Goal: Task Accomplishment & Management: Complete application form

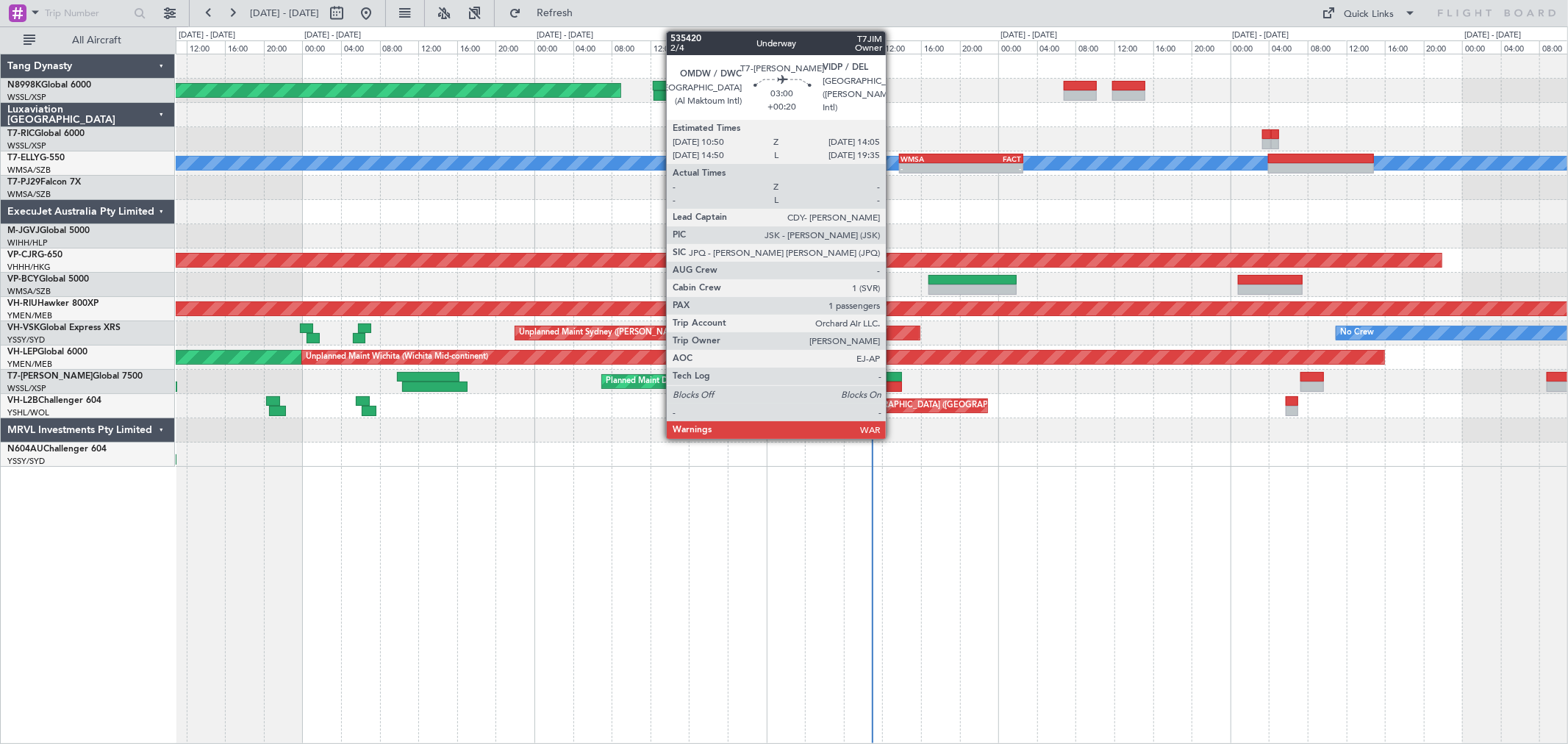
click at [893, 383] on div at bounding box center [886, 387] width 31 height 10
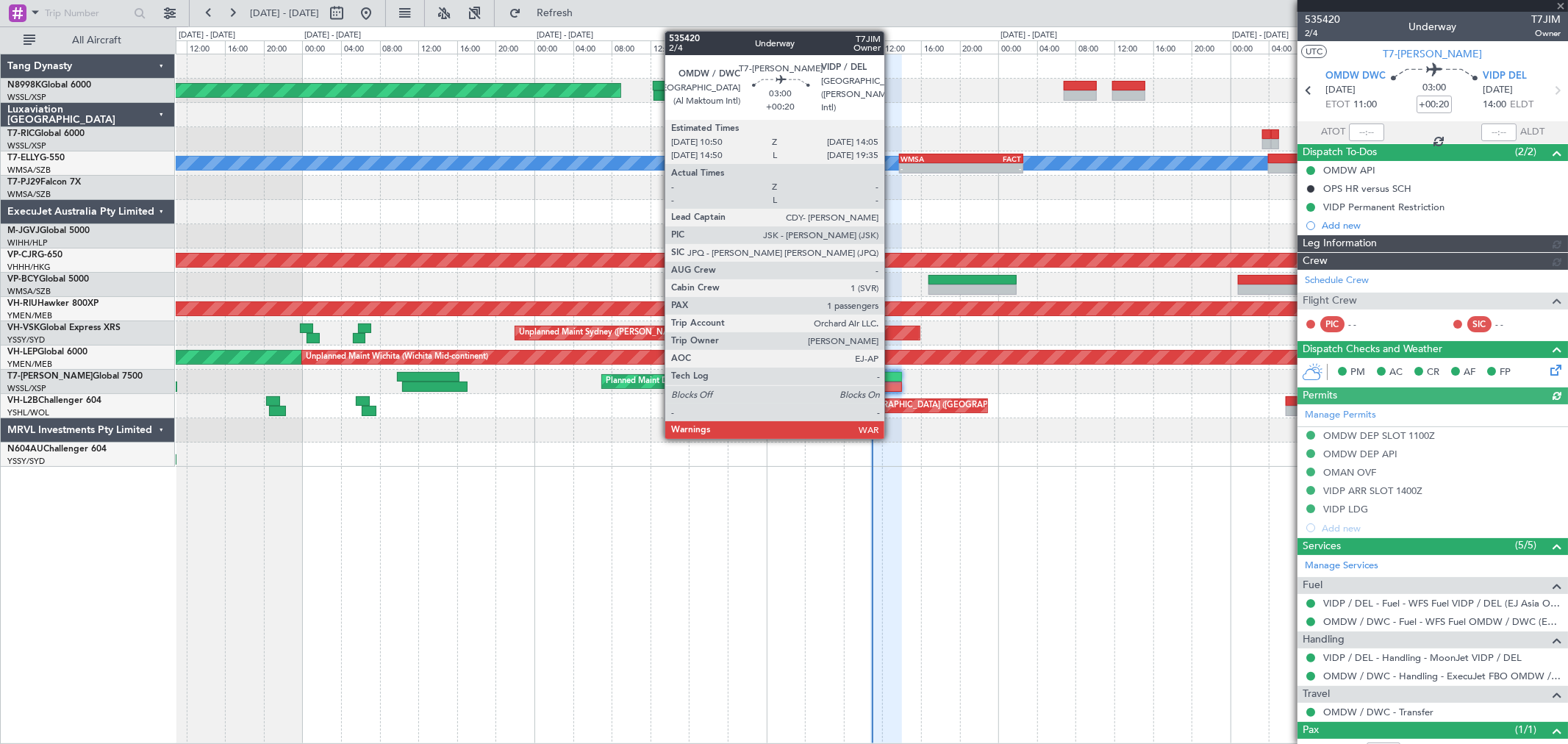
type input "[PERSON_NAME] (BTA)"
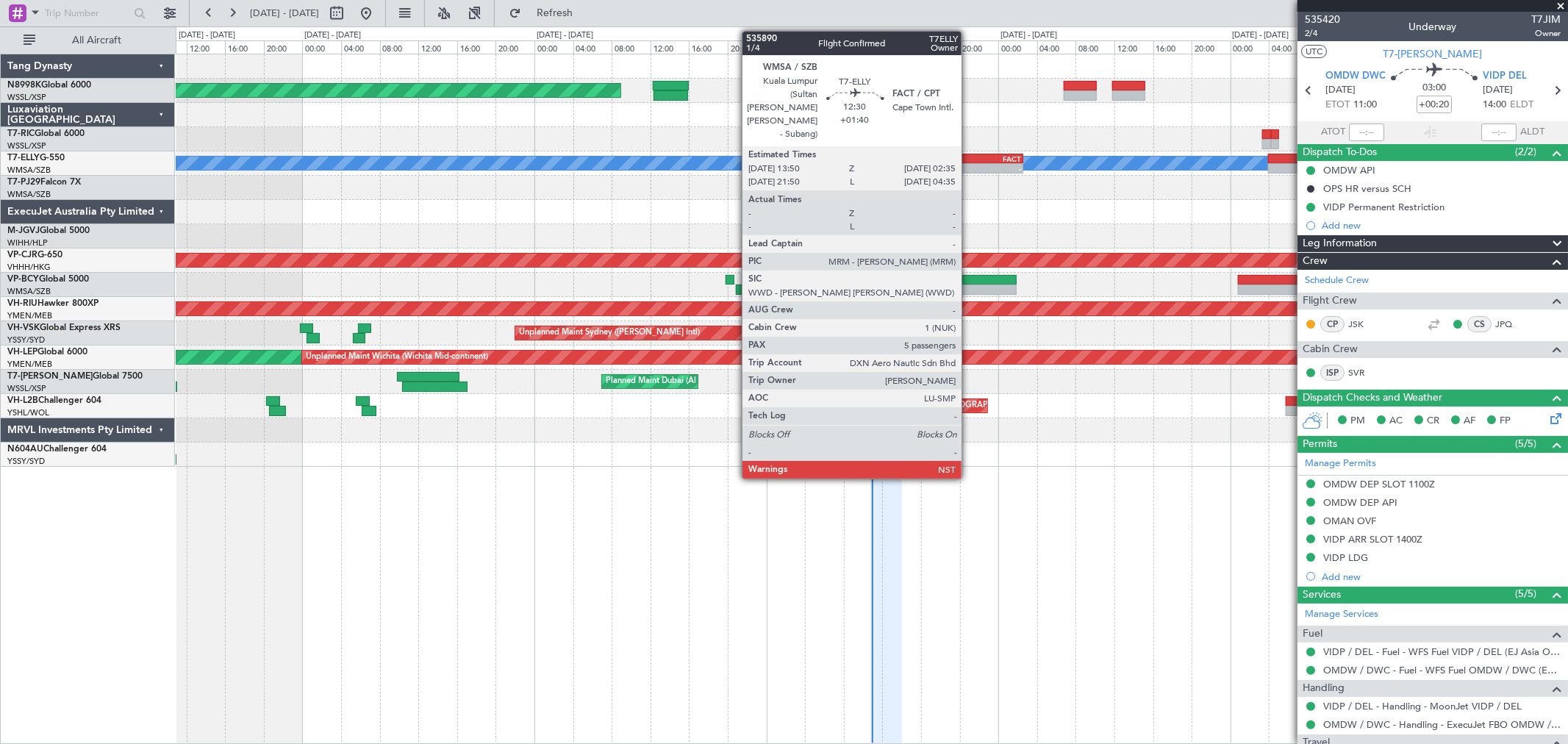
click at [969, 164] on div "-" at bounding box center [991, 168] width 60 height 8
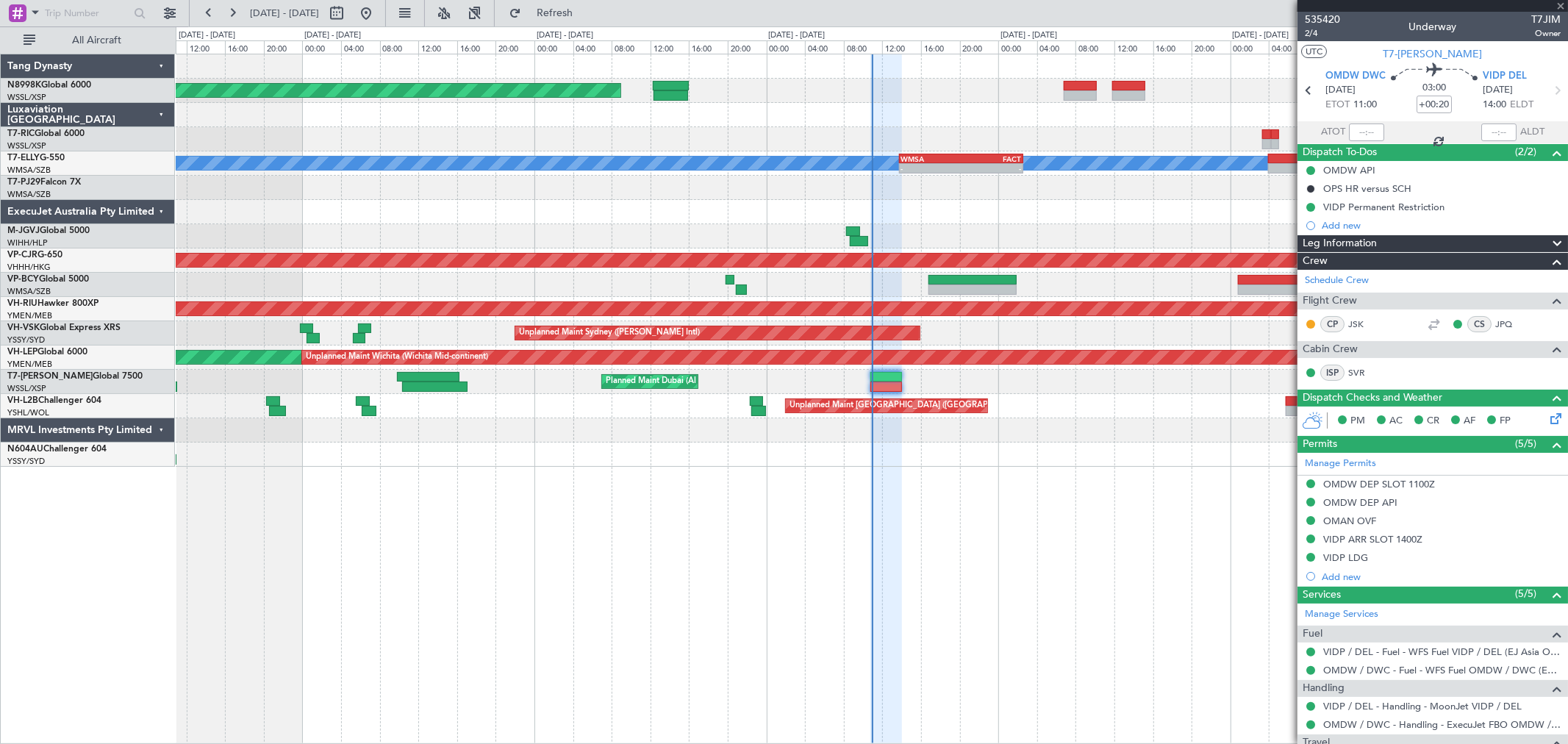
type input "+01:40"
type input "5"
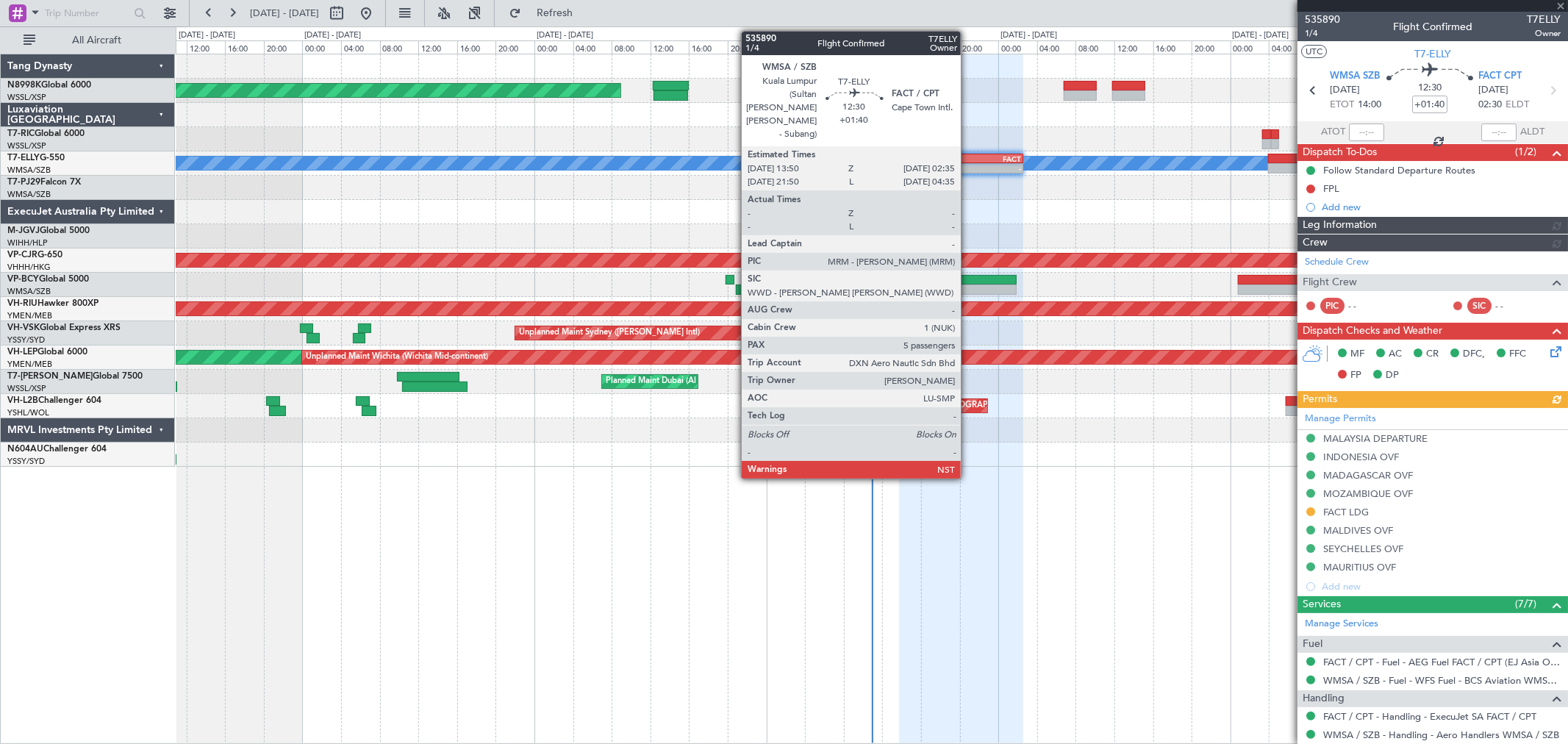
type input "[PERSON_NAME] (BTA)"
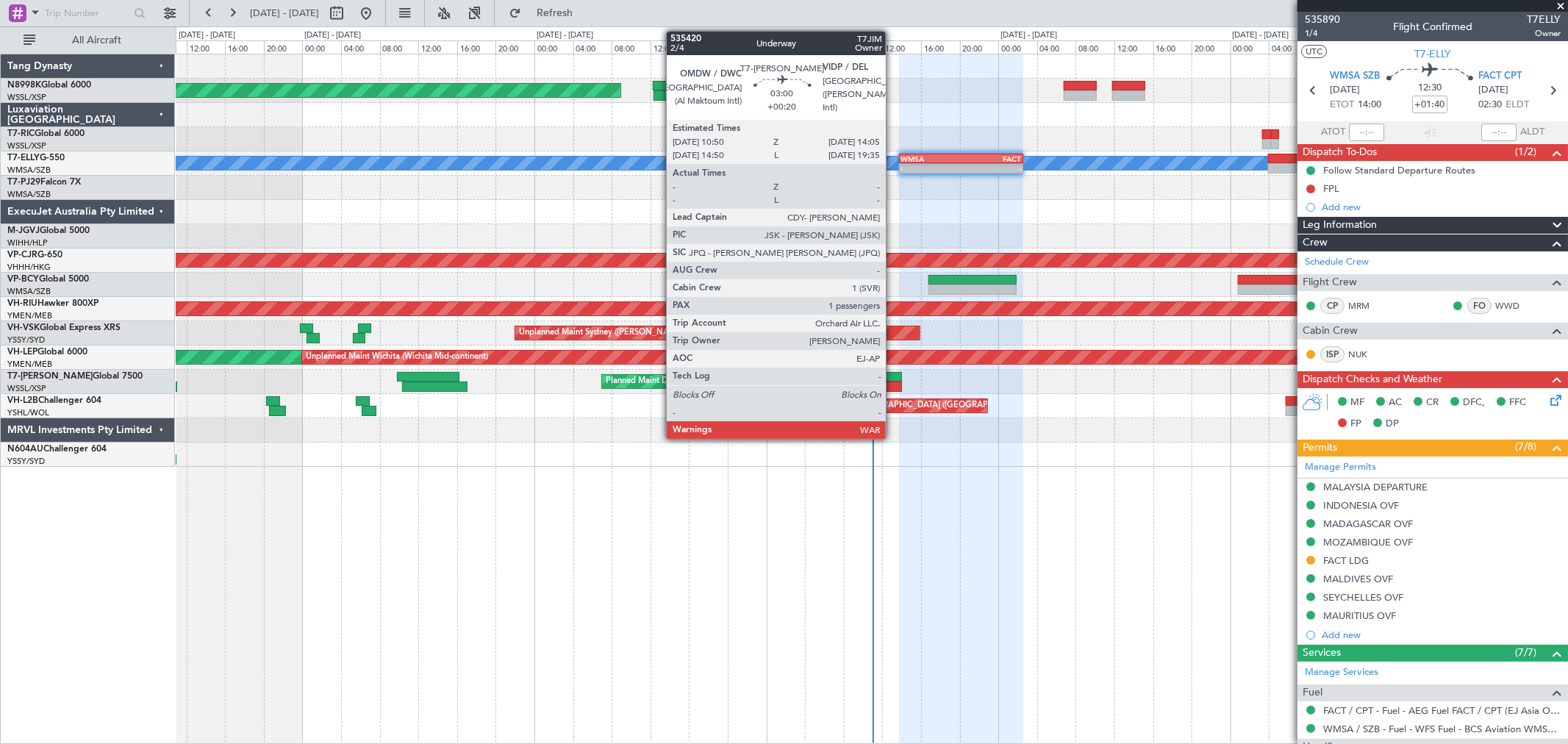
click at [893, 379] on div at bounding box center [886, 377] width 31 height 10
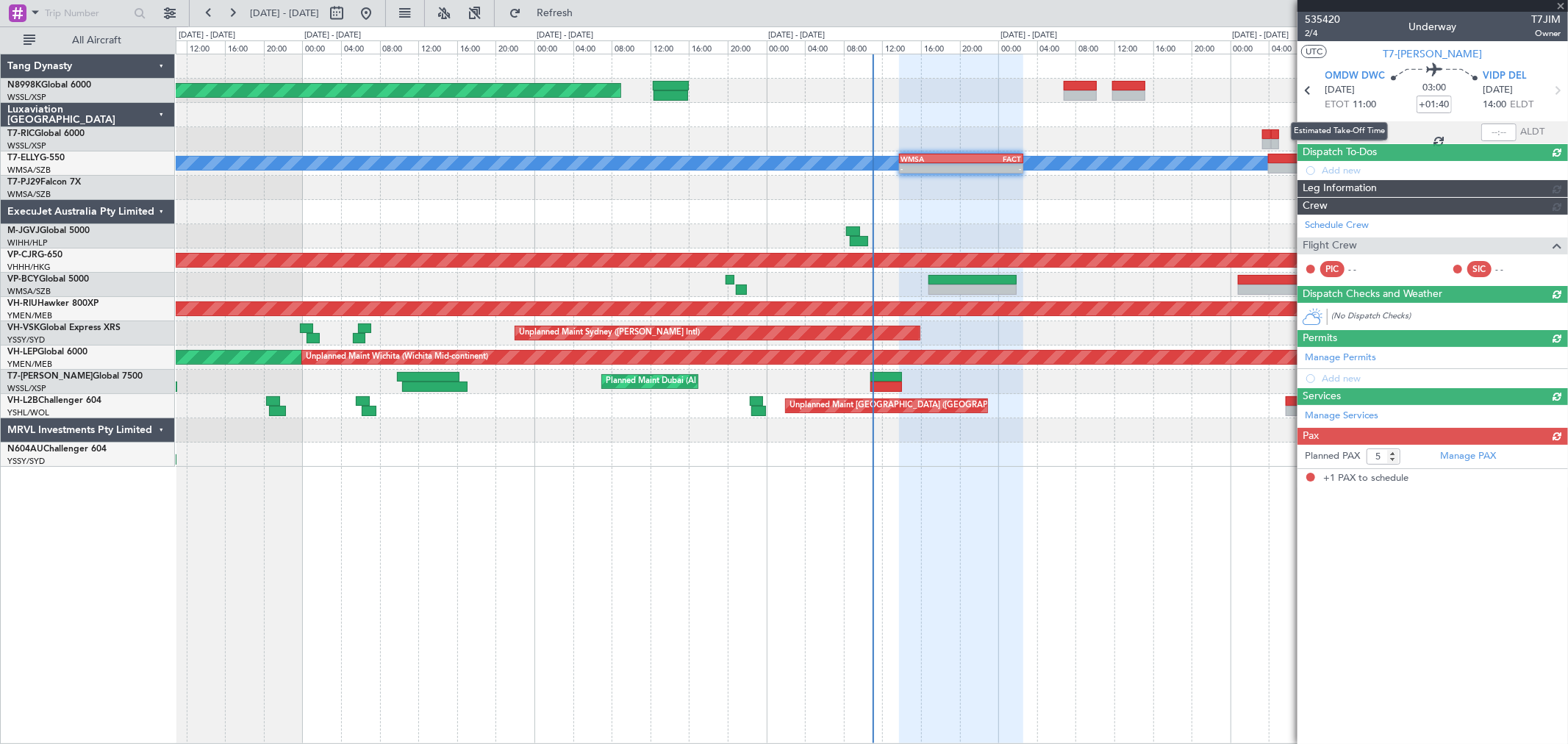
type input "+00:20"
type input "1"
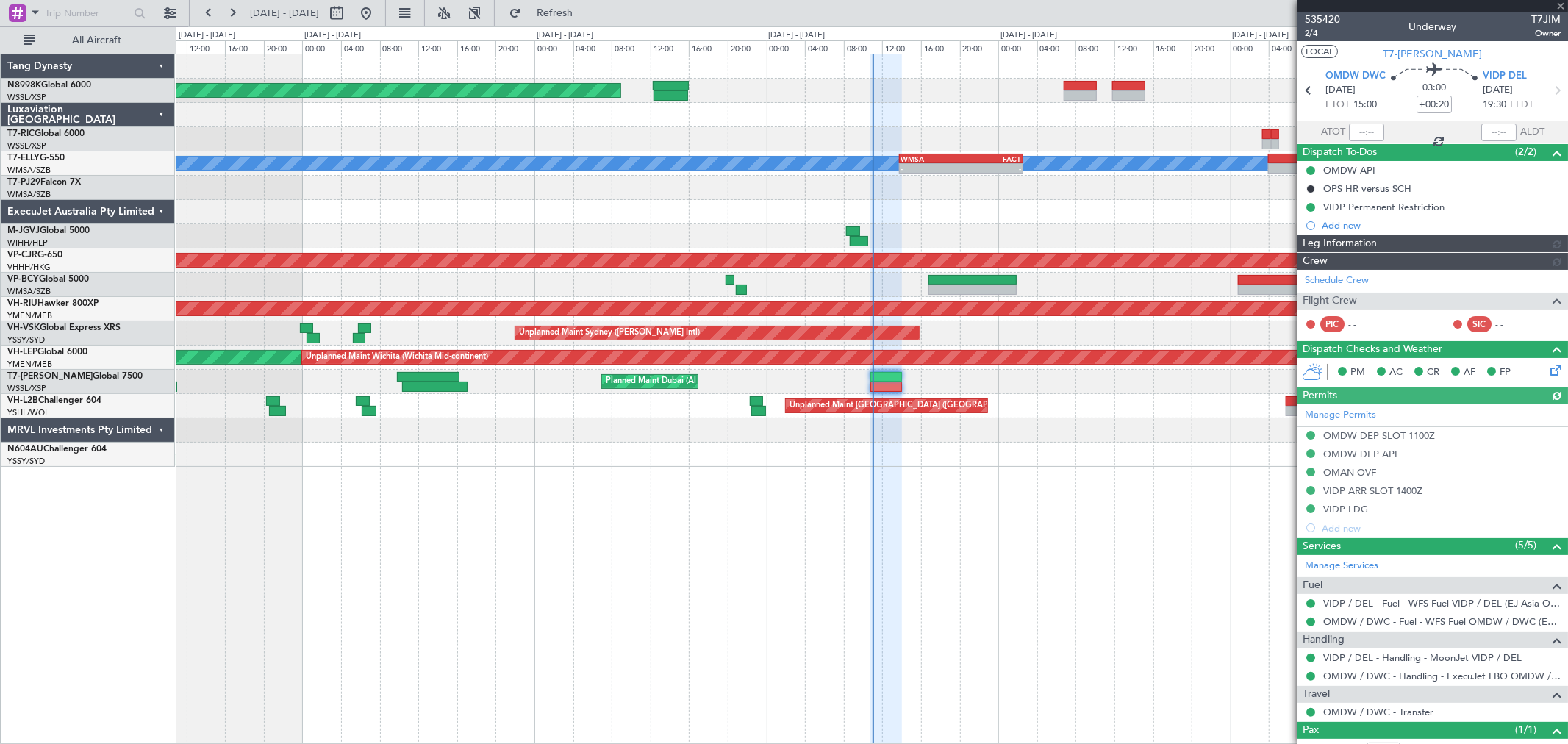
type input "[PERSON_NAME] (BTA)"
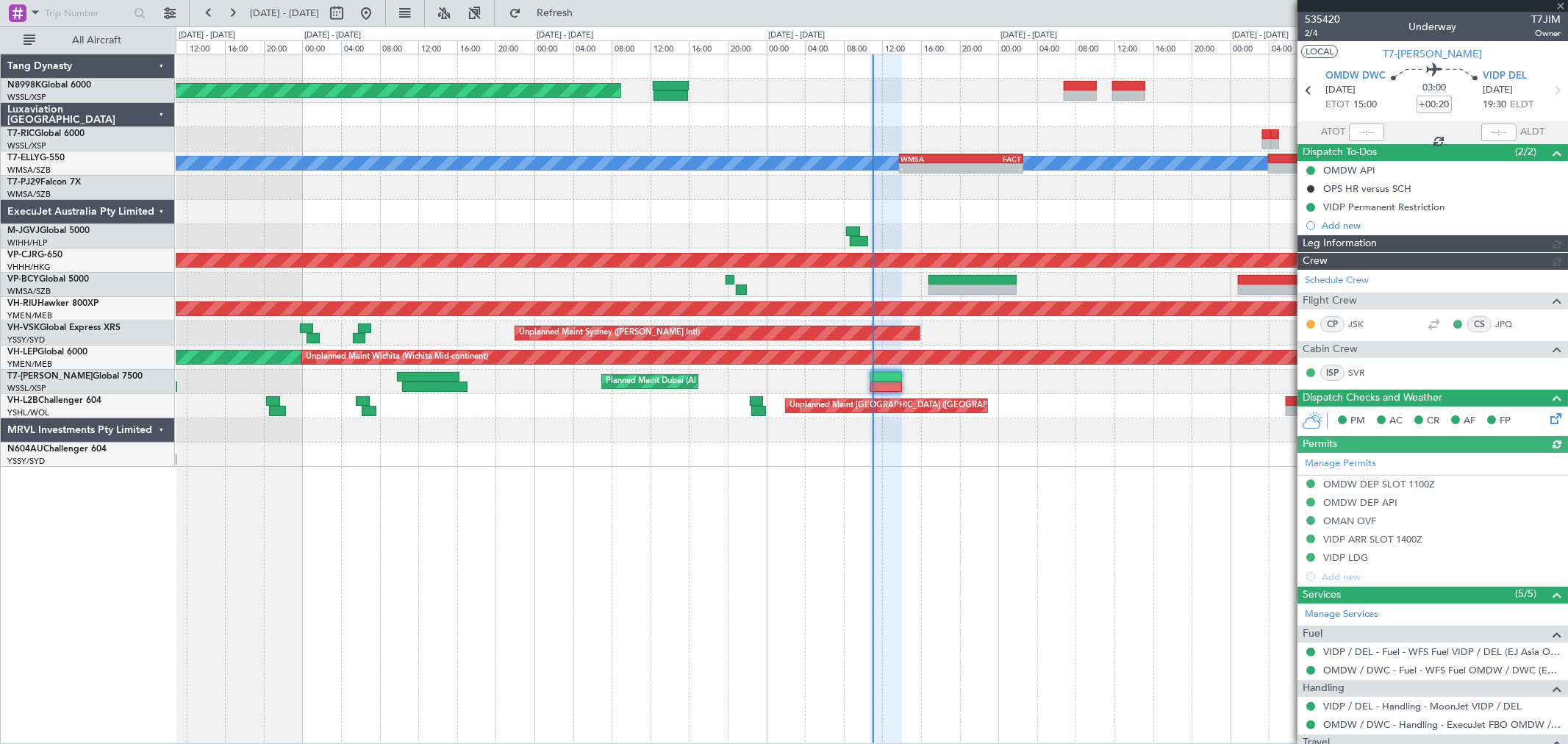
type input "[PERSON_NAME] (BTA)"
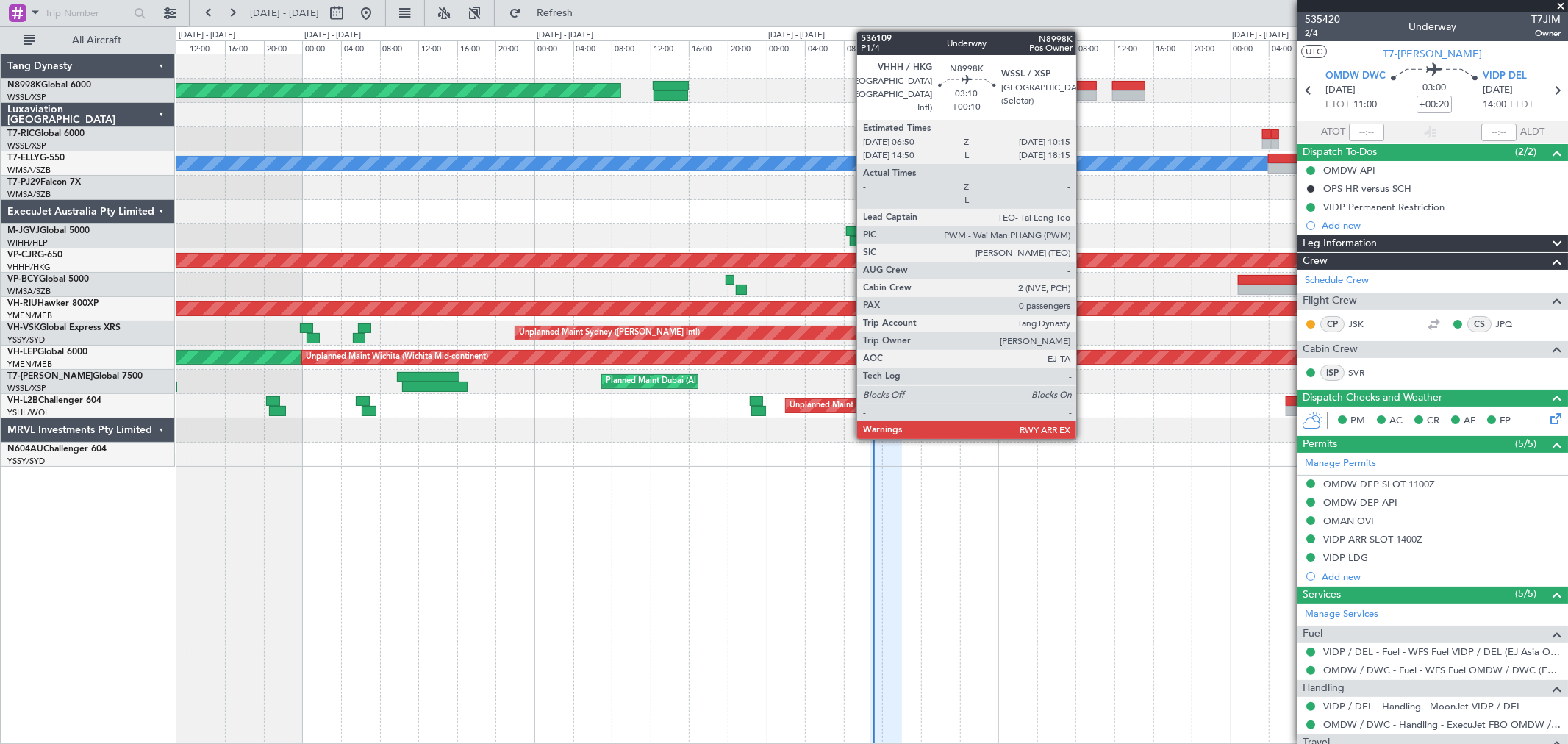
click at [1083, 98] on div at bounding box center [1080, 95] width 33 height 10
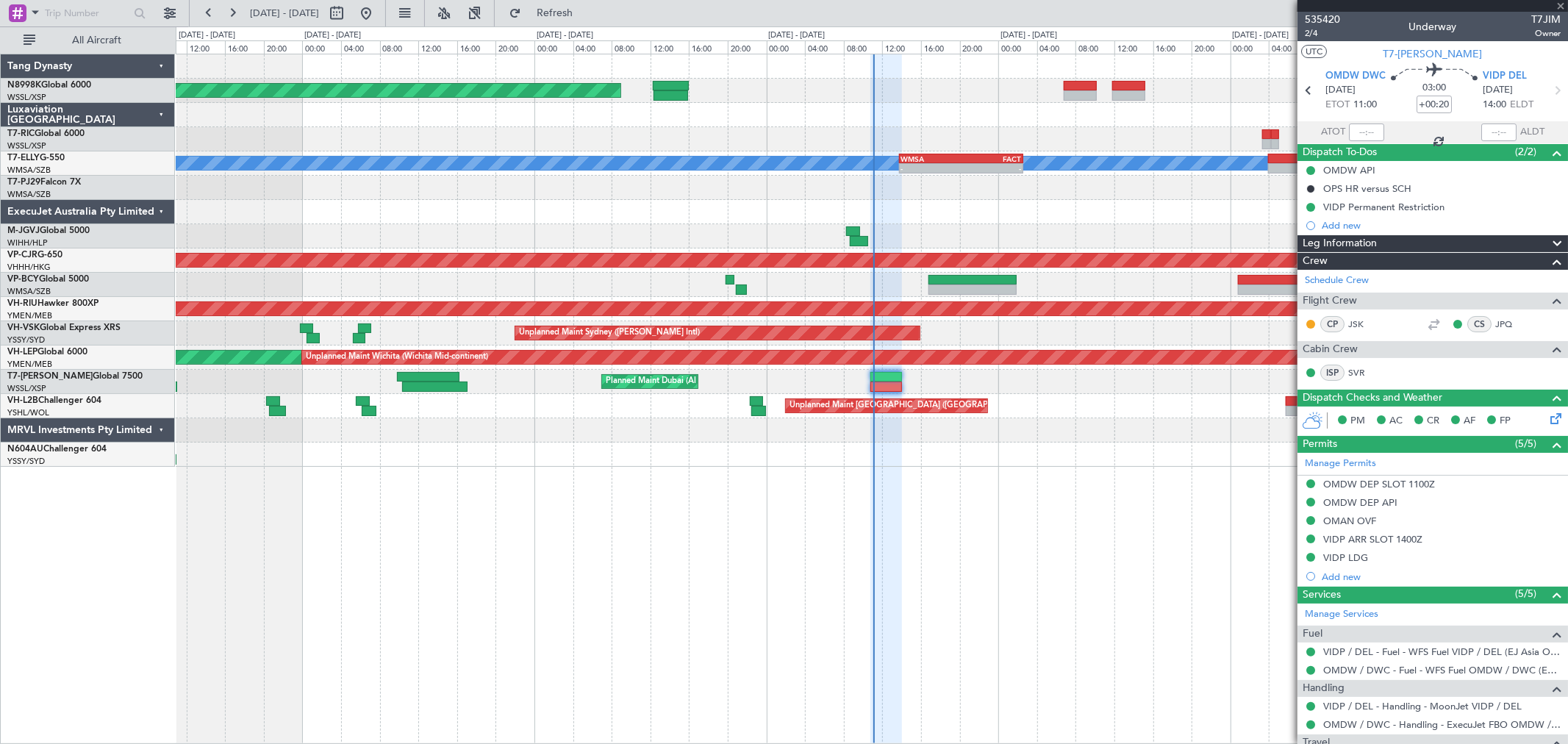
type input "+00:10"
type input "0"
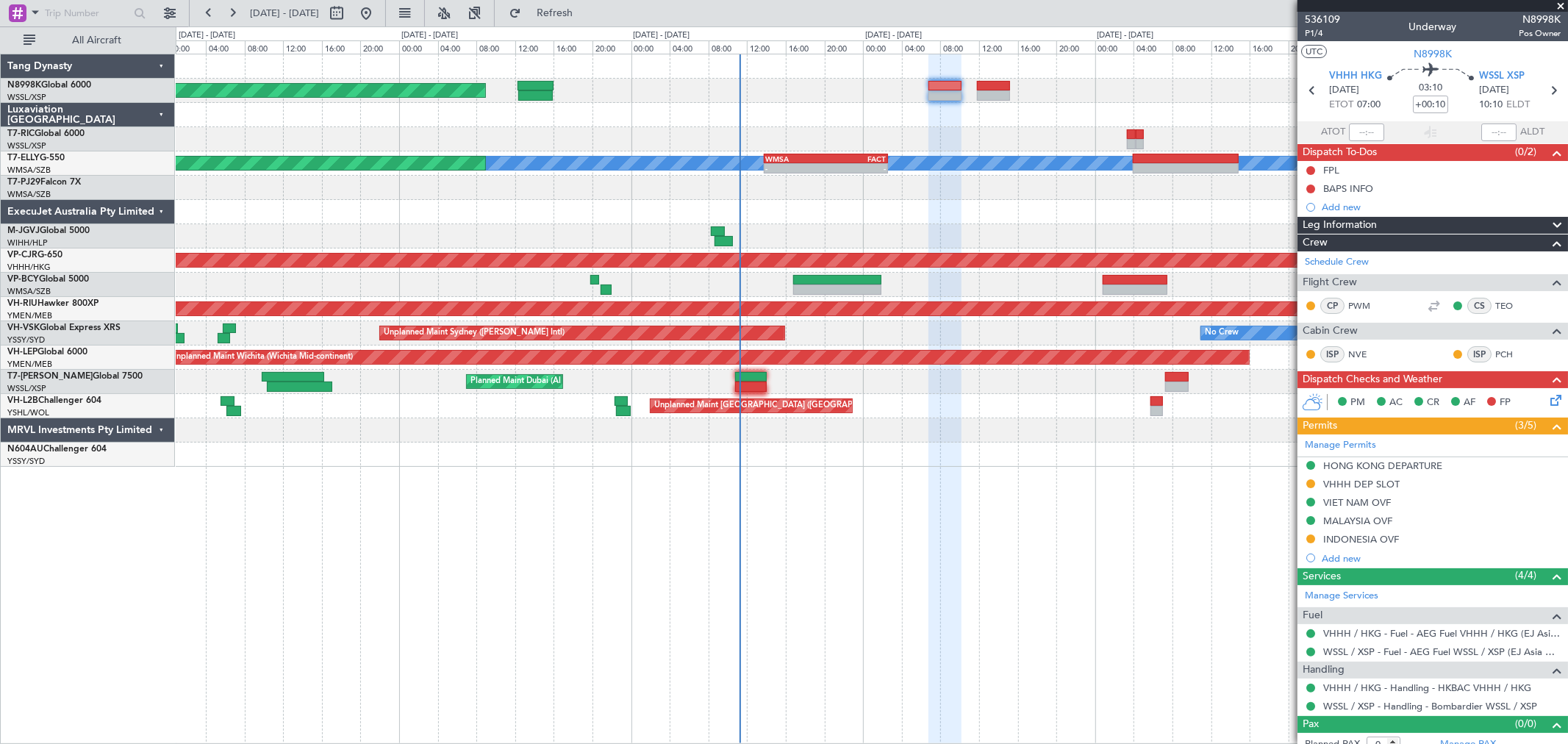
click at [815, 118] on div "Planned Maint [GEOGRAPHIC_DATA] (Seletar) [PERSON_NAME] Planned Maint [GEOGRAPH…" at bounding box center [871, 260] width 1392 height 412
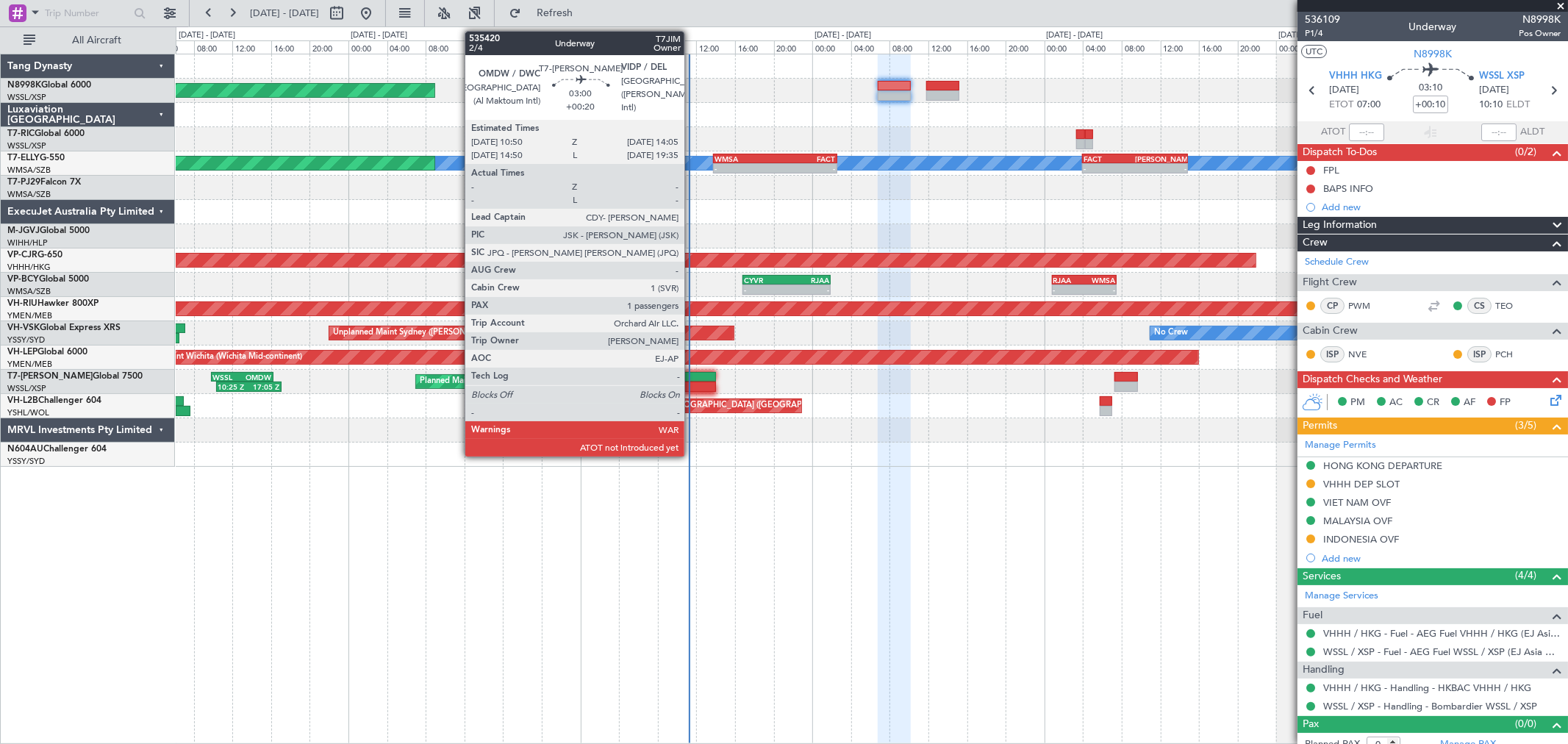
click at [692, 383] on div at bounding box center [700, 387] width 31 height 10
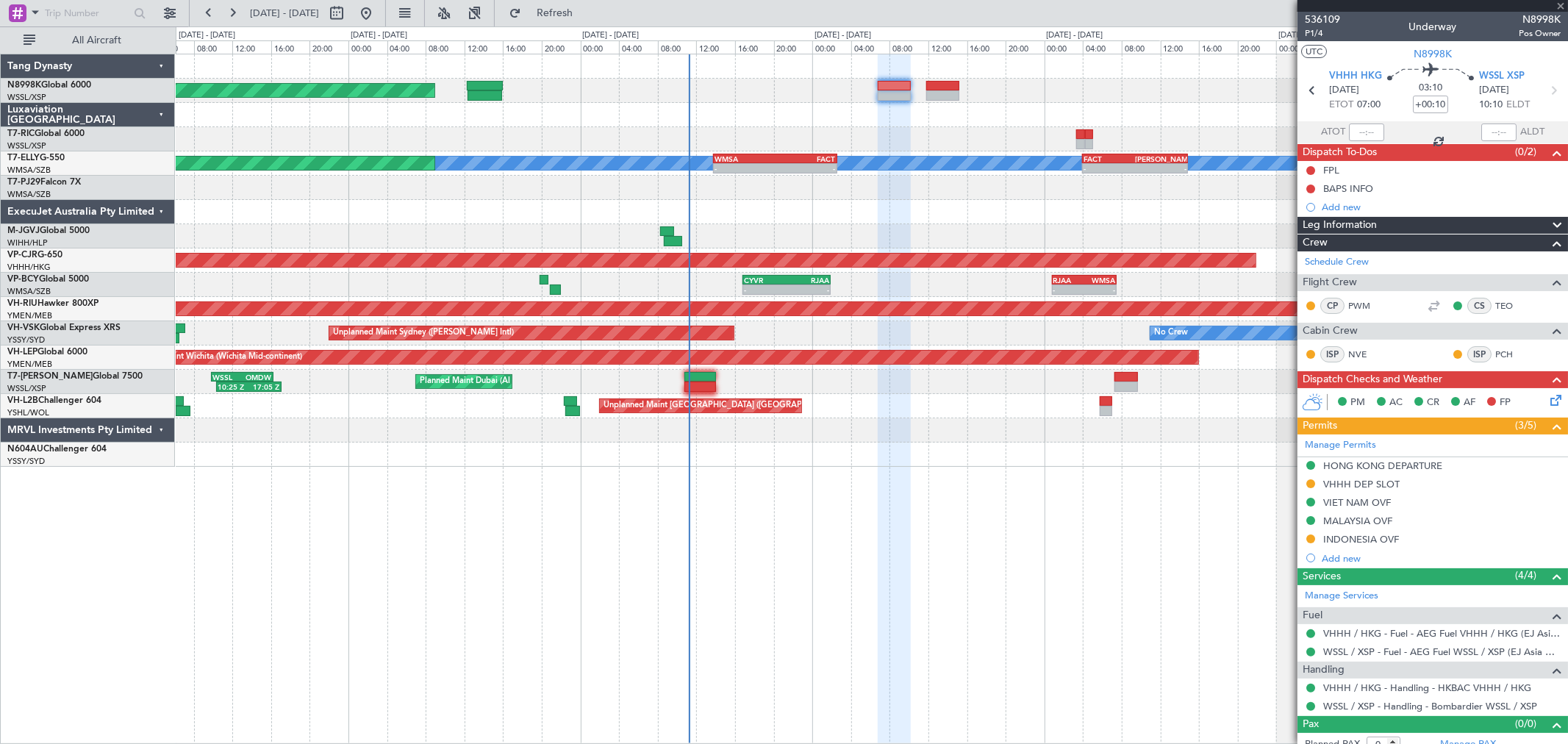
type input "+00:20"
type input "1"
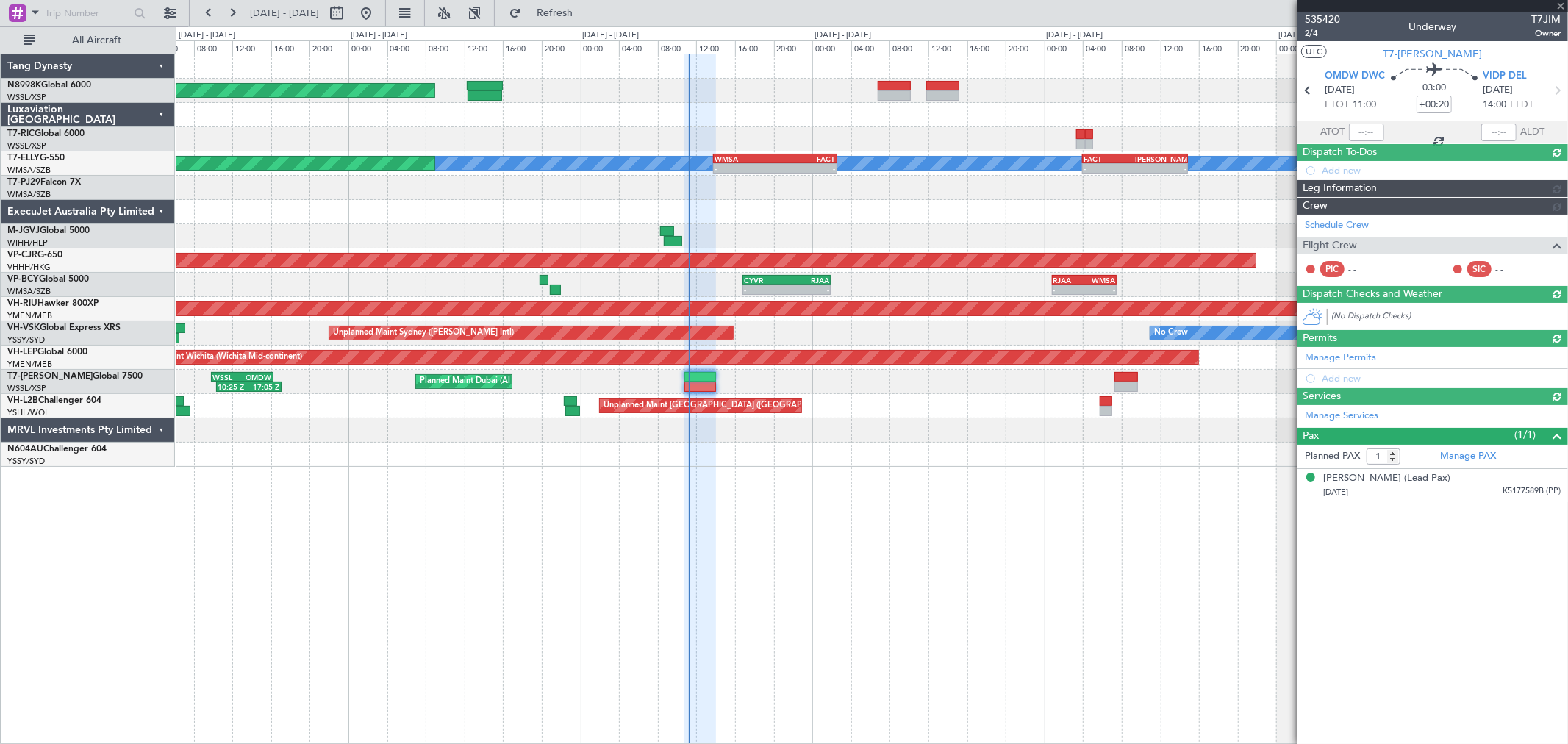
type input "[PERSON_NAME] (BTA)"
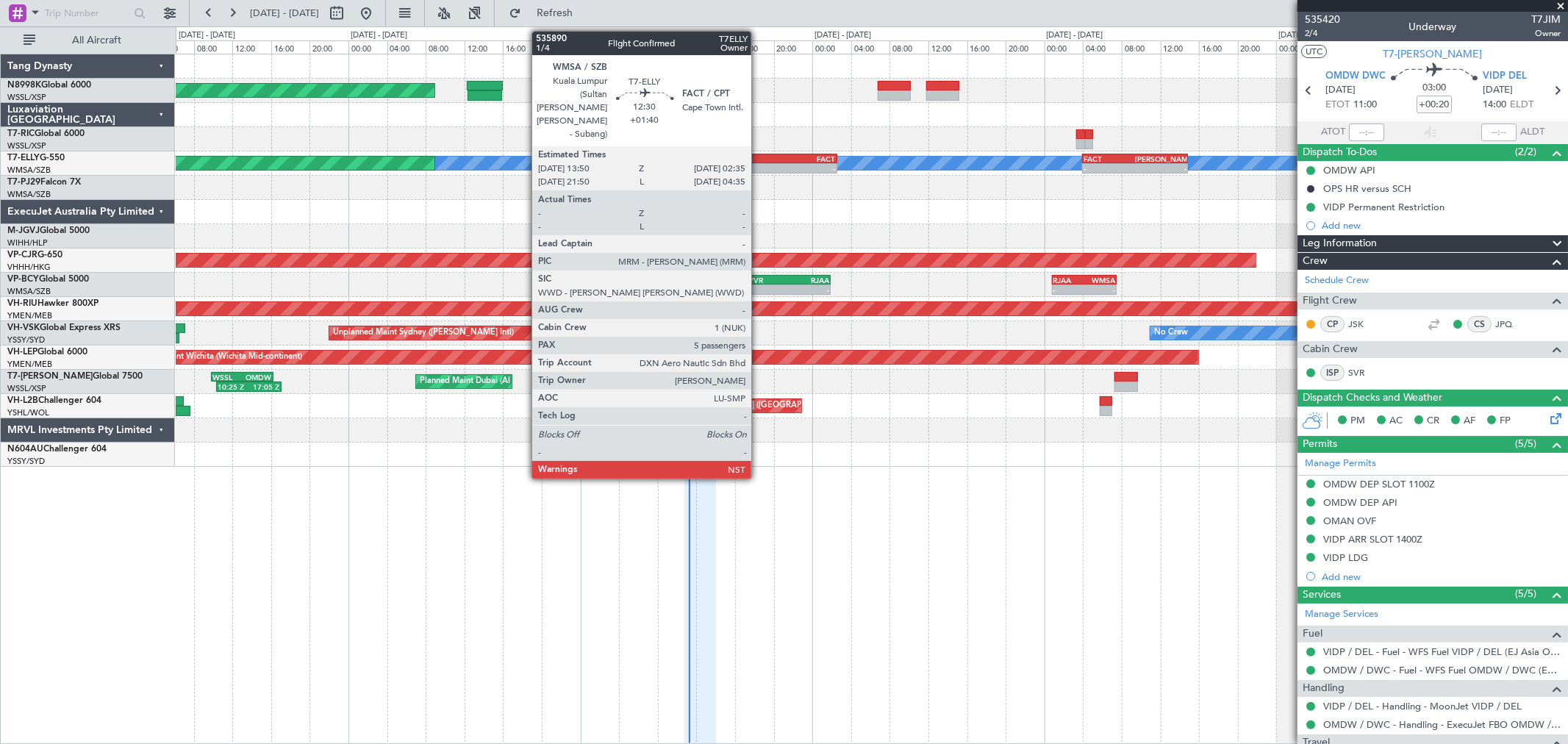
click at [759, 164] on div "-" at bounding box center [744, 168] width 60 height 8
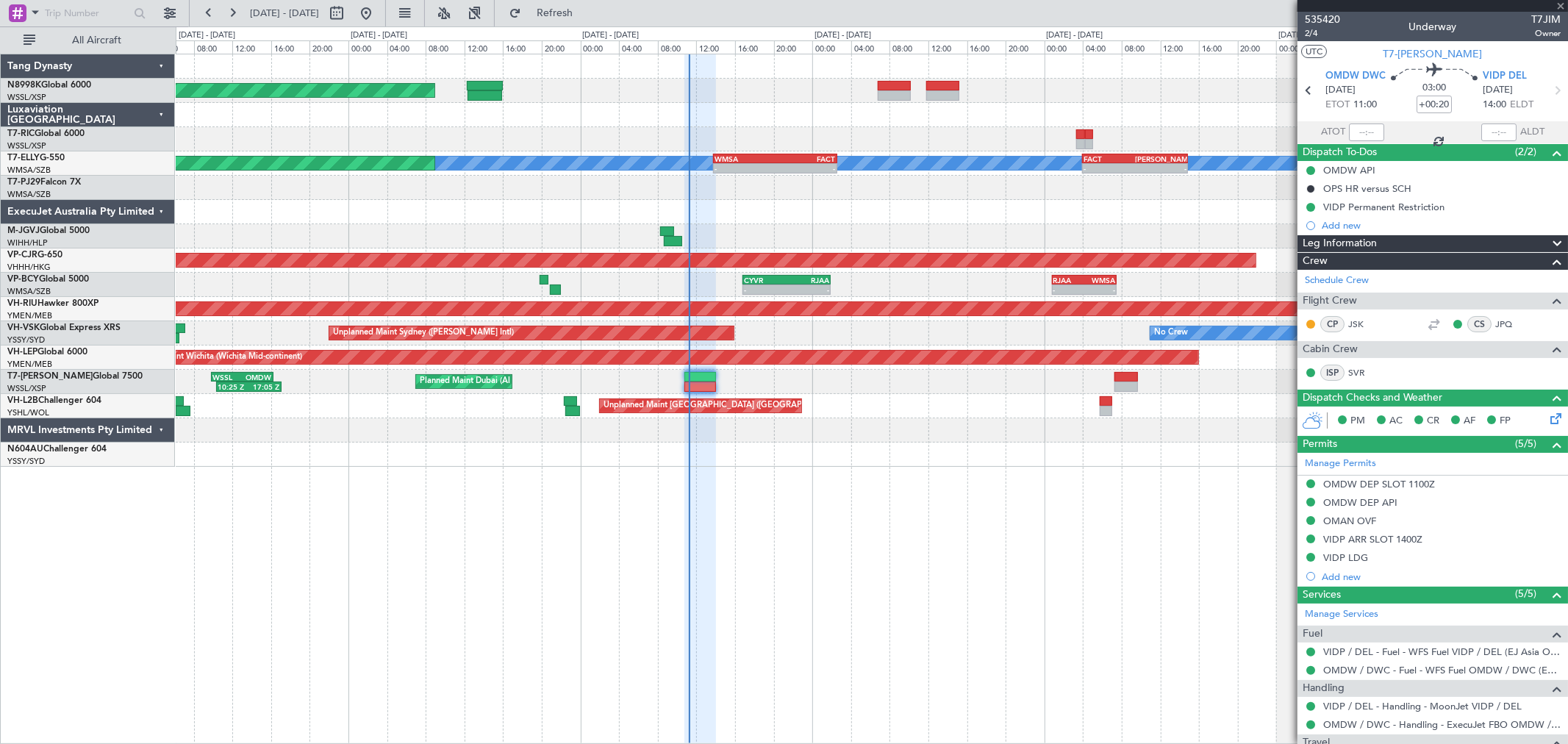
type input "+01:40"
type input "5"
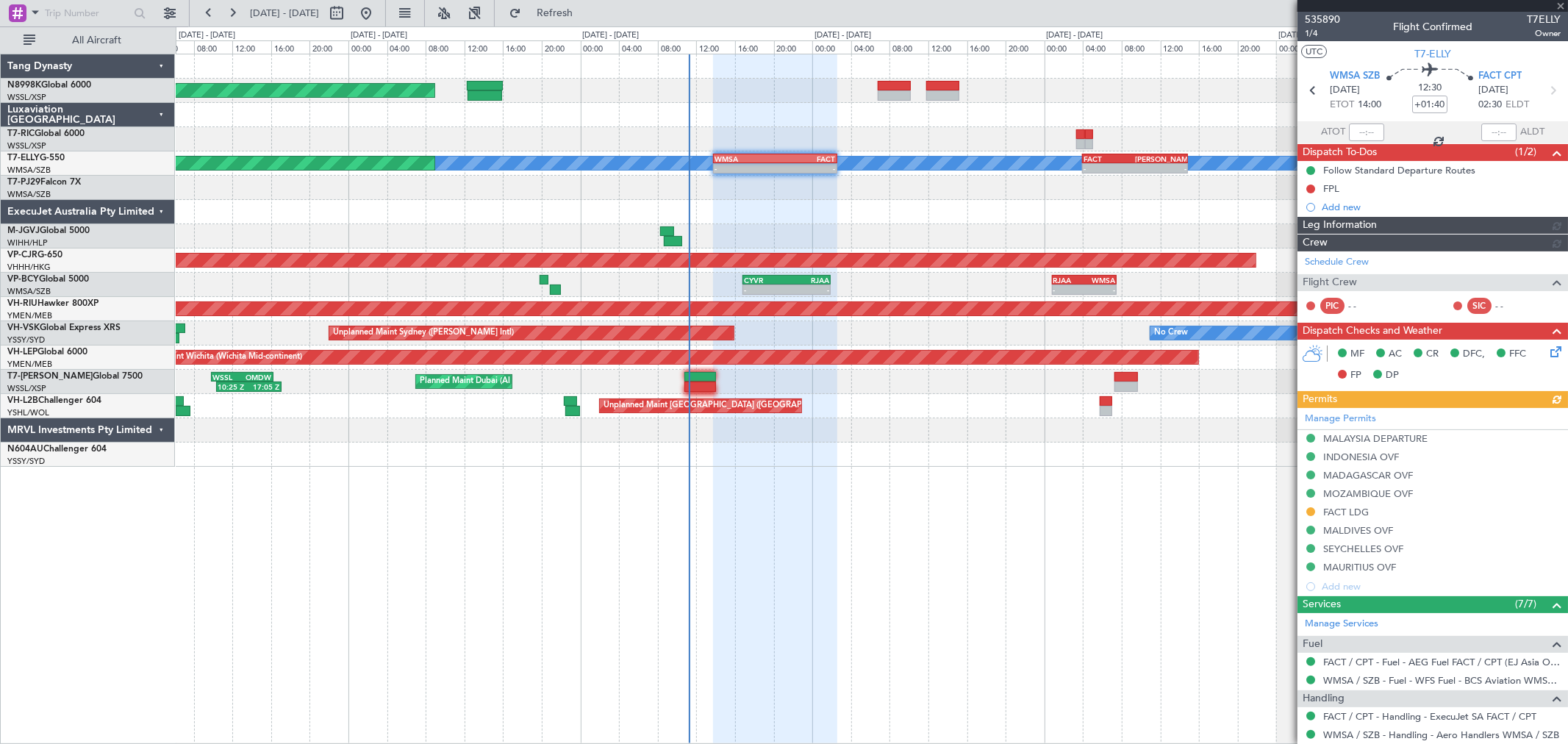
type input "[PERSON_NAME] (BTA)"
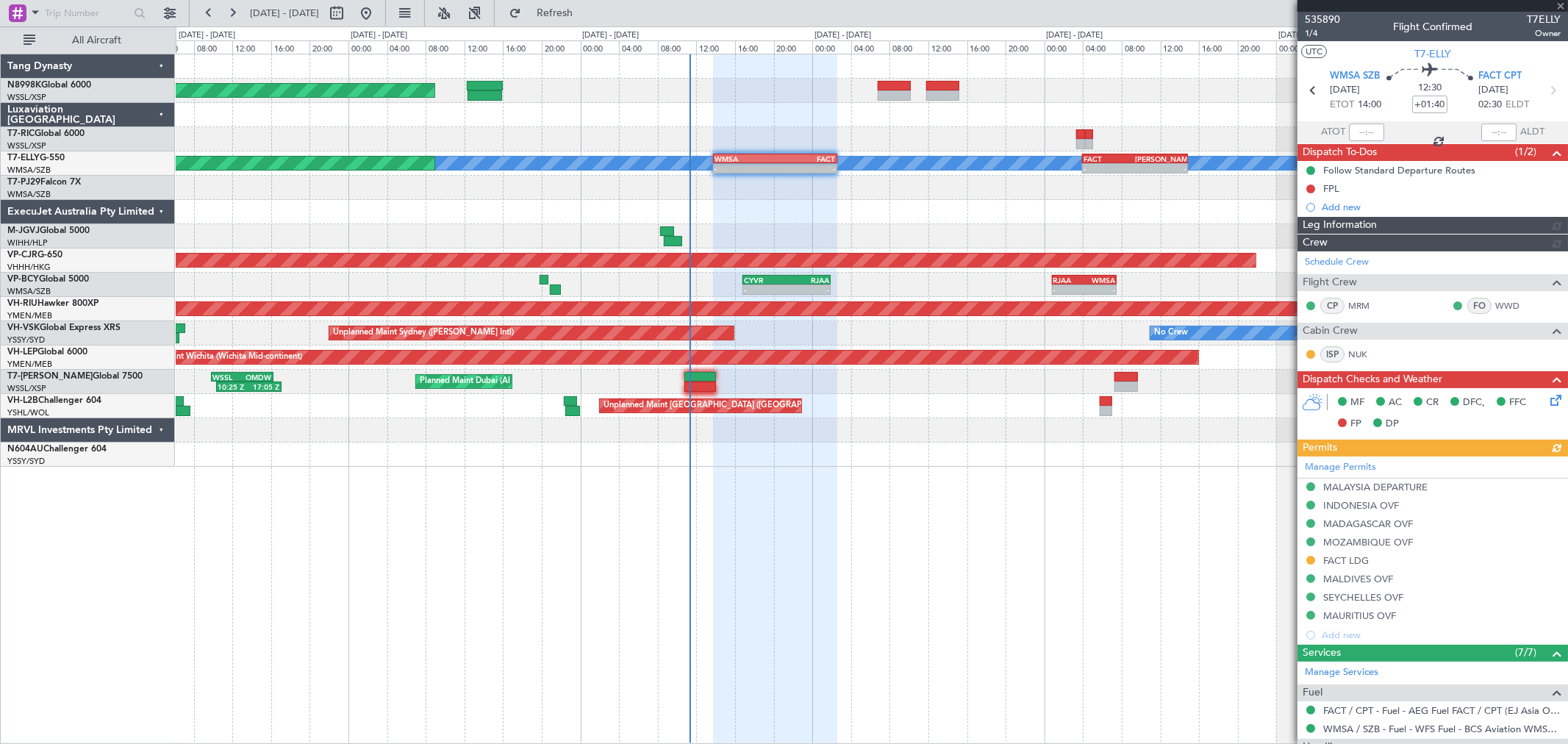
type input "[PERSON_NAME] (BTA)"
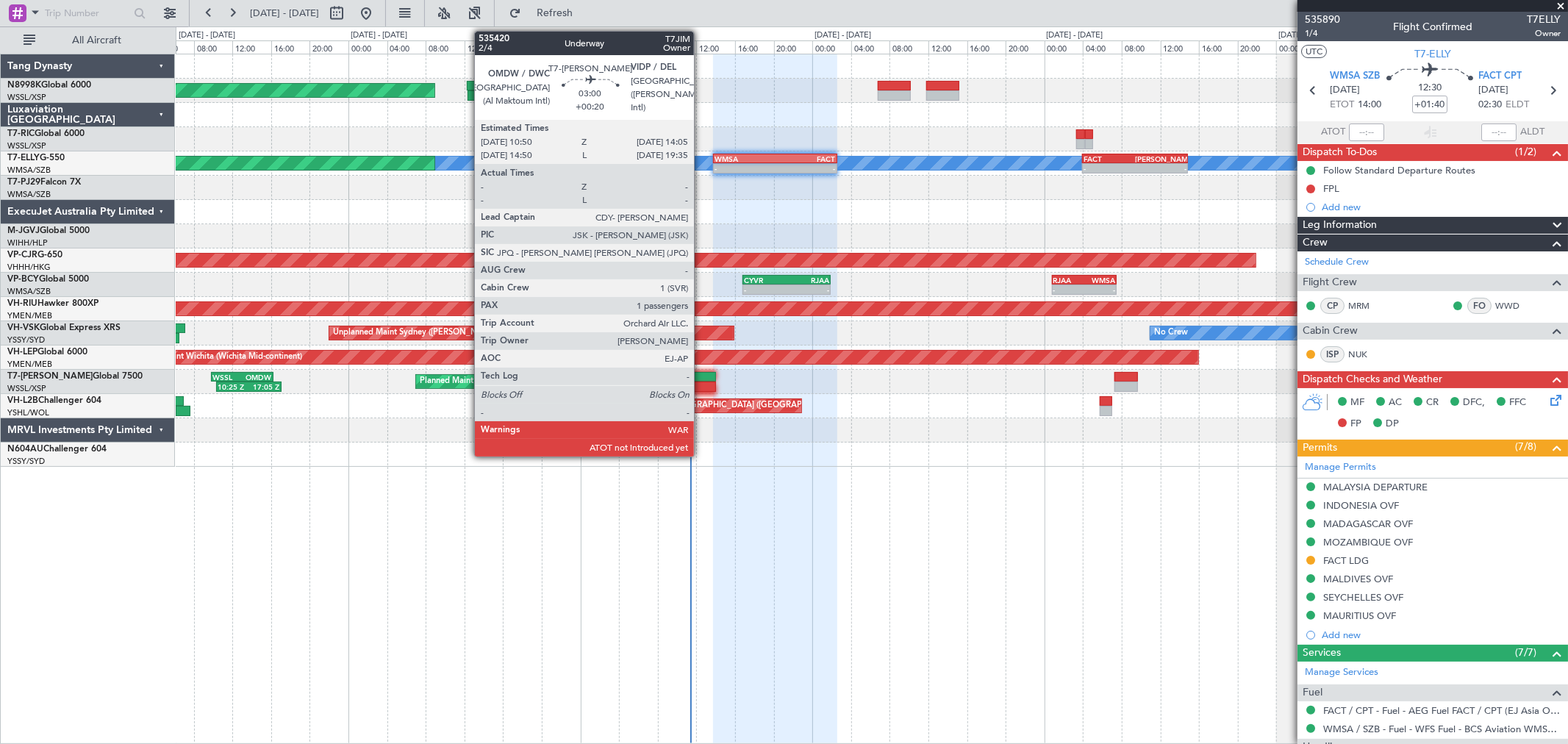
click at [702, 377] on div at bounding box center [700, 377] width 31 height 10
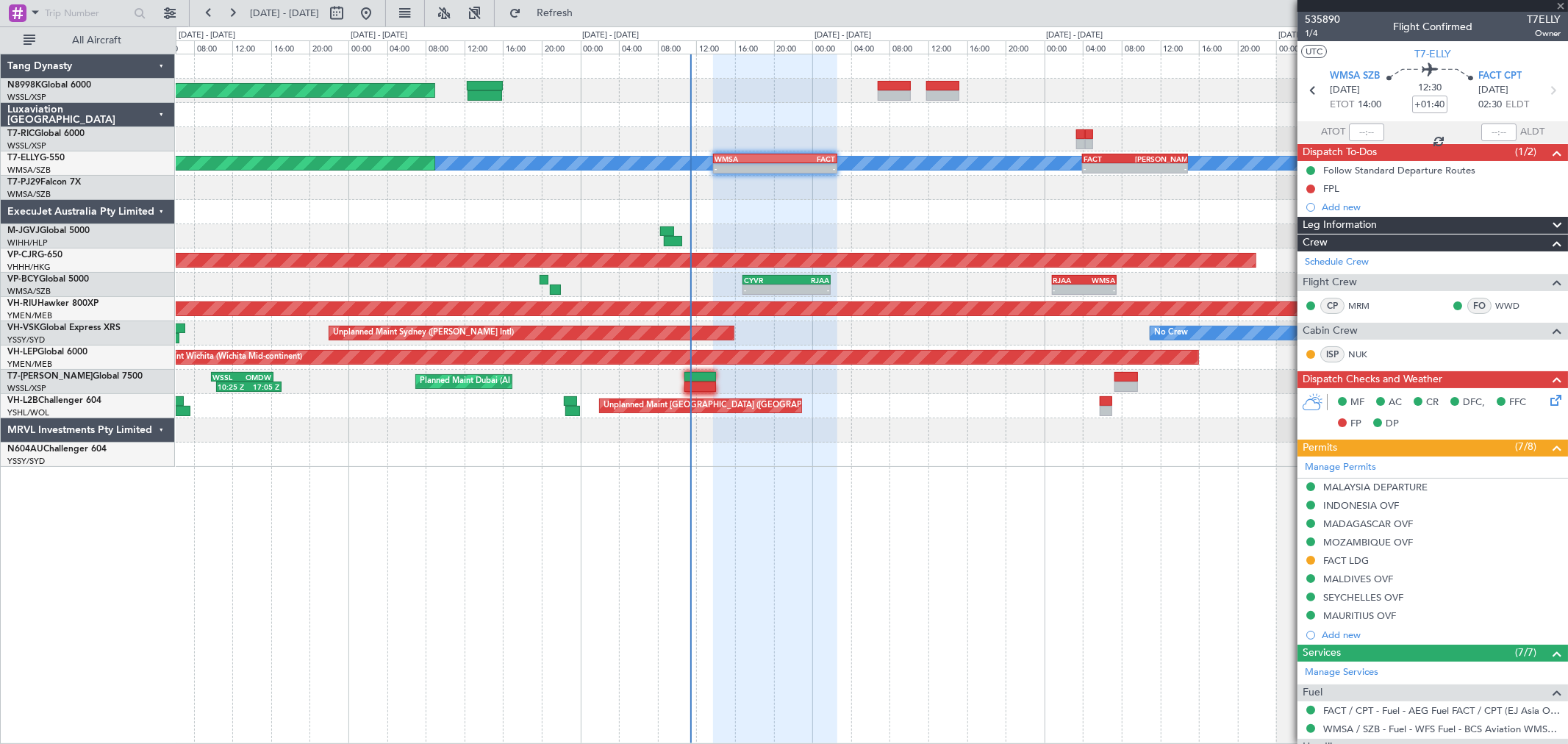
type input "+00:20"
type input "1"
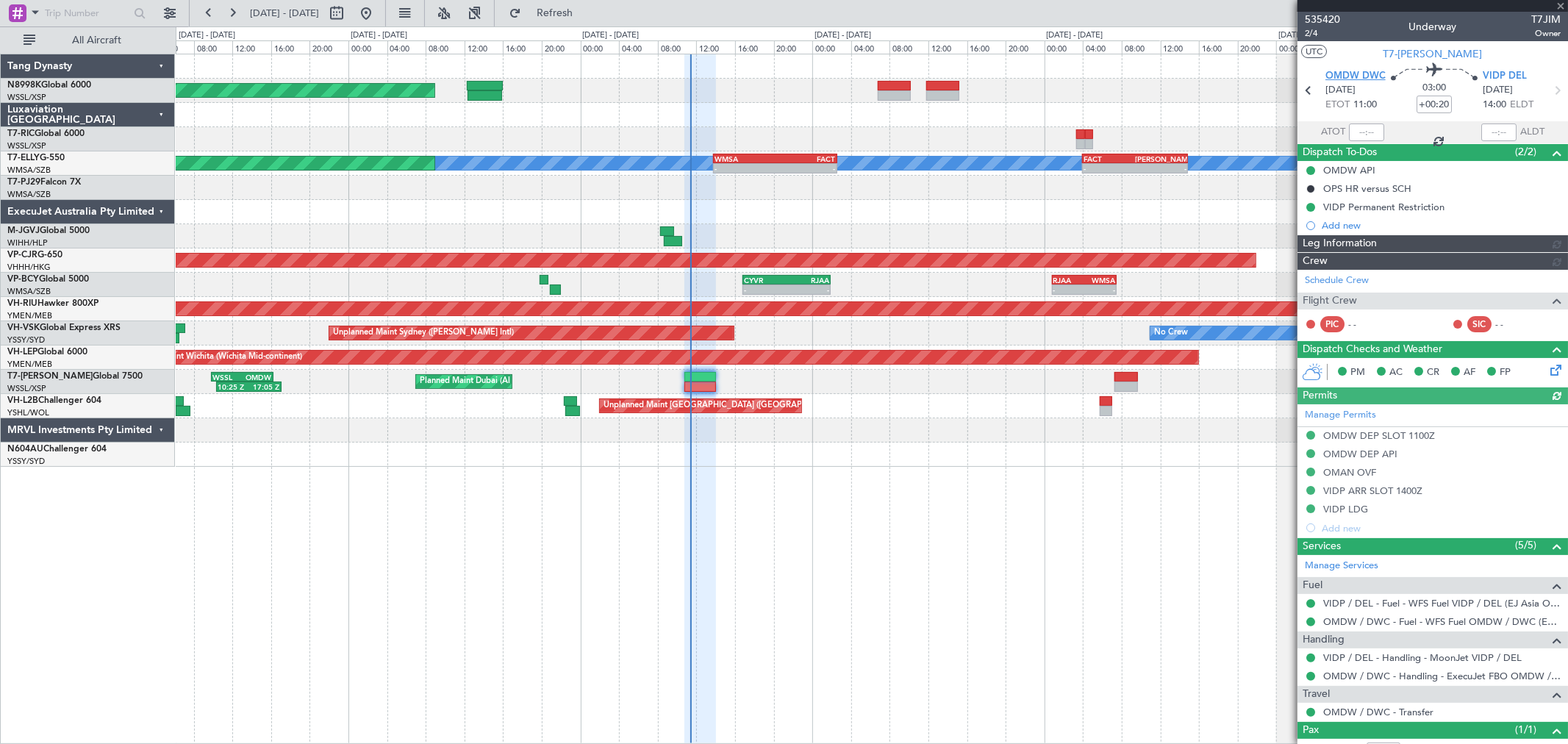
type input "[PERSON_NAME] (BTA)"
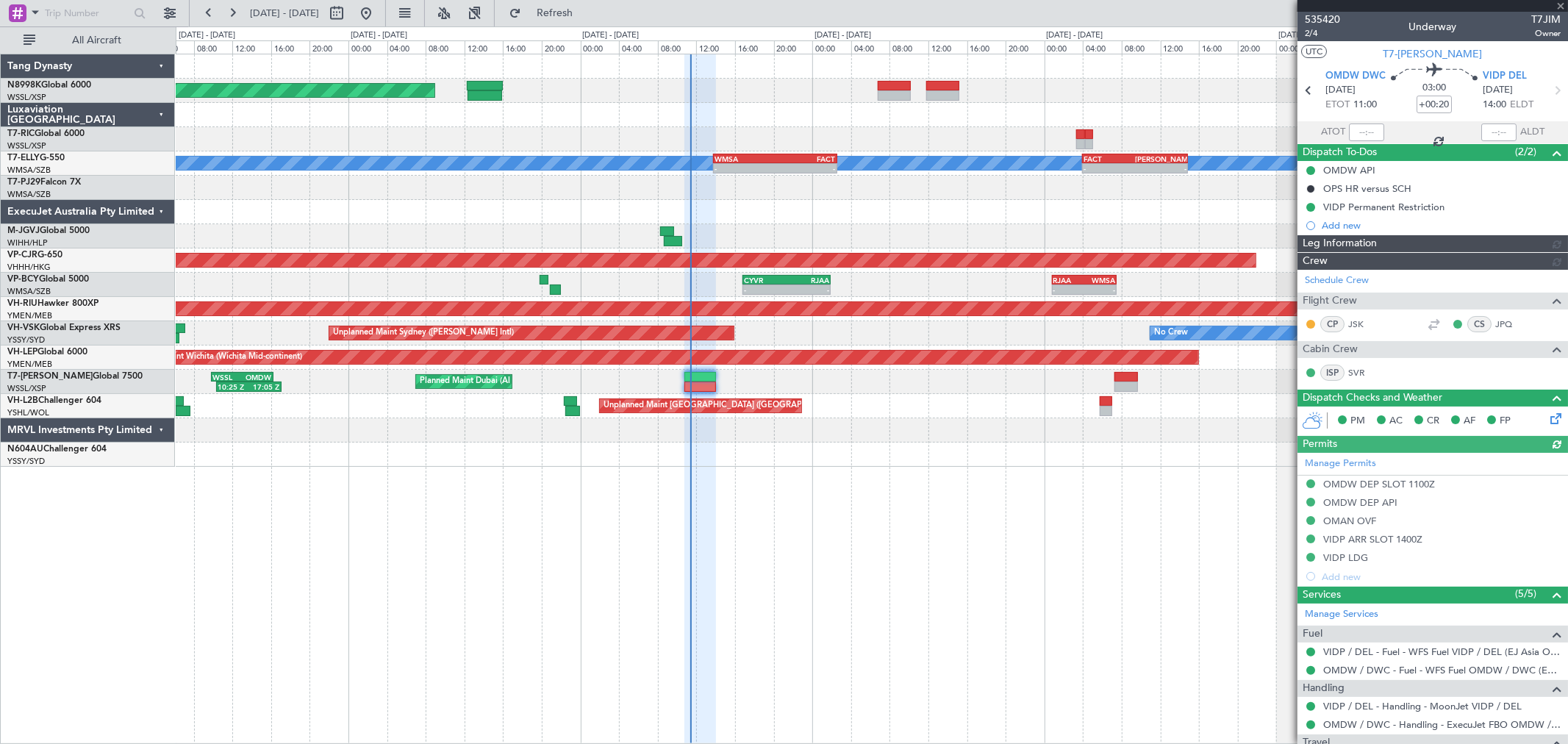
type input "[PERSON_NAME] (BTA)"
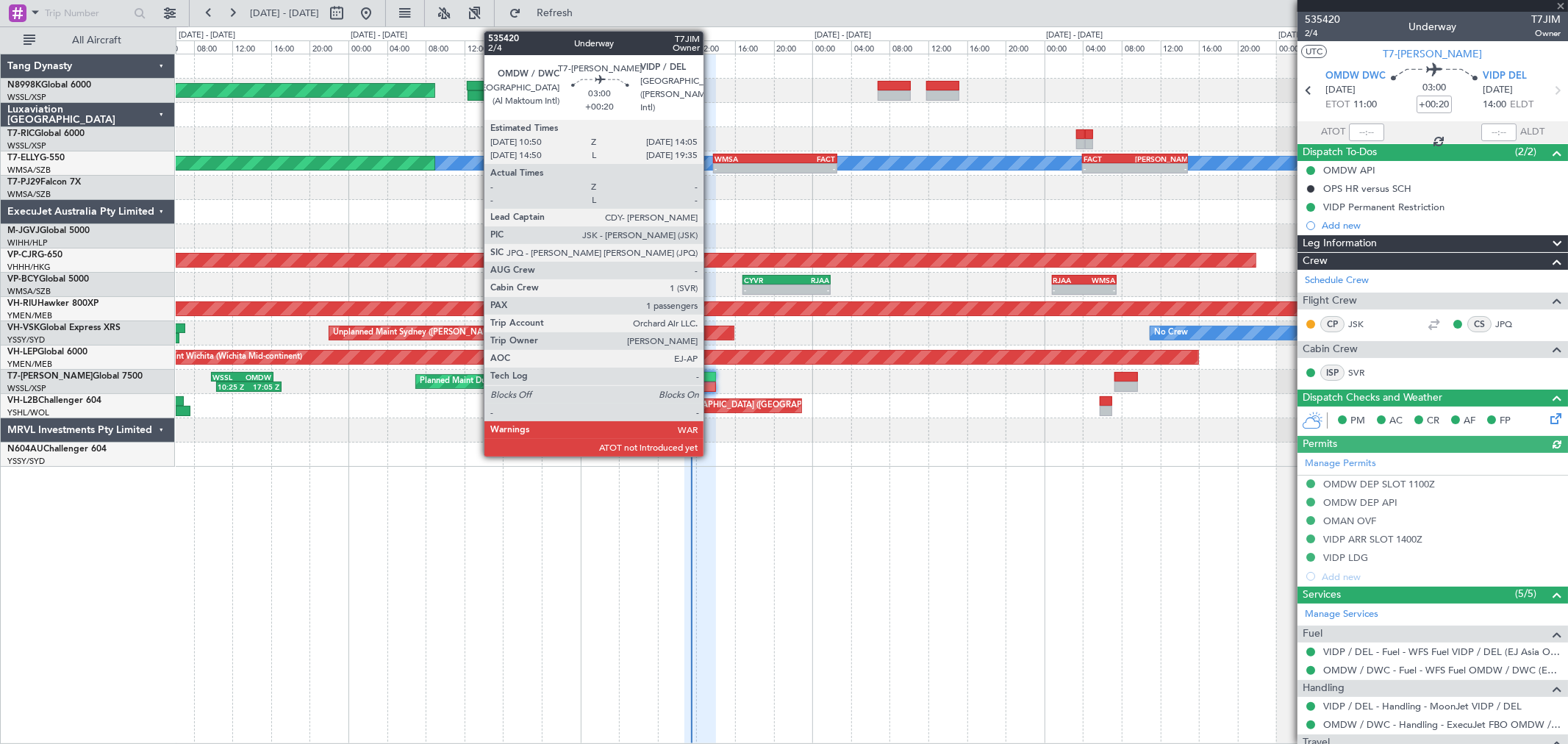
click at [702, 383] on div at bounding box center [700, 387] width 31 height 10
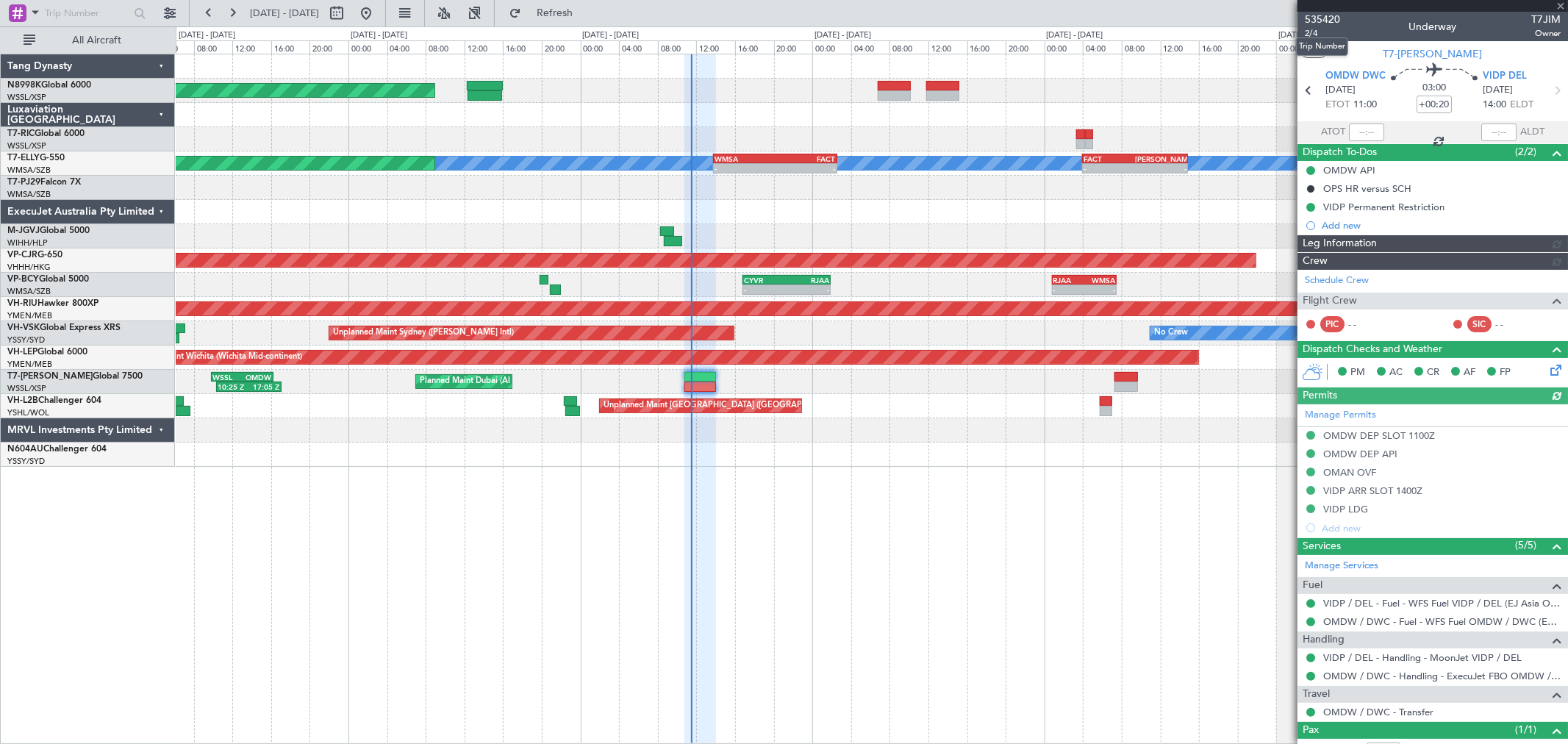
type input "[PERSON_NAME] (BTA)"
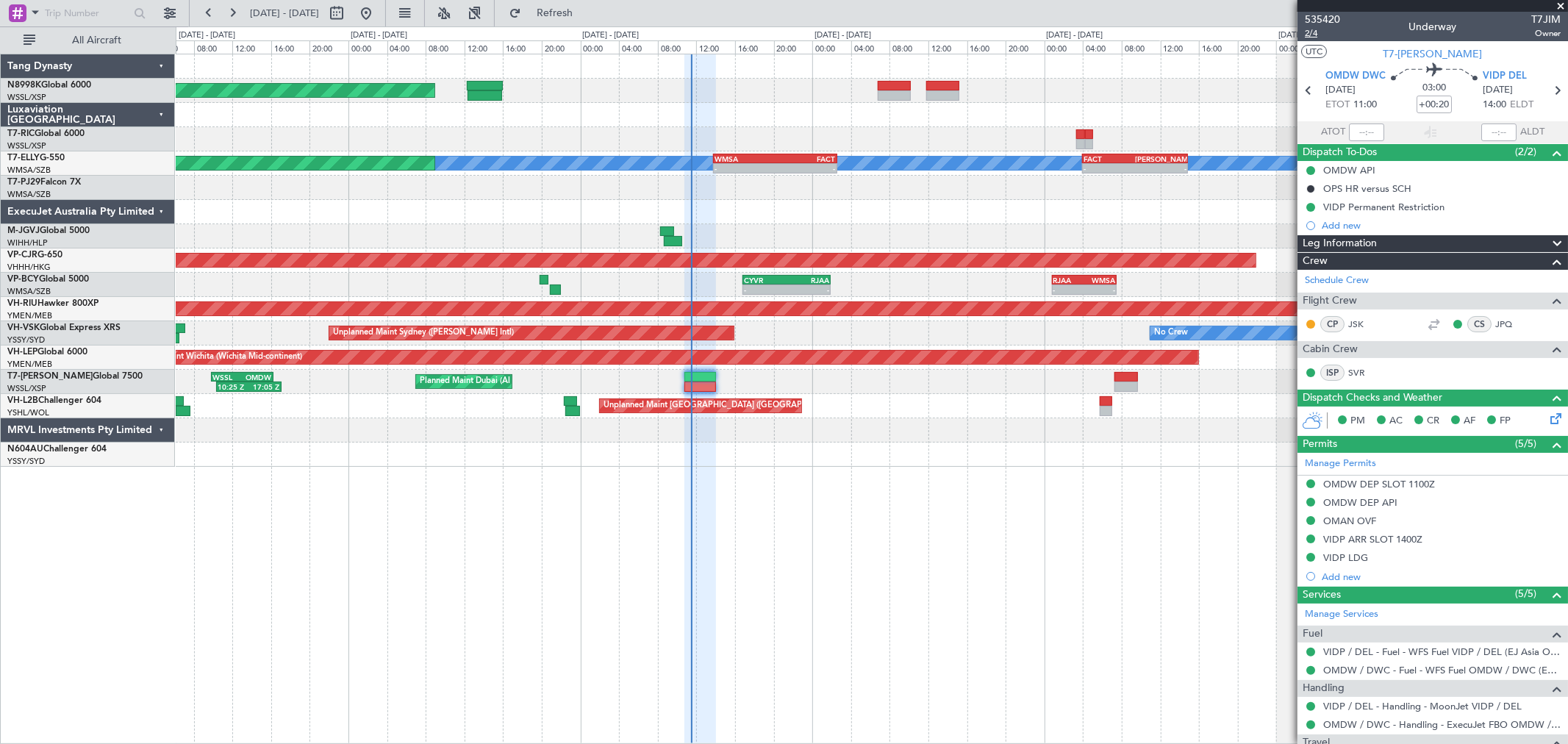
click at [1128, 33] on span "2/4" at bounding box center [1322, 33] width 35 height 13
type input "[PERSON_NAME] (BTA)"
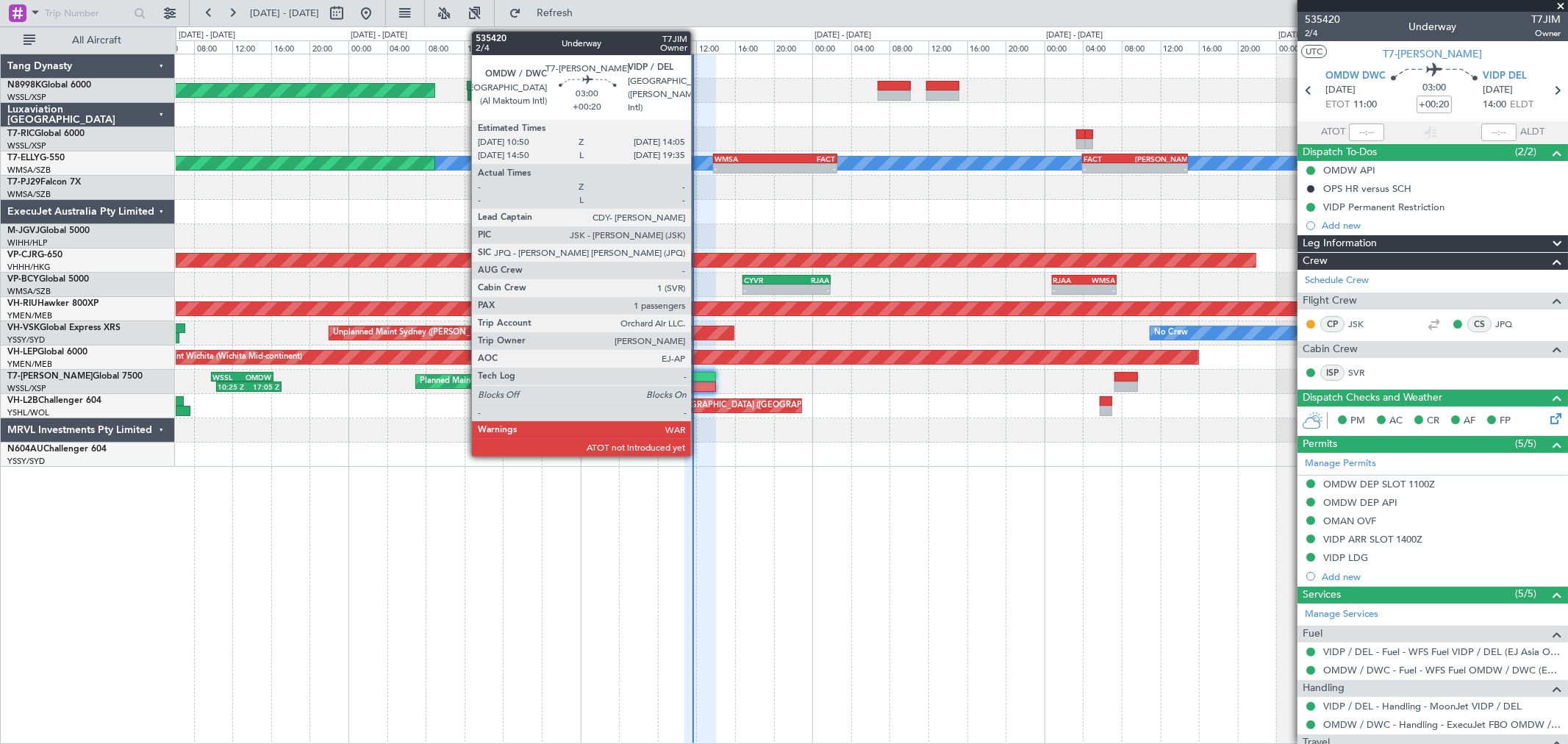
click at [698, 378] on div at bounding box center [700, 377] width 31 height 10
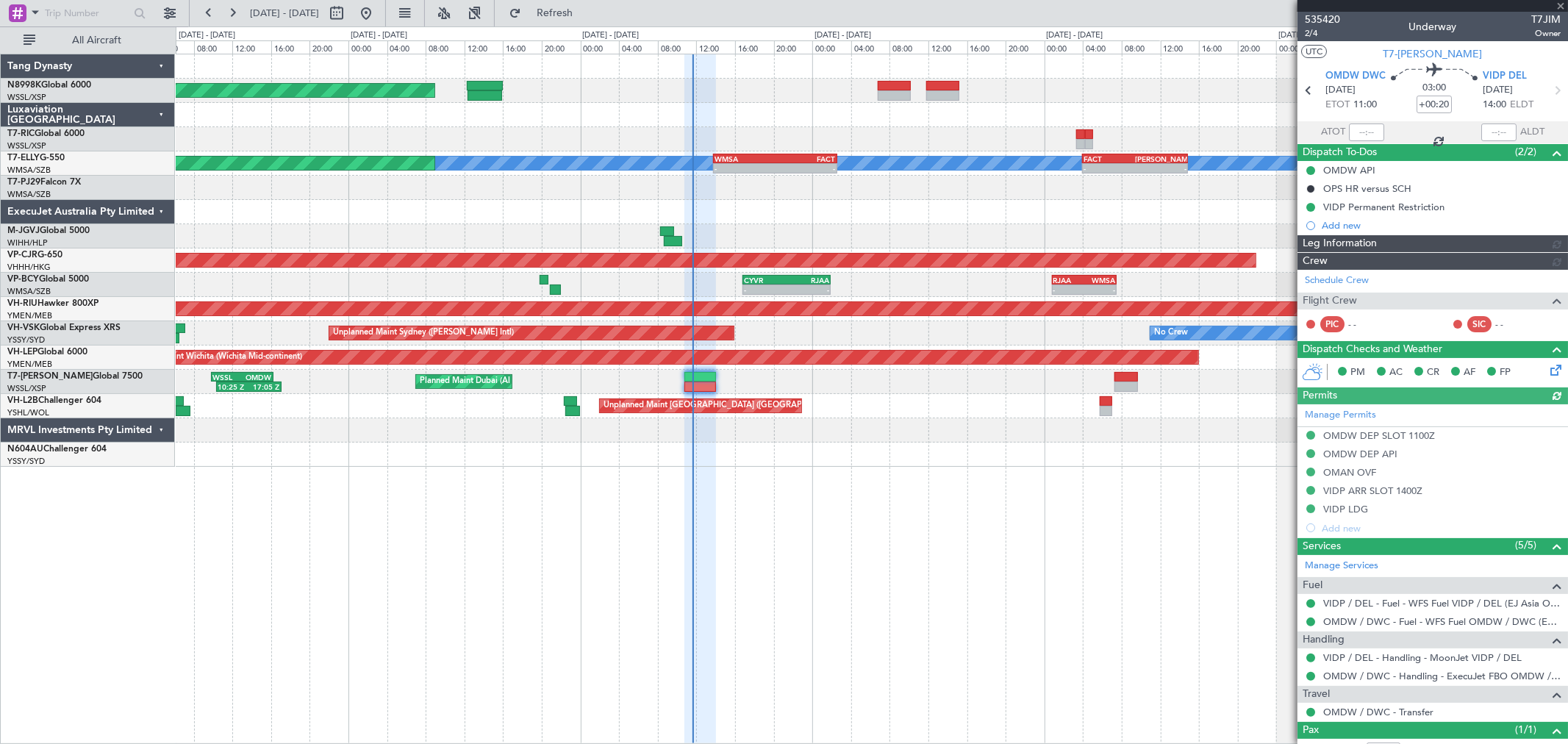
type input "[PERSON_NAME] (BTA)"
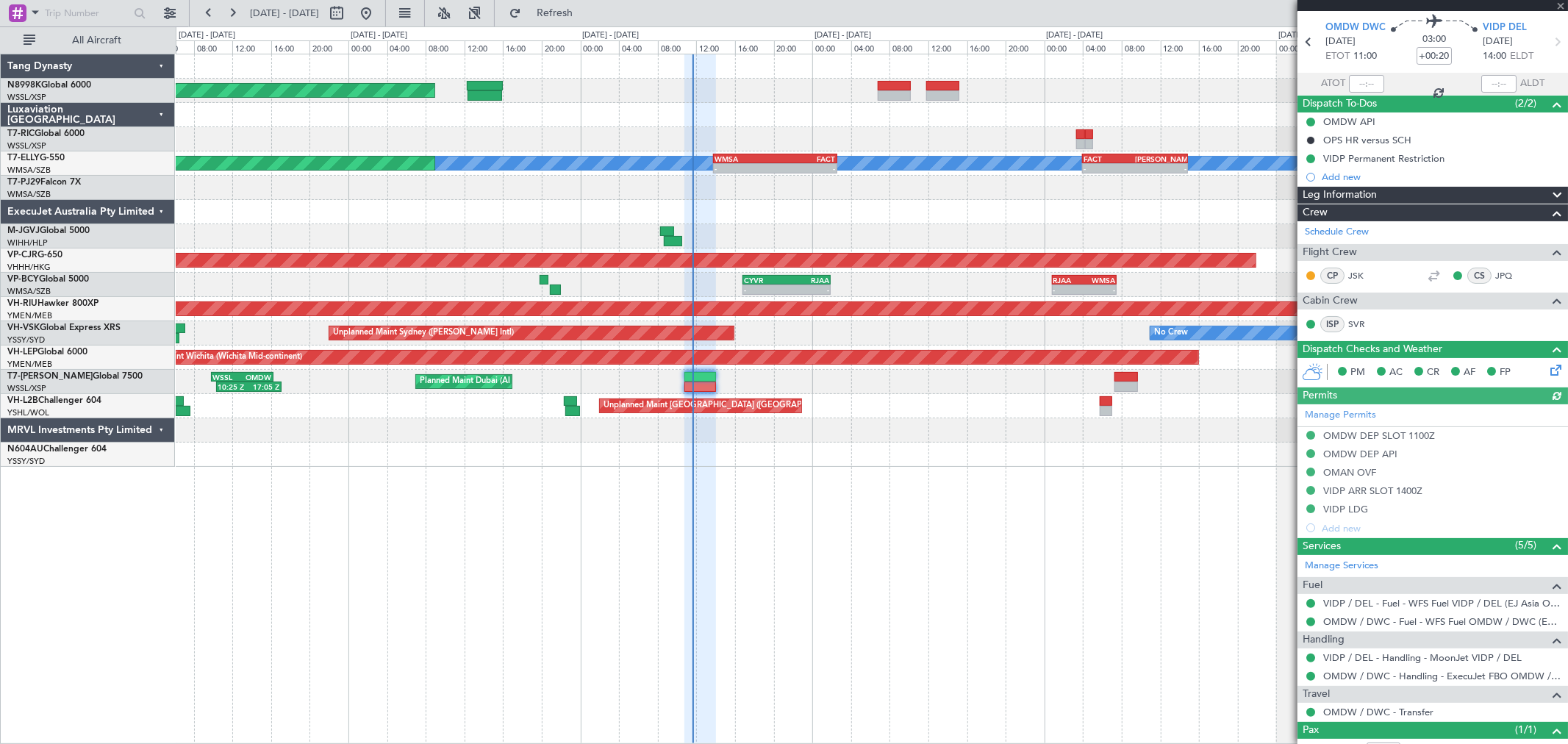
scroll to position [100, 0]
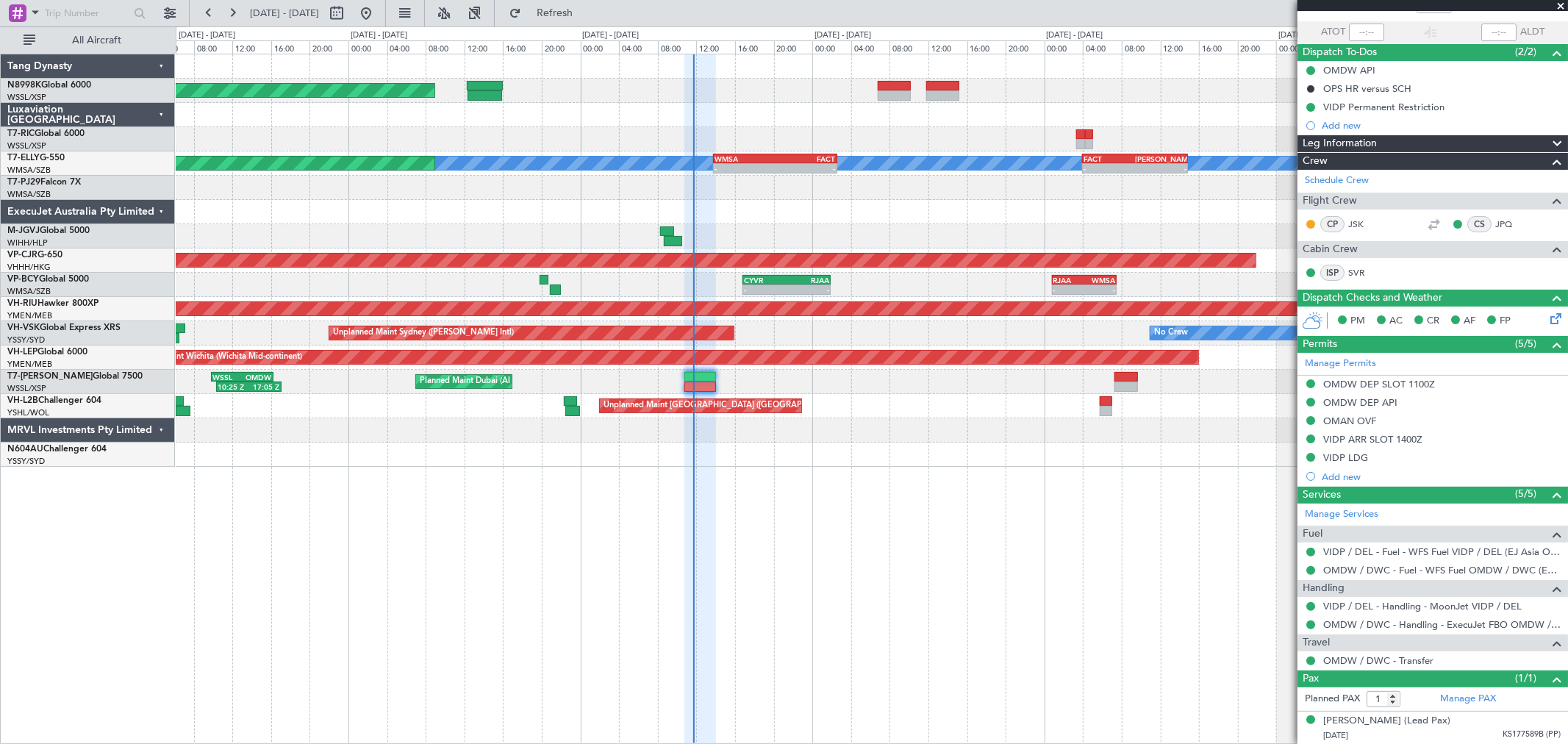
type input "[PERSON_NAME] (BTA)"
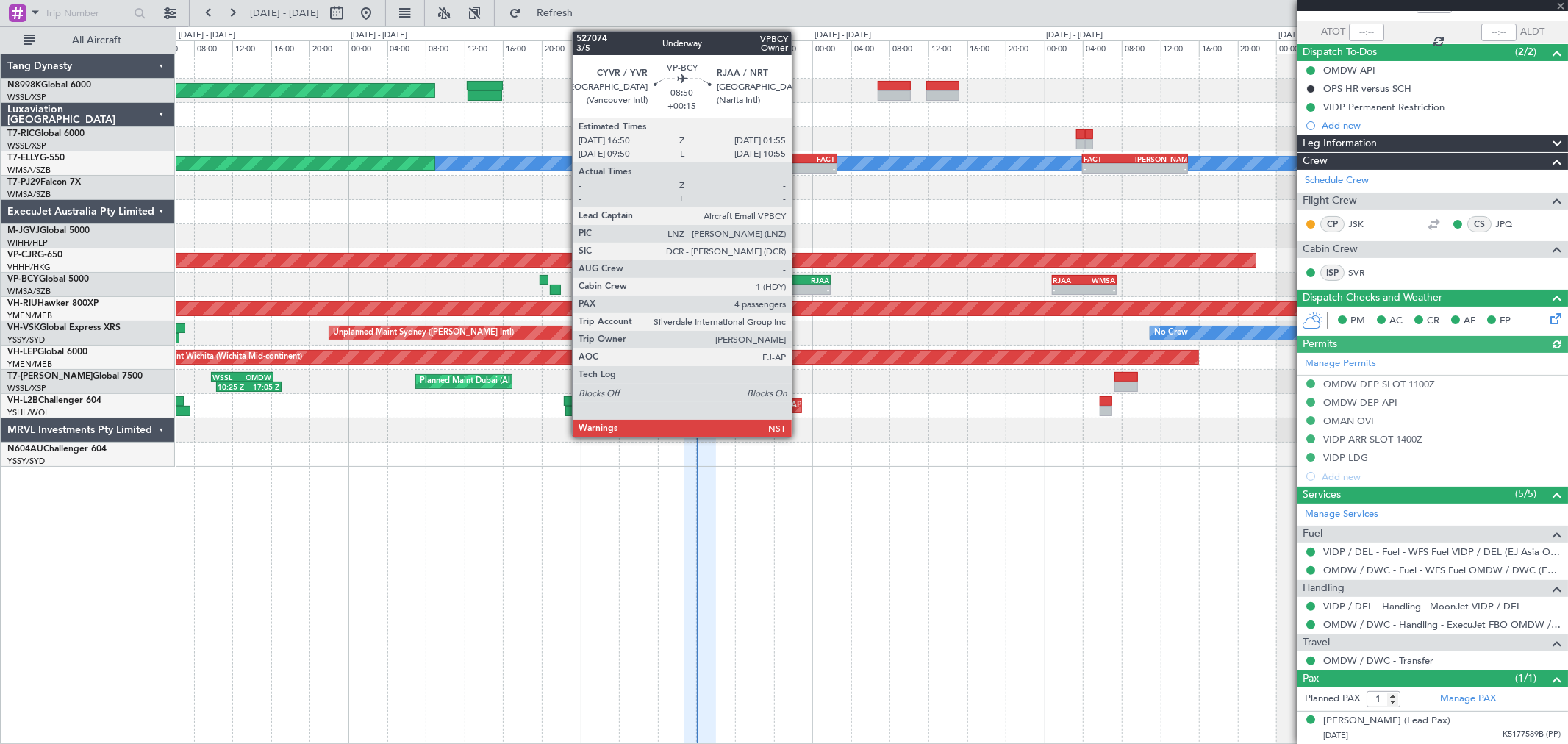
click at [799, 285] on div "-" at bounding box center [808, 290] width 42 height 8
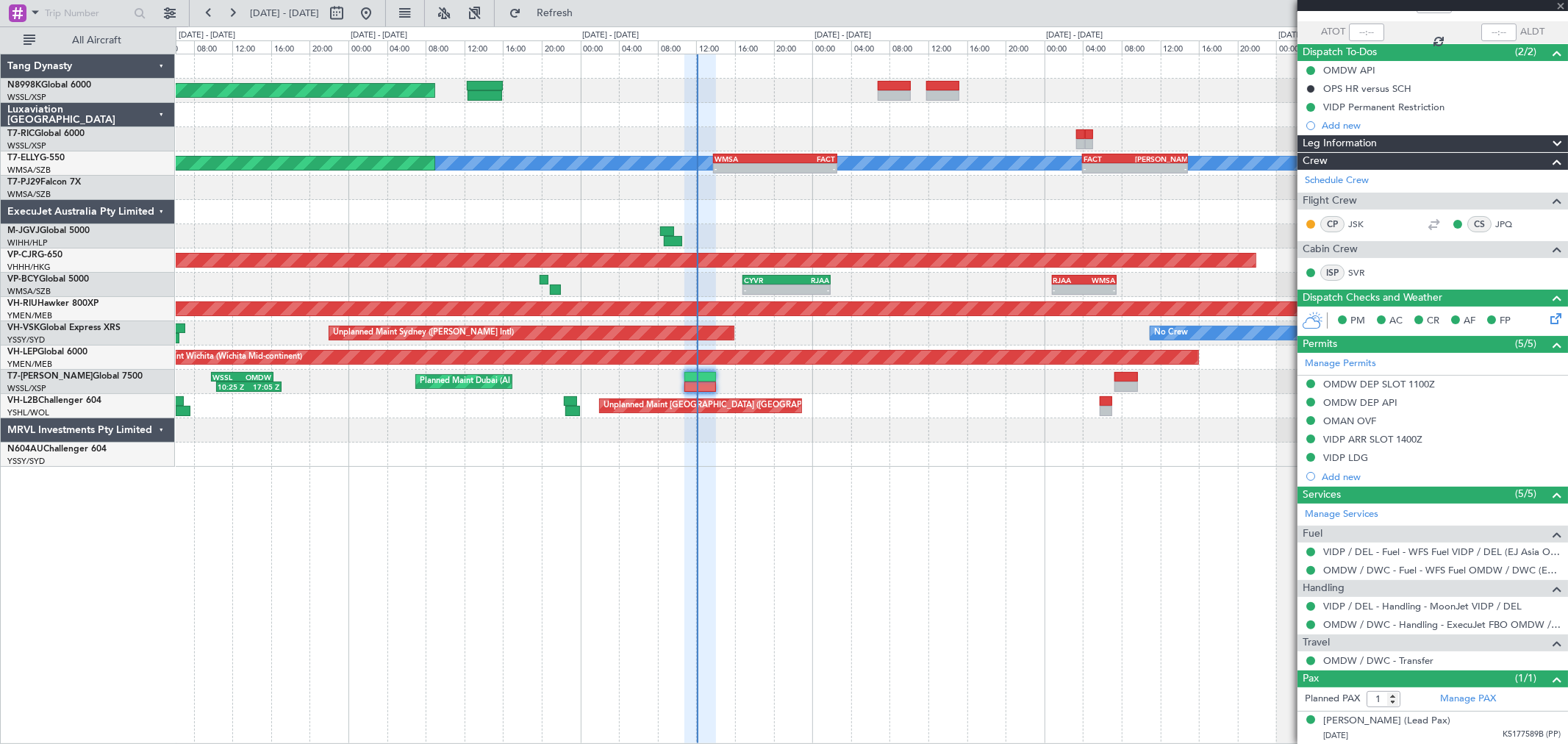
type input "+00:15"
type input "4"
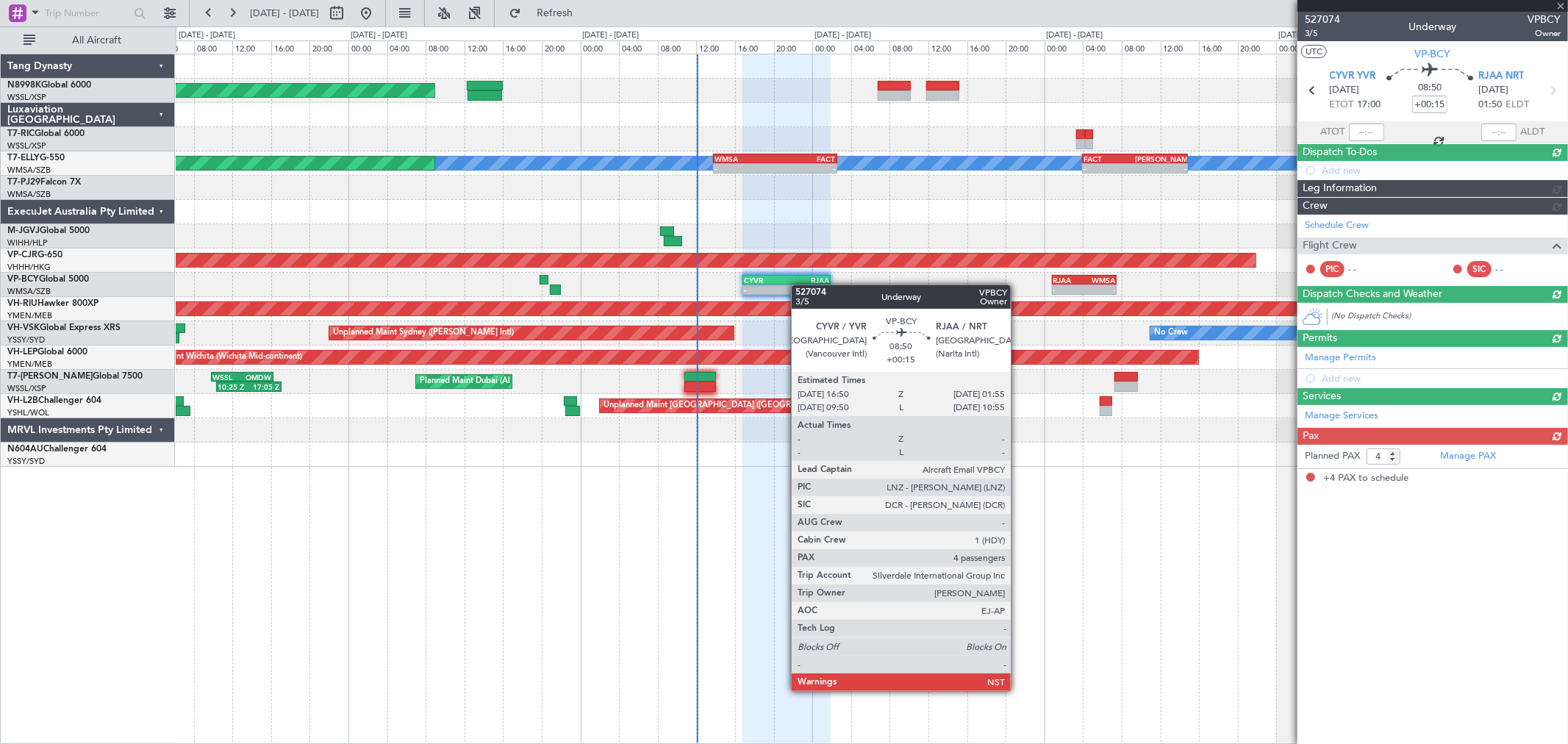
scroll to position [0, 0]
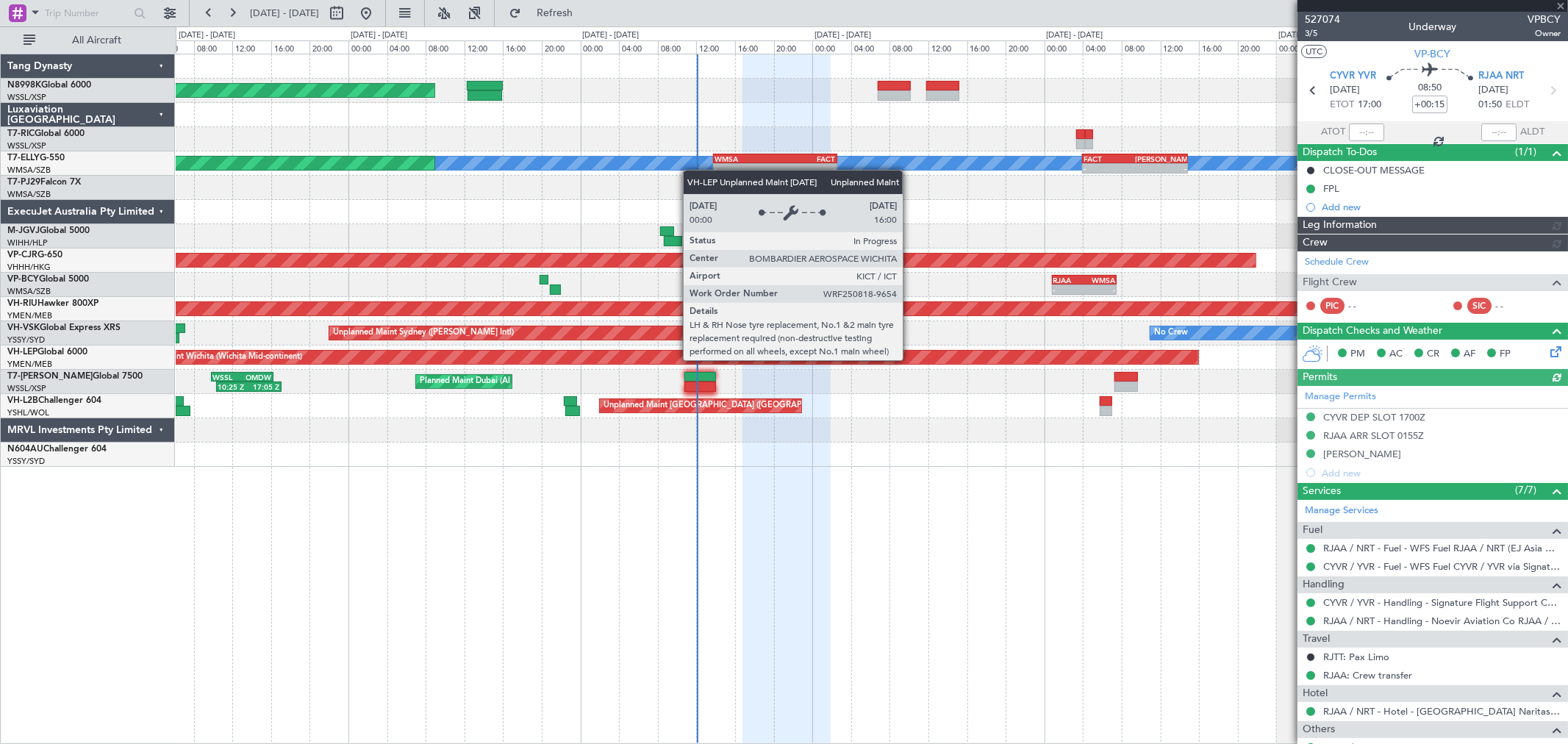
type input "[PERSON_NAME] (BTA)"
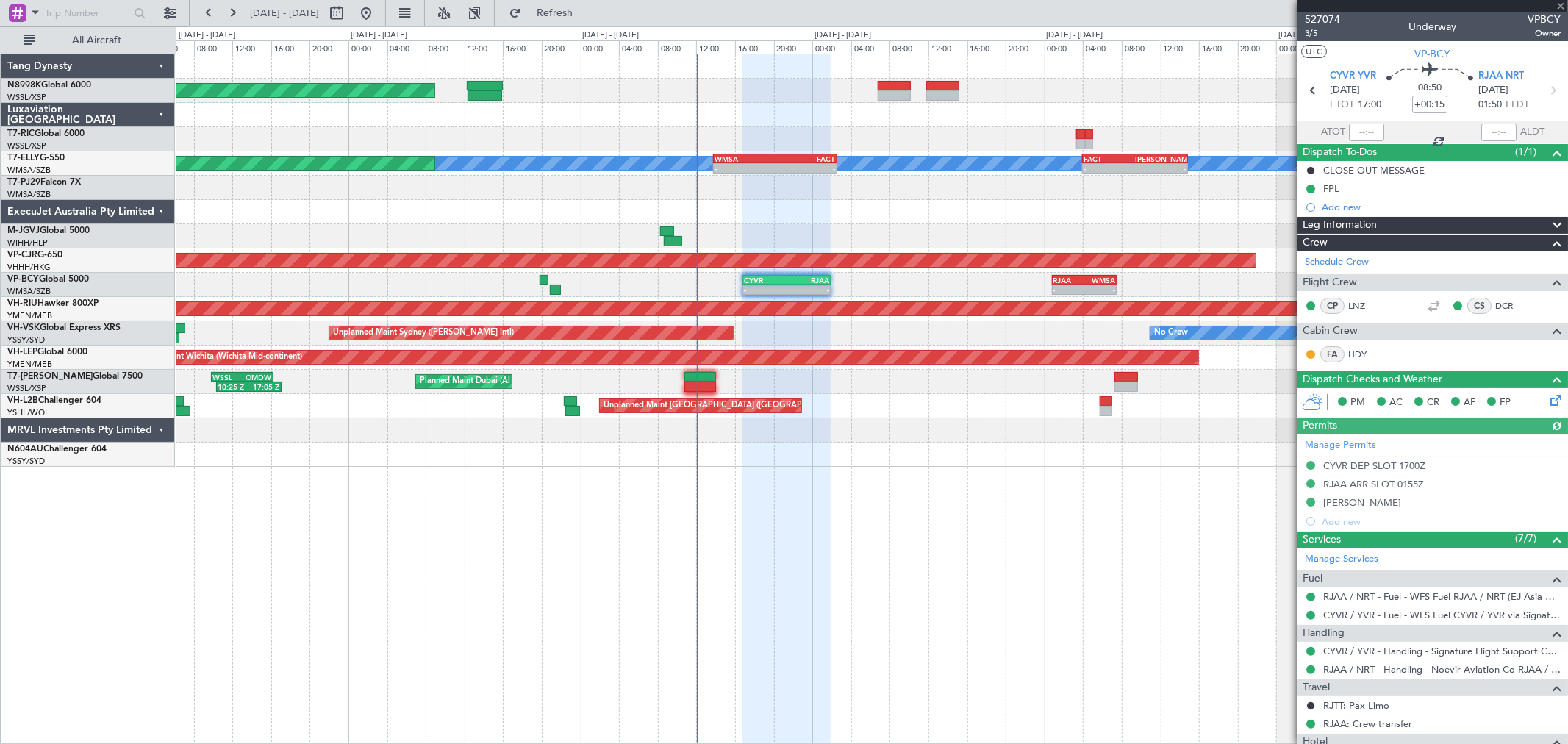
click at [1128, 446] on div "Manage Permits CYVR DEP SLOT 1700Z RJAA ARR SLOT 0155Z TSA WAIVER Add new" at bounding box center [1433, 483] width 270 height 96
click at [1128, 446] on link "Manage Permits" at bounding box center [1340, 445] width 71 height 14
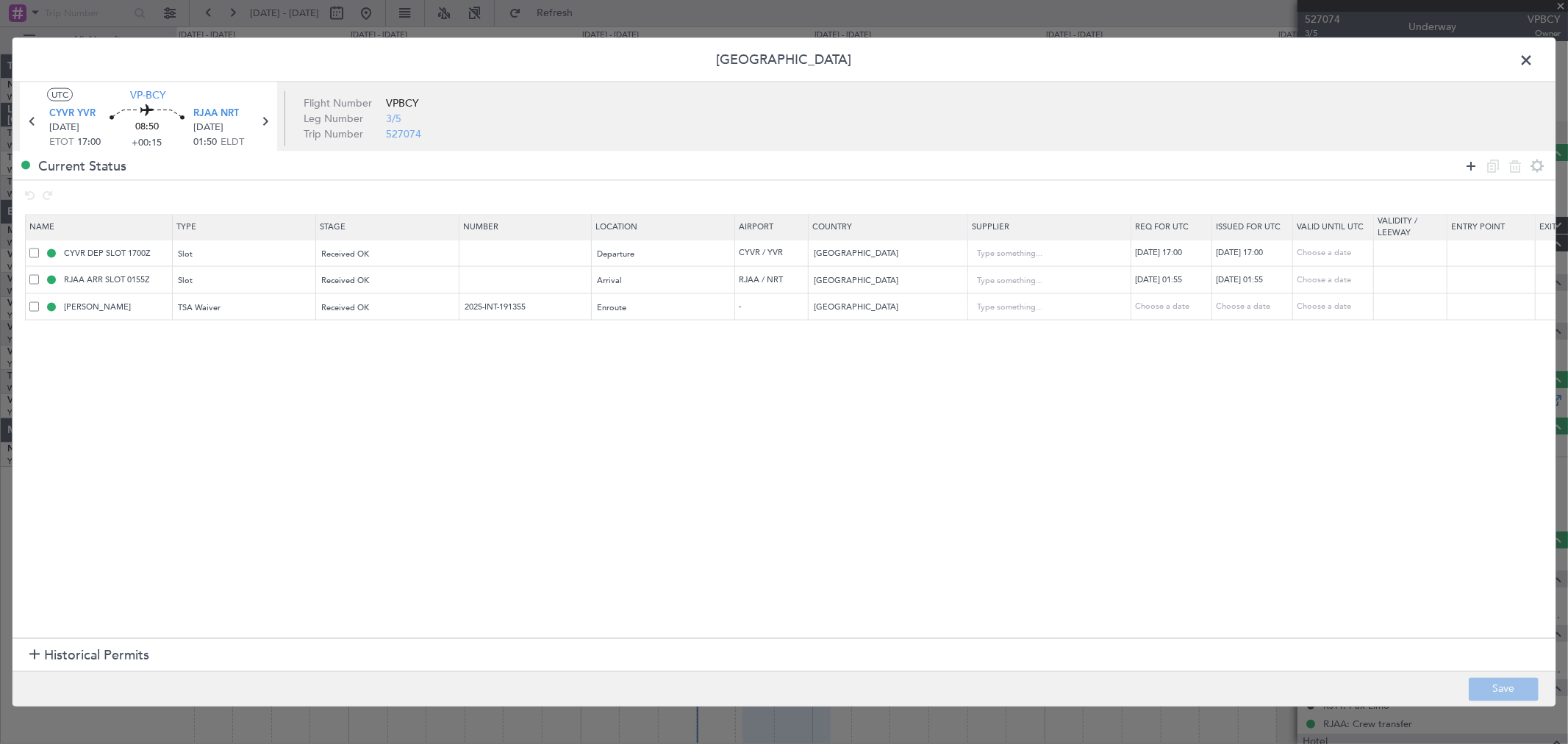
click at [1128, 170] on icon at bounding box center [1471, 165] width 18 height 18
click at [259, 342] on div "Type" at bounding box center [240, 335] width 122 height 22
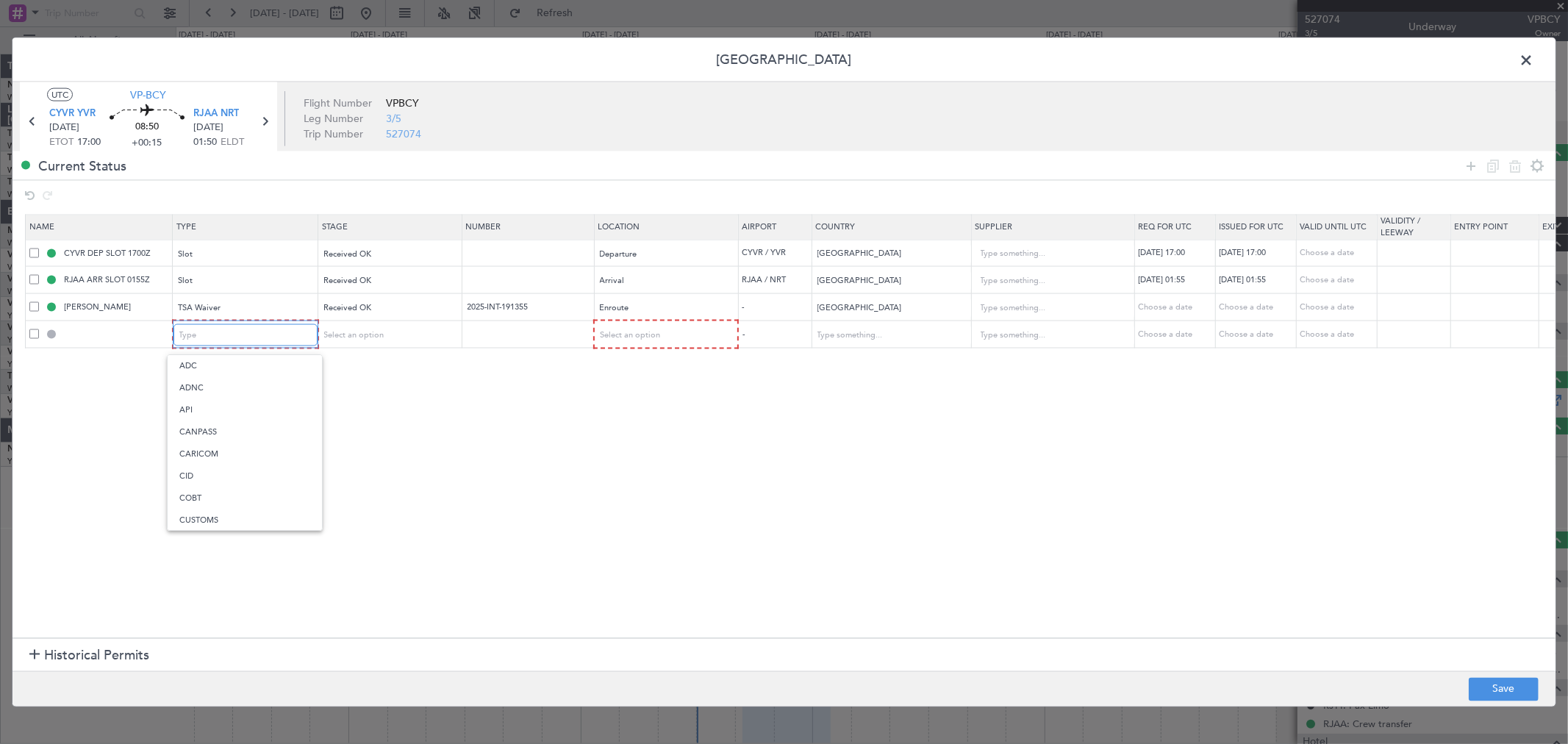
scroll to position [297, 0]
click at [201, 486] on span "Parking" at bounding box center [244, 488] width 131 height 22
click at [367, 342] on div "Select an option" at bounding box center [383, 335] width 122 height 22
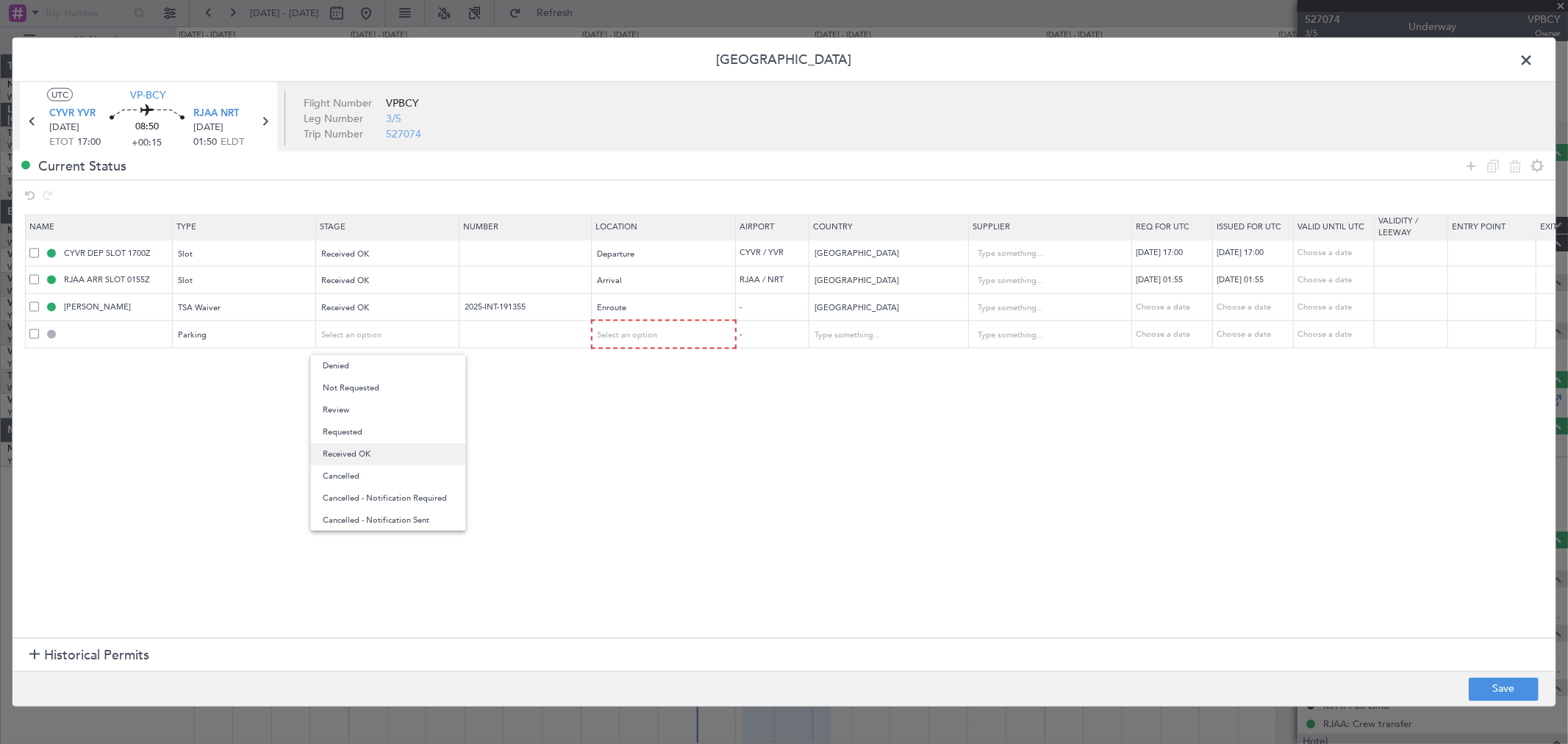
click at [368, 449] on span "Received OK" at bounding box center [388, 454] width 131 height 22
click at [514, 334] on input "text" at bounding box center [527, 334] width 128 height 13
click at [480, 334] on input "text" at bounding box center [527, 334] width 128 height 13
paste input "#508 (self-taxi in/out available)"
type input "#508 (self-taxi in/out available)"
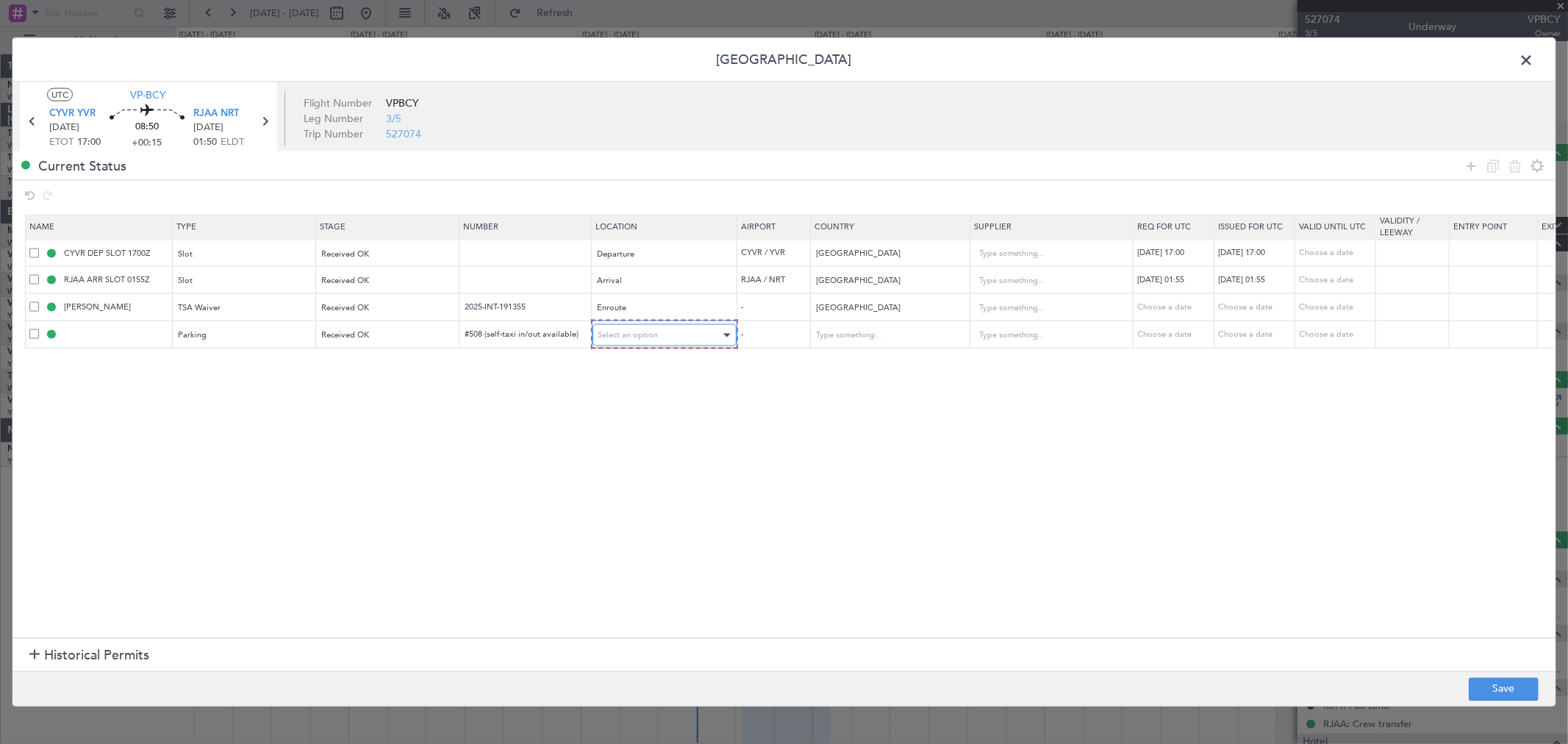
click at [673, 337] on div "Select an option" at bounding box center [659, 335] width 122 height 22
click at [638, 412] on span "Arrival" at bounding box center [665, 410] width 131 height 22
click at [849, 430] on section "Name Type Stage Number Location Airport Country Supplier Req For Utc Issued For…" at bounding box center [784, 424] width 1544 height 427
click at [1128, 535] on button "Save" at bounding box center [1504, 689] width 70 height 24
type input "RJAA Parking"
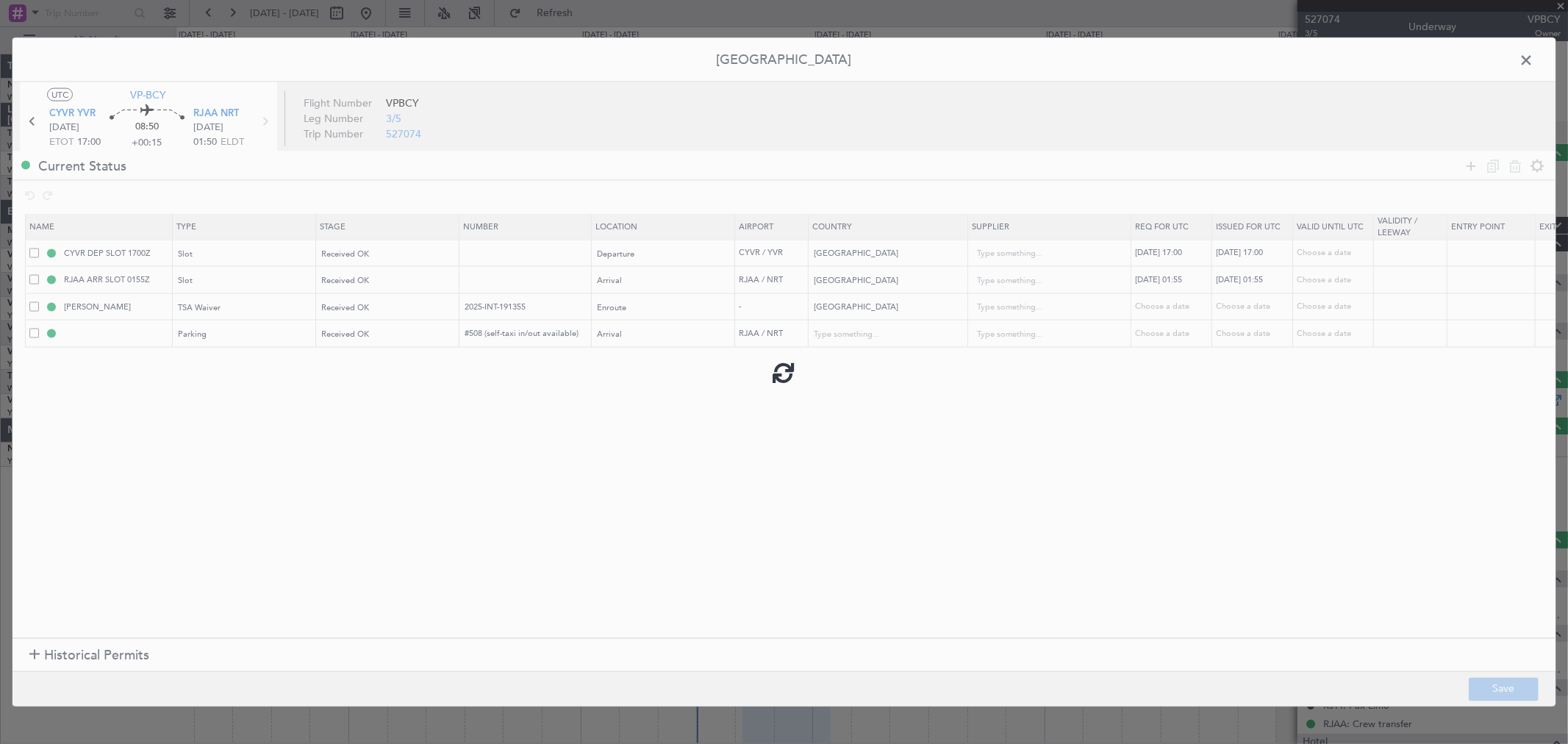
type input "[GEOGRAPHIC_DATA]"
type input "NNN"
click at [1128, 53] on span at bounding box center [1533, 63] width 0 height 30
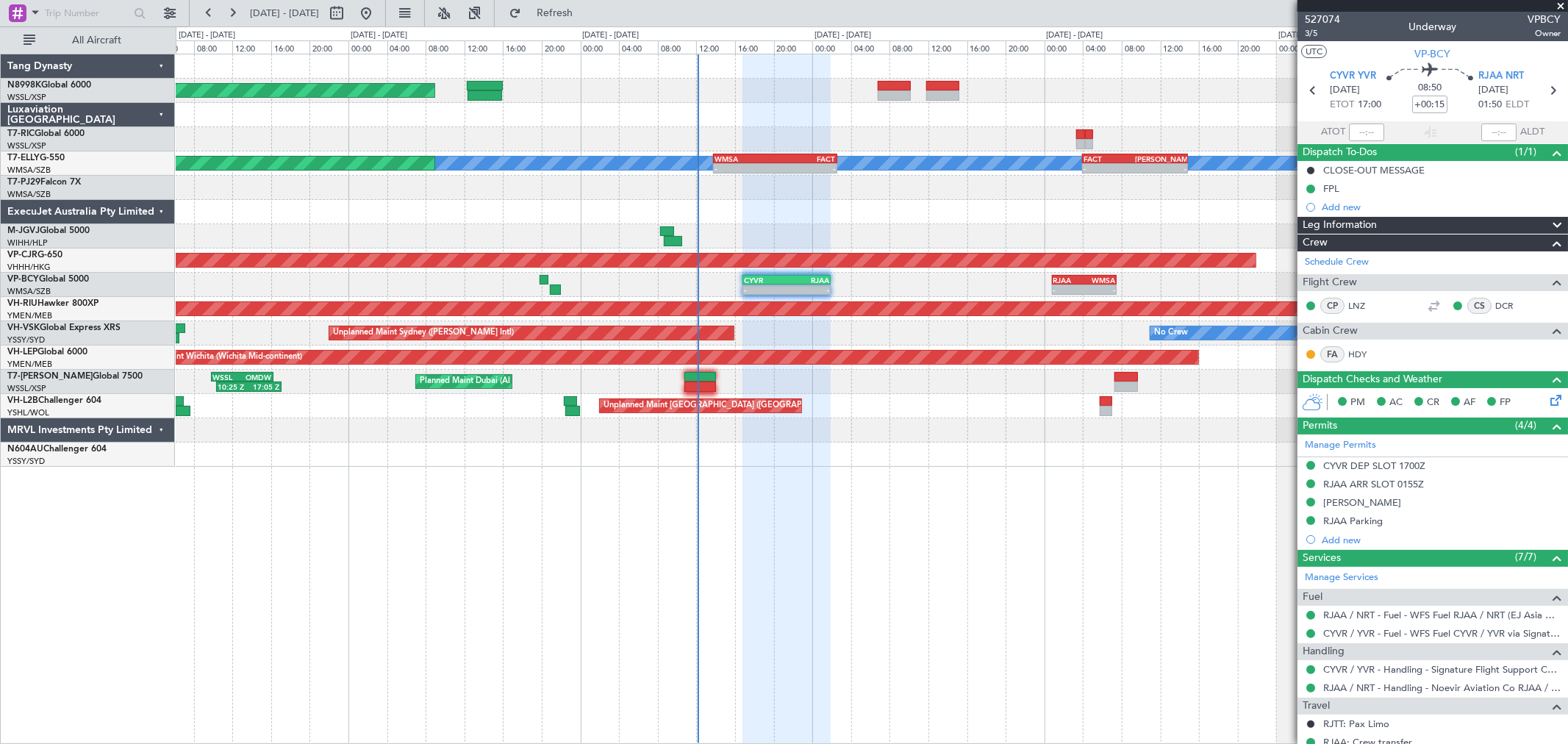
click at [895, 252] on div "Planned Maint [GEOGRAPHIC_DATA] (Seletar) [PERSON_NAME] Planned Maint [GEOGRAPH…" at bounding box center [871, 260] width 1392 height 412
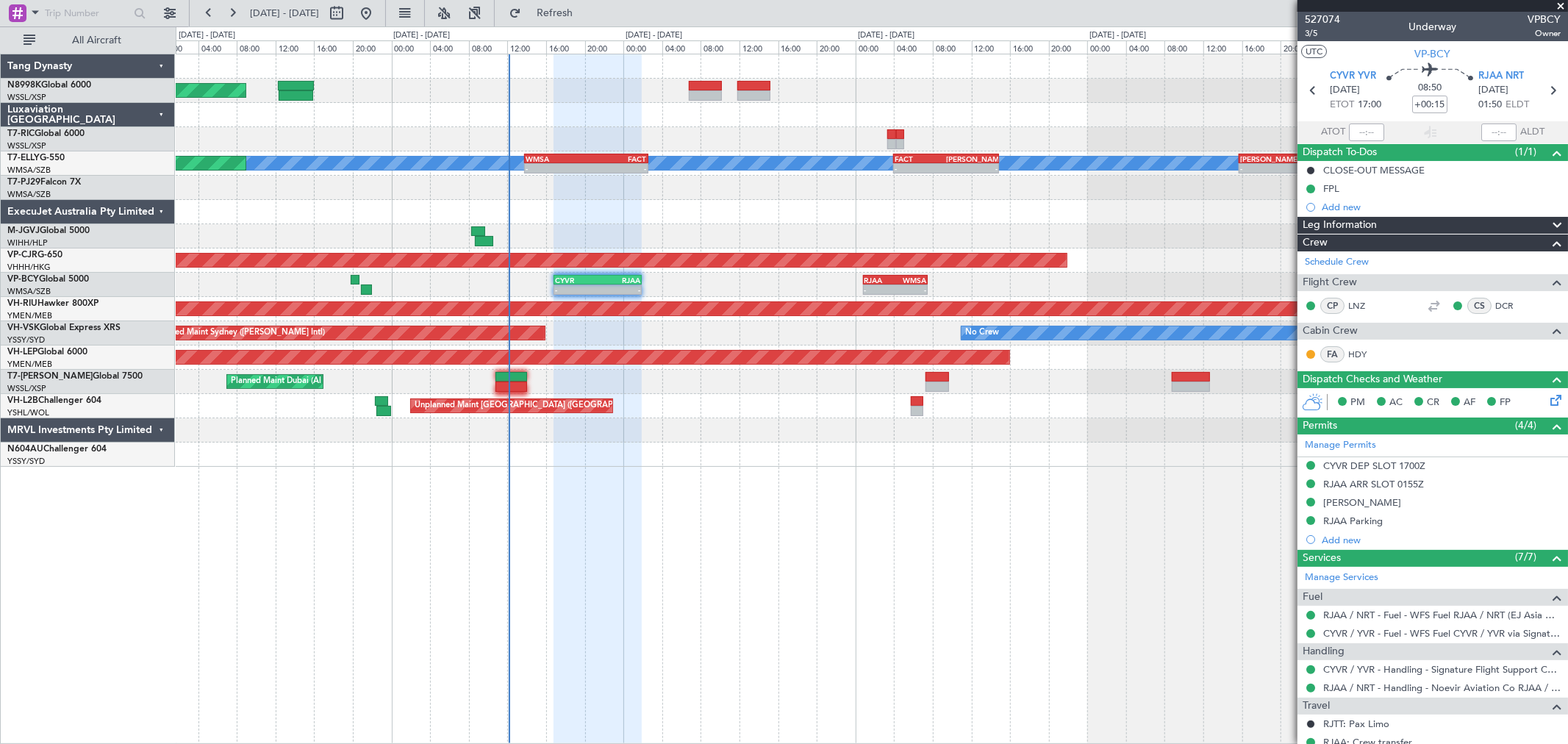
click at [920, 258] on div "Planned Maint [GEOGRAPHIC_DATA] (Seletar) [PERSON_NAME] Planned Maint [GEOGRAPH…" at bounding box center [871, 260] width 1392 height 412
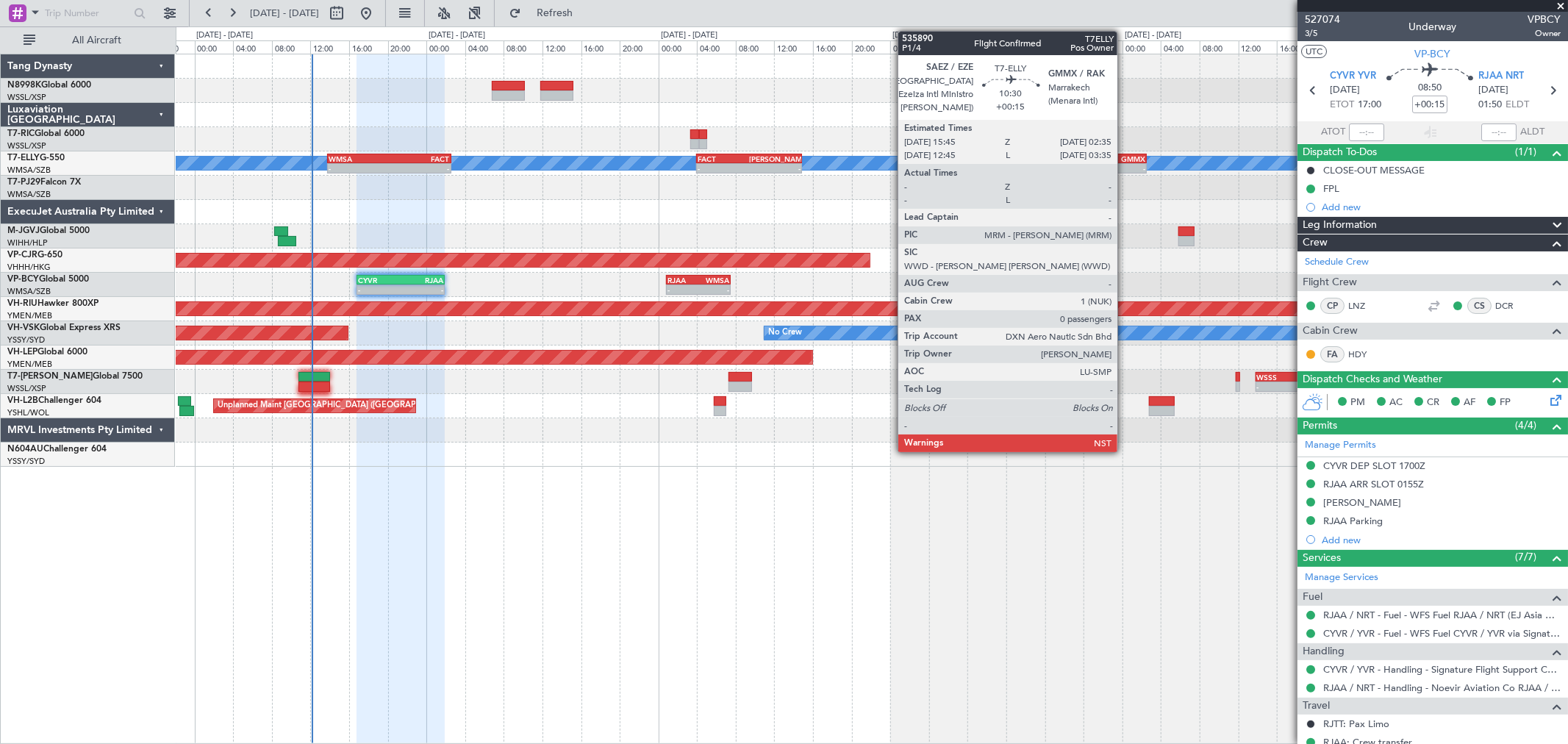
click at [1125, 163] on div "- -" at bounding box center [1094, 168] width 106 height 10
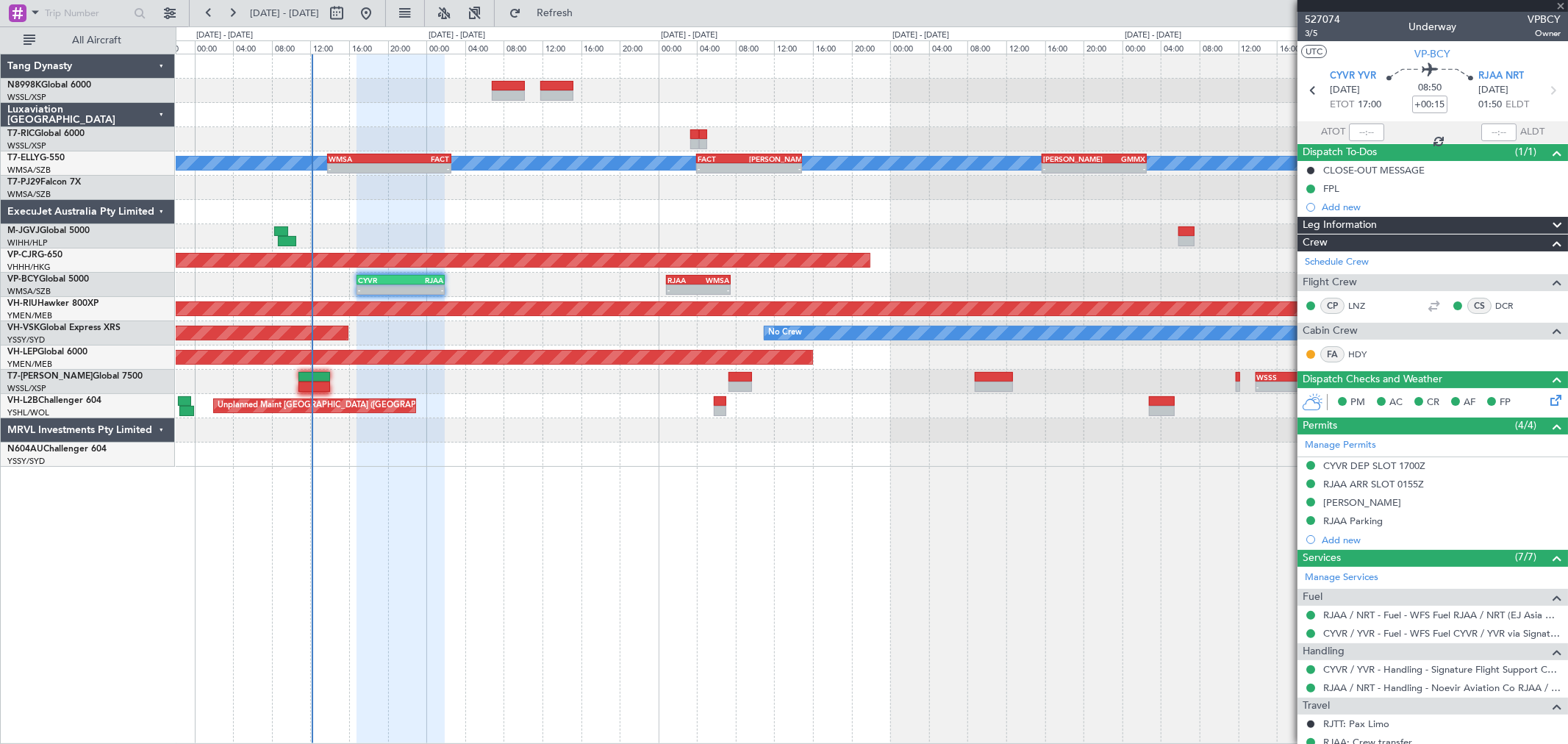
type input "0"
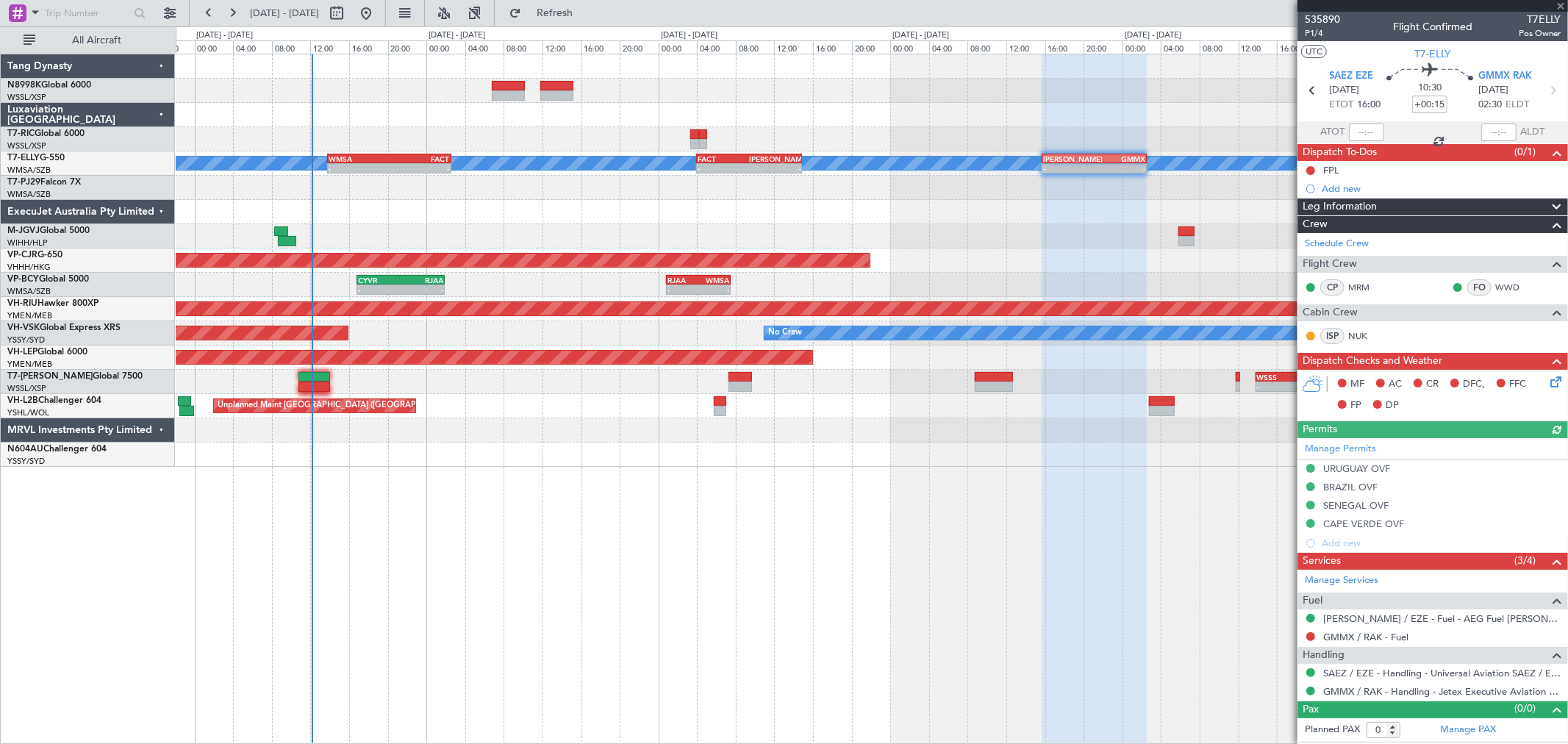
click at [886, 261] on div "Planned Maint [GEOGRAPHIC_DATA] (Seletar) Planned Maint [GEOGRAPHIC_DATA] ([GEO…" at bounding box center [871, 260] width 1392 height 412
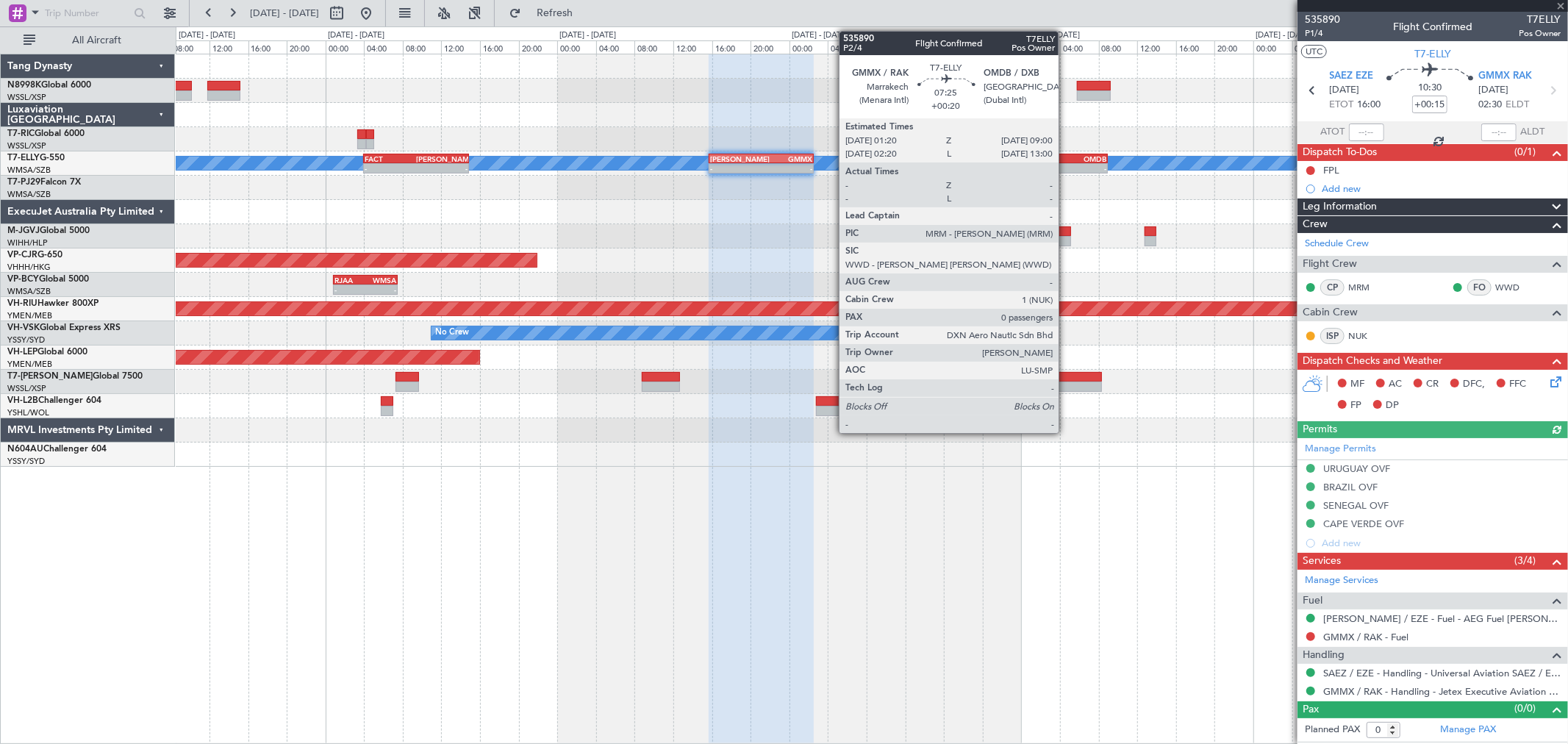
click at [1067, 170] on div "-" at bounding box center [1053, 168] width 36 height 8
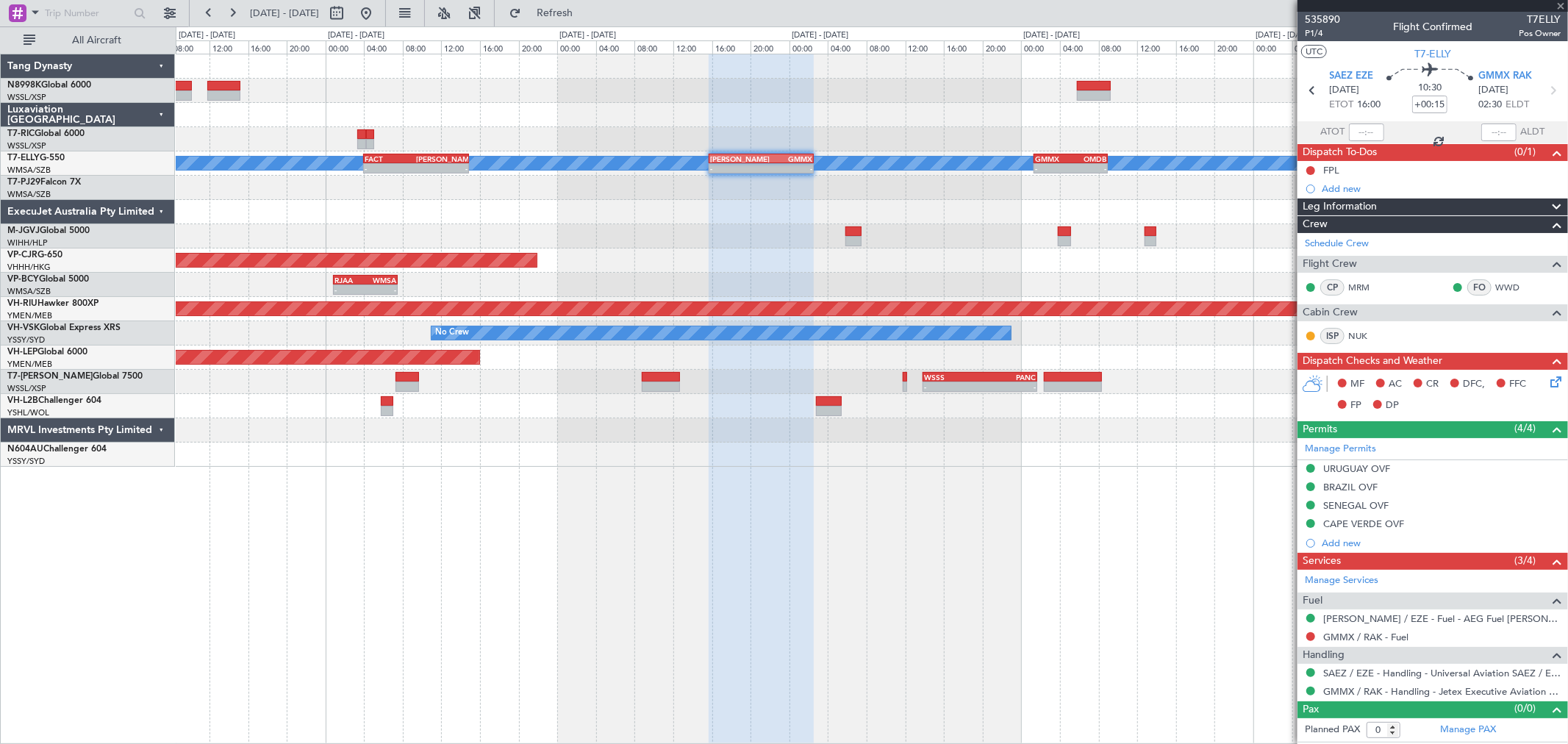
type input "+00:20"
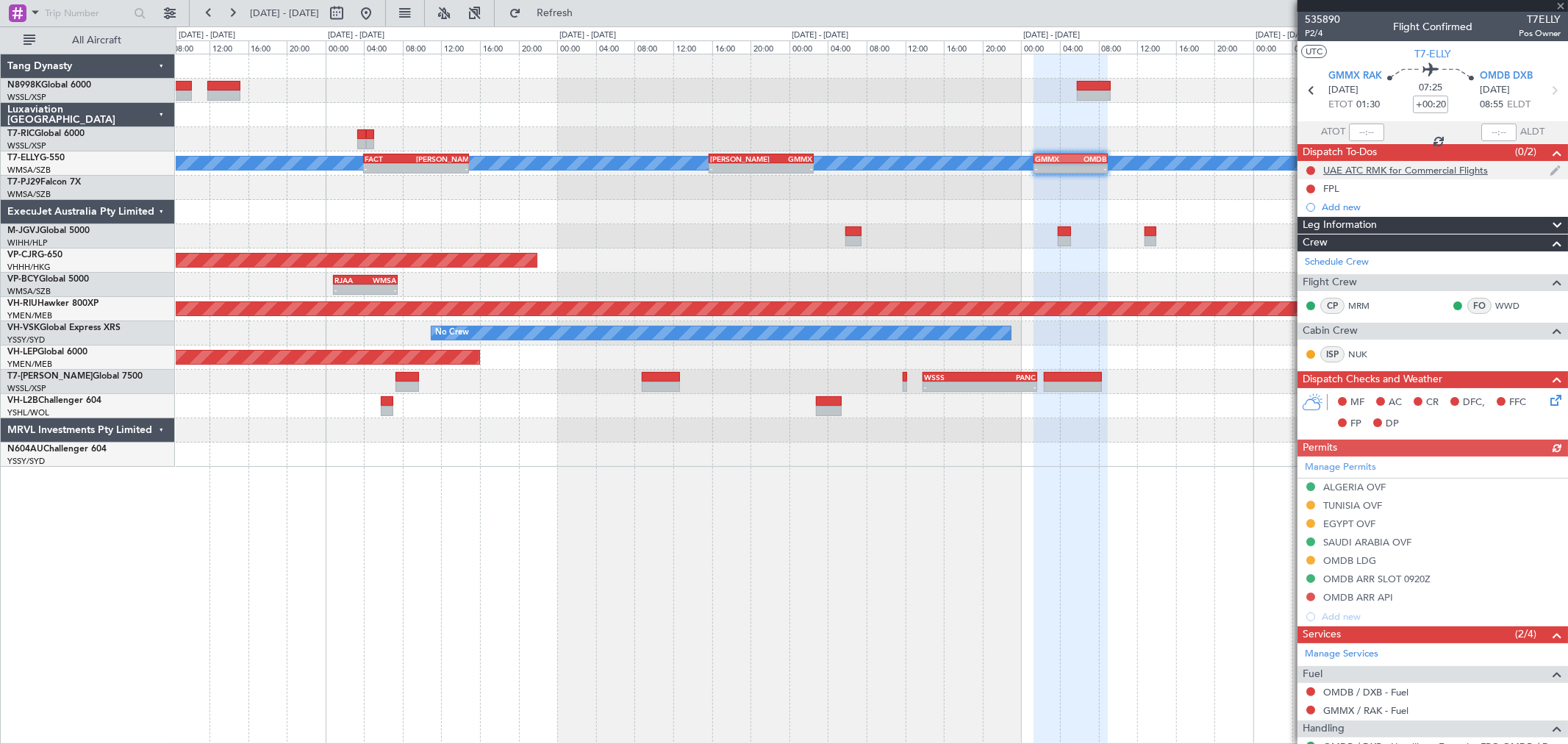
scroll to position [71, 0]
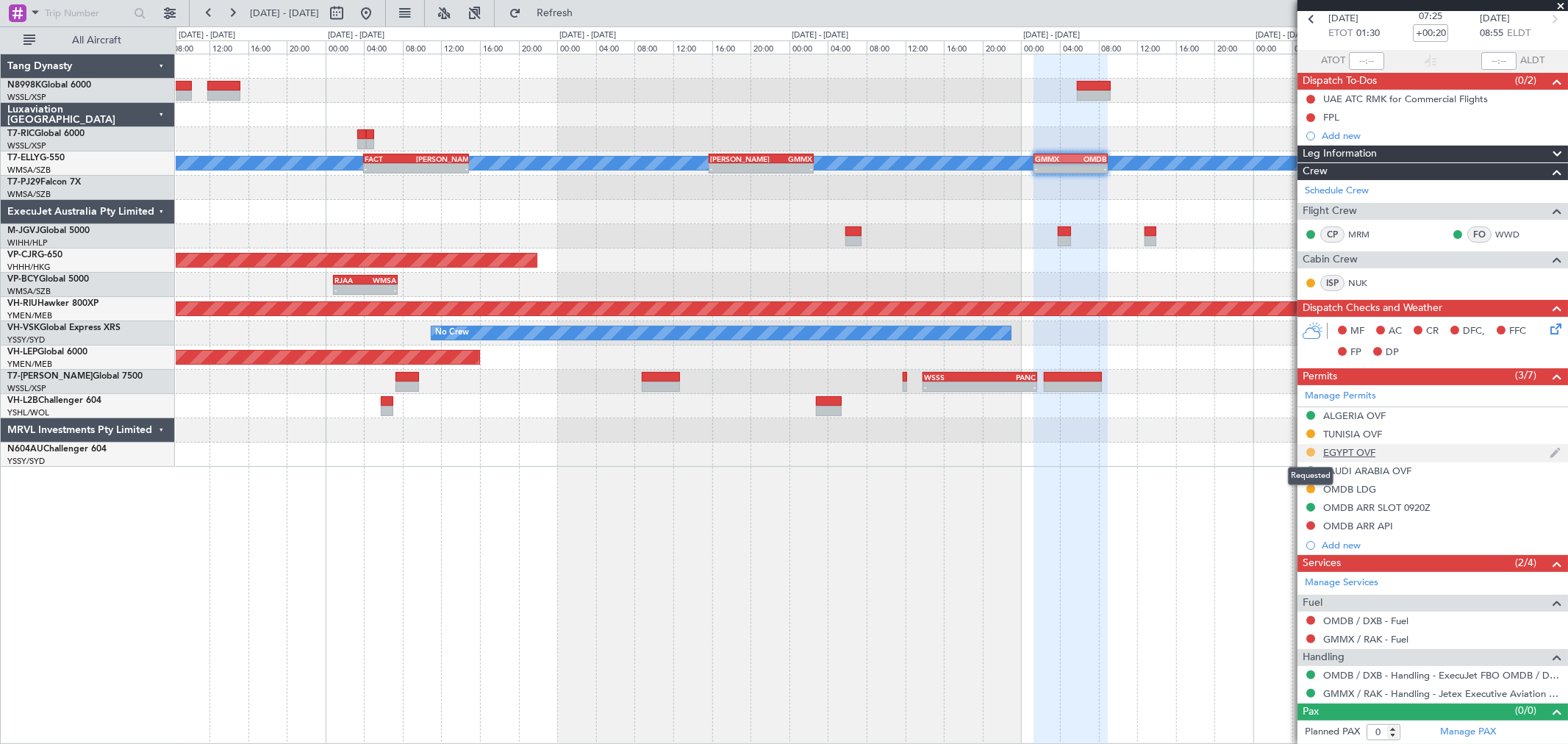
click at [1128, 450] on button at bounding box center [1310, 452] width 8 height 8
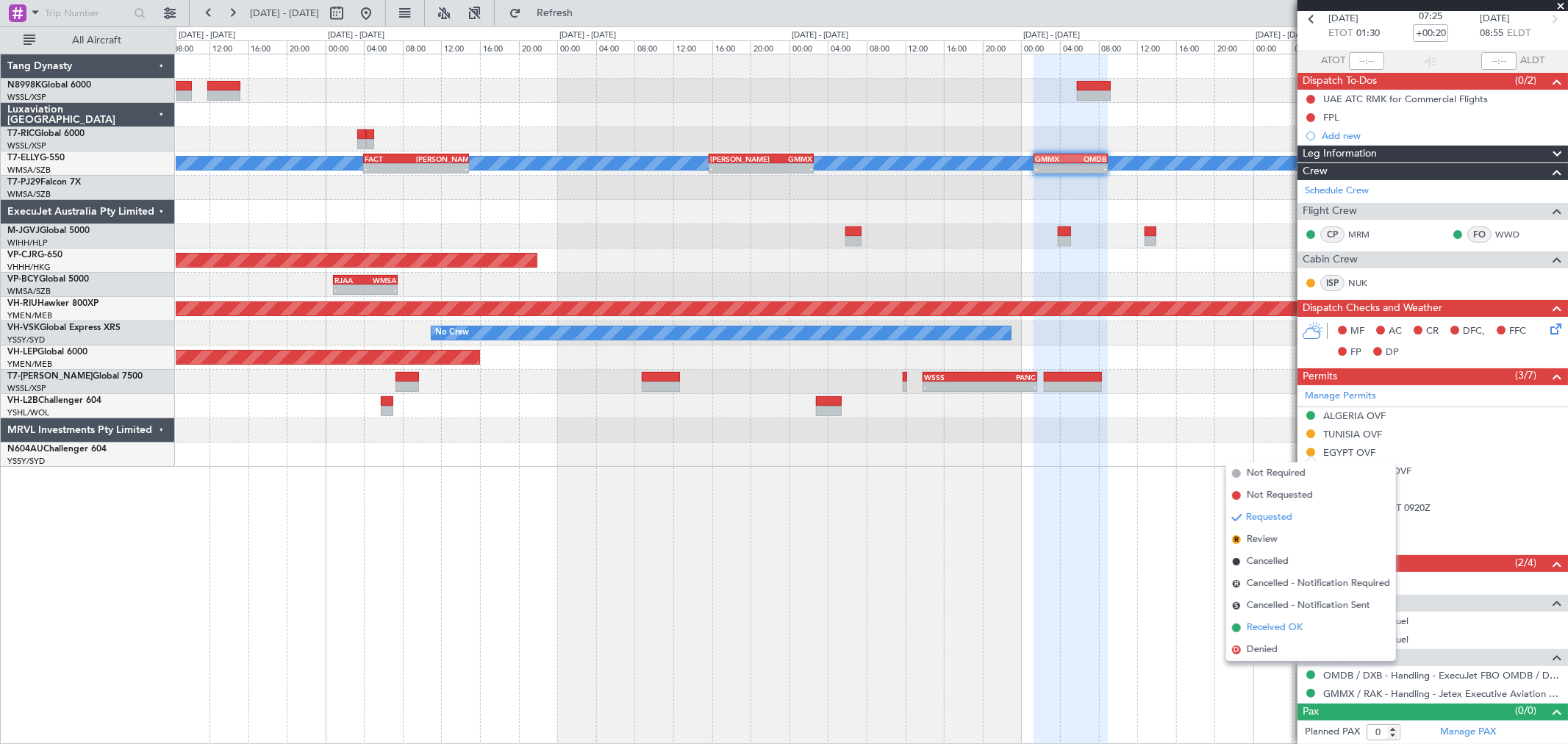
click at [1128, 535] on span "Received OK" at bounding box center [1275, 627] width 56 height 14
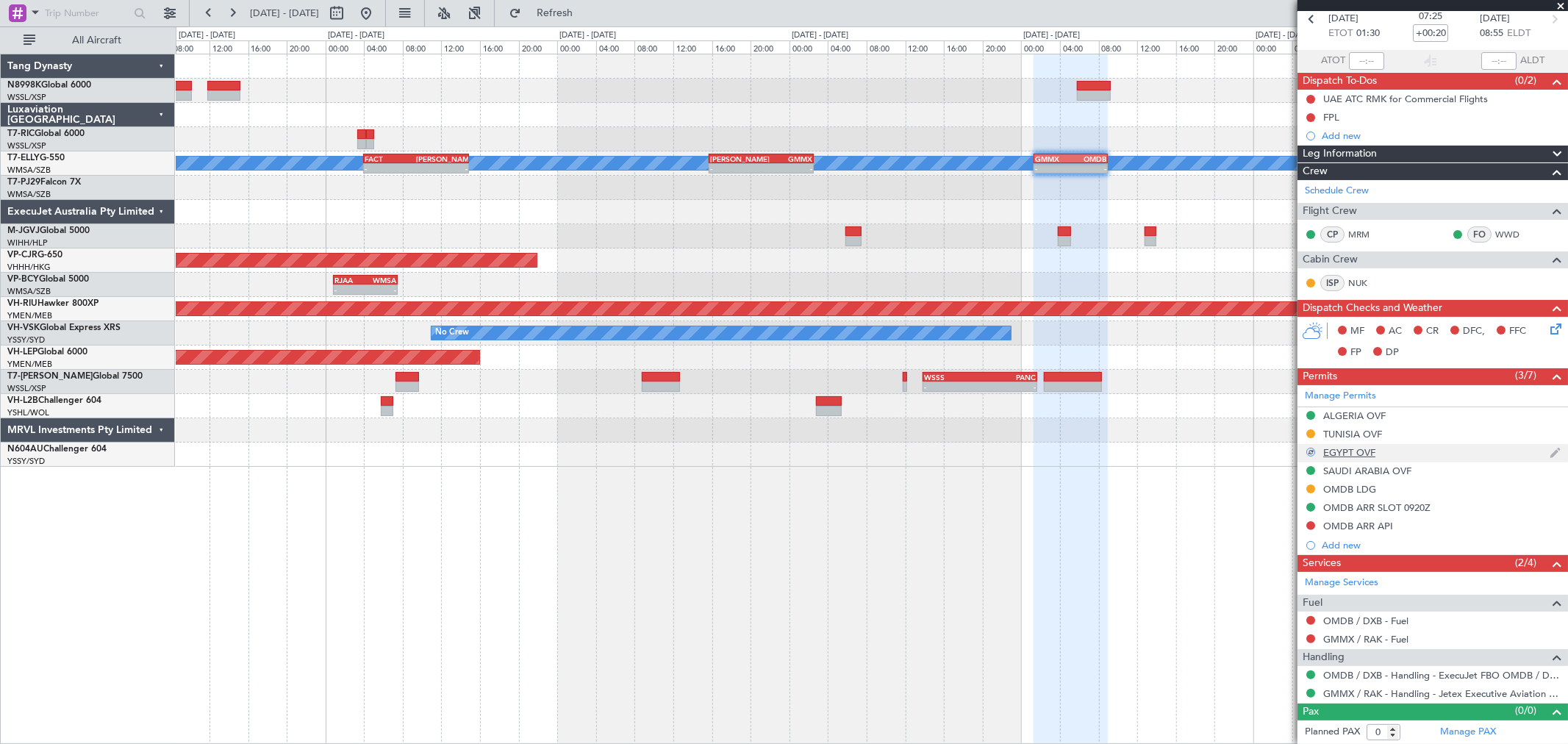
click at [1128, 459] on mat-tooltip-component "EGYPT OVF" at bounding box center [1350, 478] width 71 height 39
click at [1128, 451] on div "EGYPT OVF" at bounding box center [1349, 452] width 52 height 13
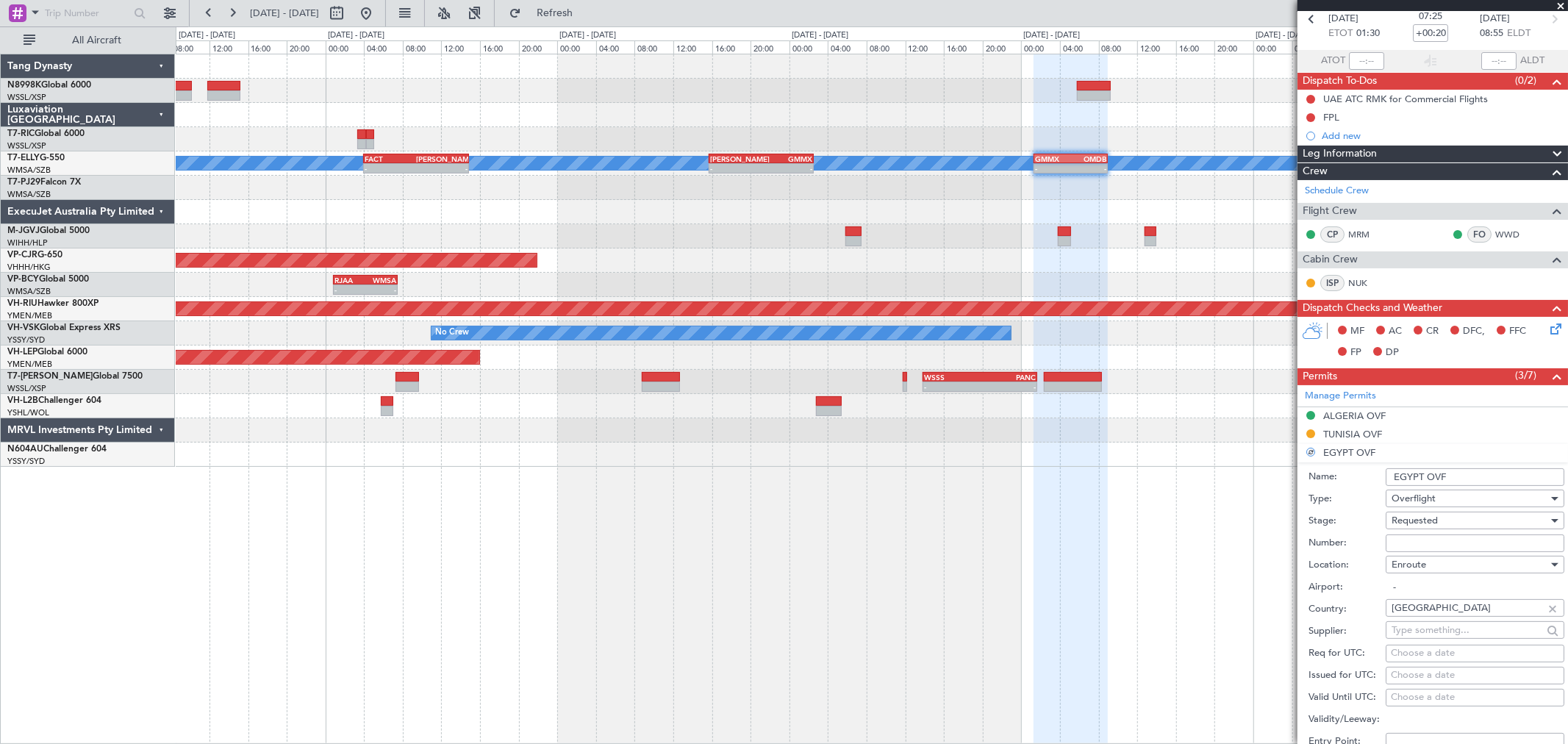
click at [1128, 535] on input "Number:" at bounding box center [1475, 543] width 179 height 18
paste input "CAA12048"
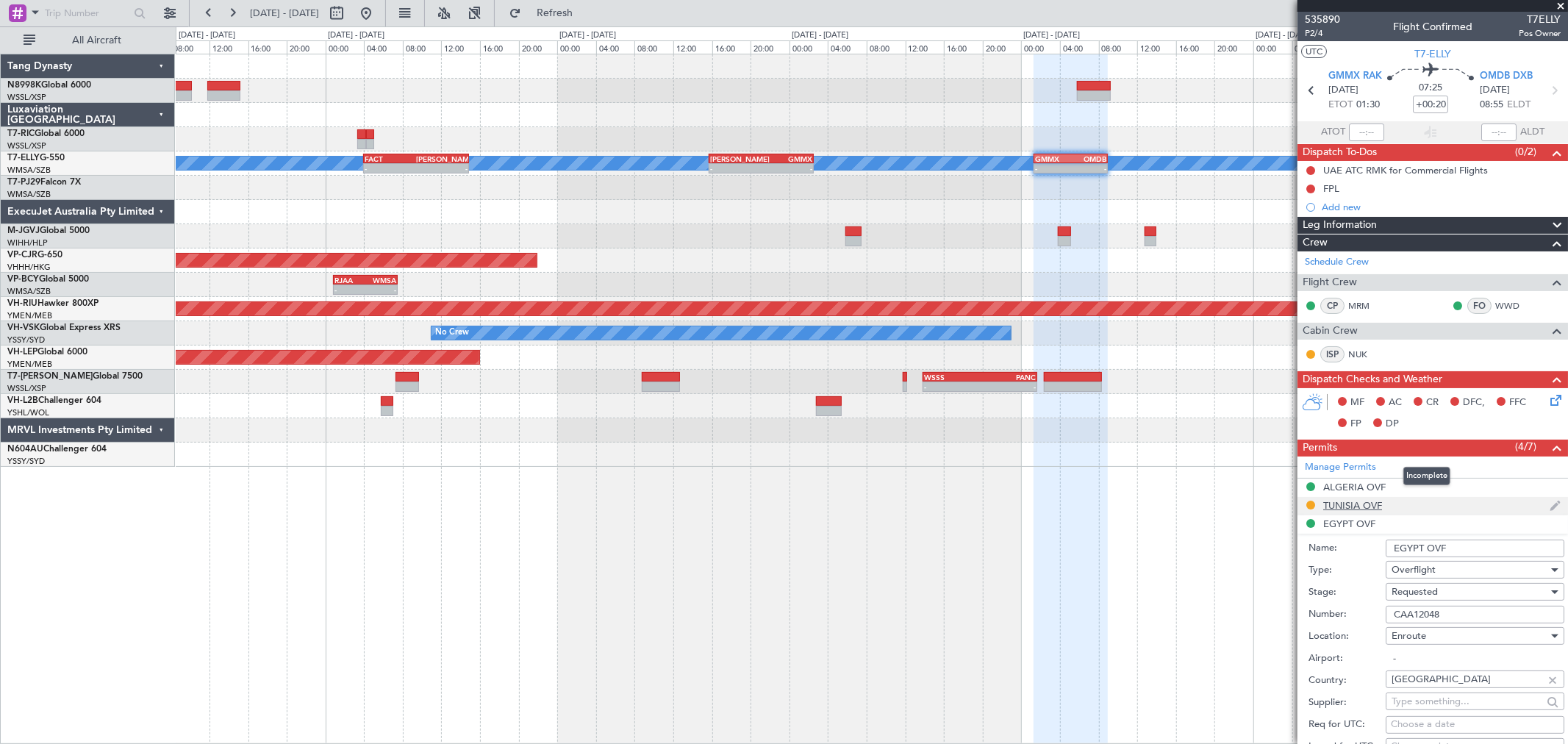
scroll to position [245, 0]
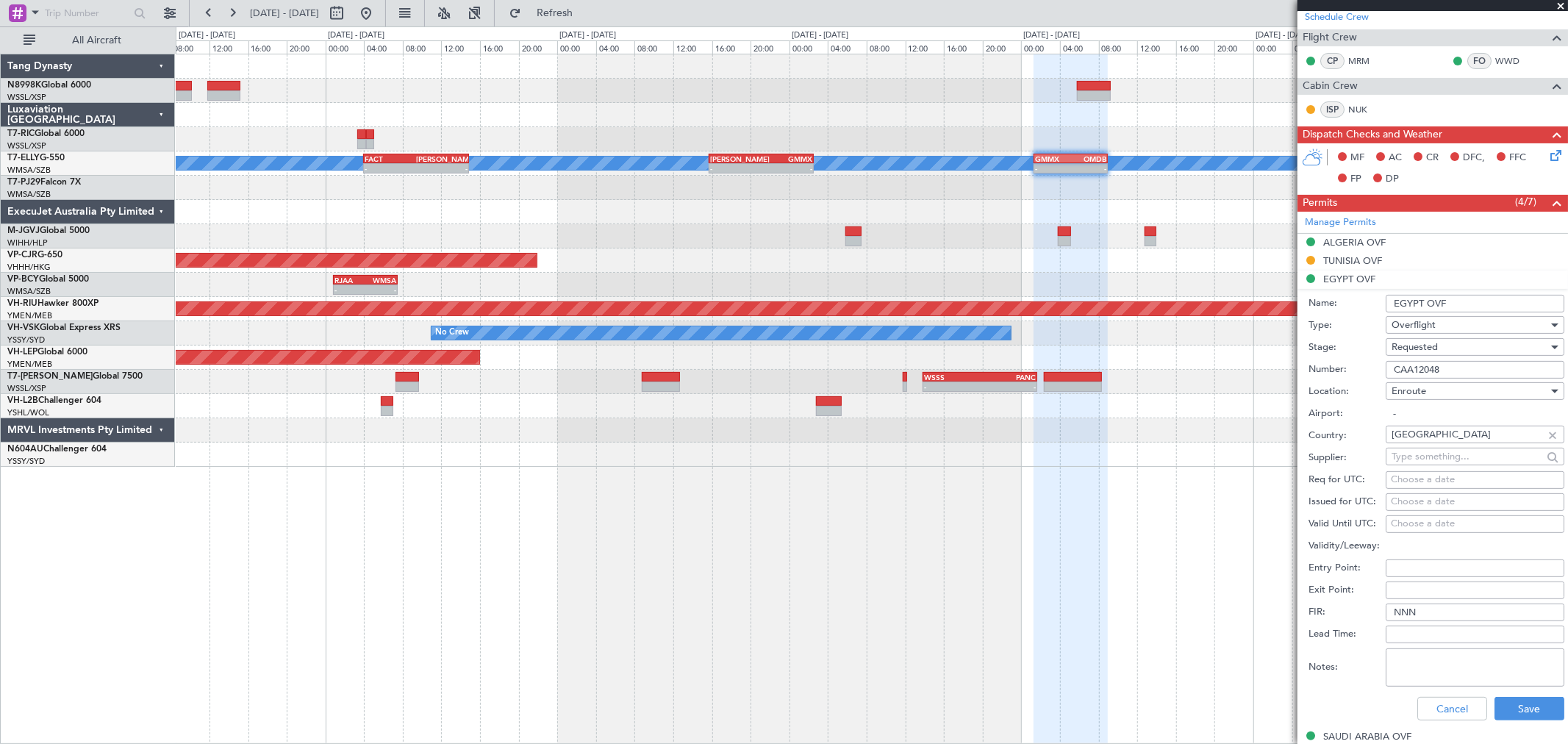
type input "CAA12048"
click at [1128, 500] on div "Choose a date" at bounding box center [1474, 502] width 168 height 14
select select "9"
select select "2025"
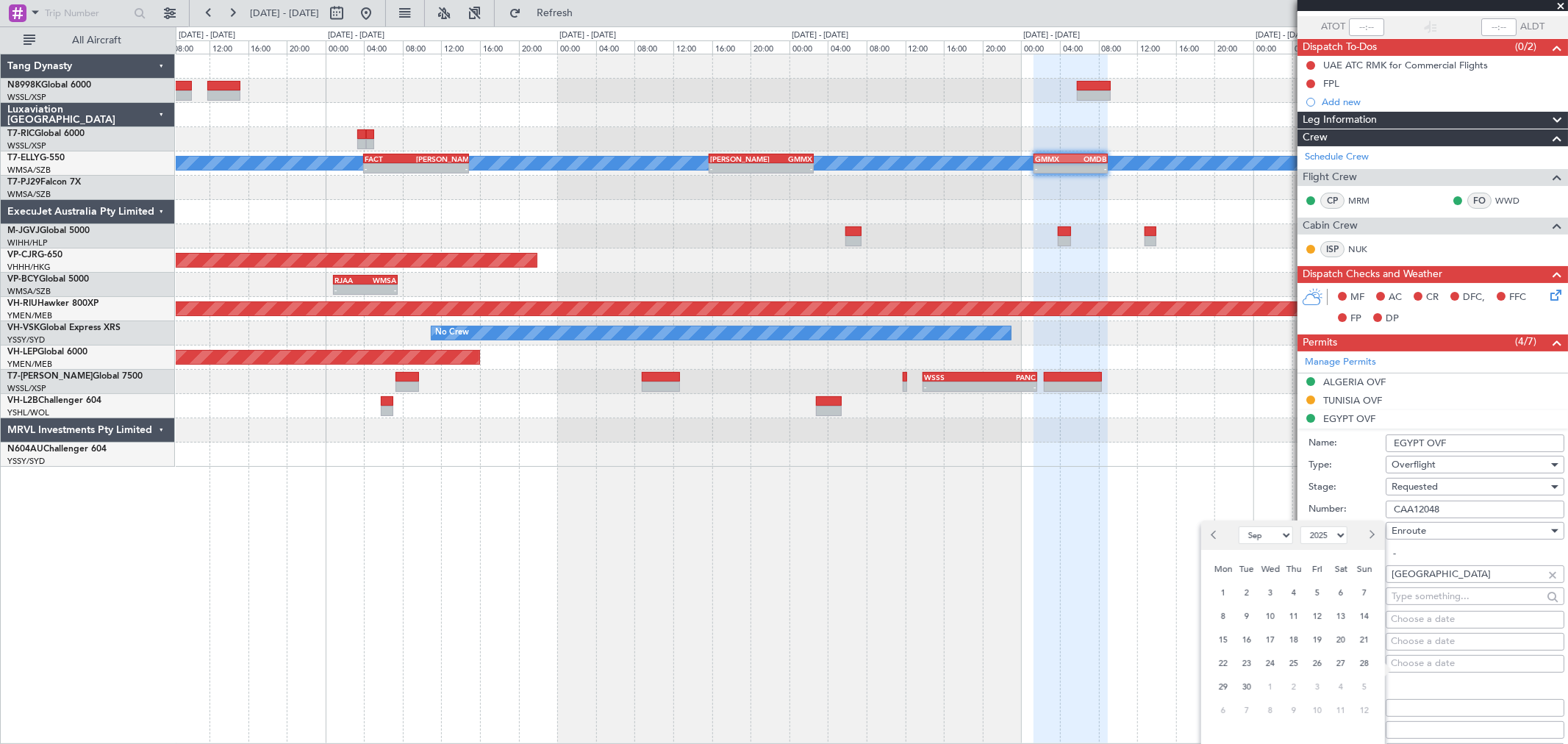
scroll to position [163, 0]
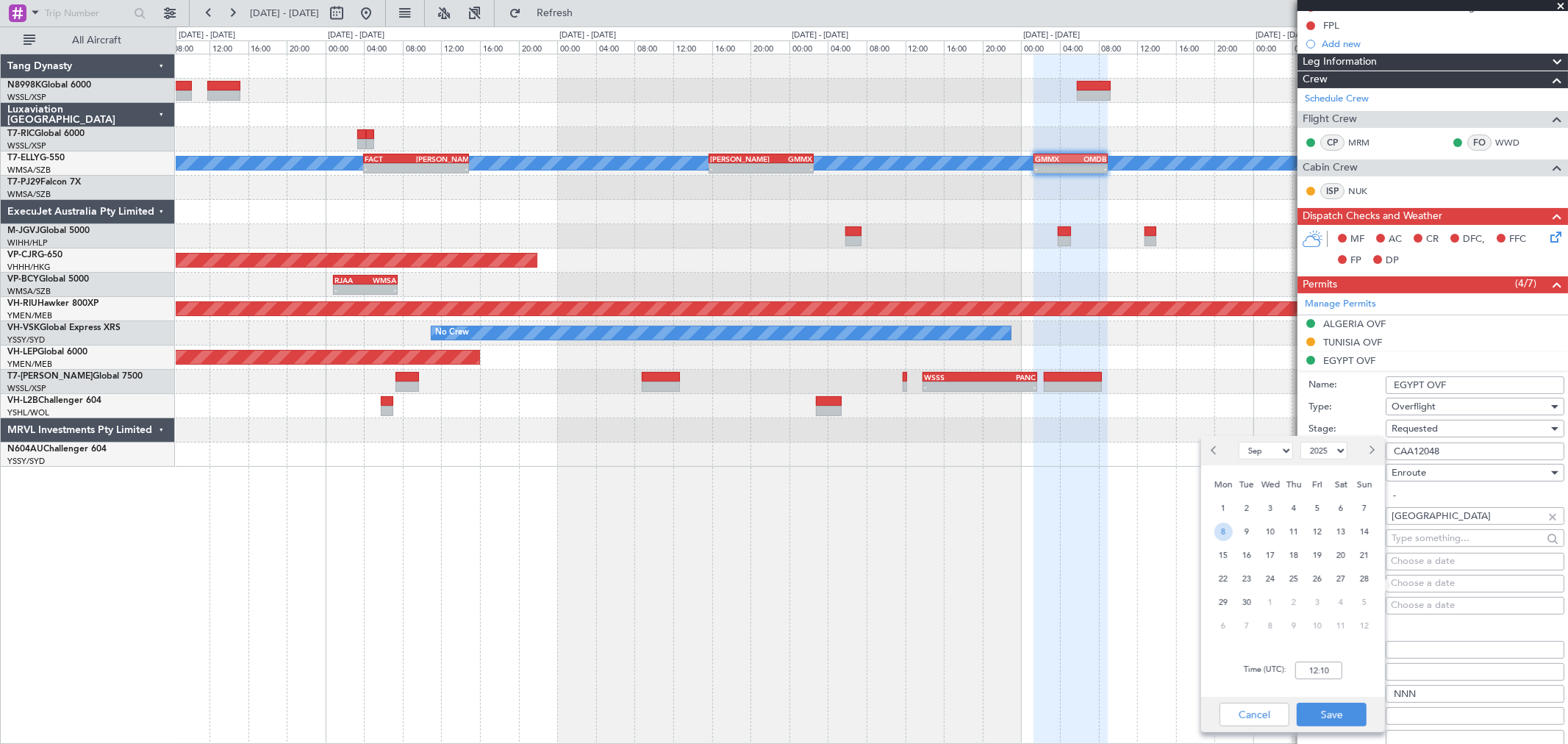
click at [1128, 531] on span "8" at bounding box center [1223, 532] width 19 height 19
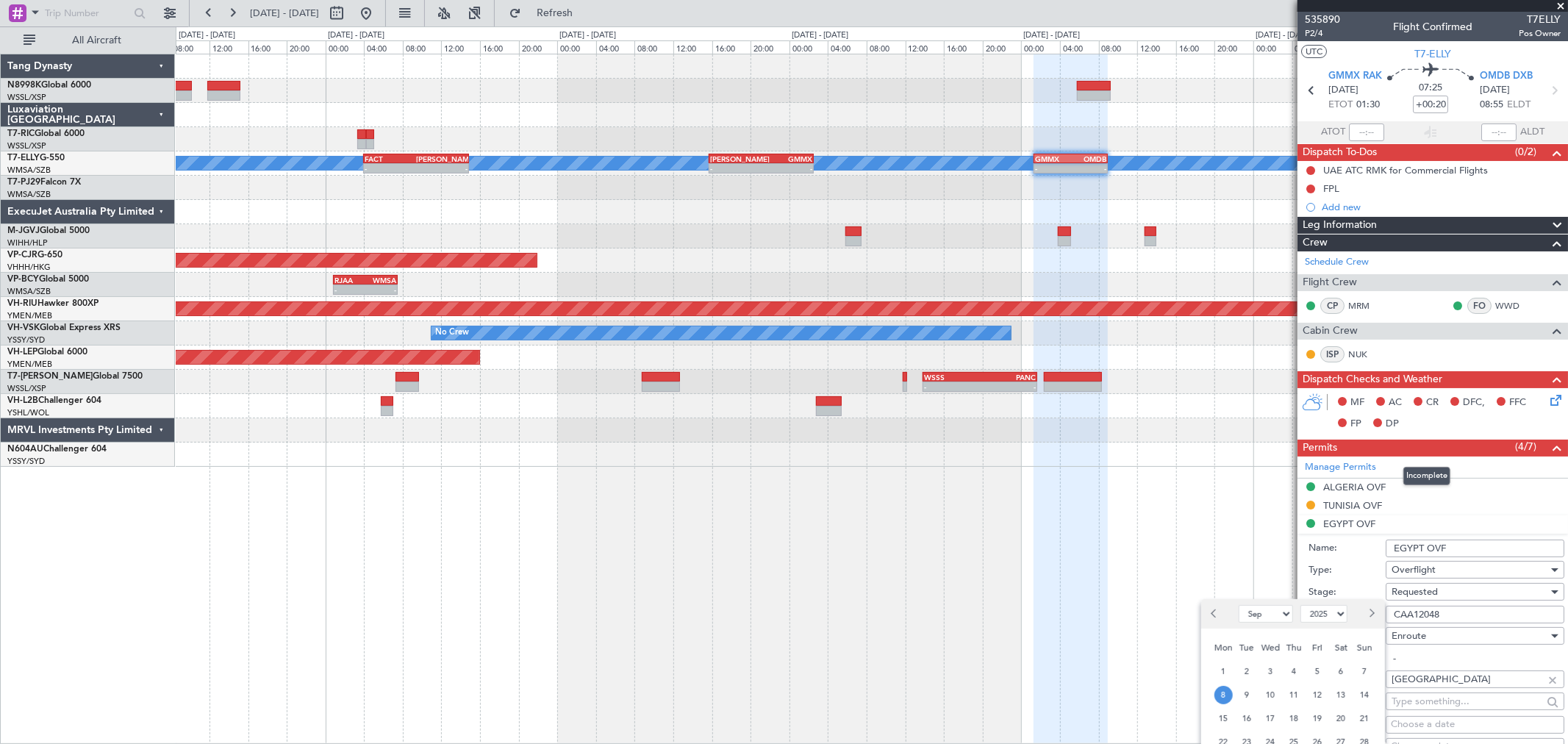
scroll to position [245, 0]
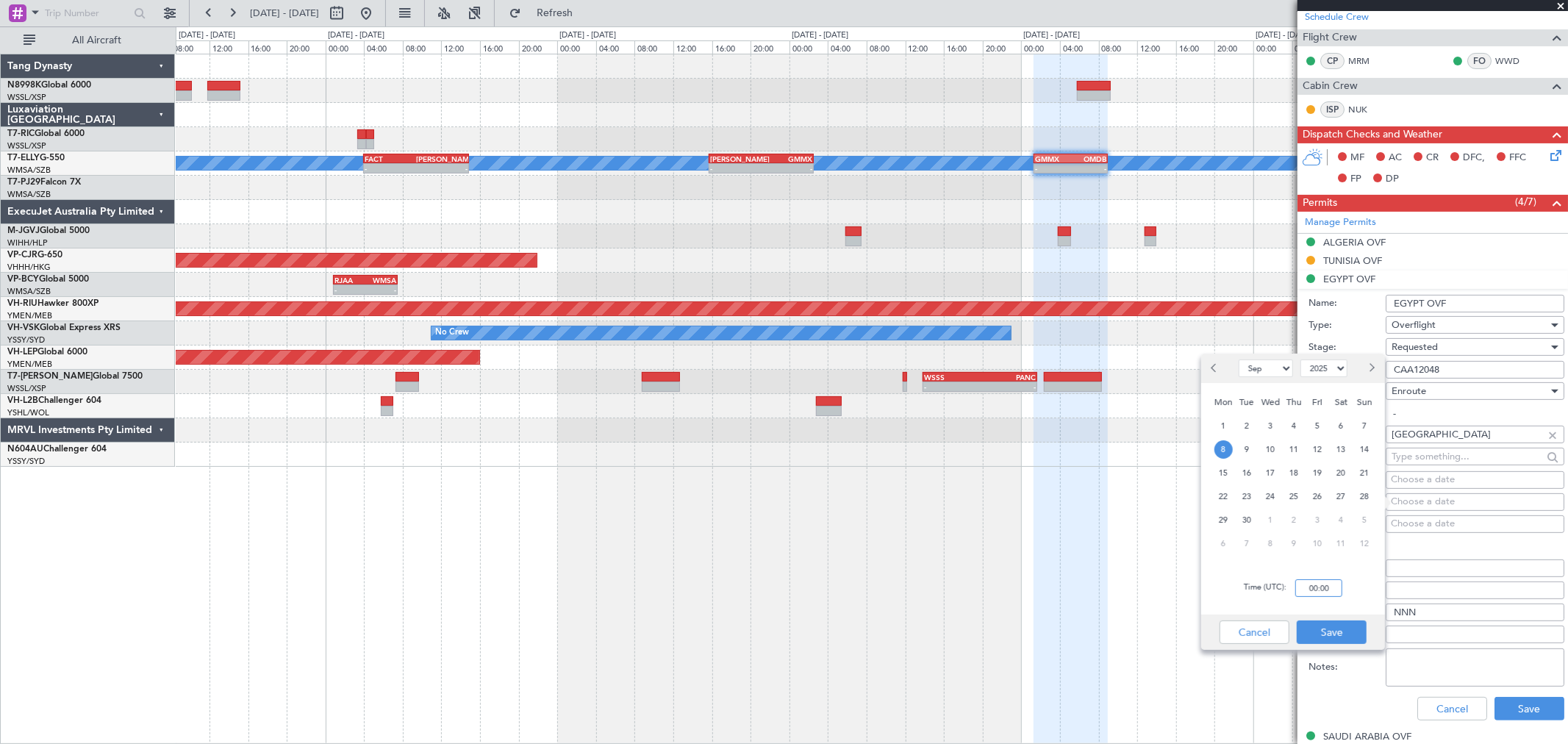
click at [1128, 535] on input "00:00" at bounding box center [1319, 588] width 47 height 18
type input "01:30"
click at [1128, 535] on button "Save" at bounding box center [1332, 633] width 70 height 24
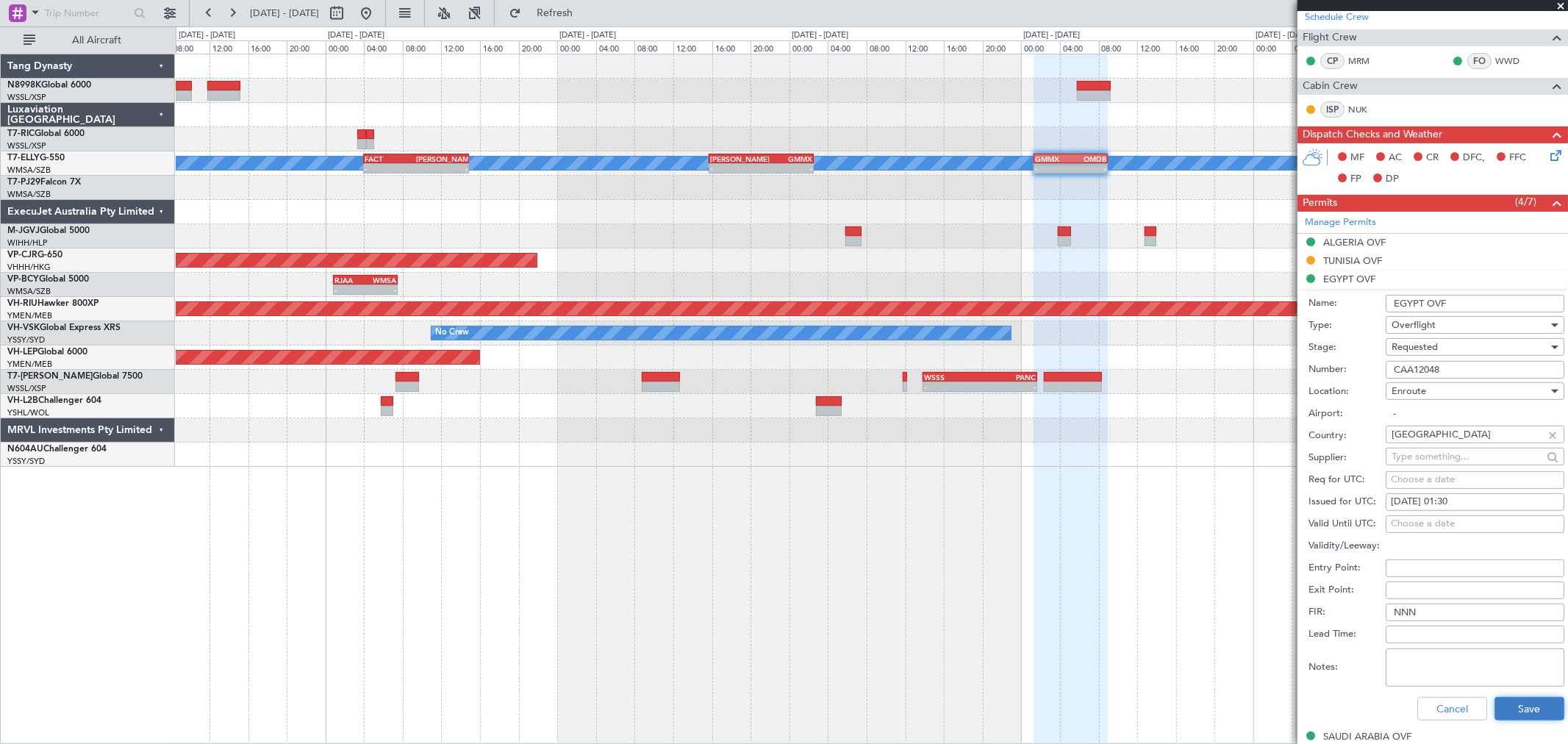
click at [1128, 535] on button "Save" at bounding box center [1529, 709] width 70 height 24
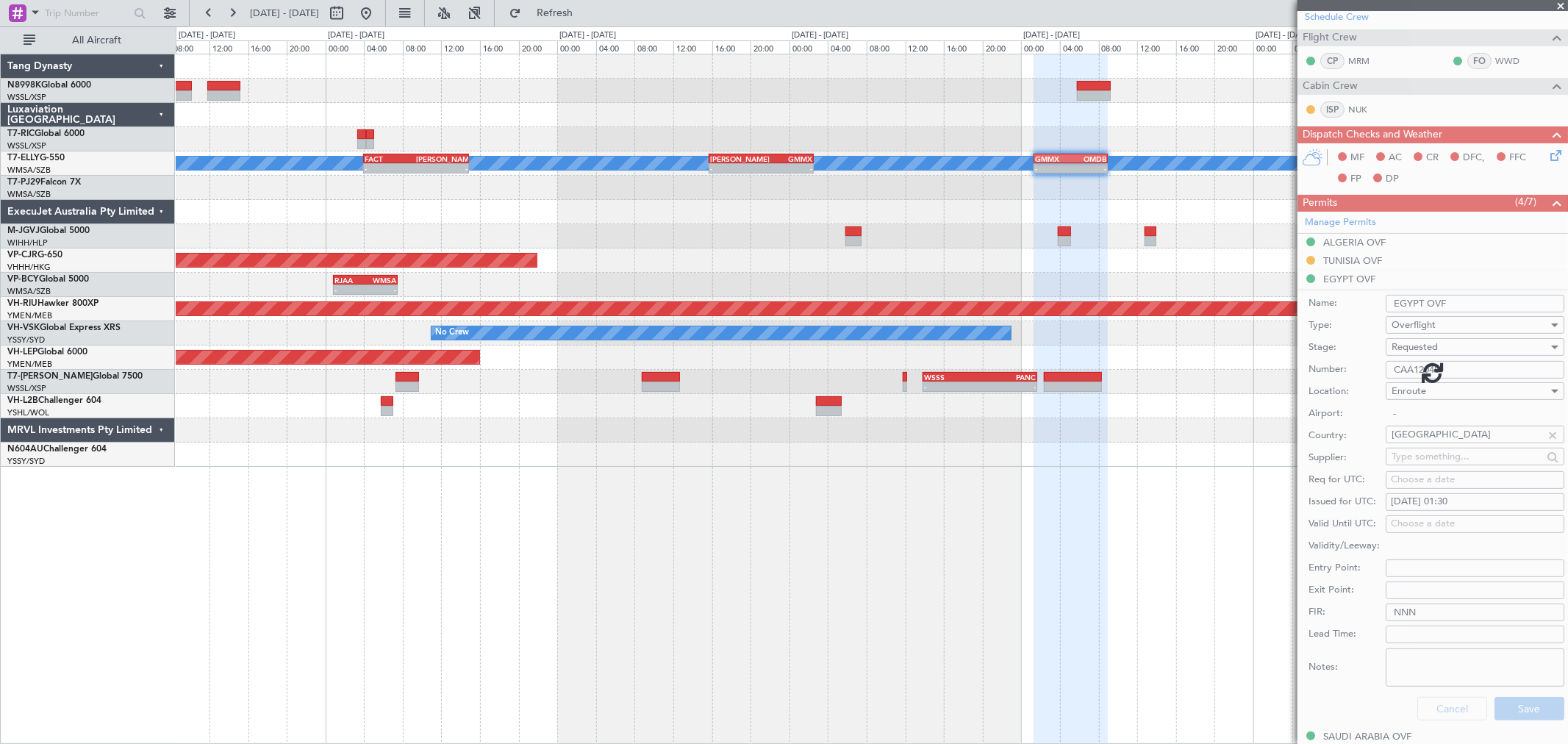
scroll to position [71, 0]
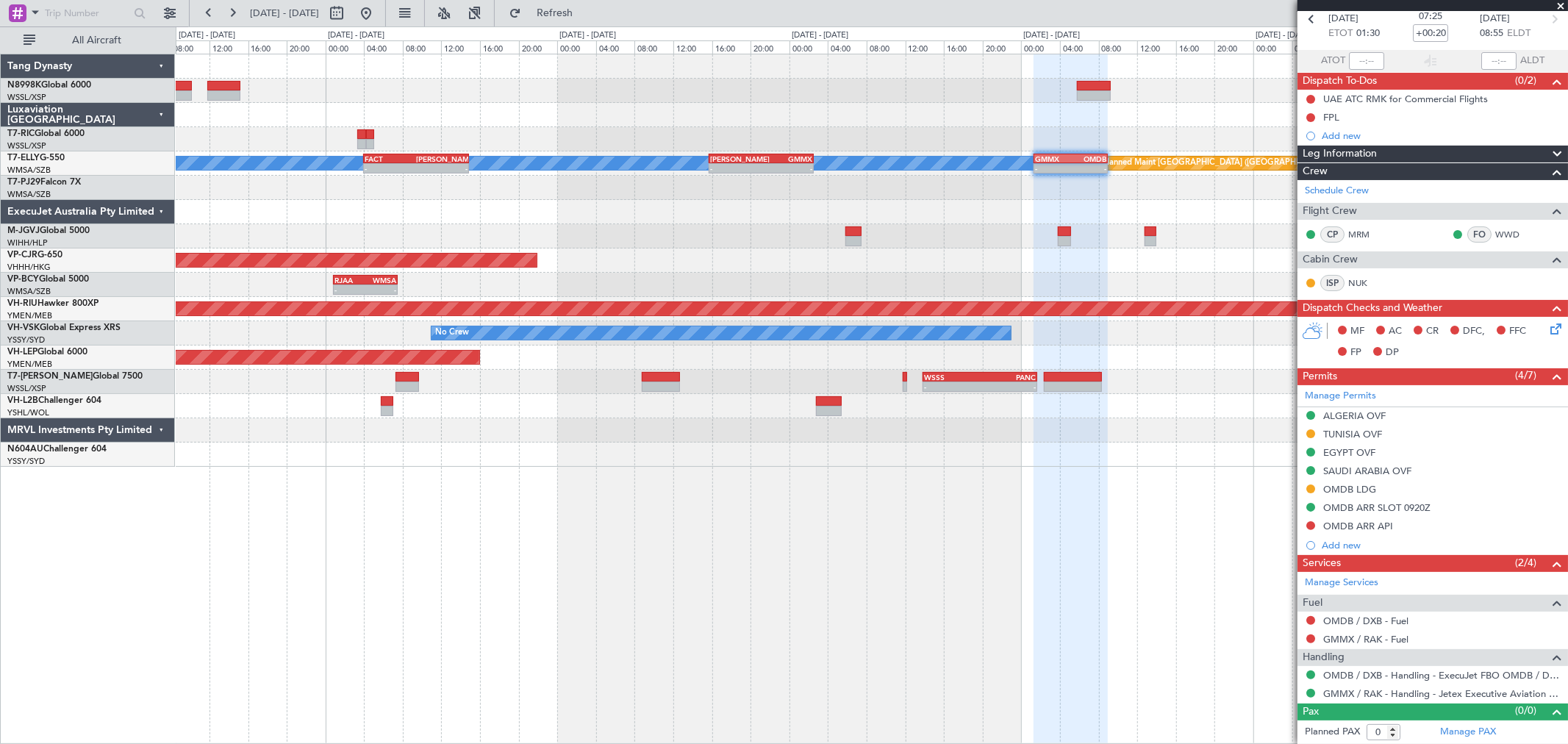
click at [769, 228] on div at bounding box center [871, 236] width 1392 height 24
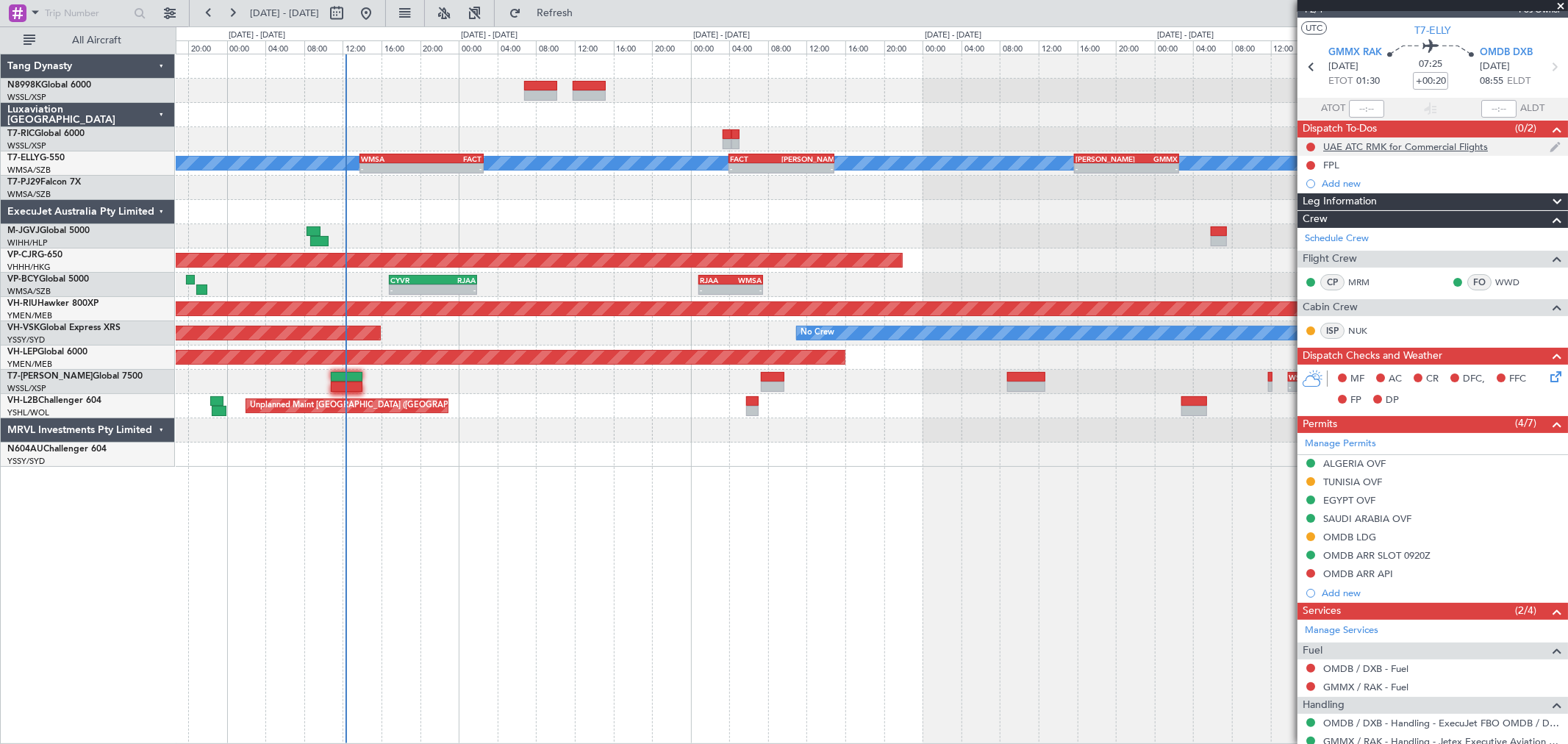
scroll to position [0, 0]
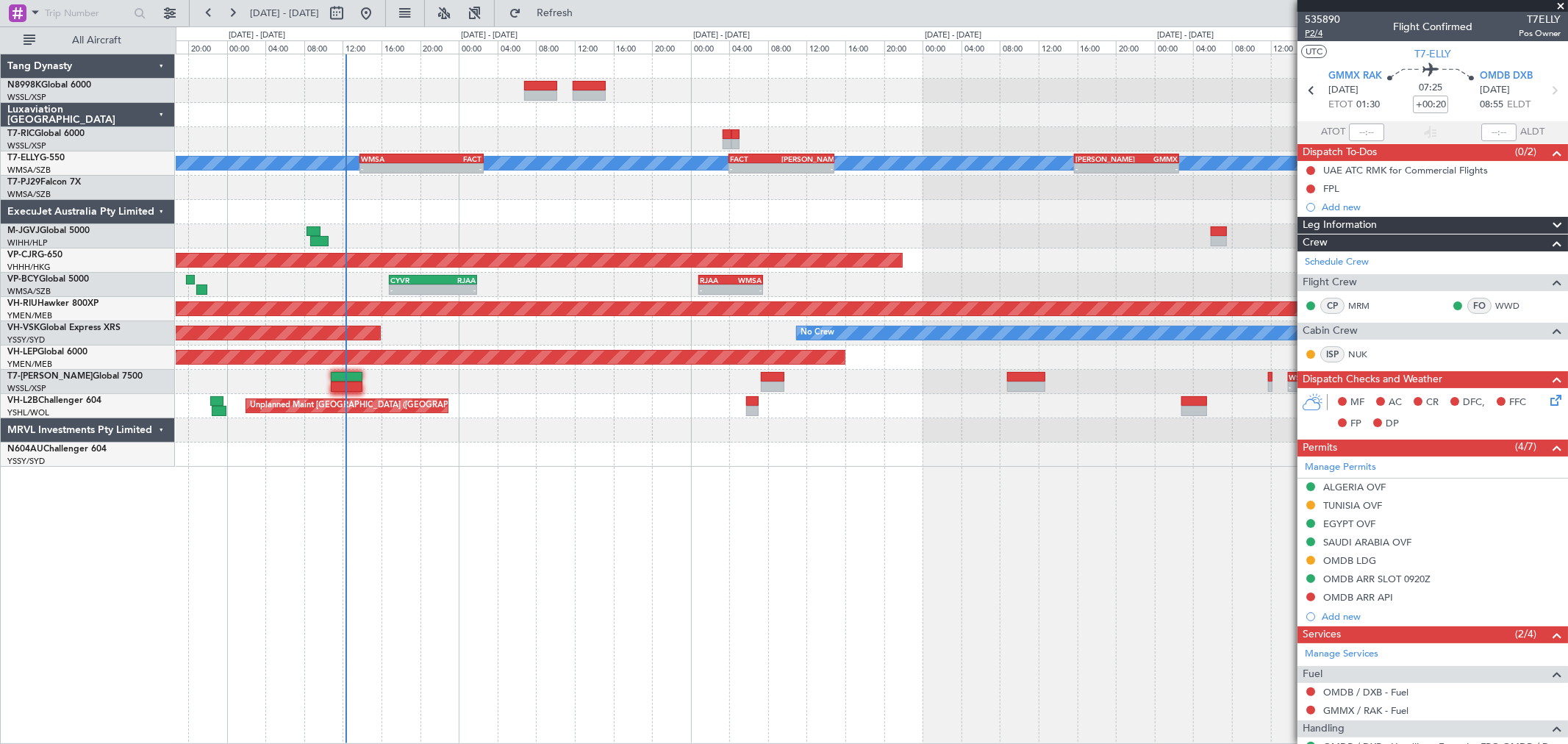
click at [1128, 35] on span "P2/4" at bounding box center [1322, 33] width 35 height 13
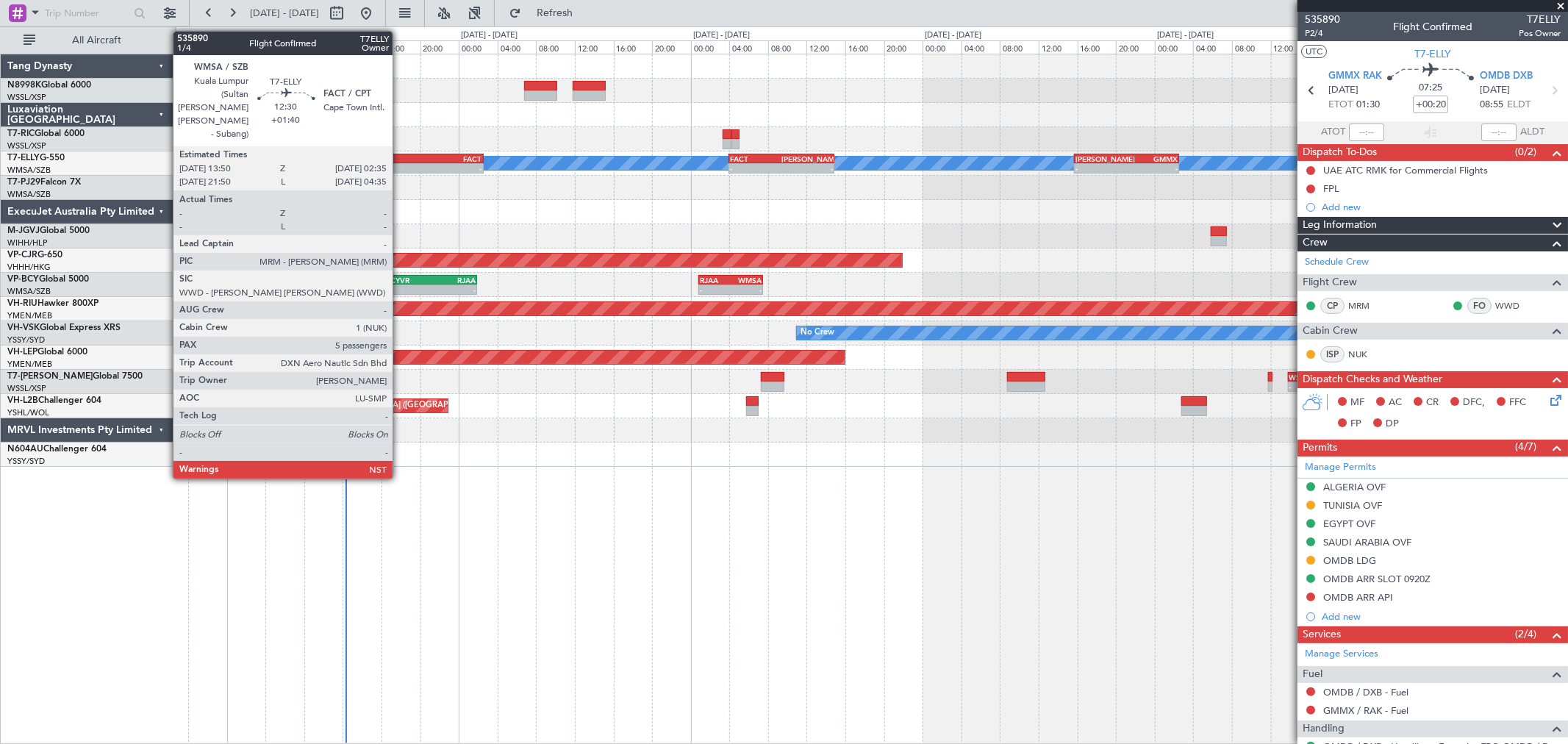
click at [401, 162] on div "13:50 Z" at bounding box center [390, 166] width 60 height 8
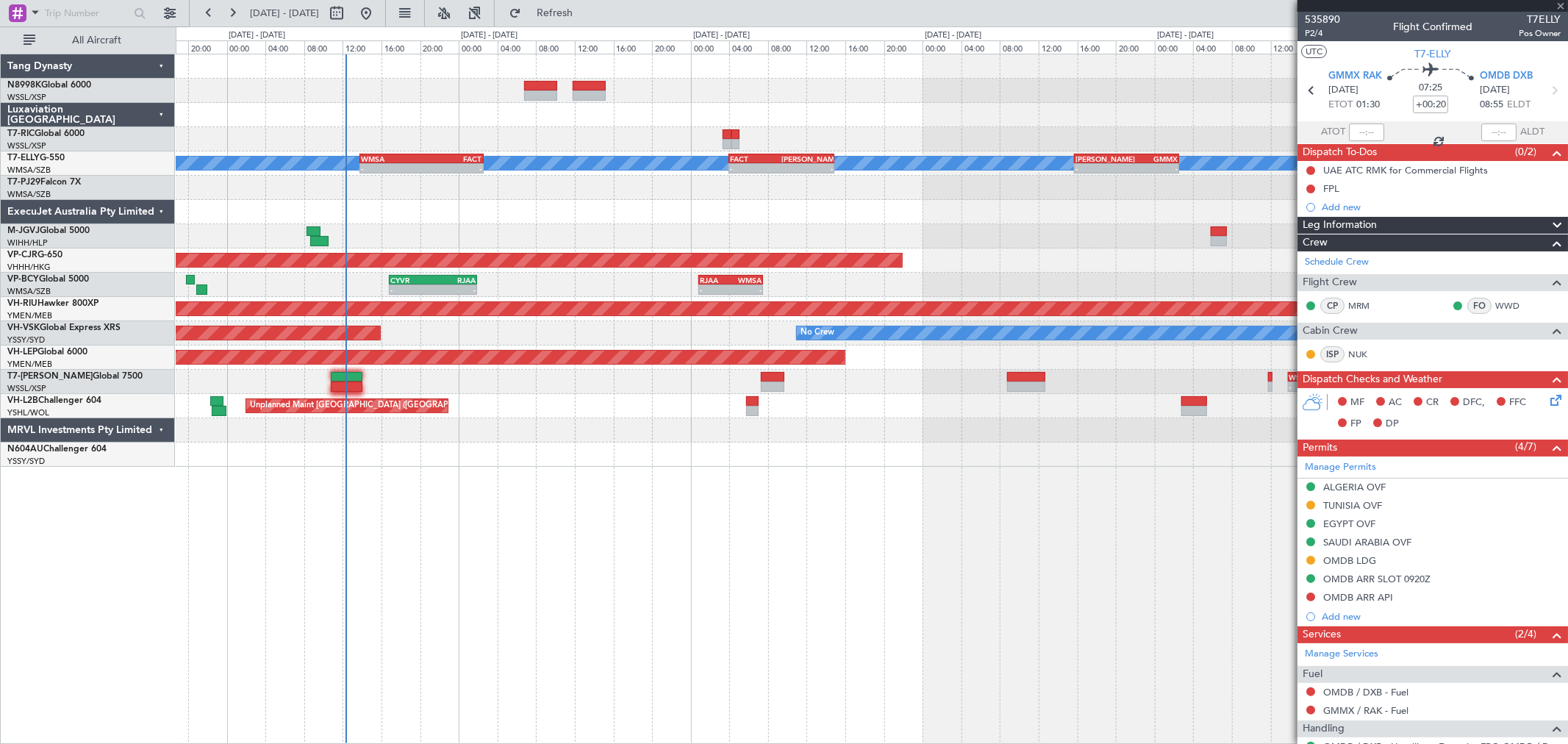
type input "+01:40"
type input "5"
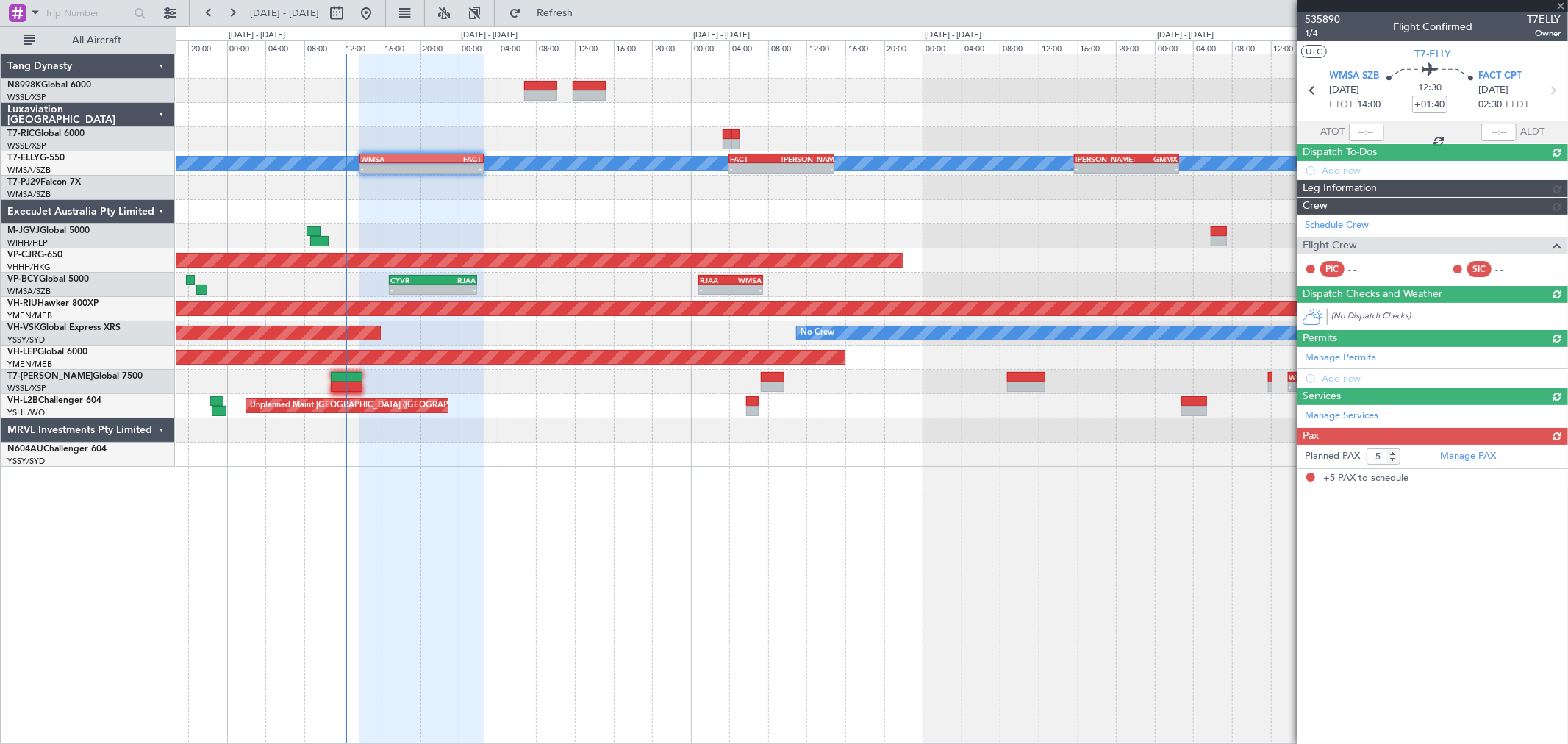
type input "[PERSON_NAME] (BTA)"
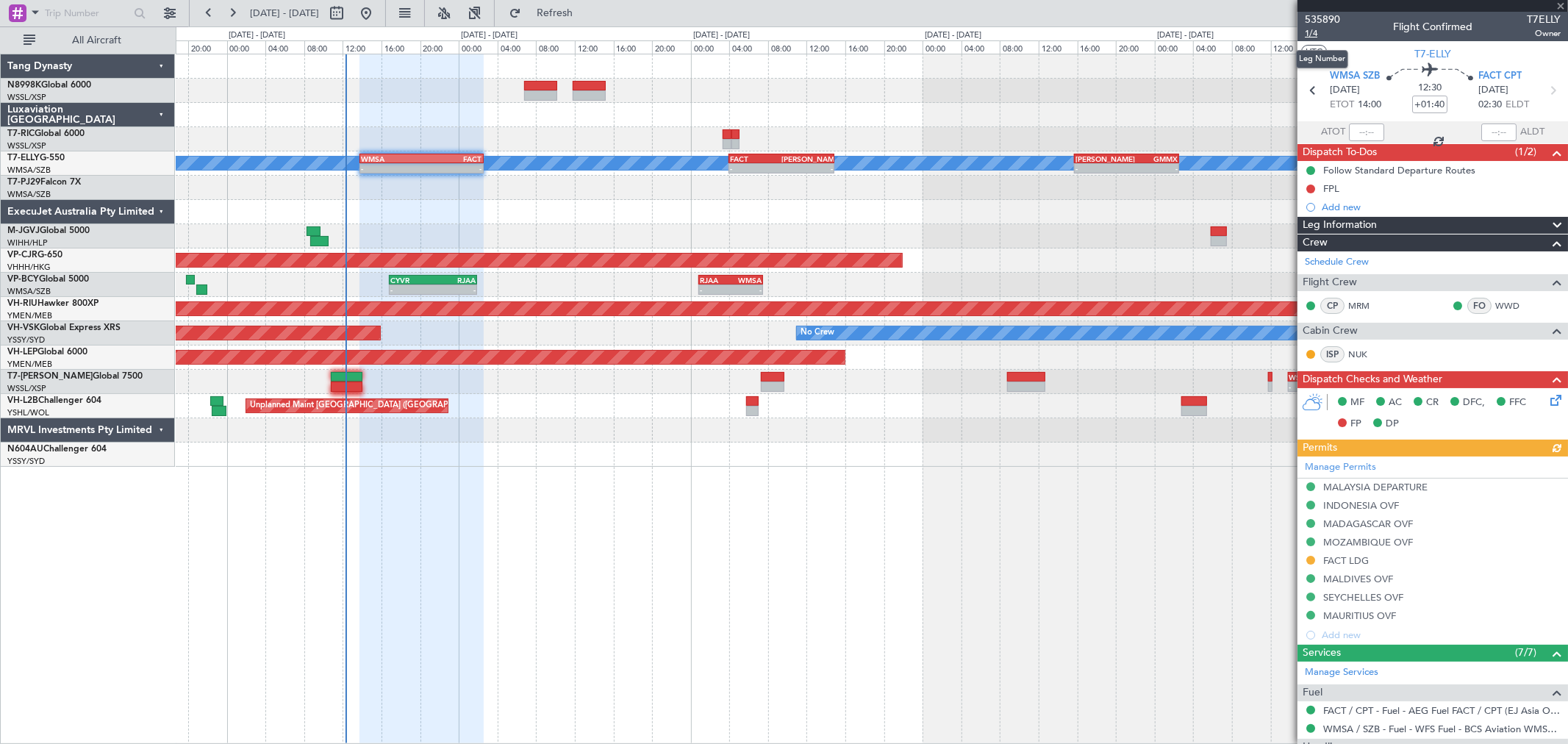
click at [1128, 33] on span "1/4" at bounding box center [1322, 33] width 35 height 13
type input "[PERSON_NAME] (BTA)"
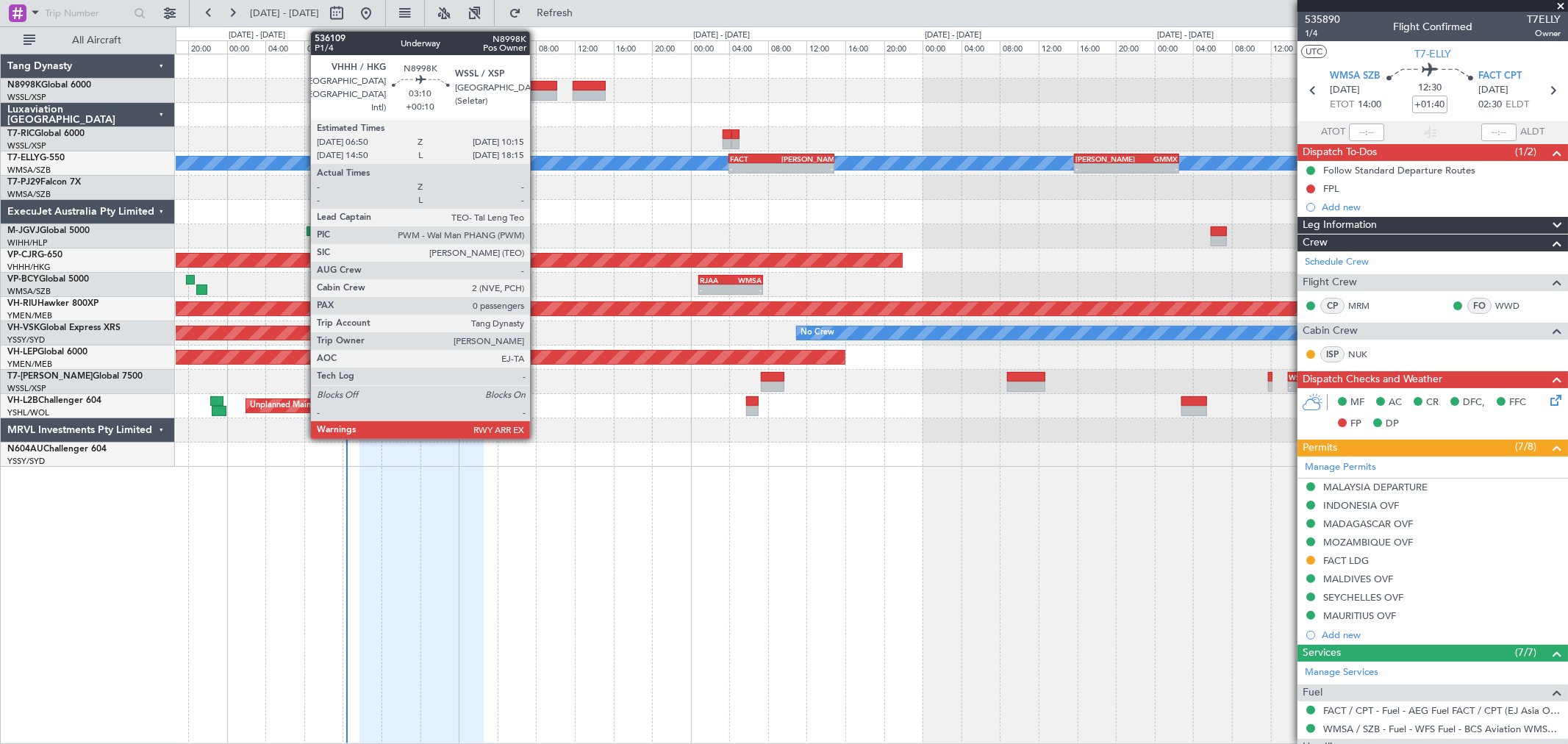
click at [537, 94] on div at bounding box center [540, 95] width 33 height 10
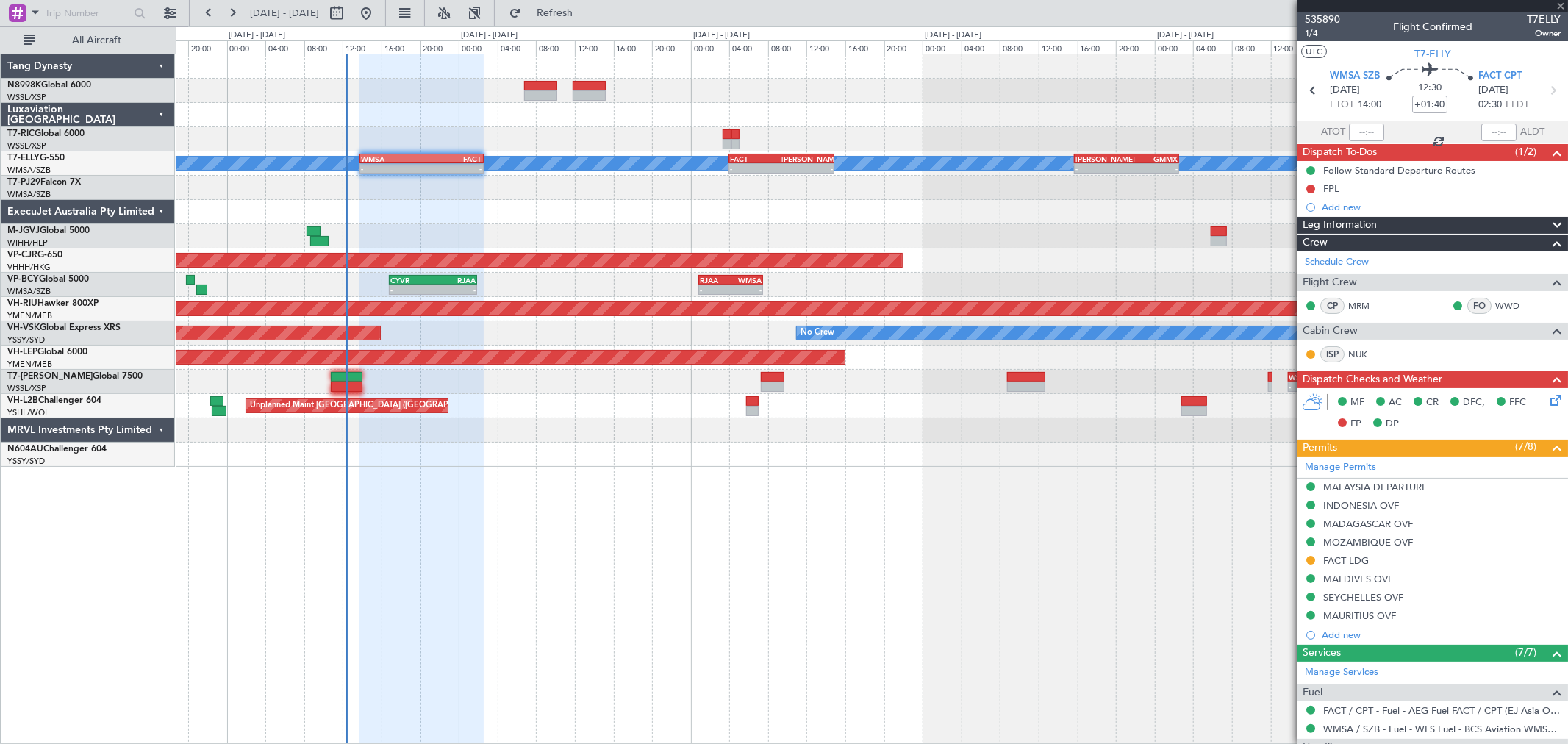
type input "+00:10"
type input "0"
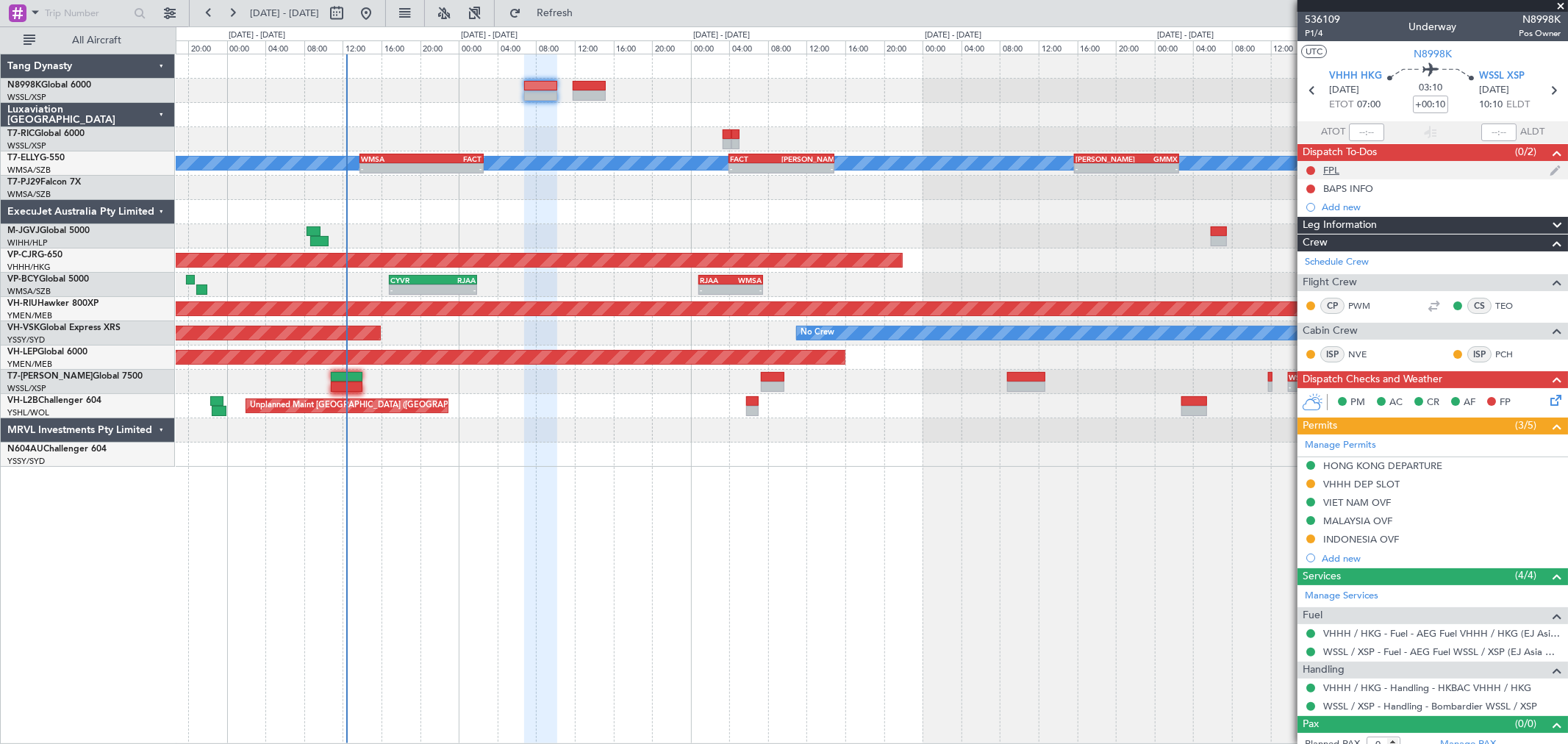
click at [1128, 173] on div "FPL" at bounding box center [1331, 170] width 16 height 13
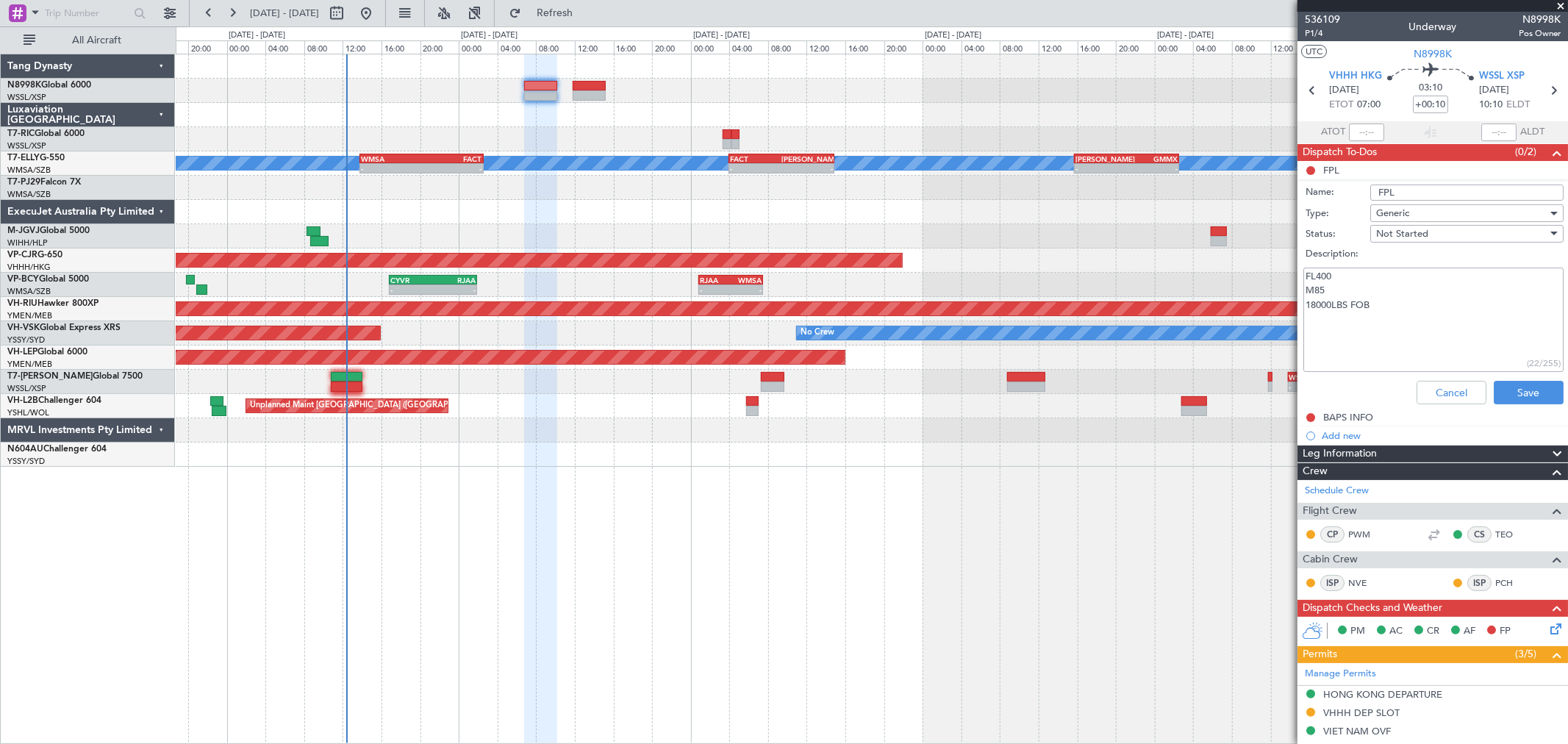
click at [595, 99] on div at bounding box center [589, 95] width 33 height 10
click at [594, 98] on div at bounding box center [589, 95] width 33 height 10
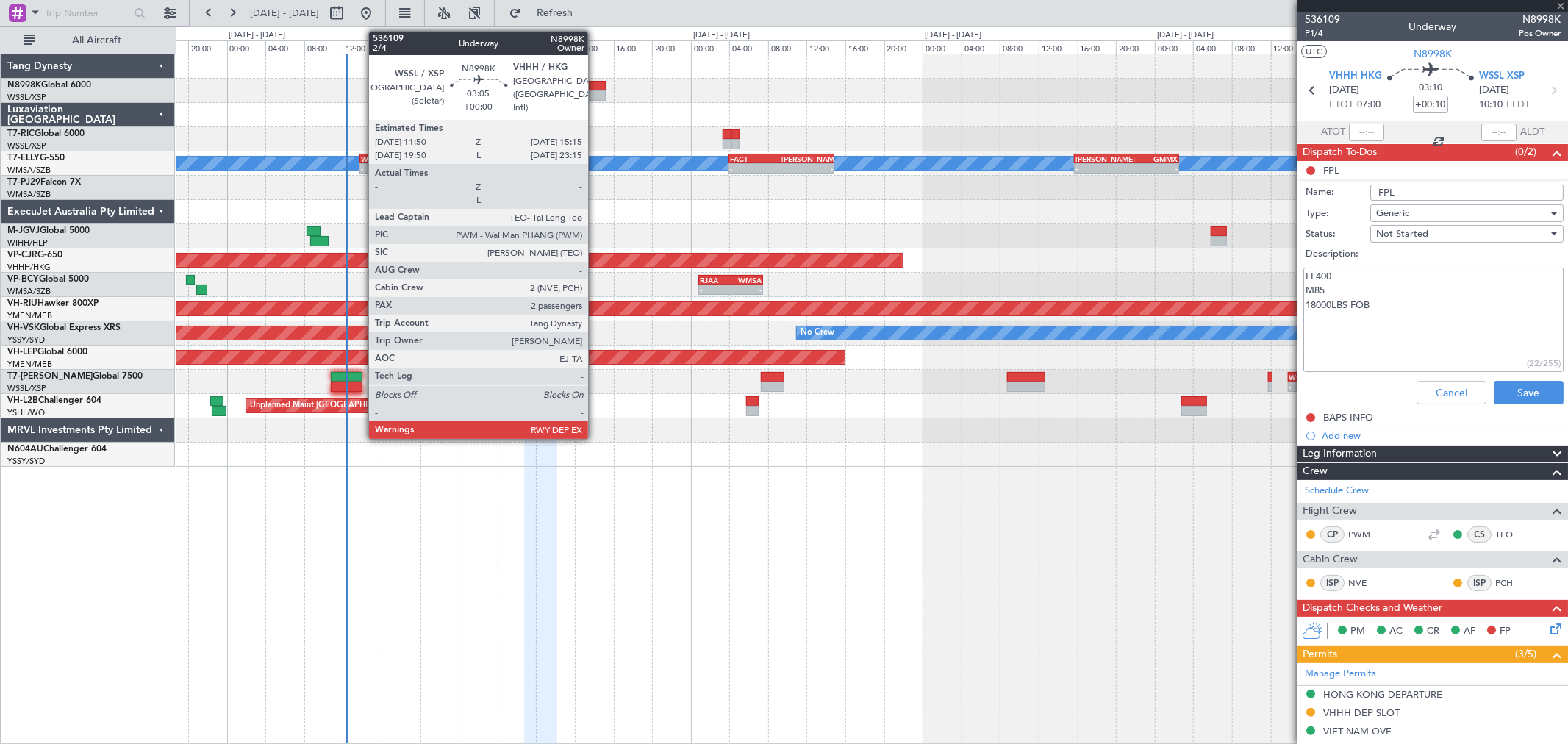
click at [595, 90] on div at bounding box center [589, 95] width 33 height 10
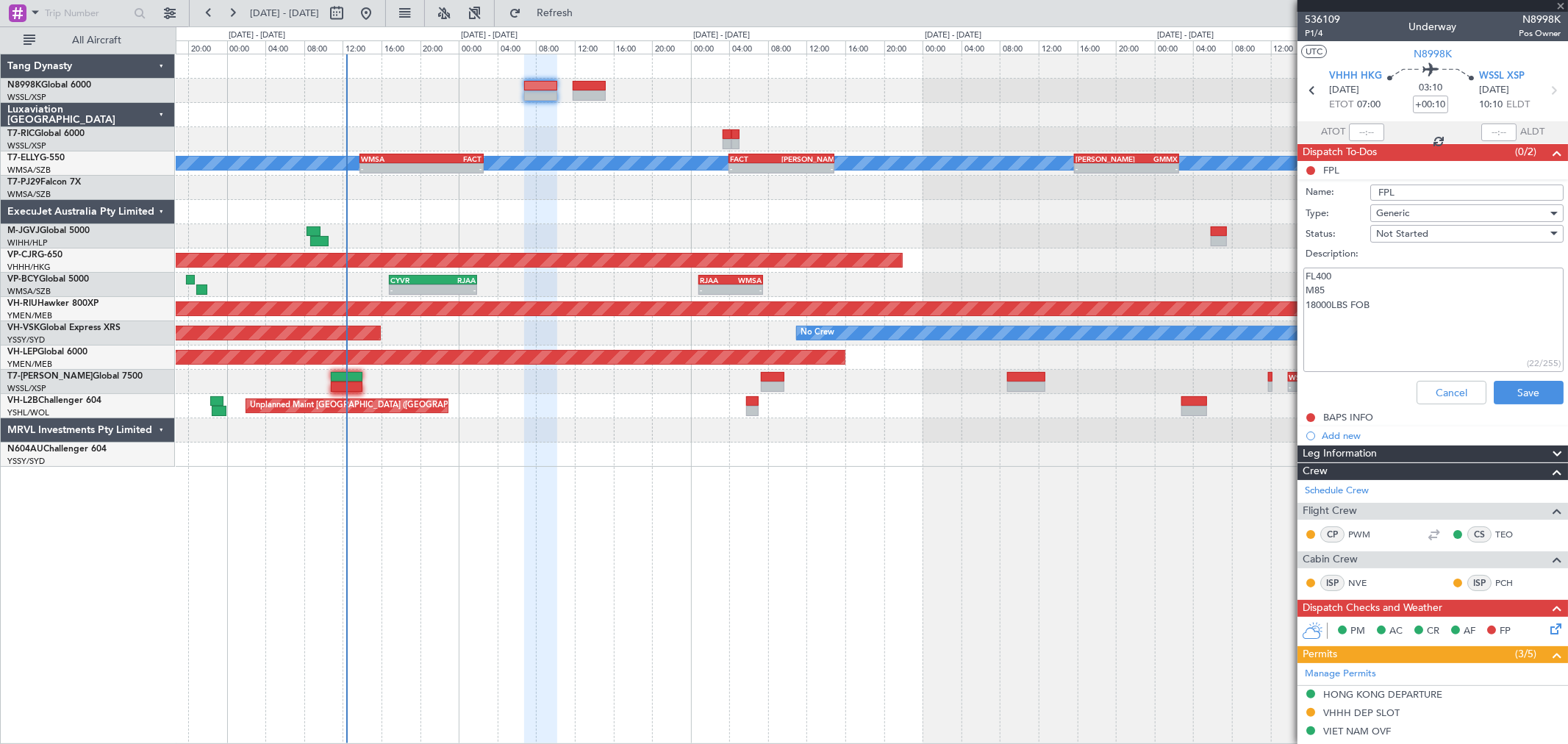
type input "2"
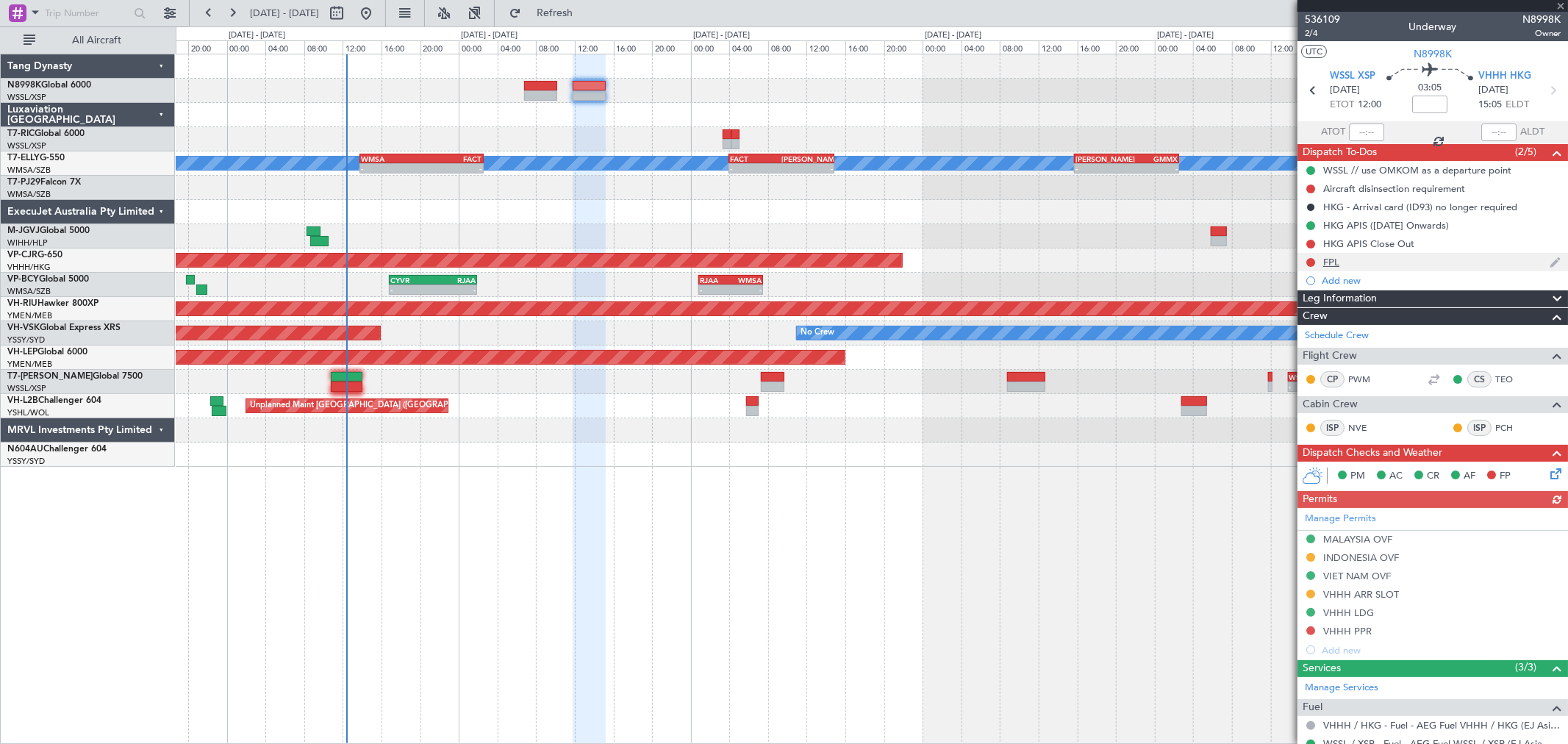
click at [1128, 259] on div "FPL" at bounding box center [1331, 262] width 16 height 13
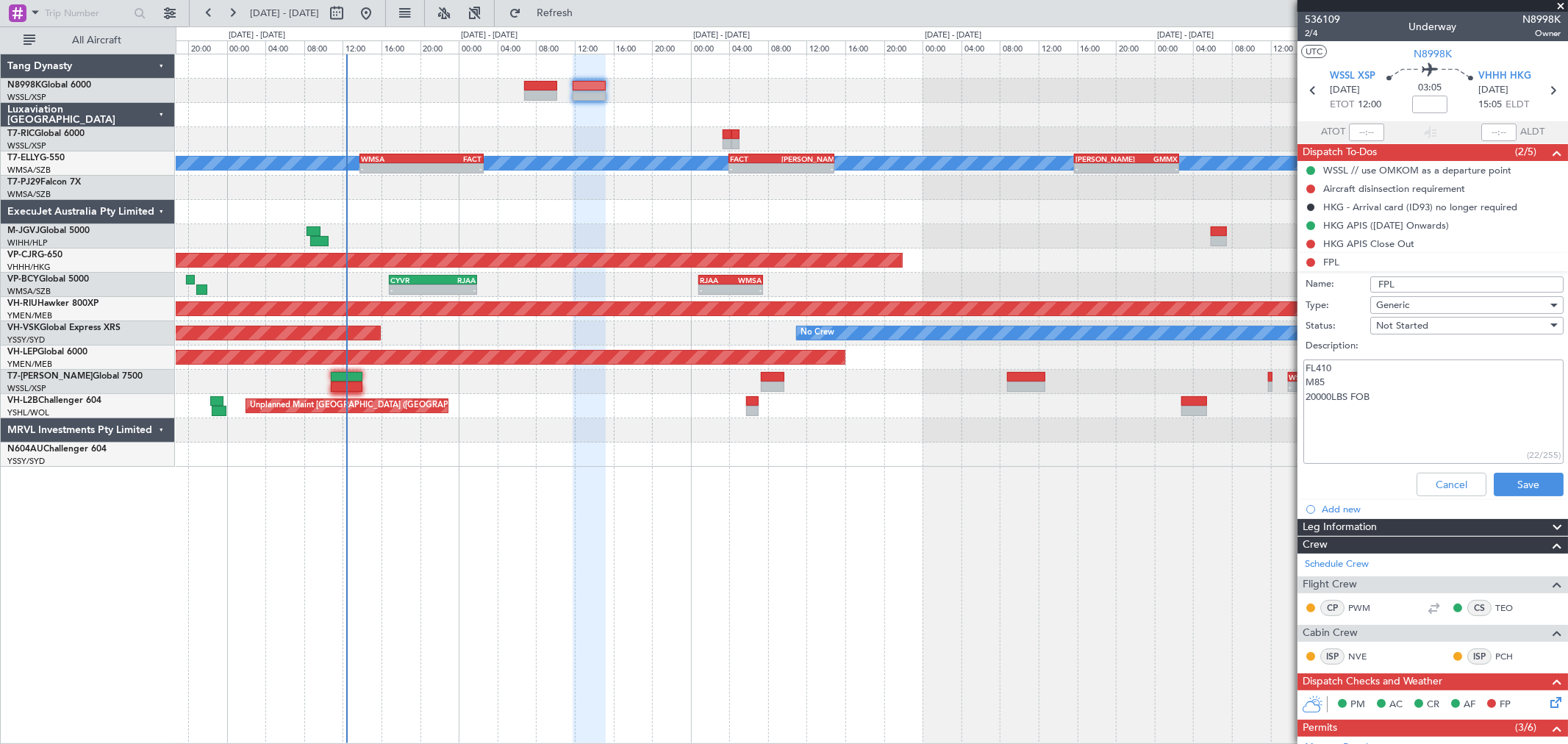
click at [1128, 397] on textarea "FL410 M85 20000LBS FOB" at bounding box center [1434, 412] width 260 height 106
type textarea "FL410 M85 19000LBS FOB"
click at [1128, 480] on button "Save" at bounding box center [1528, 485] width 70 height 24
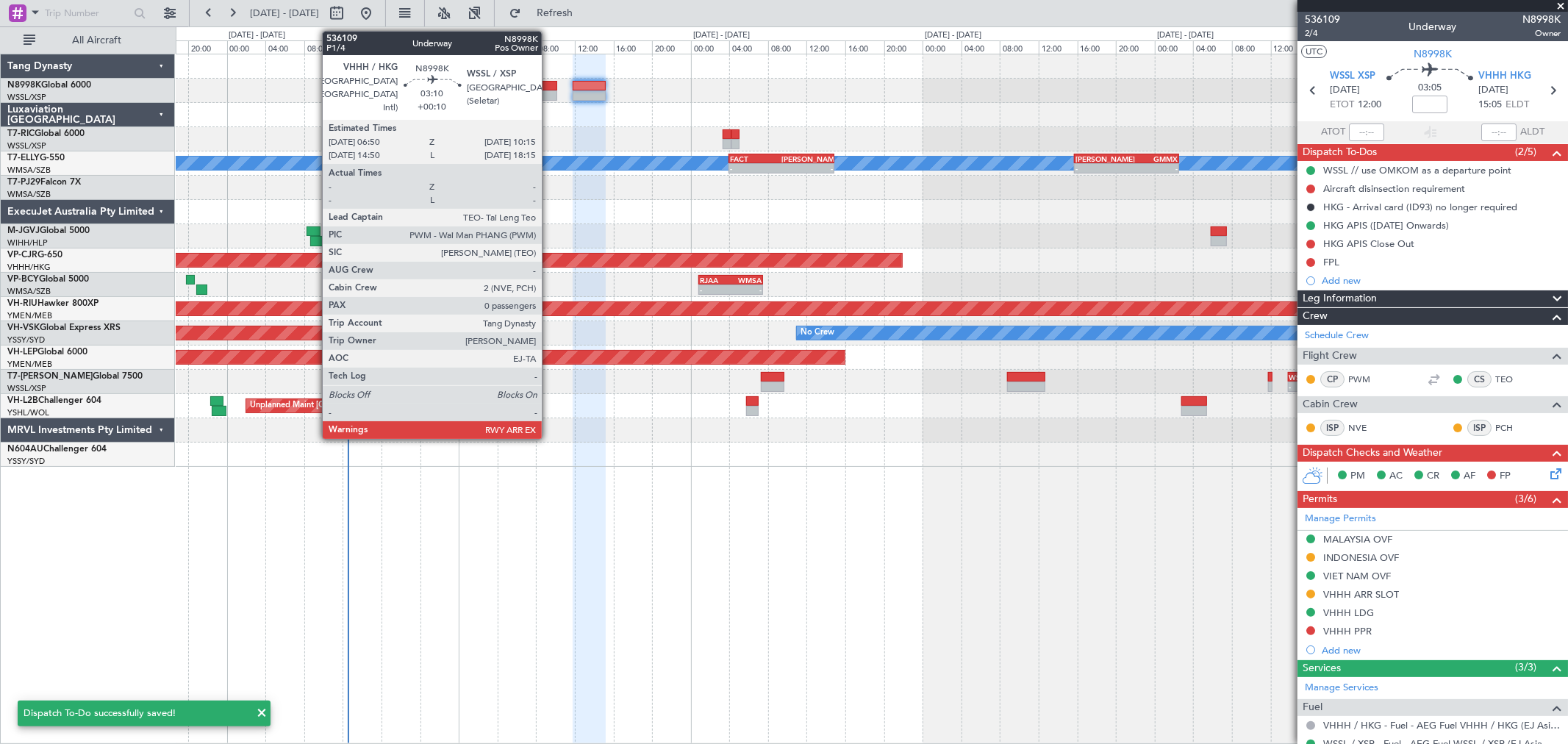
click at [549, 90] on div at bounding box center [540, 95] width 33 height 10
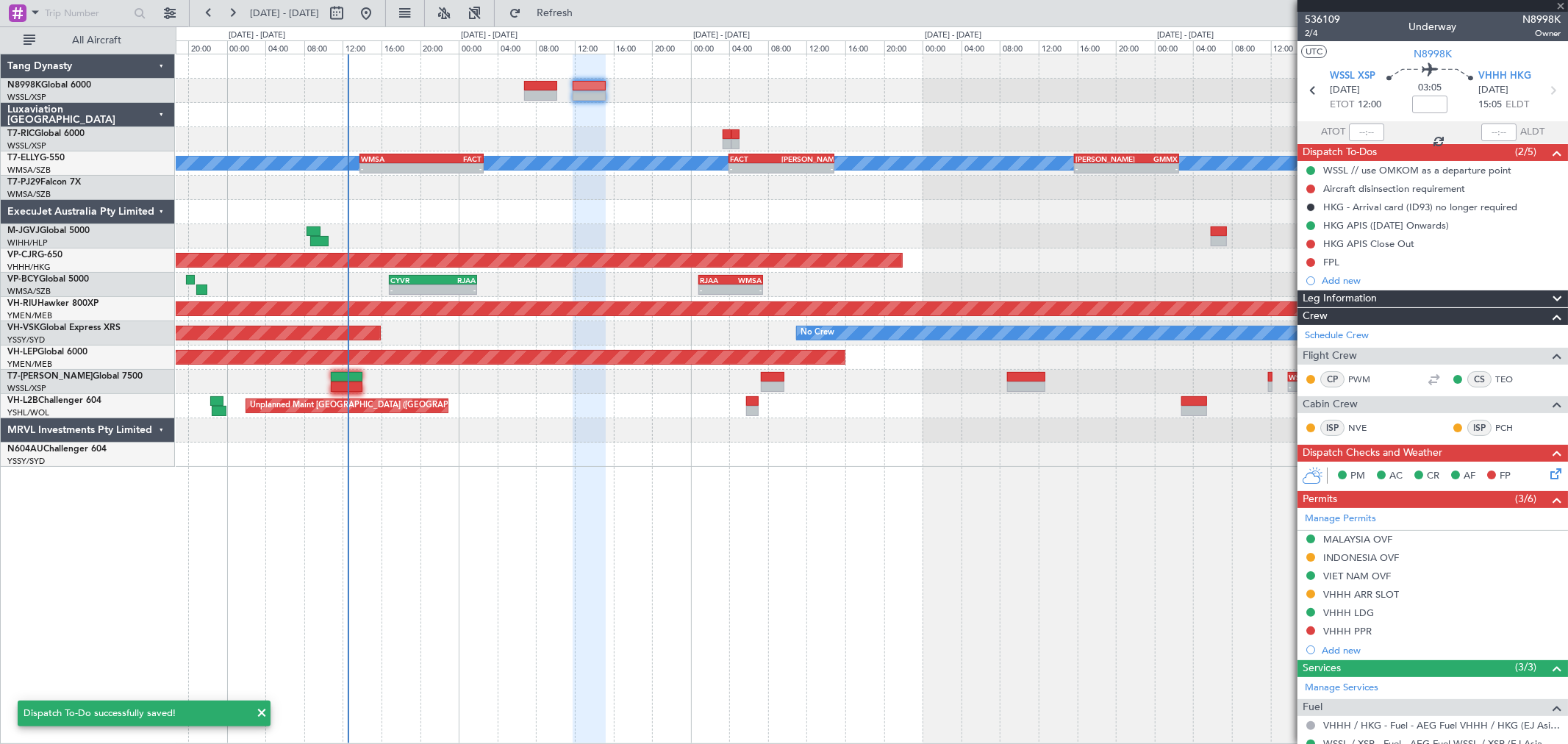
type input "+00:10"
type input "0"
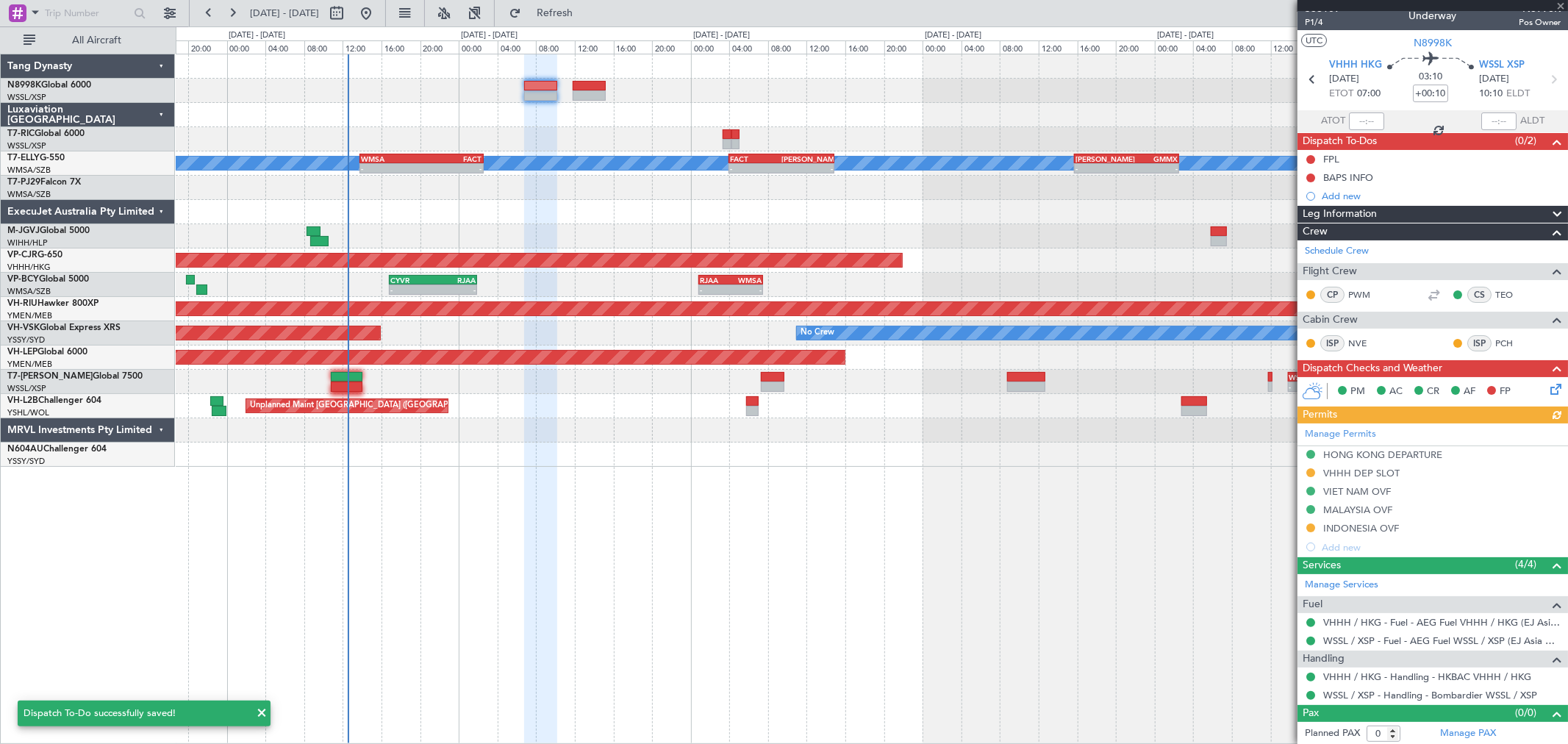
scroll to position [13, 0]
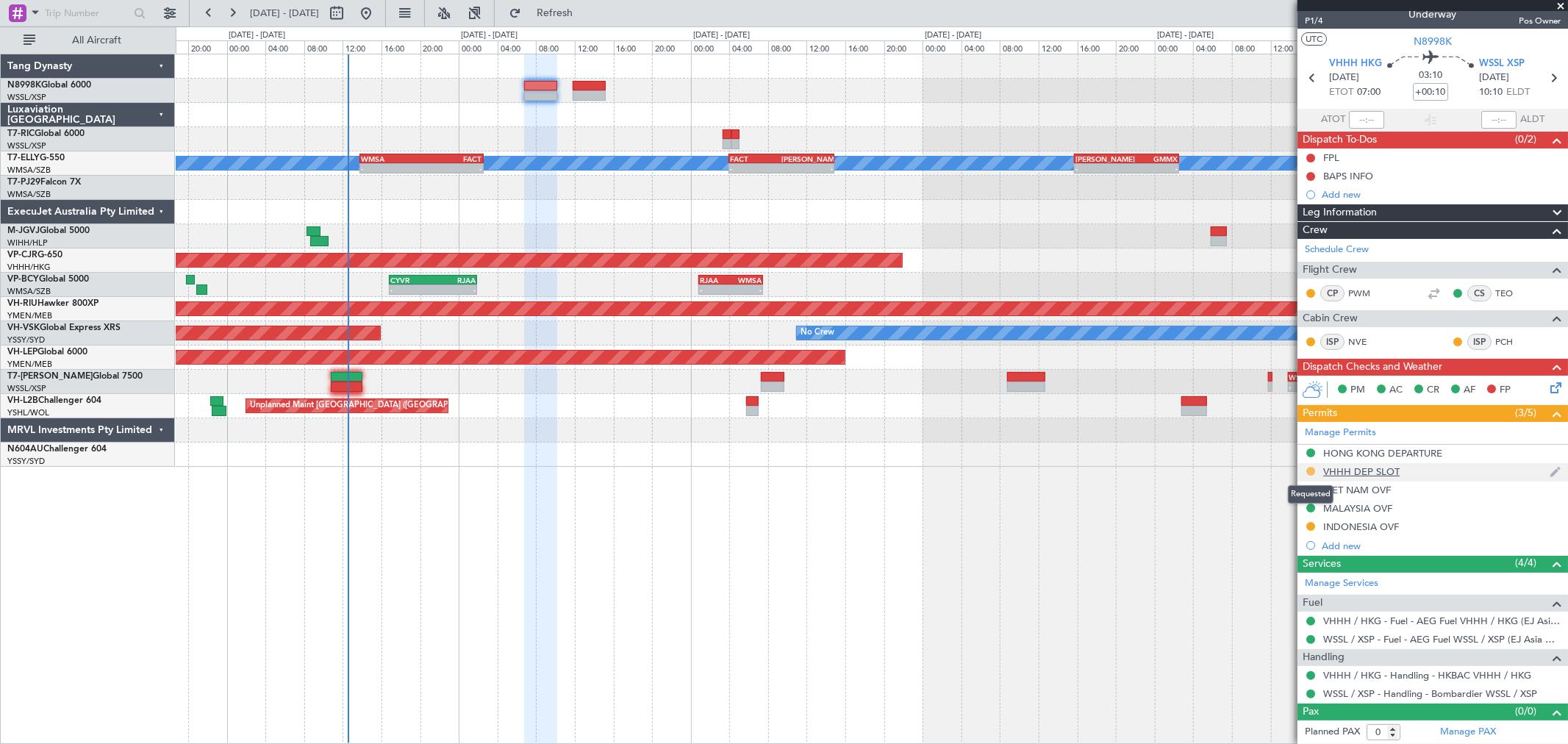
click at [1128, 469] on button at bounding box center [1310, 471] width 8 height 8
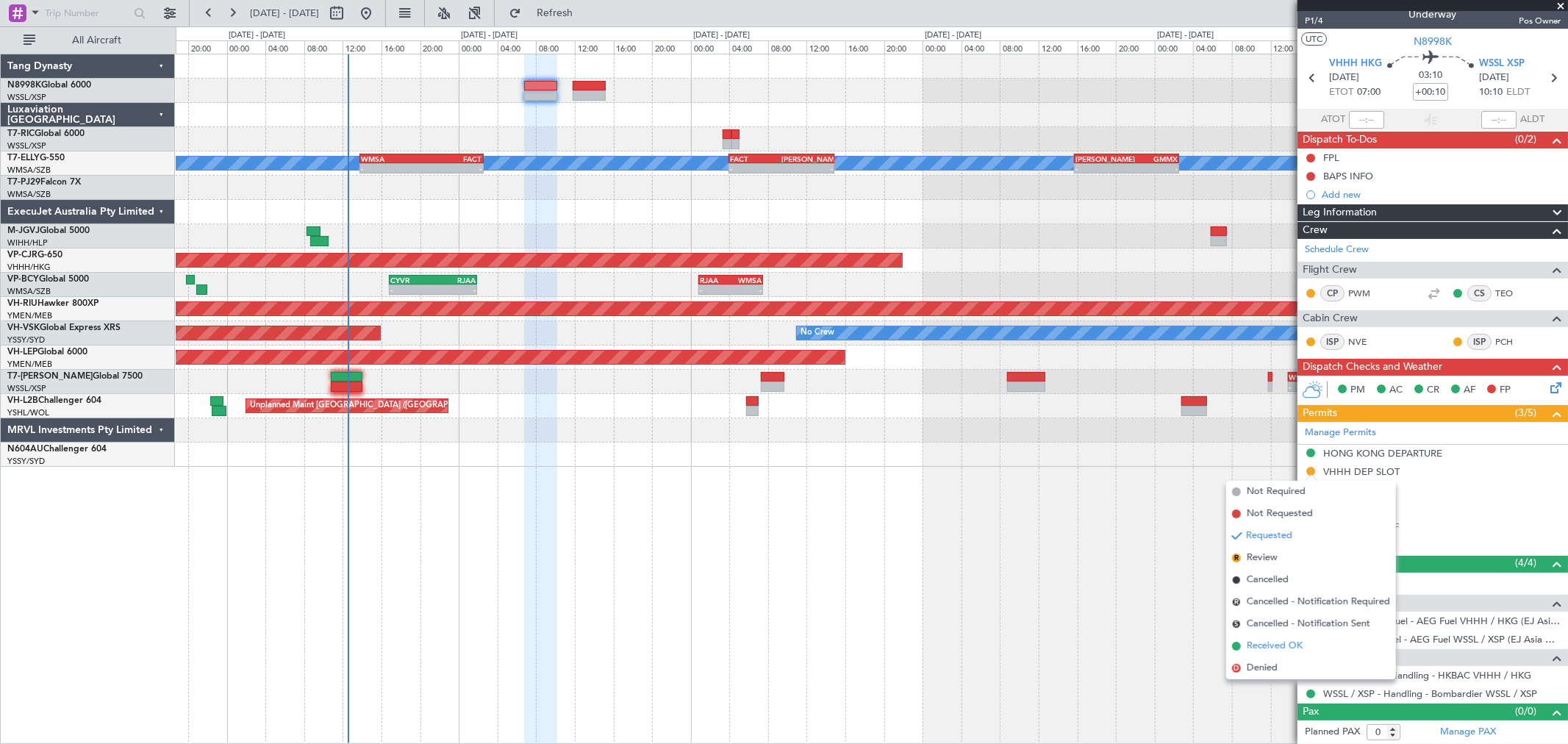
click at [1128, 535] on span "Received OK" at bounding box center [1275, 646] width 56 height 14
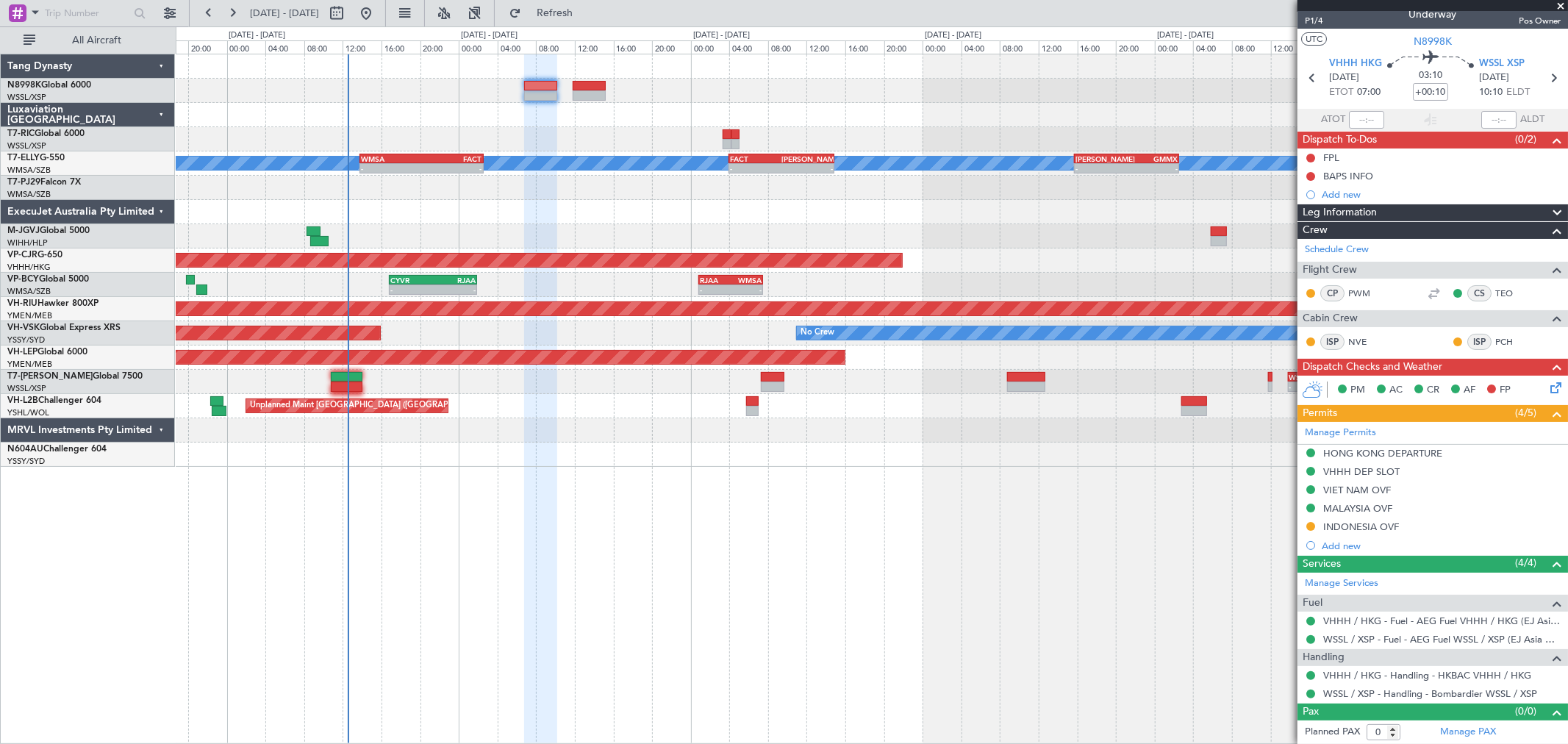
click at [1128, 473] on div "VHHH DEP SLOT" at bounding box center [1361, 471] width 77 height 13
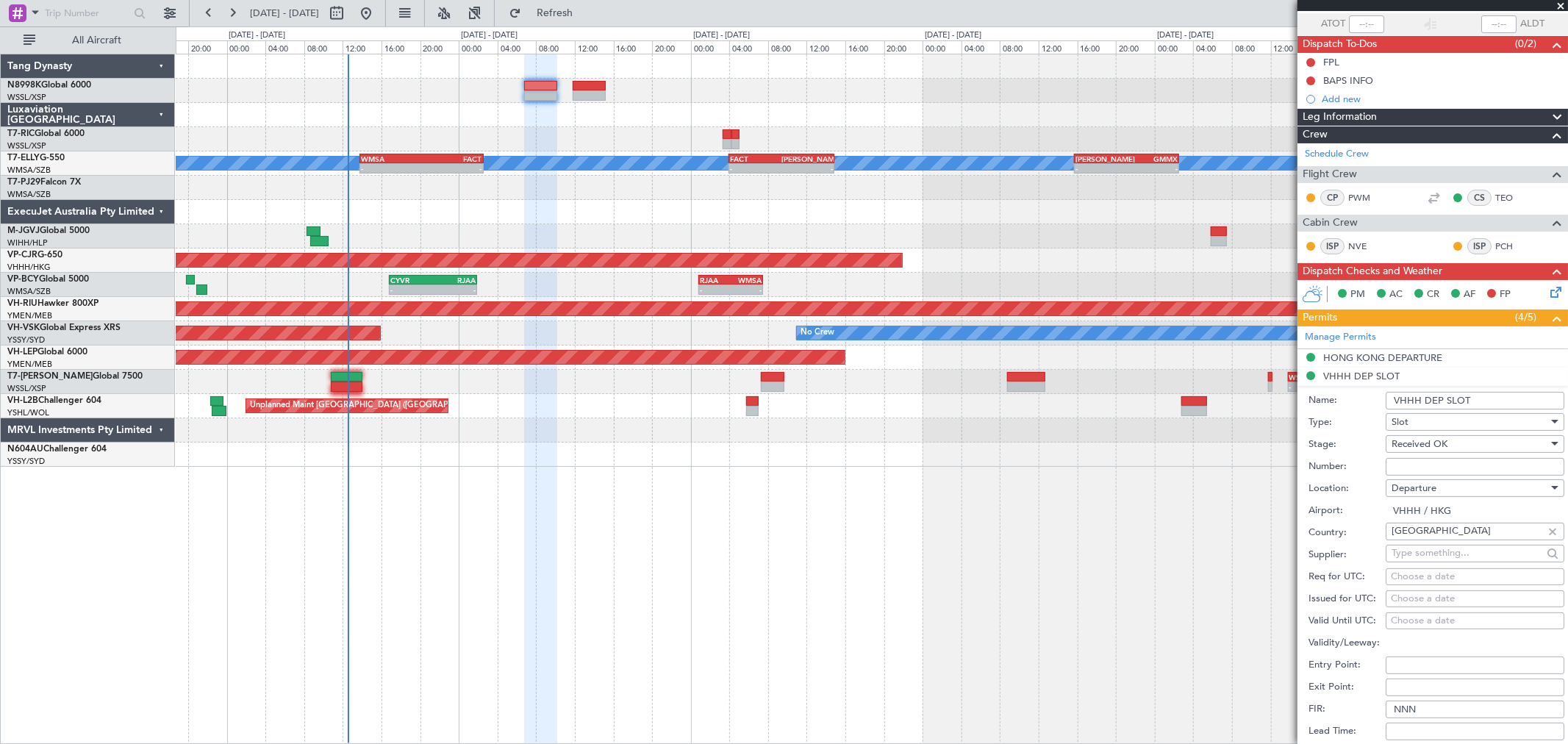
scroll to position [176, 0]
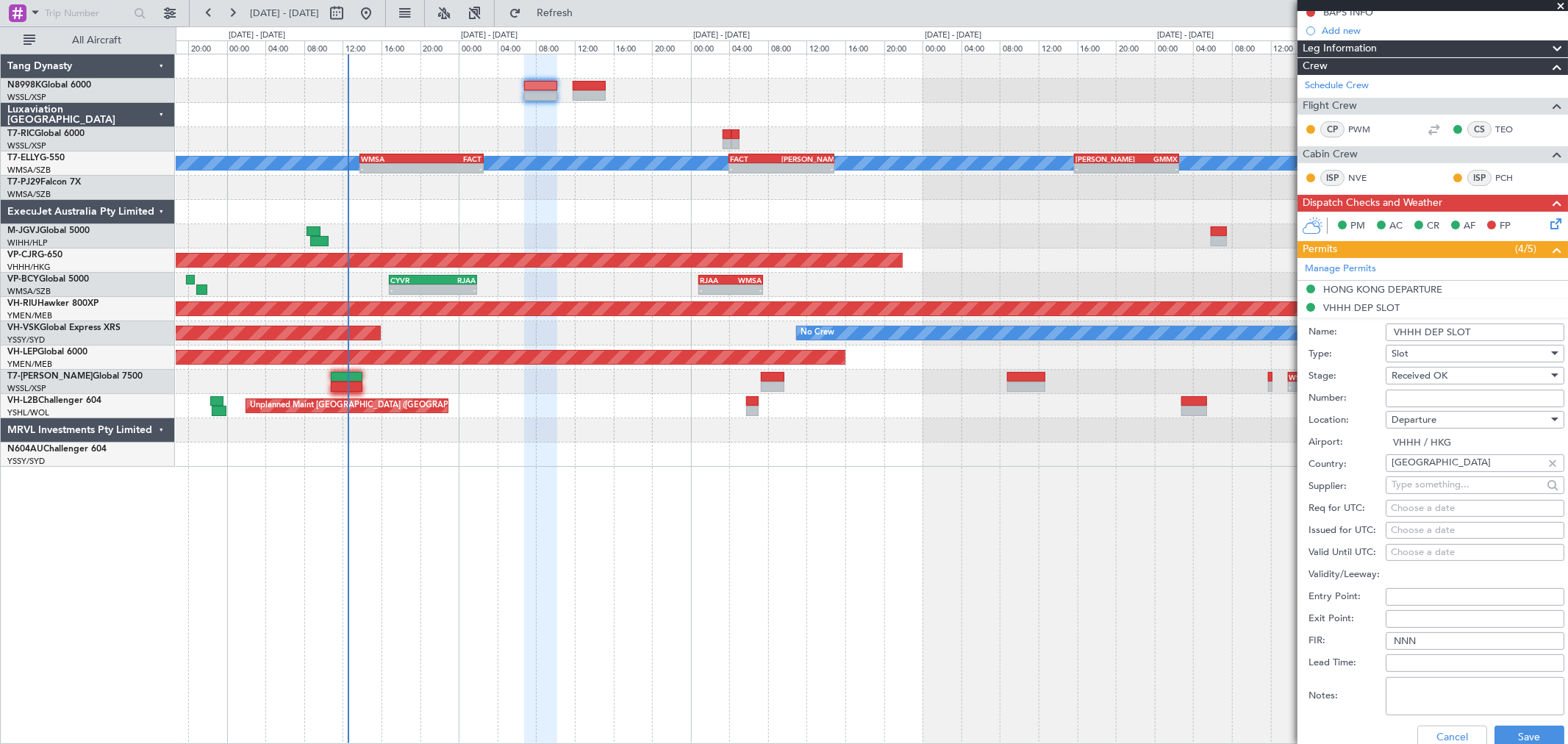
click at [1128, 535] on textarea "Notes:" at bounding box center [1475, 696] width 179 height 38
paste textarea "GCR /REG VHHH K N8998K [DATE] 014GLEX 0655WSSL D / RE.N8998K IDD.VHHHDGN9771000/"
type textarea "GCR /REG VHHH K N8998K [DATE] 014GLEX 0655WSSL D / RE.N8998K IDD.VHHHDGN9771000/"
click at [1128, 529] on div "Choose a date" at bounding box center [1474, 530] width 168 height 14
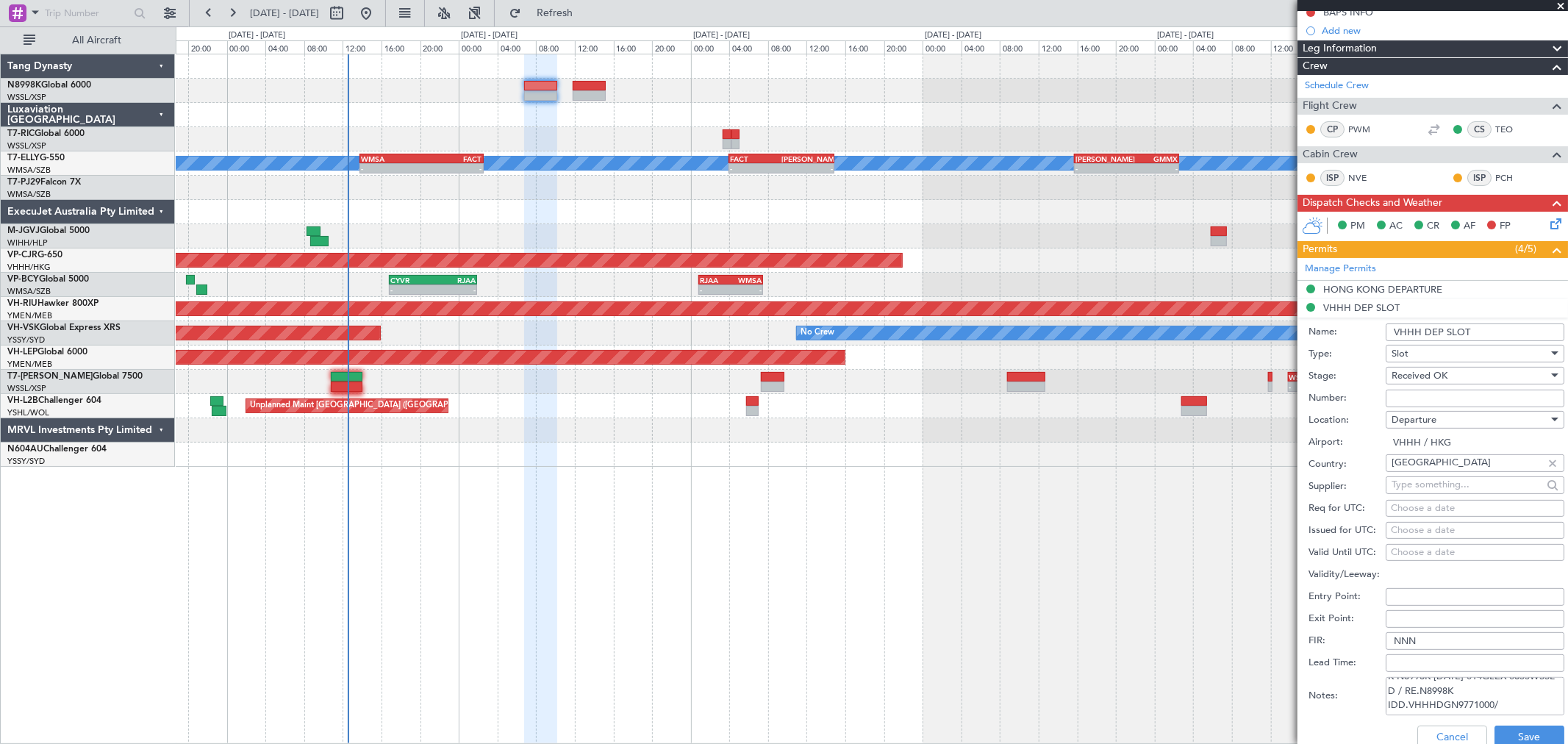
select select "9"
select select "2025"
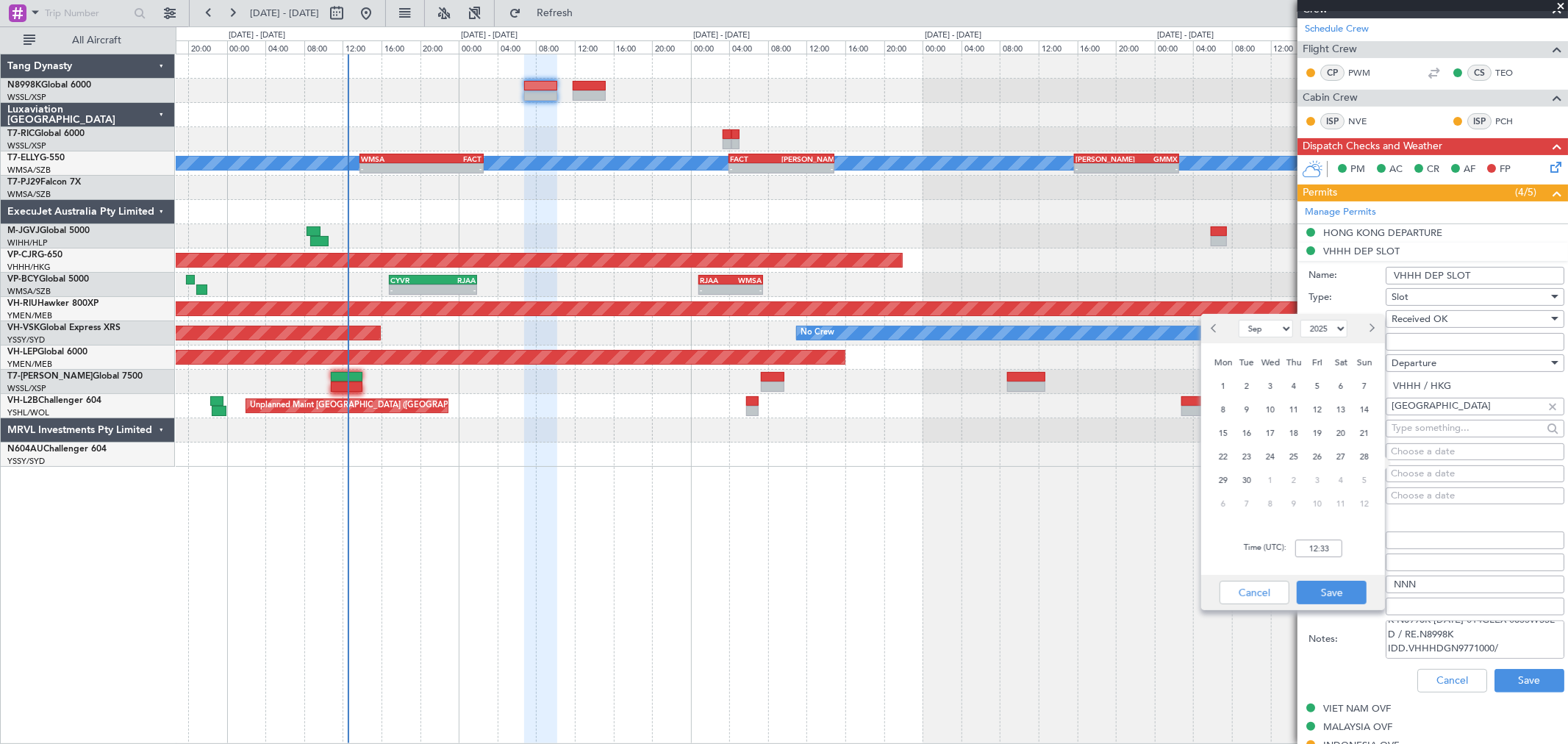
scroll to position [245, 0]
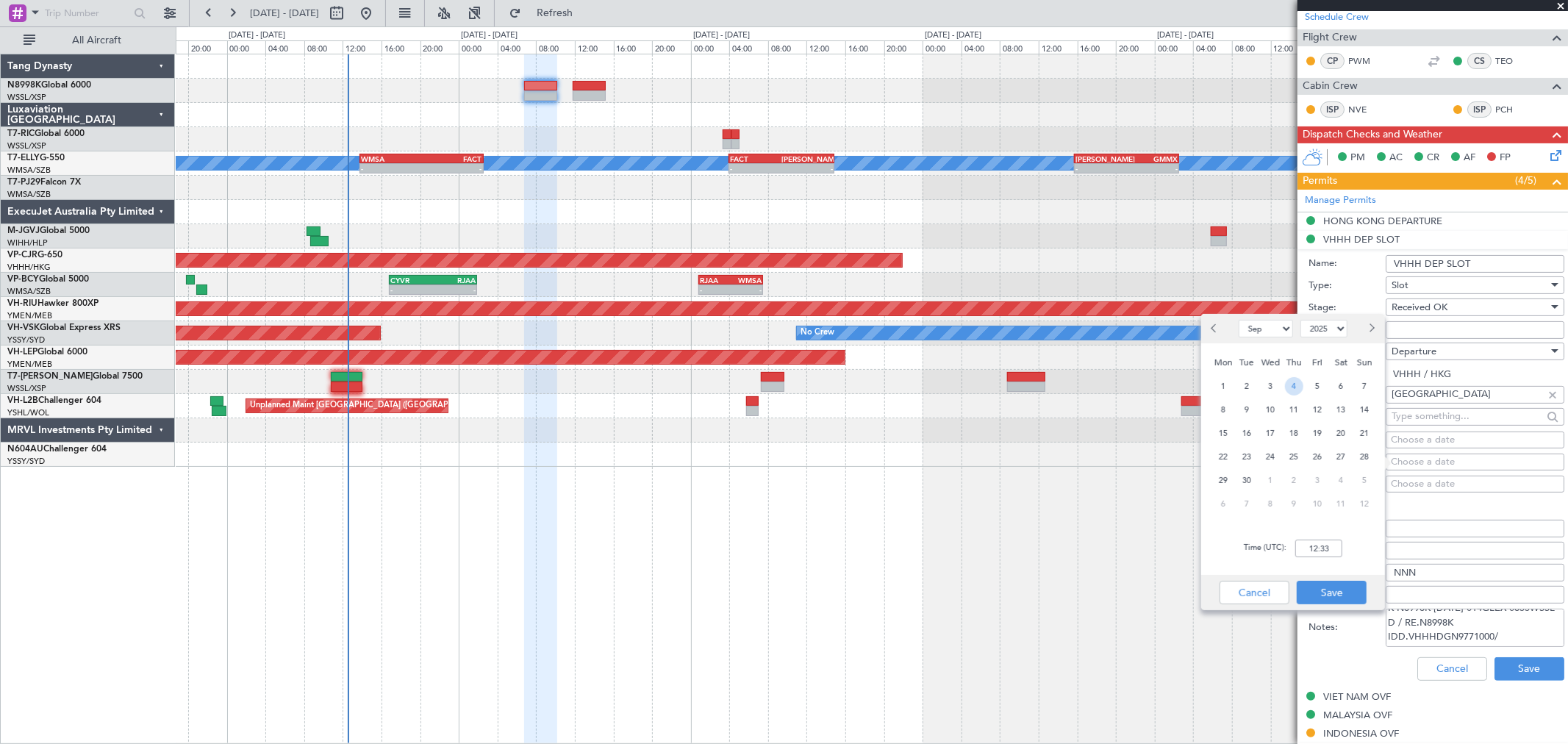
click at [1128, 385] on span "4" at bounding box center [1294, 387] width 19 height 19
click at [1128, 535] on input "00:00" at bounding box center [1319, 548] width 47 height 18
type input "06:55"
click at [1128, 535] on button "Save" at bounding box center [1332, 593] width 70 height 24
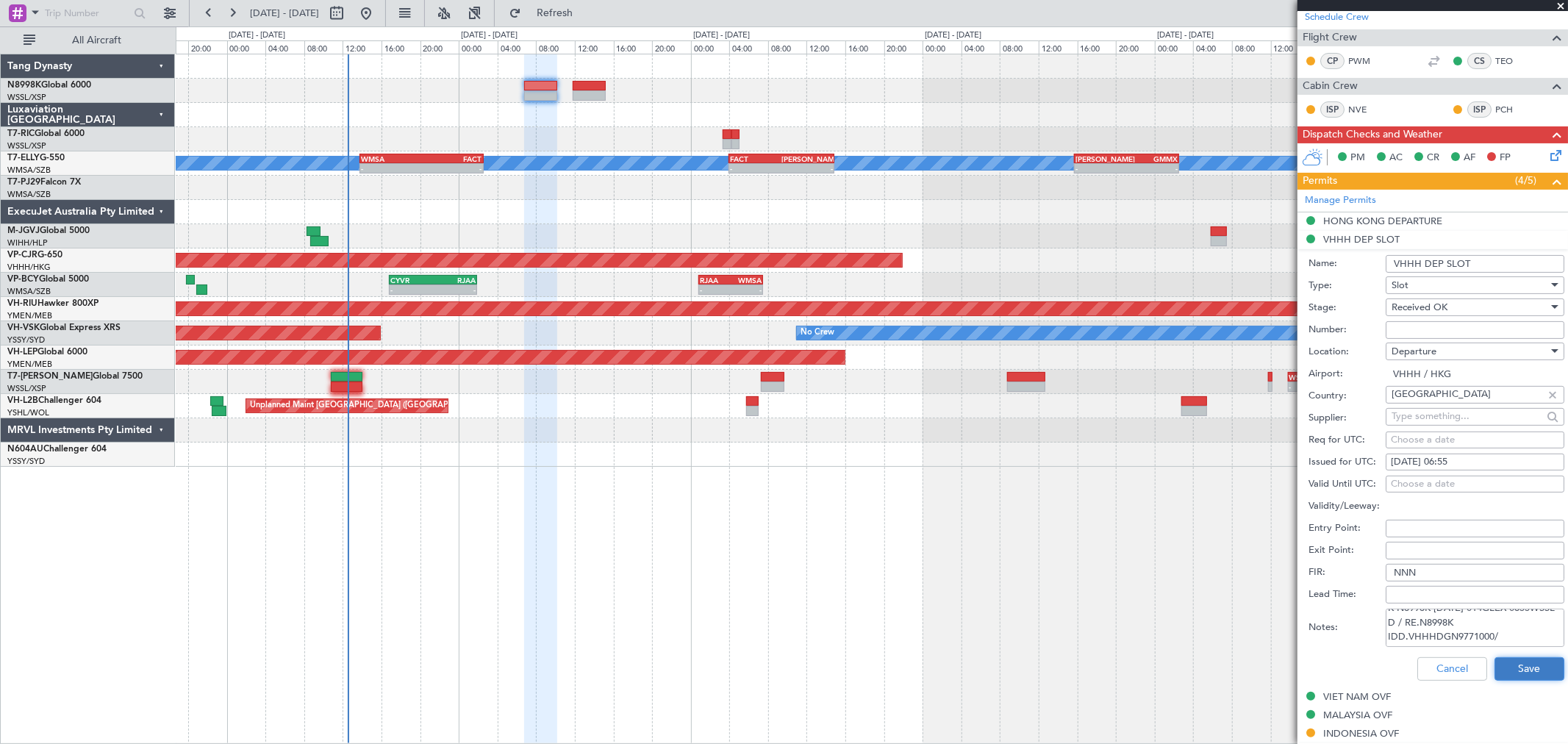
click at [1128, 535] on button "Save" at bounding box center [1529, 669] width 70 height 24
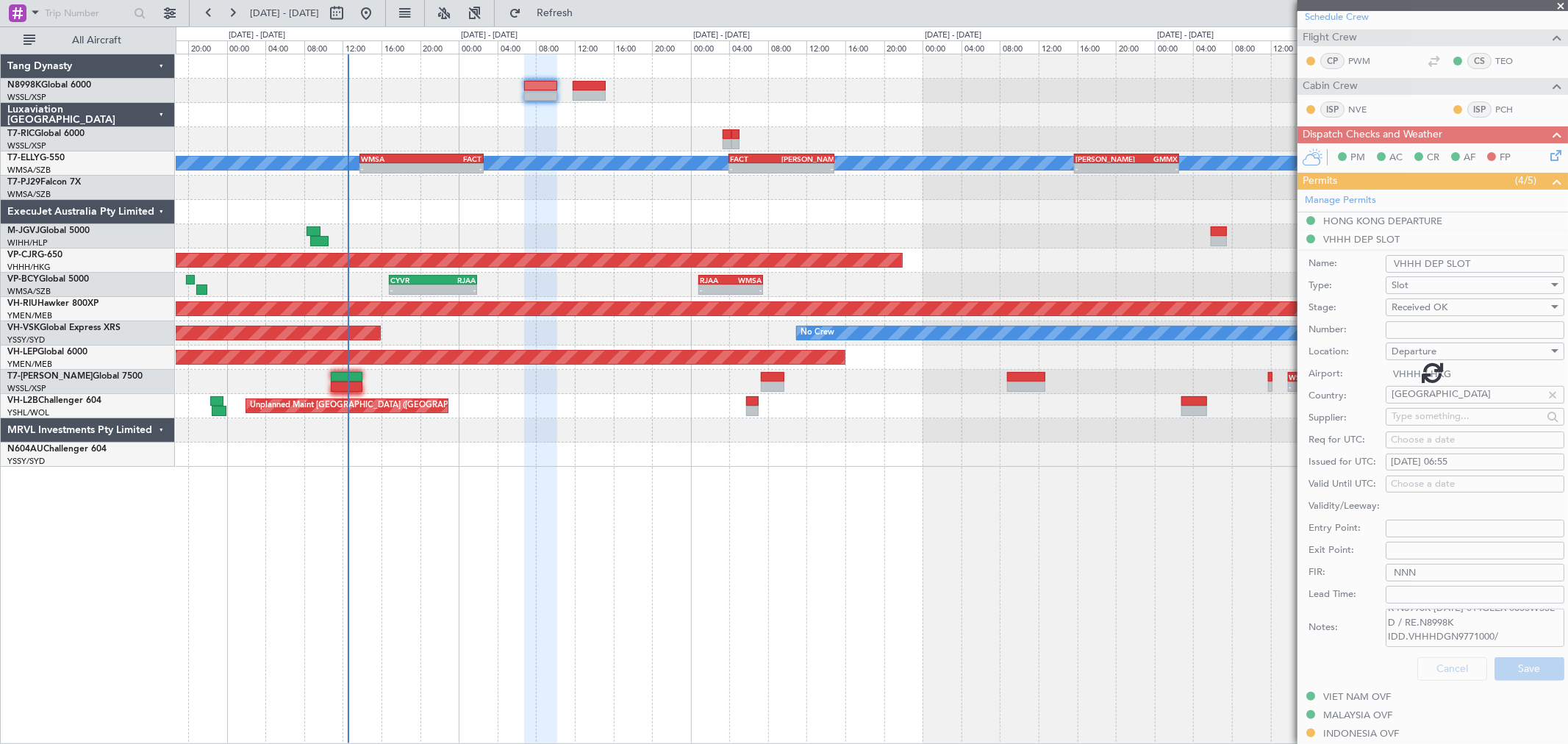
scroll to position [13, 0]
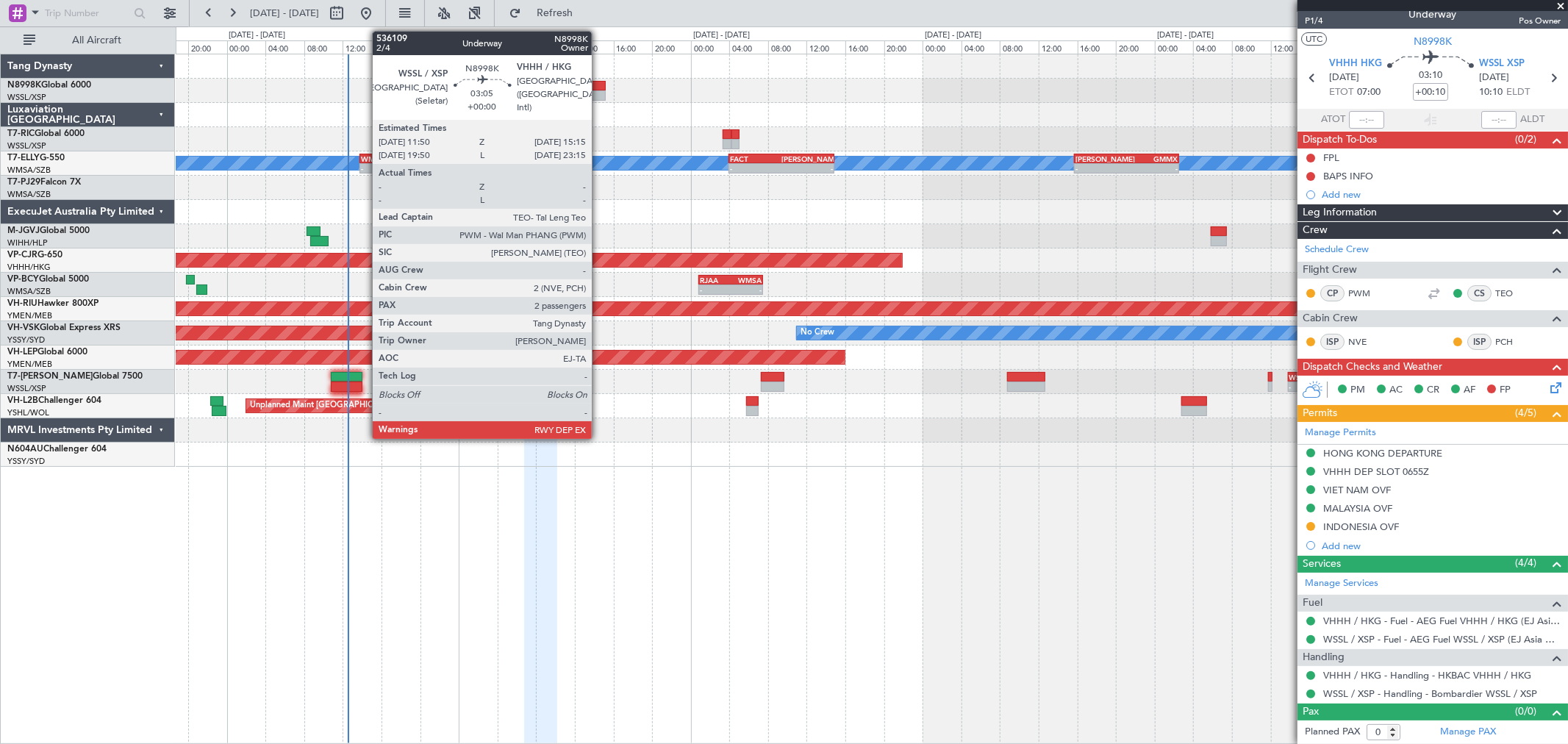
click at [600, 90] on div at bounding box center [589, 95] width 33 height 10
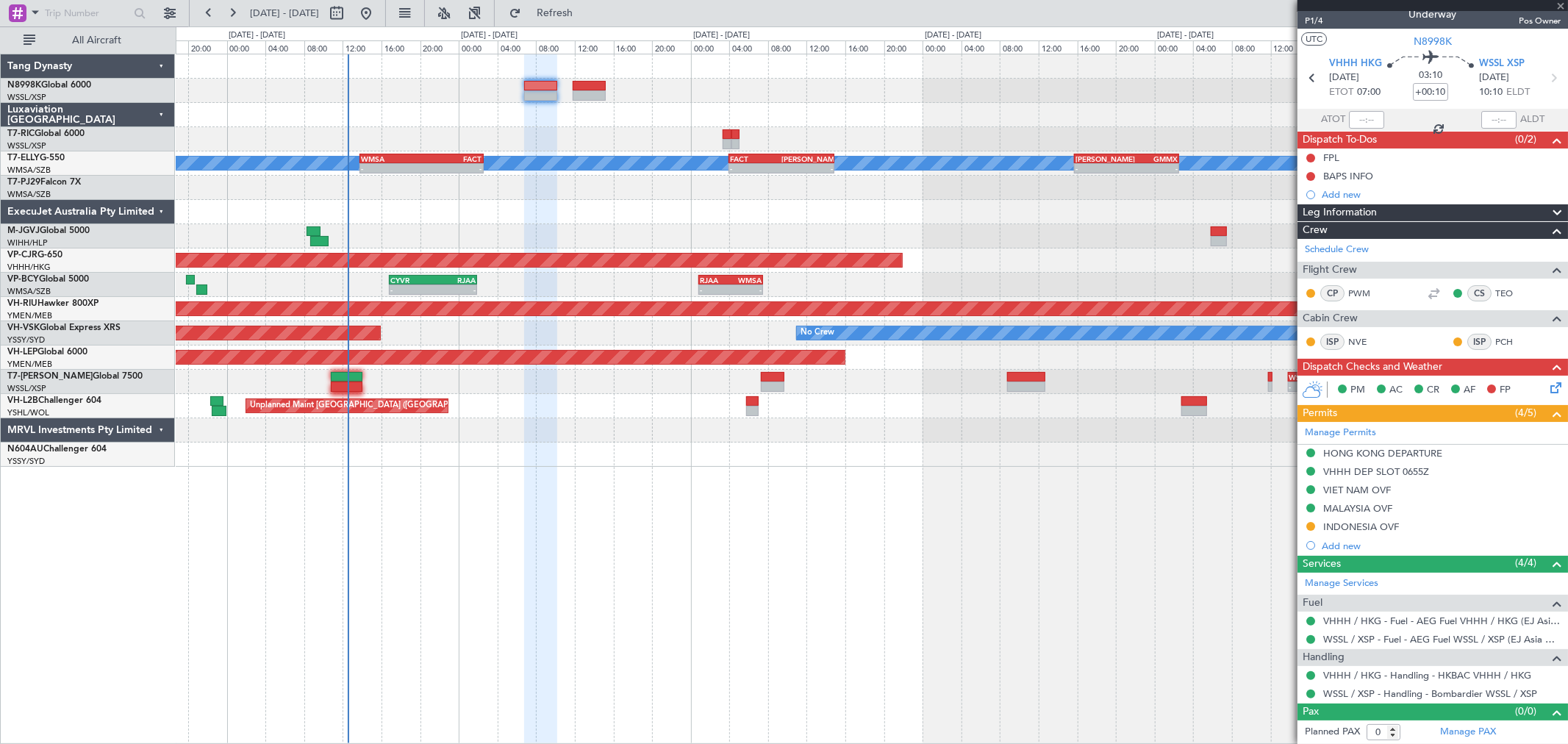
type input "2"
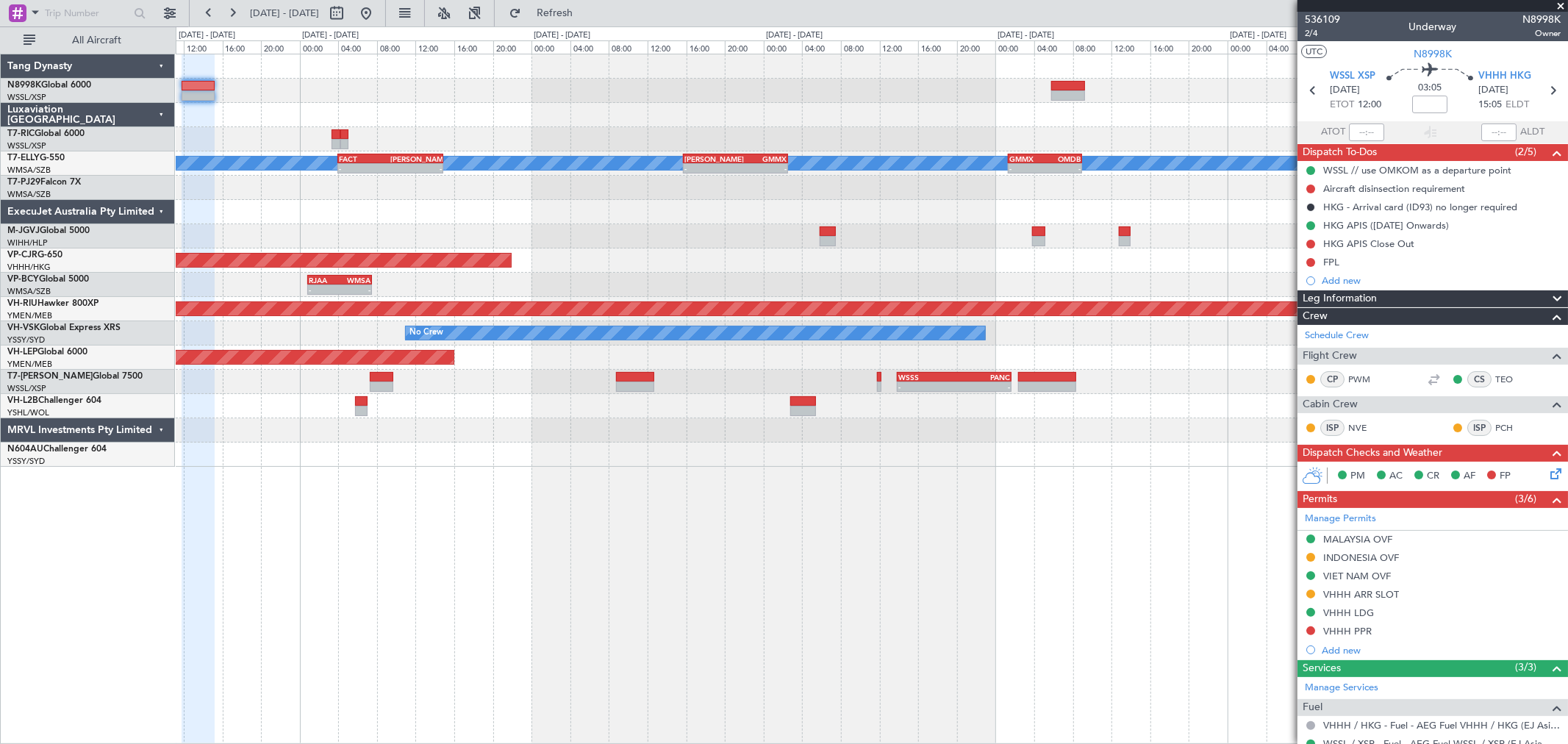
click at [460, 131] on div "Planned Maint [GEOGRAPHIC_DATA] ([GEOGRAPHIC_DATA] Intl) [PERSON_NAME] - - FACT…" at bounding box center [871, 260] width 1392 height 412
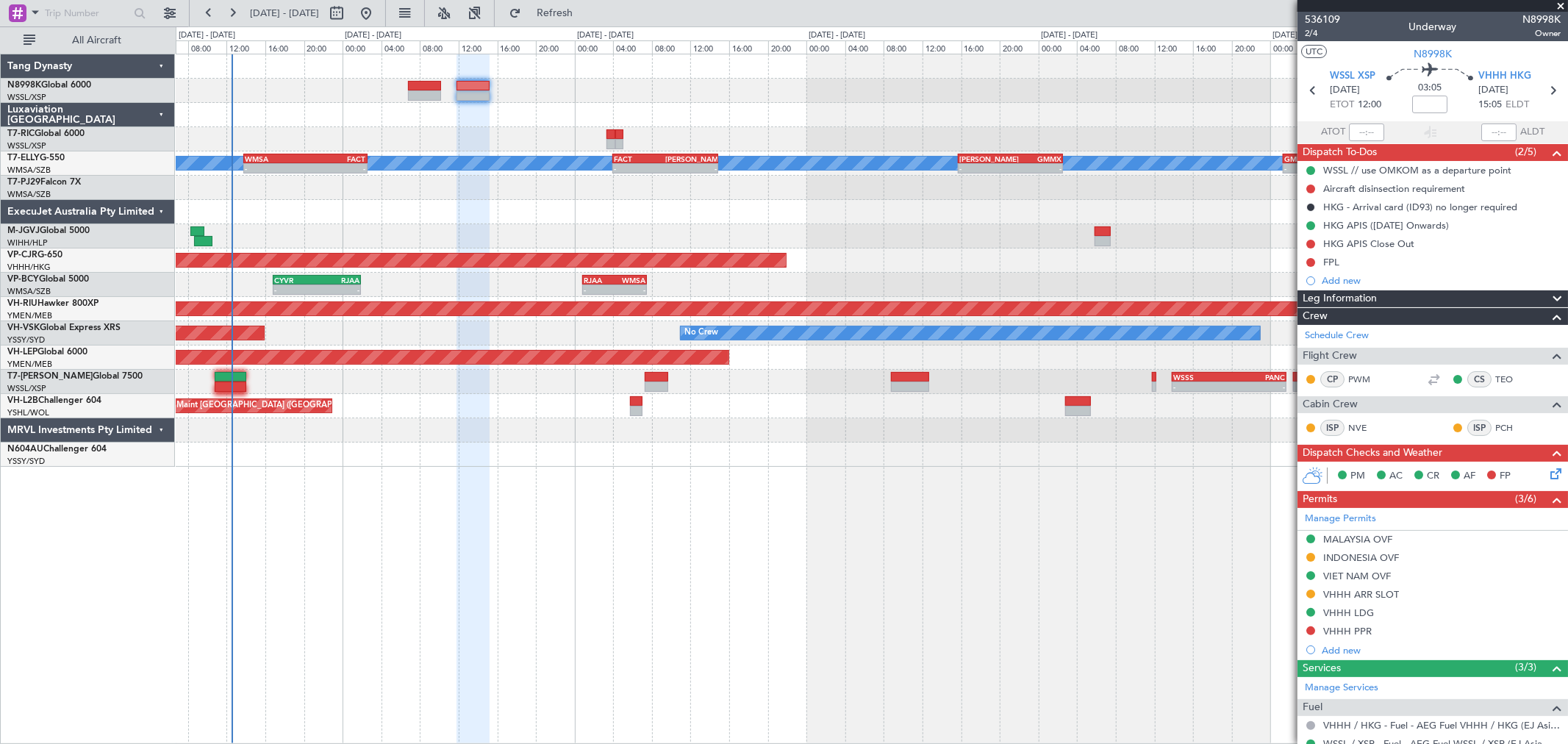
click at [798, 84] on div "Planned Maint [GEOGRAPHIC_DATA] (Seletar) Planned Maint [GEOGRAPHIC_DATA] ([GEO…" at bounding box center [871, 260] width 1392 height 412
click at [1128, 535] on div "VHHH ARR SLOT" at bounding box center [1361, 595] width 76 height 13
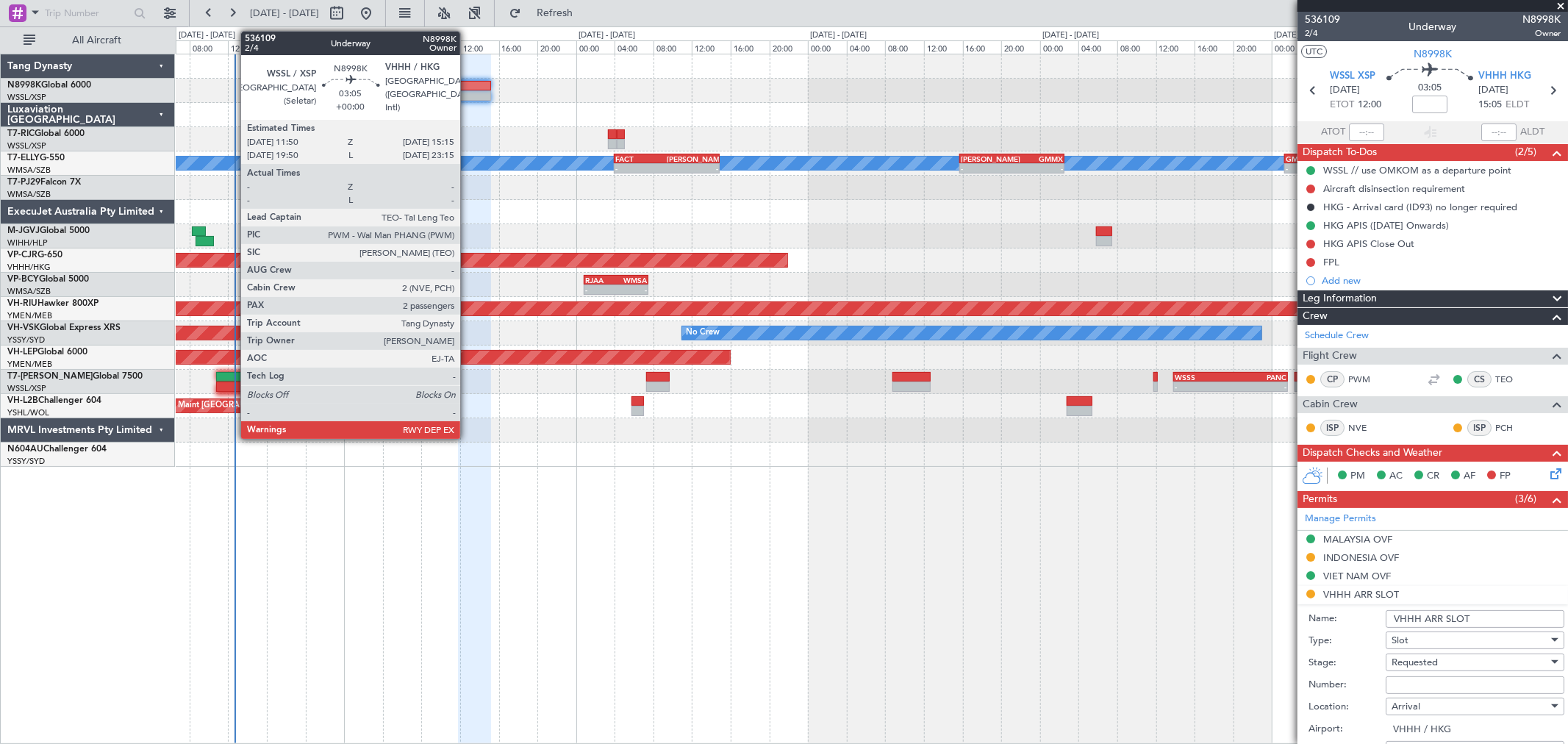
click at [468, 84] on div at bounding box center [474, 86] width 33 height 10
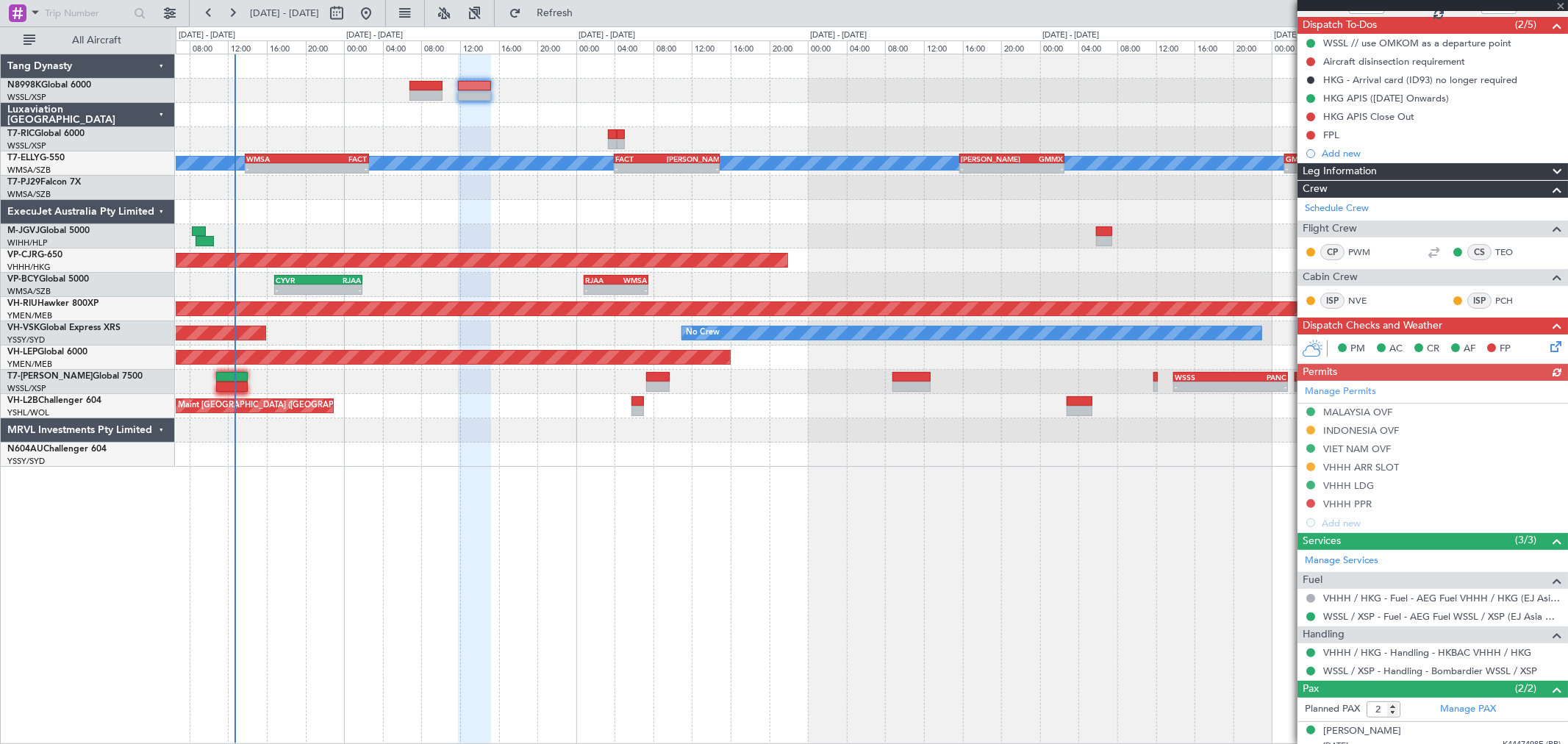
scroll to position [171, 0]
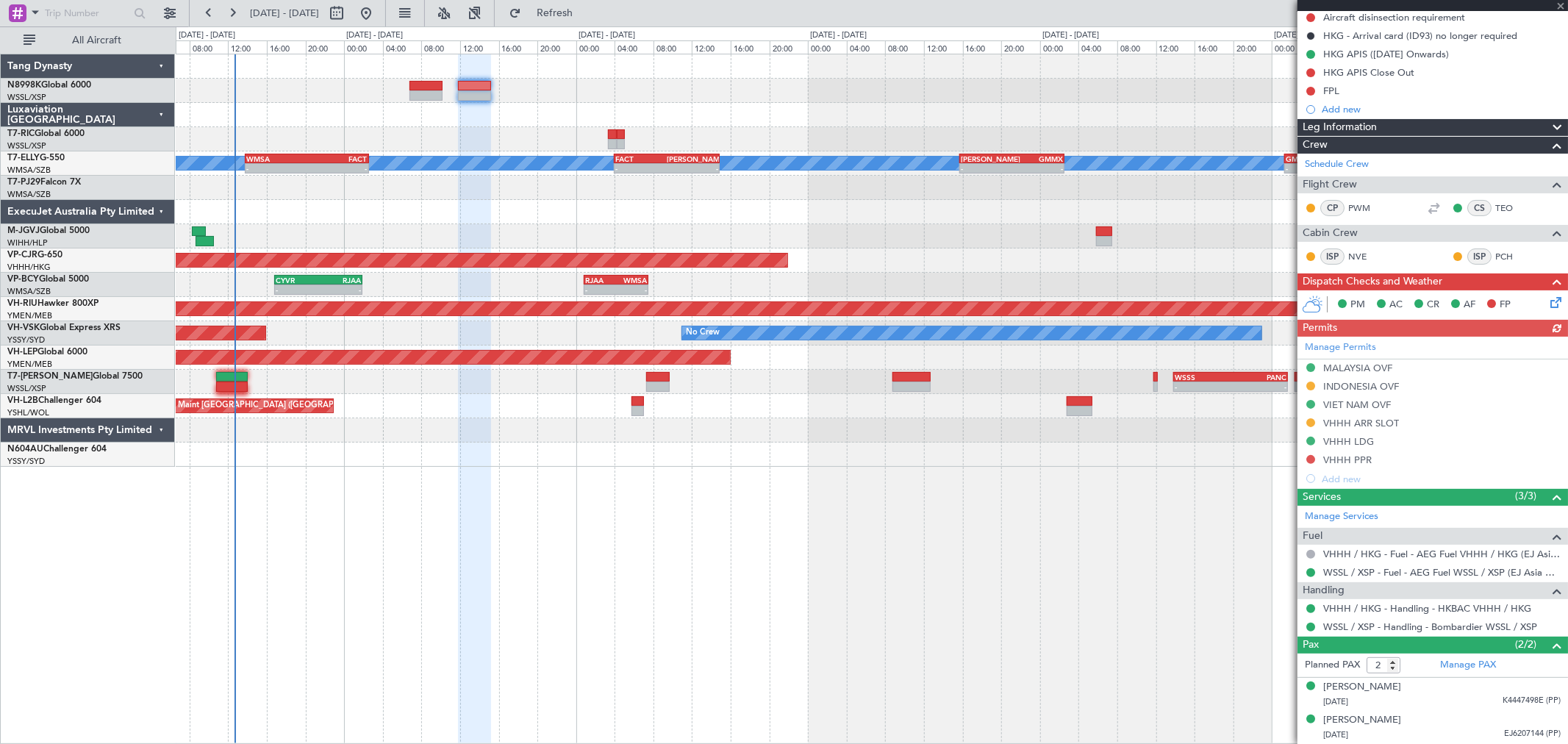
click at [1128, 459] on div "Manage Permits MALAYSIA OVF [GEOGRAPHIC_DATA] OVF VIET NAM OVF VHHH ARR SLOT VH…" at bounding box center [1433, 412] width 270 height 151
click at [1128, 460] on div "Manage Permits MALAYSIA OVF [GEOGRAPHIC_DATA] OVF VIET NAM OVF VHHH ARR SLOT VH…" at bounding box center [1433, 412] width 270 height 151
click at [1128, 459] on button at bounding box center [1310, 459] width 8 height 8
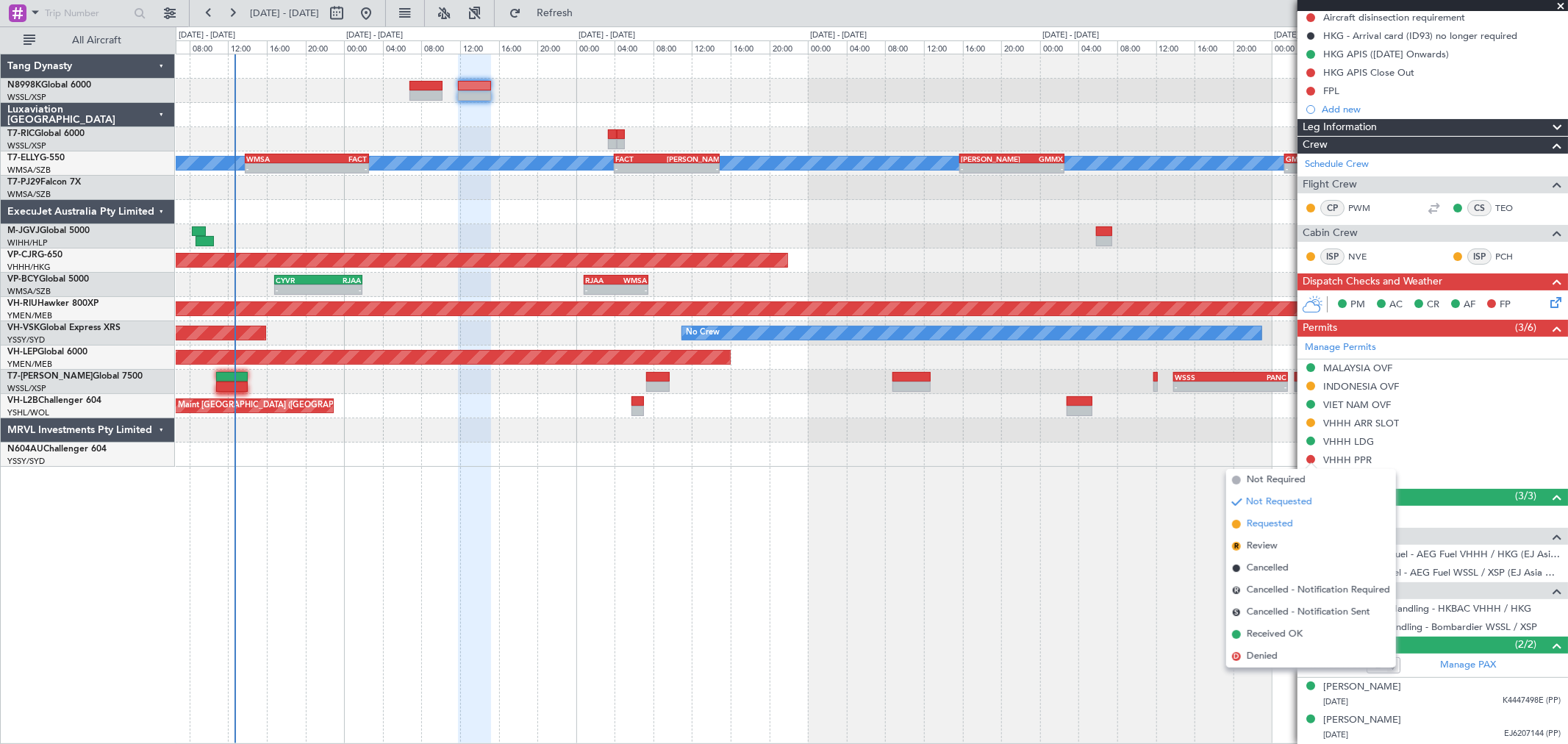
click at [1128, 520] on span "Requested" at bounding box center [1270, 524] width 46 height 14
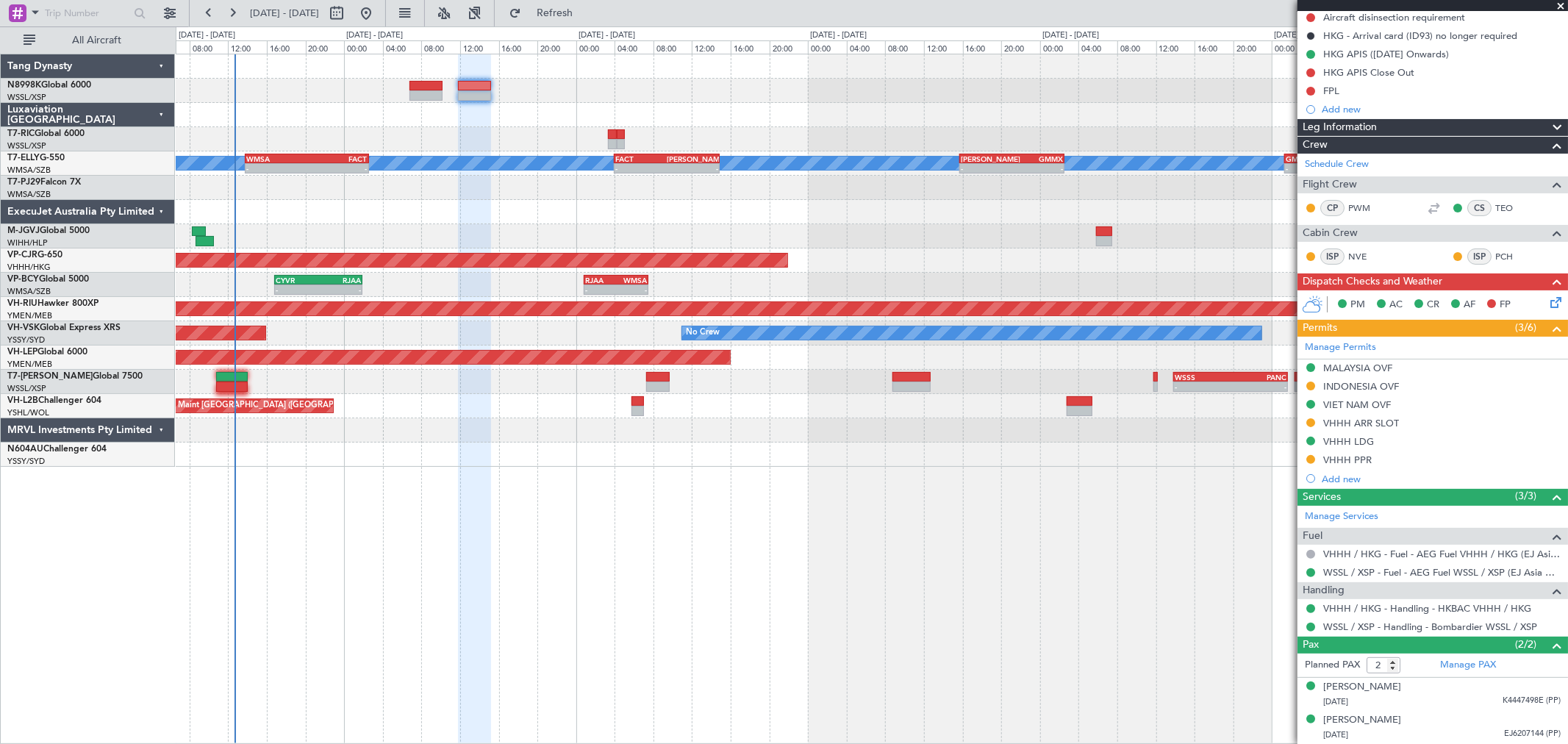
click at [772, 256] on div "Planned Maint [GEOGRAPHIC_DATA] (Seletar) Planned Maint [GEOGRAPHIC_DATA] ([GEO…" at bounding box center [871, 260] width 1392 height 412
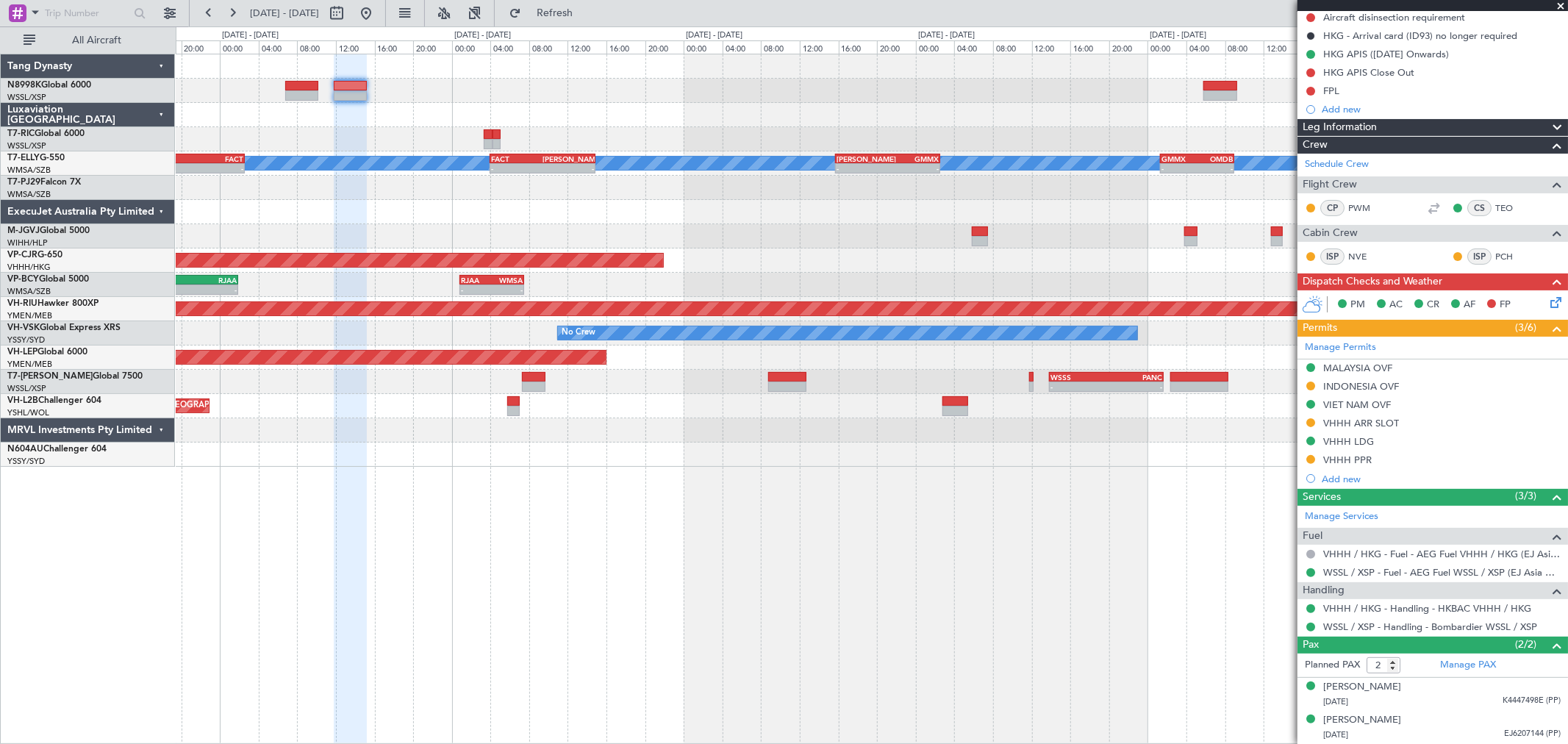
click at [594, 266] on div "Planned Maint [GEOGRAPHIC_DATA] ([GEOGRAPHIC_DATA] Intl)" at bounding box center [871, 260] width 1392 height 24
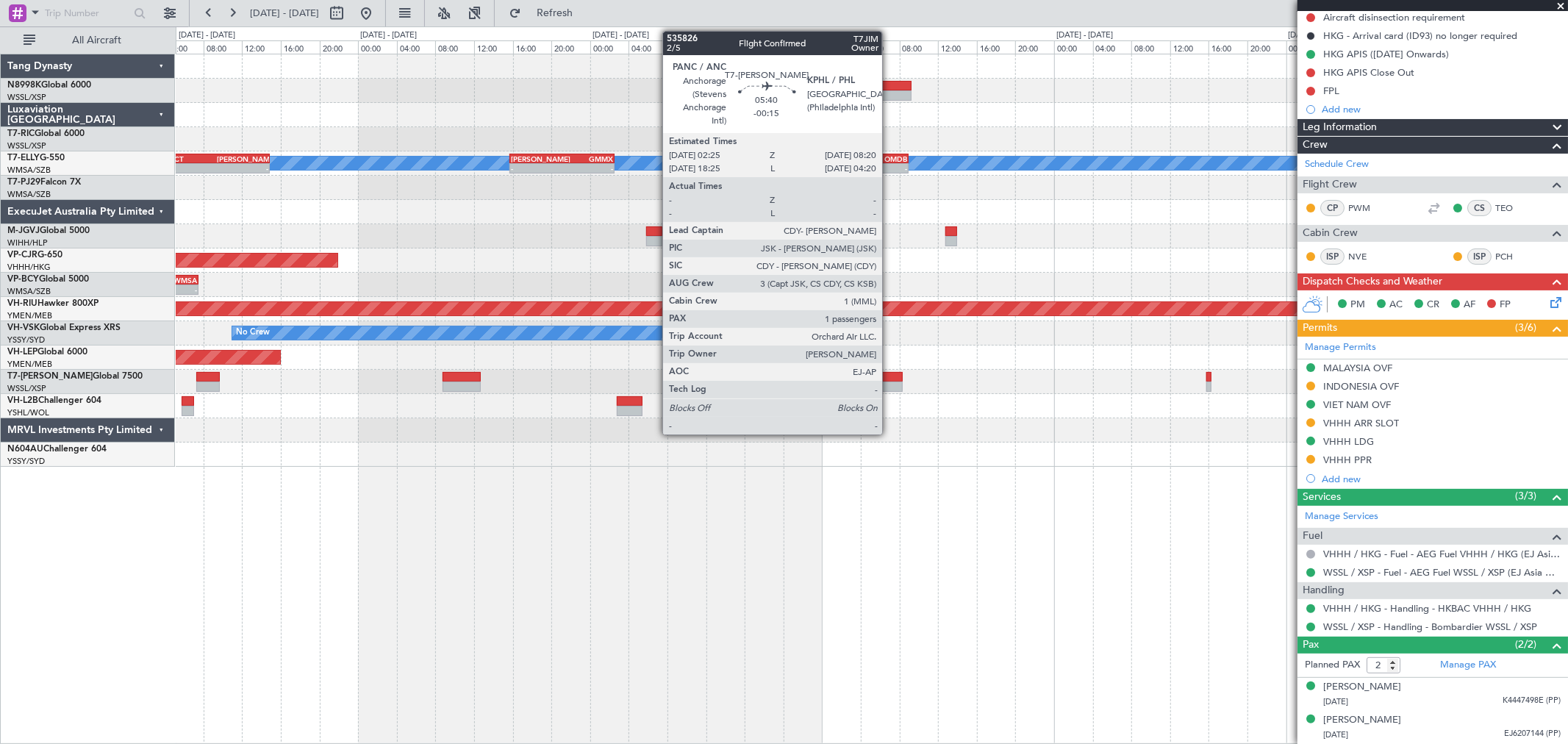
click at [889, 383] on div at bounding box center [873, 387] width 57 height 10
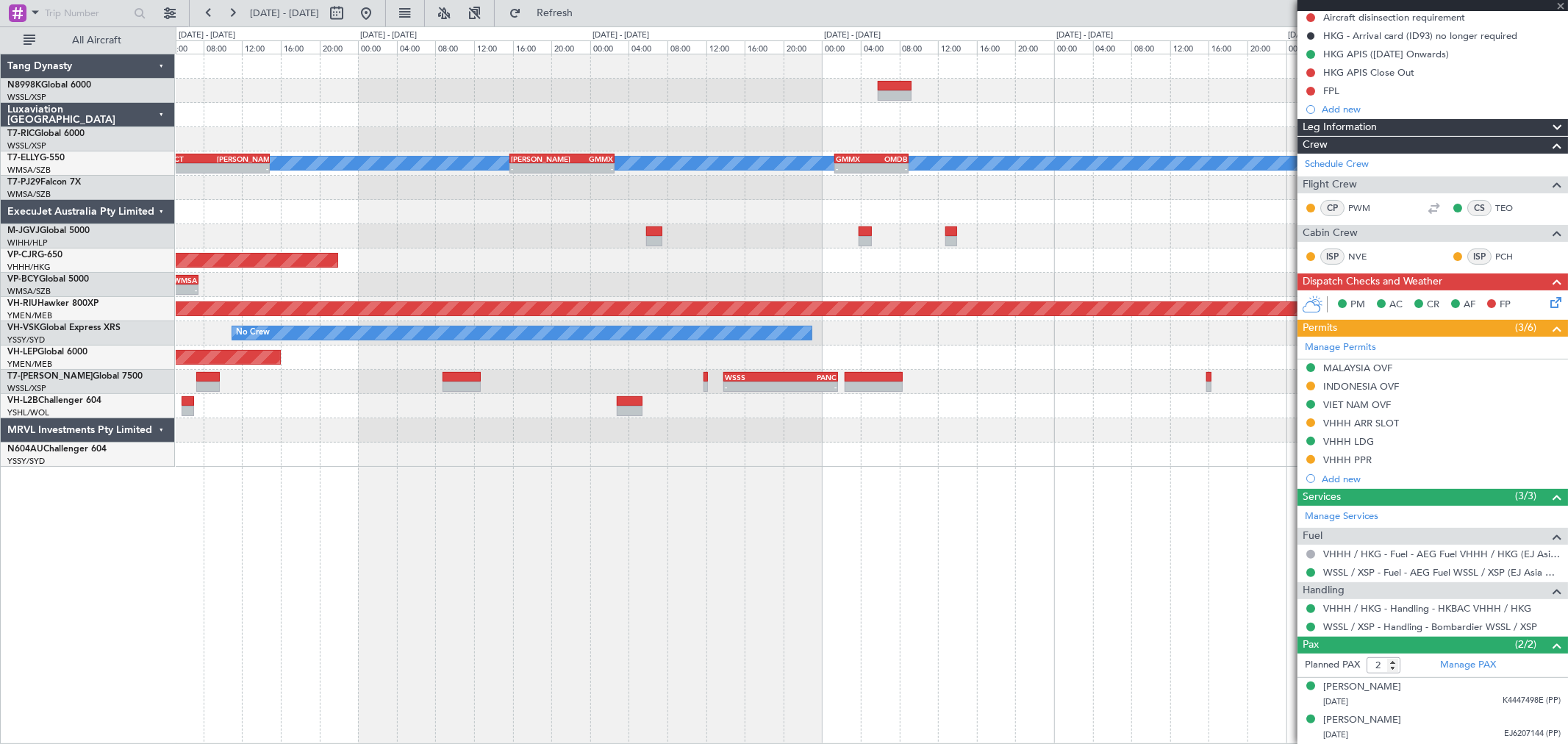
type input "-00:15"
type input "1"
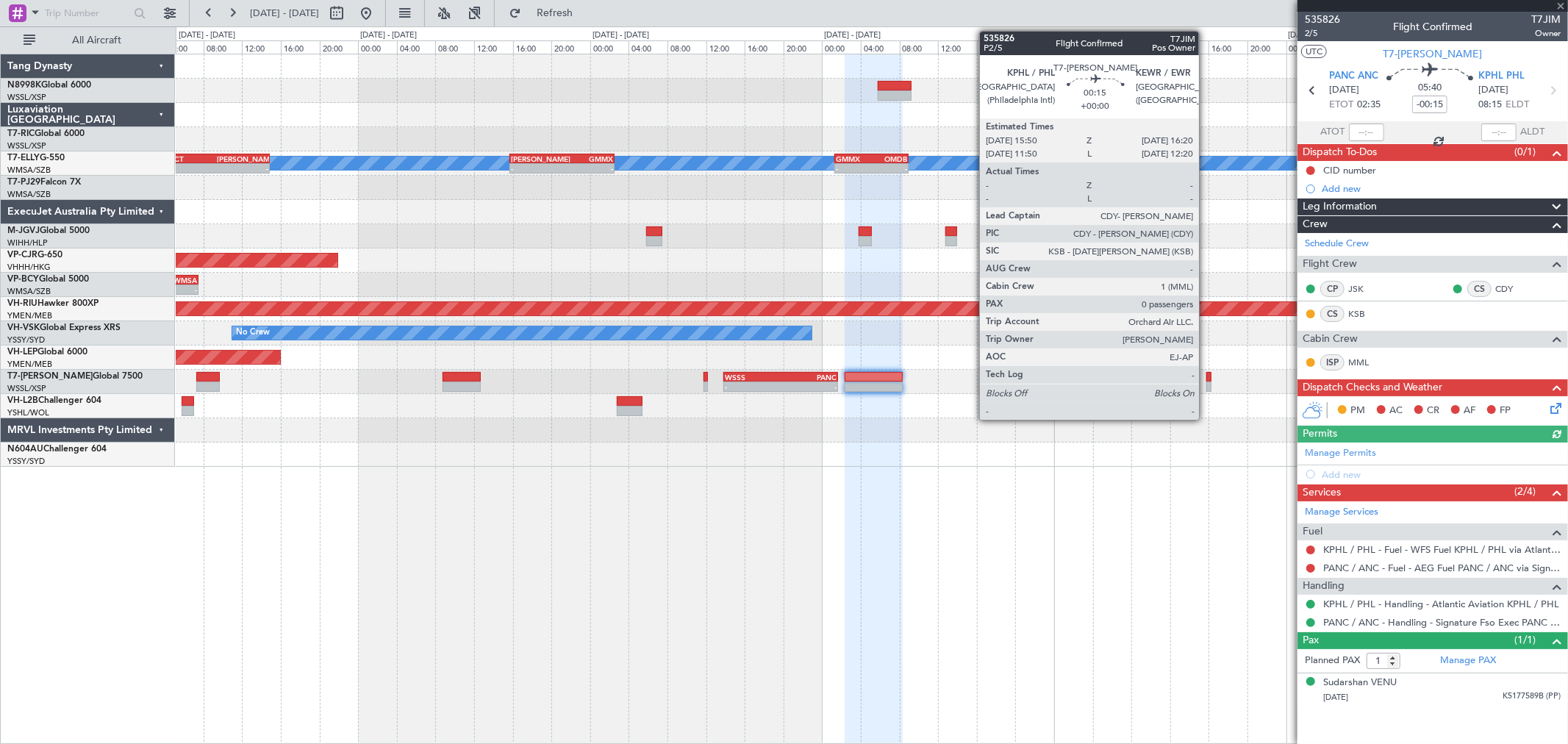
click at [1128, 382] on div at bounding box center [1209, 387] width 5 height 10
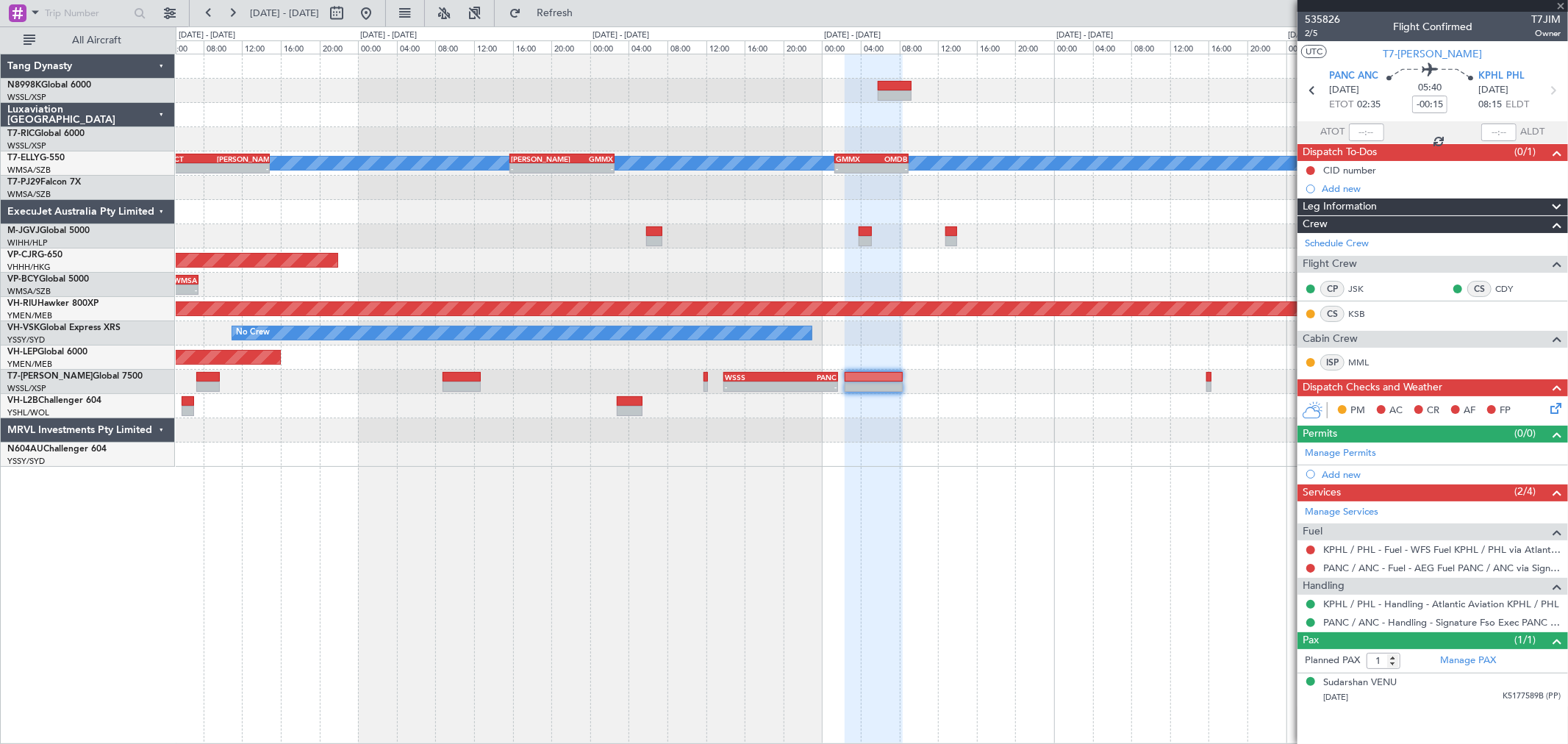
type input "0"
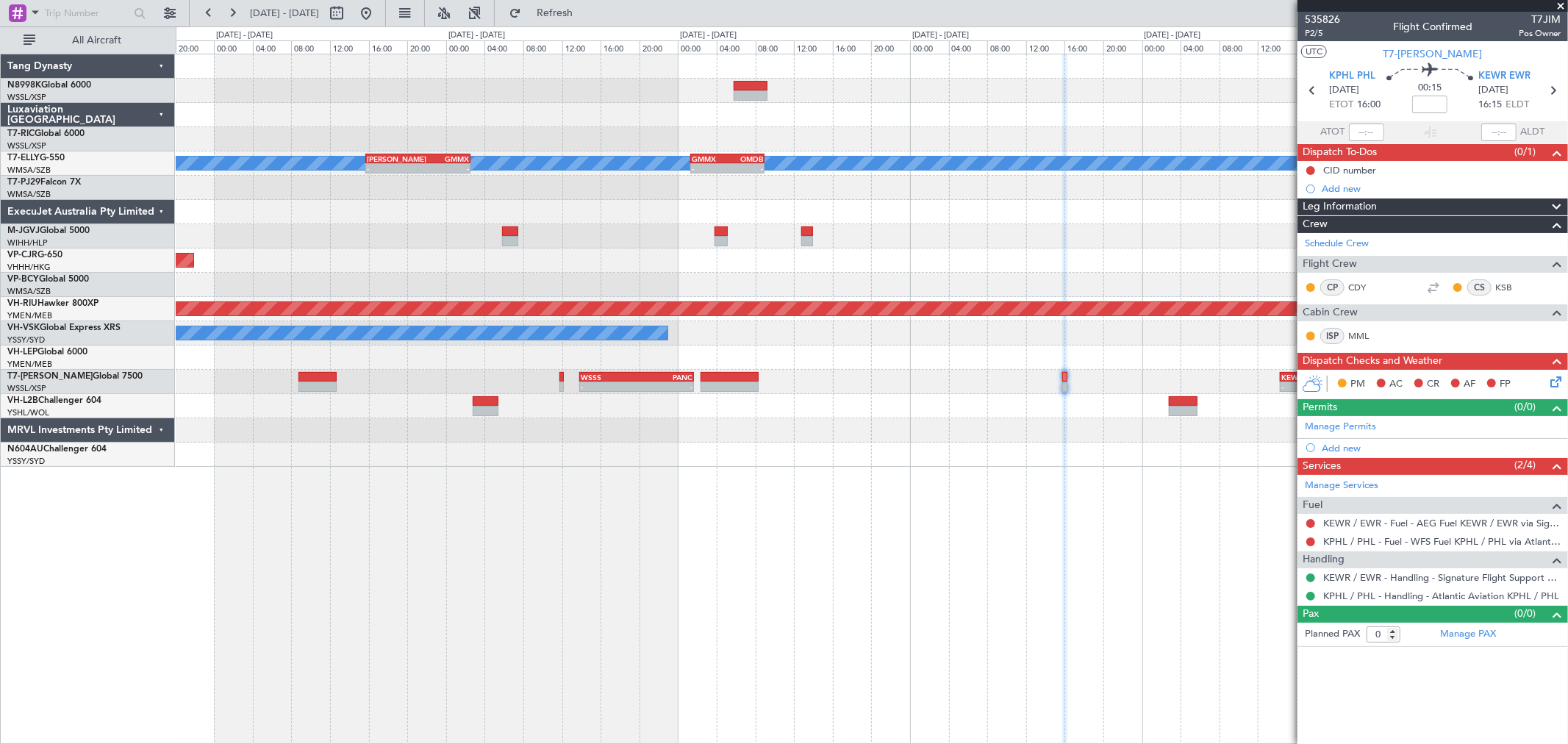
click at [1023, 393] on div "- - WSSS 13:50 Z PANC 01:40 Z - - KEWR 14:20 Z OMDW 02:15 Z" at bounding box center [871, 382] width 1392 height 24
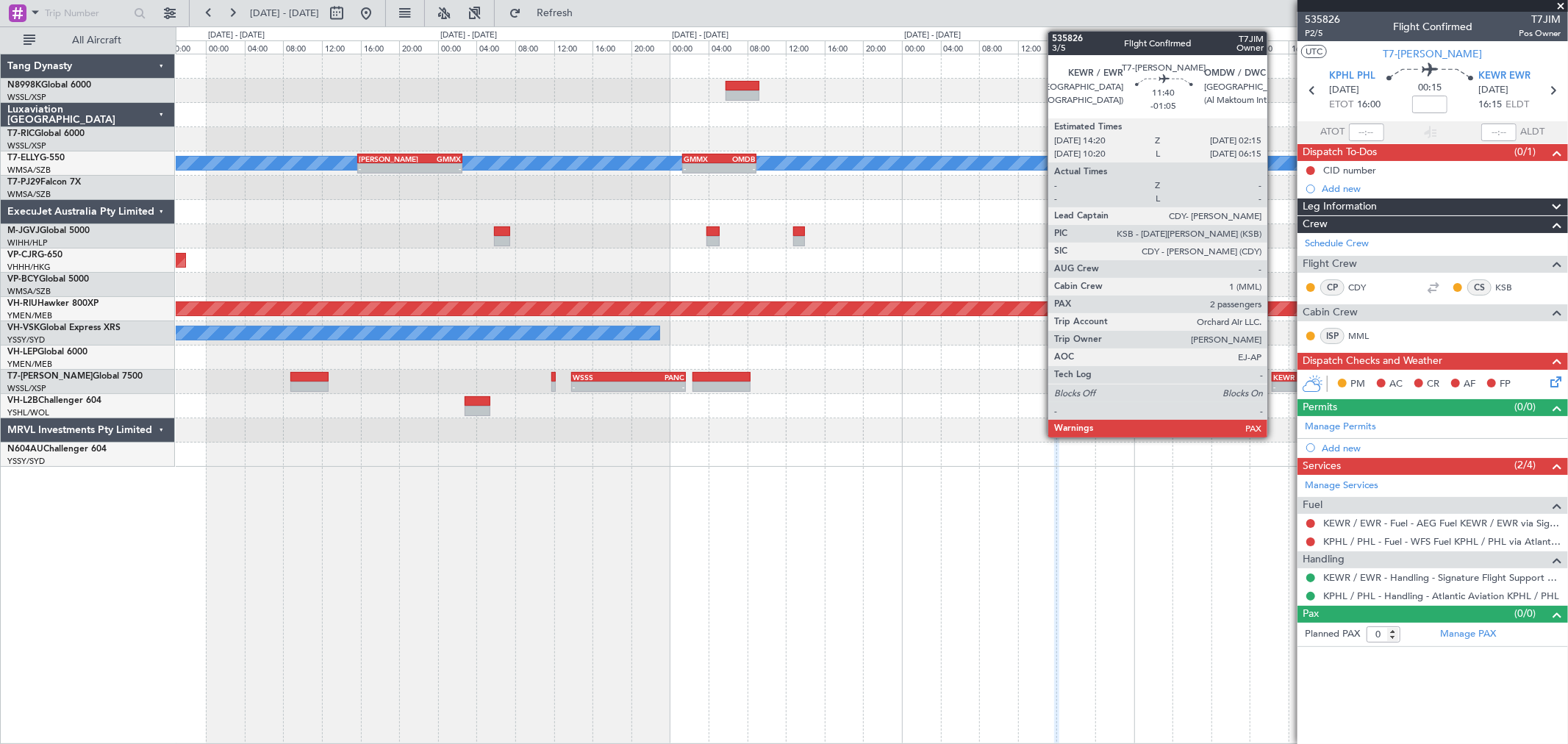
click at [1128, 378] on div "KEWR" at bounding box center [1301, 377] width 57 height 8
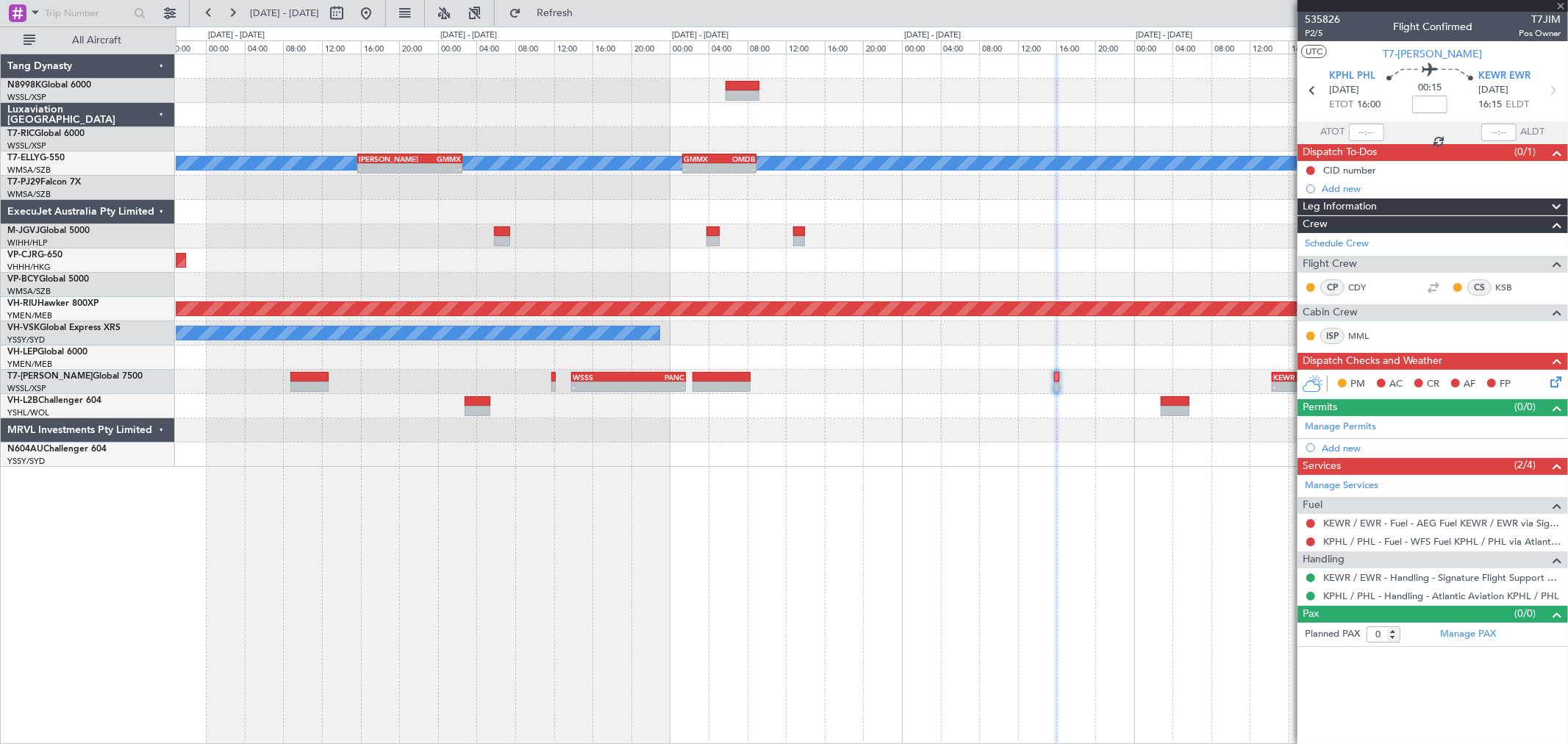
type input "-01:05"
type input "2"
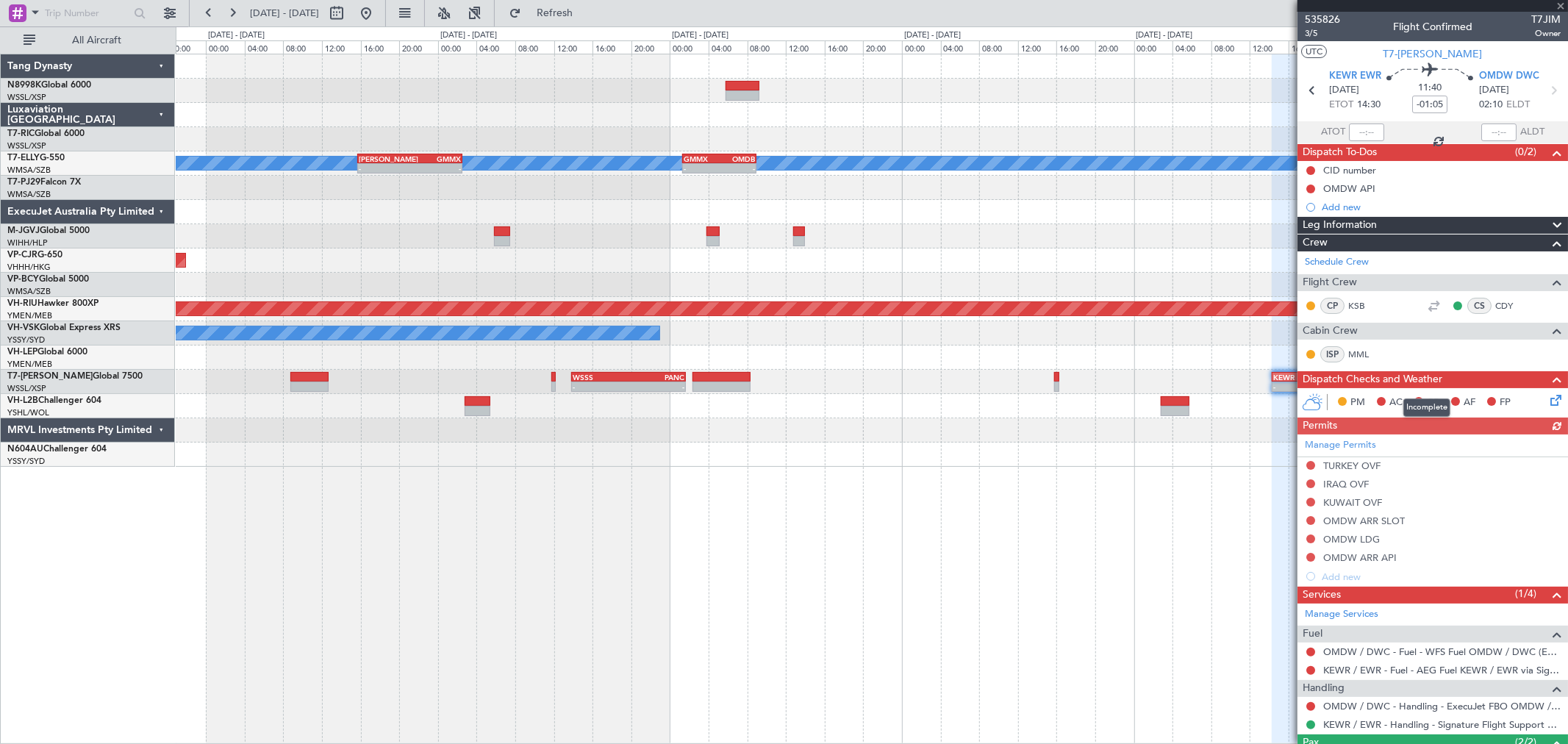
scroll to position [82, 0]
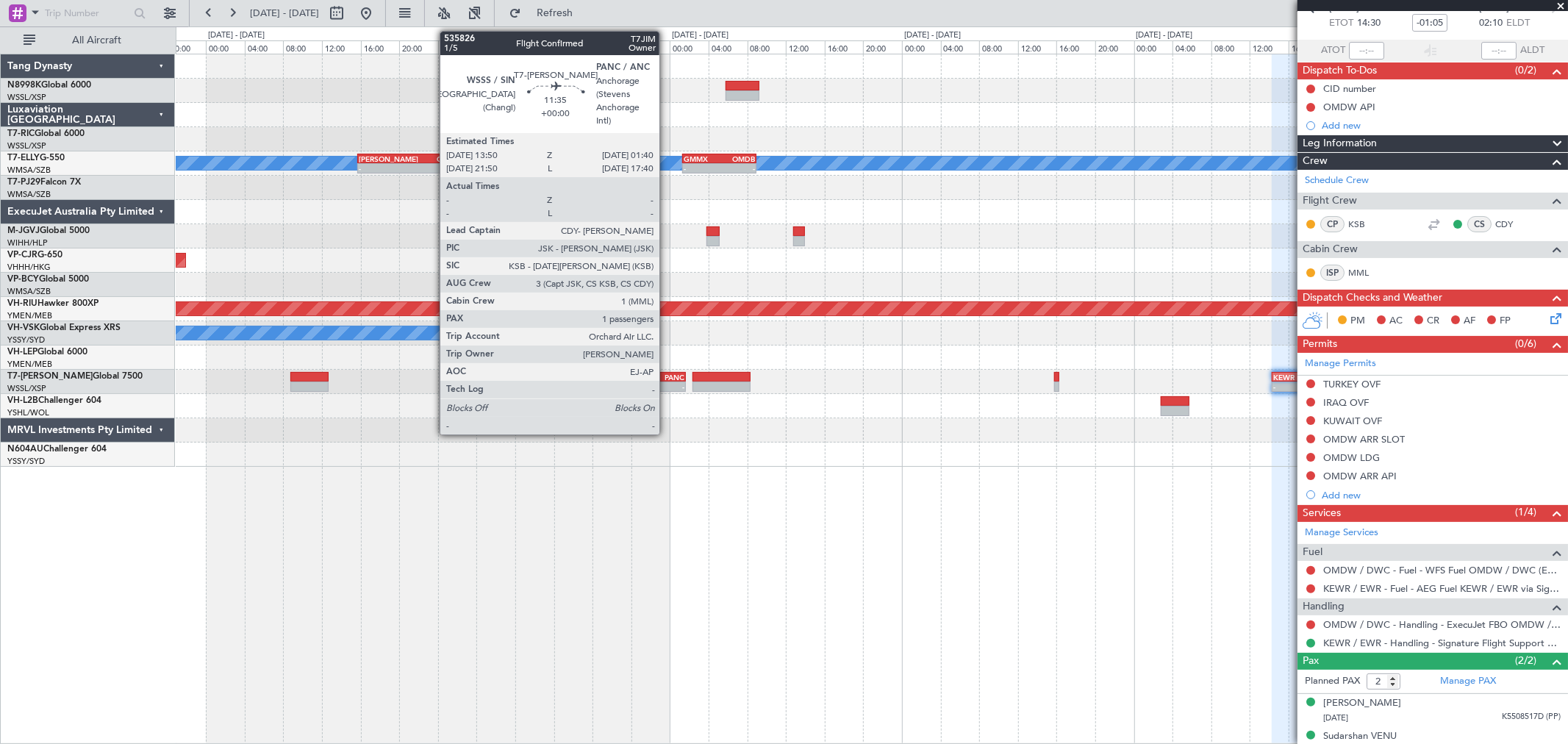
click at [667, 383] on div "-" at bounding box center [656, 387] width 56 height 8
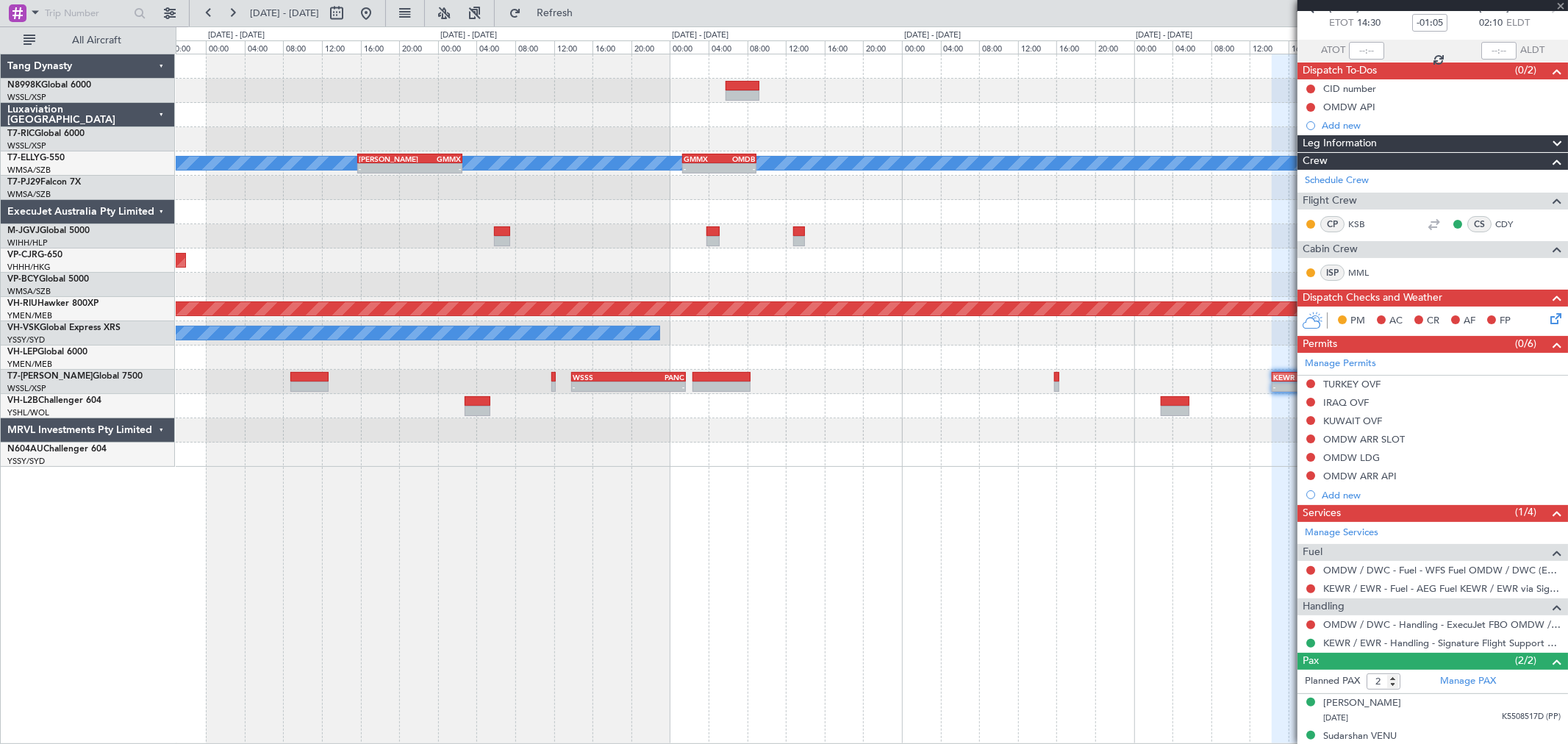
type input "1"
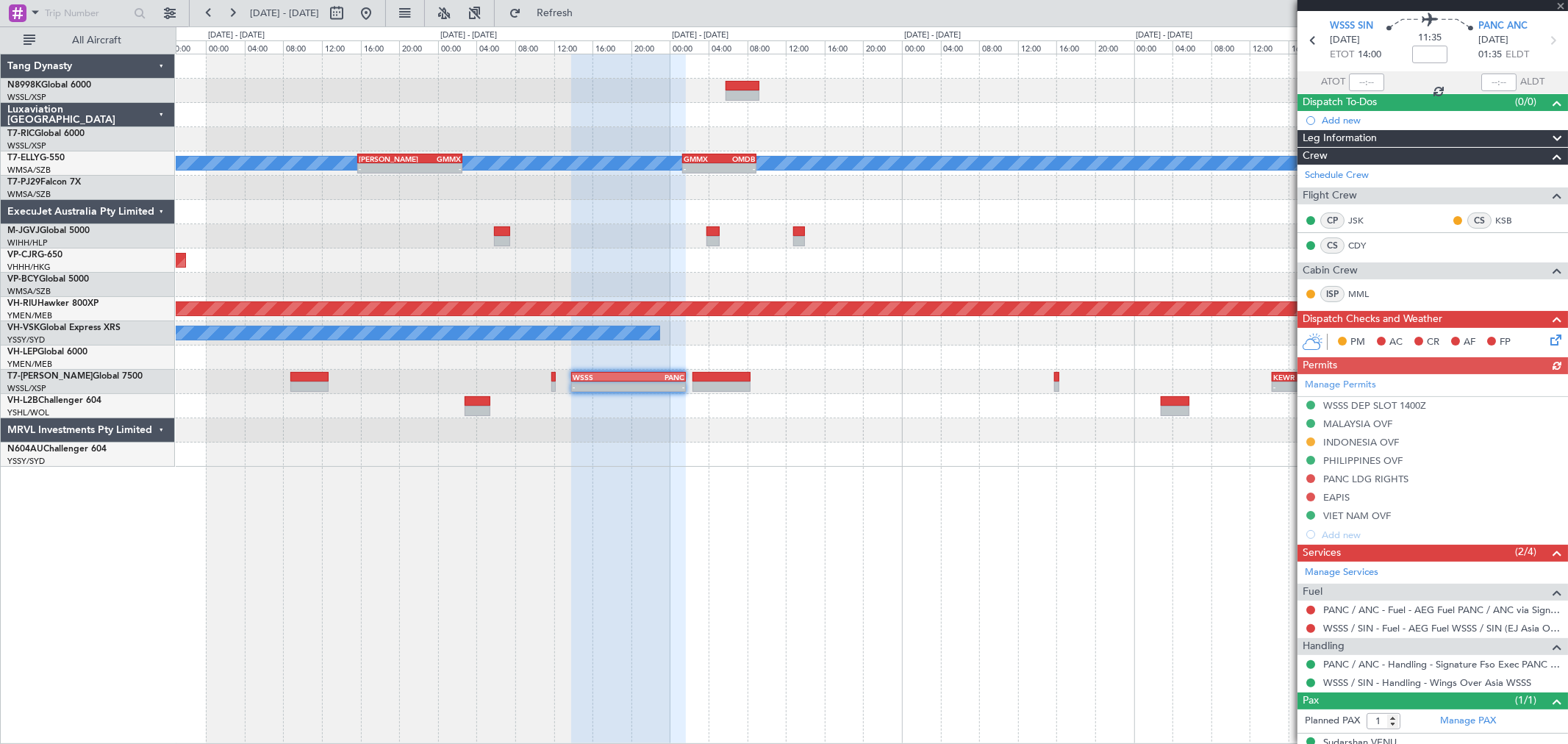
scroll to position [72, 0]
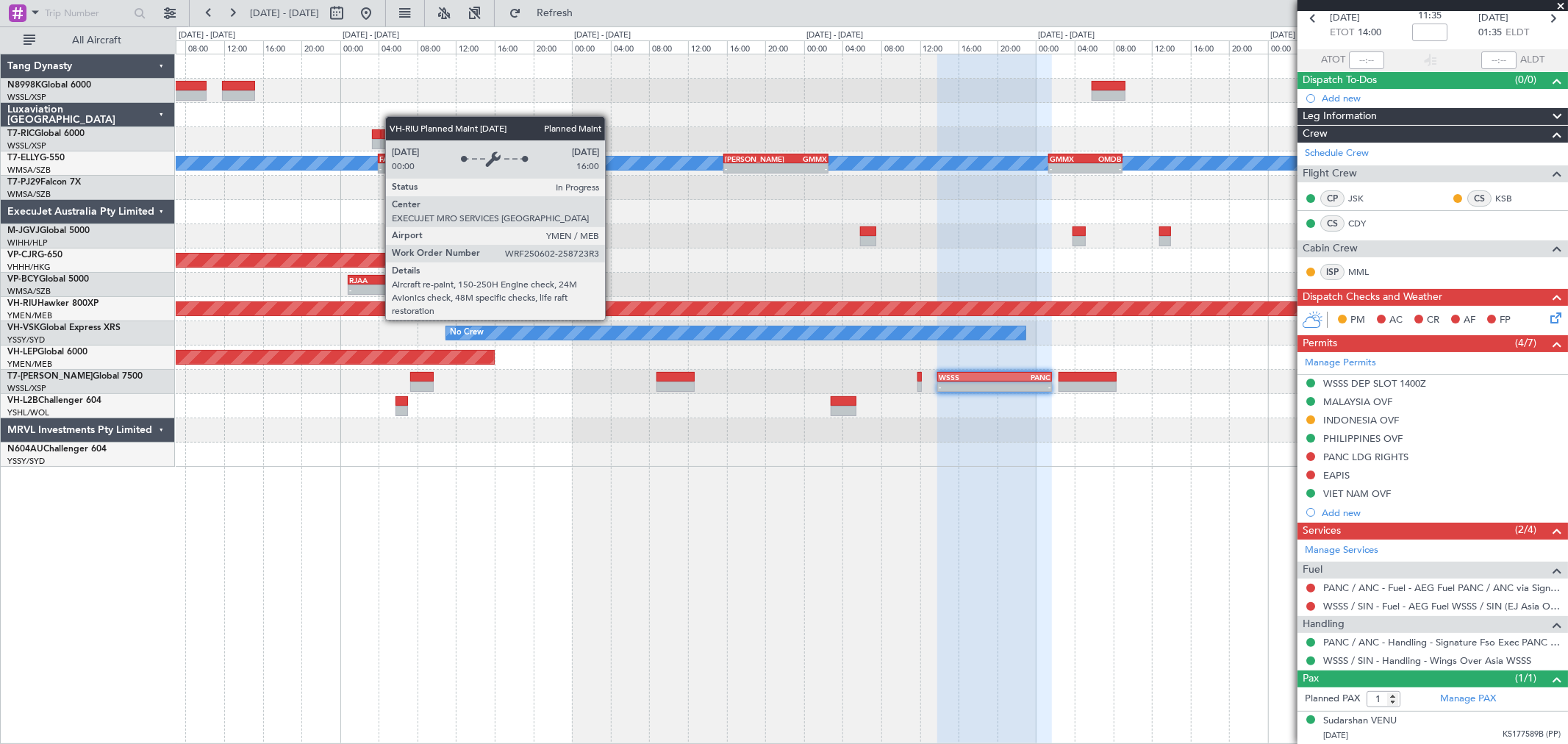
click at [1010, 299] on div "Planned Maint [GEOGRAPHIC_DATA] ([GEOGRAPHIC_DATA])" at bounding box center [871, 309] width 1392 height 24
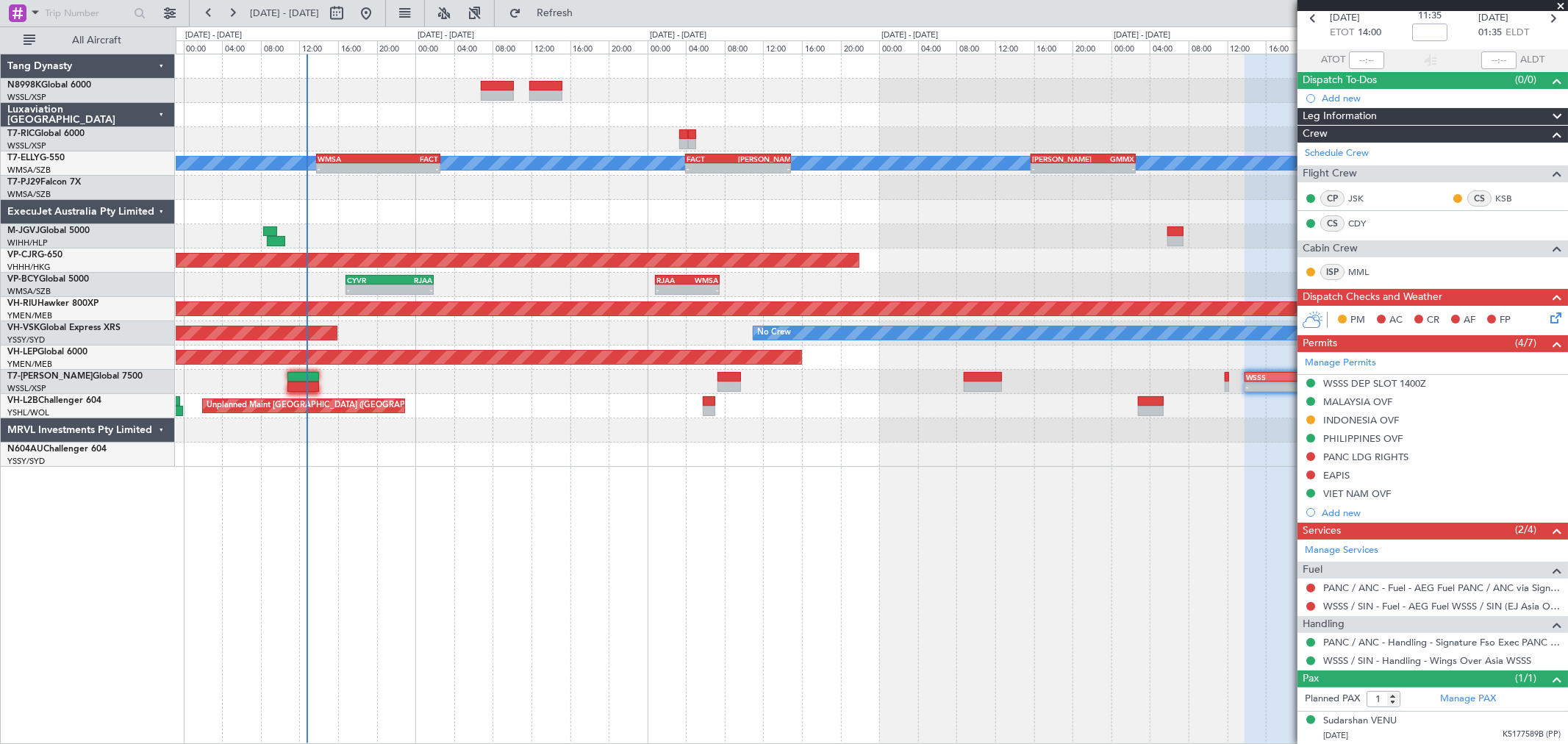
click at [832, 377] on div "Planned Maint [GEOGRAPHIC_DATA] (Seletar) Planned Maint [GEOGRAPHIC_DATA] ([GEO…" at bounding box center [871, 260] width 1392 height 412
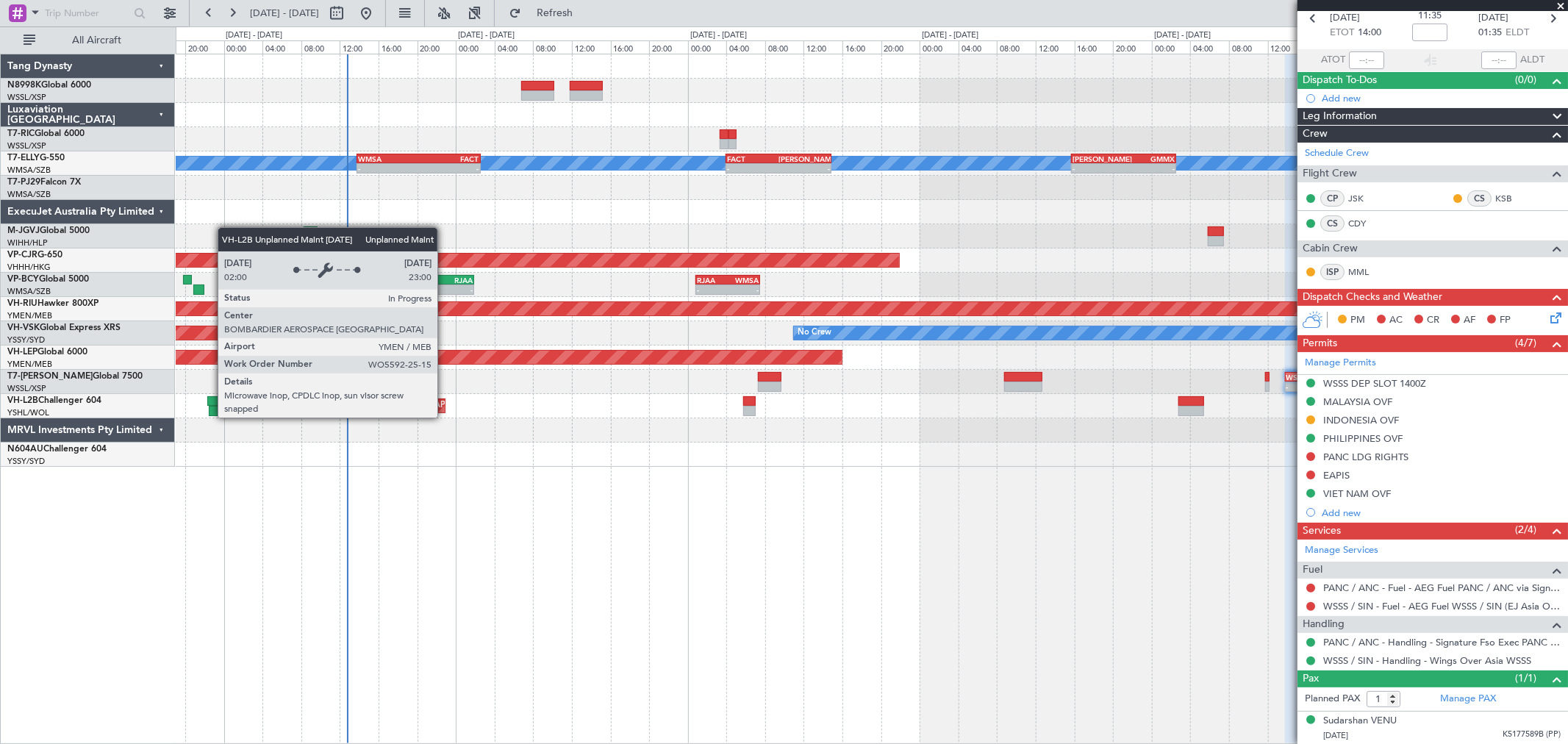
click at [574, 388] on div "Planned Maint [GEOGRAPHIC_DATA] (Seletar) Planned Maint [GEOGRAPHIC_DATA] ([GEO…" at bounding box center [871, 260] width 1392 height 412
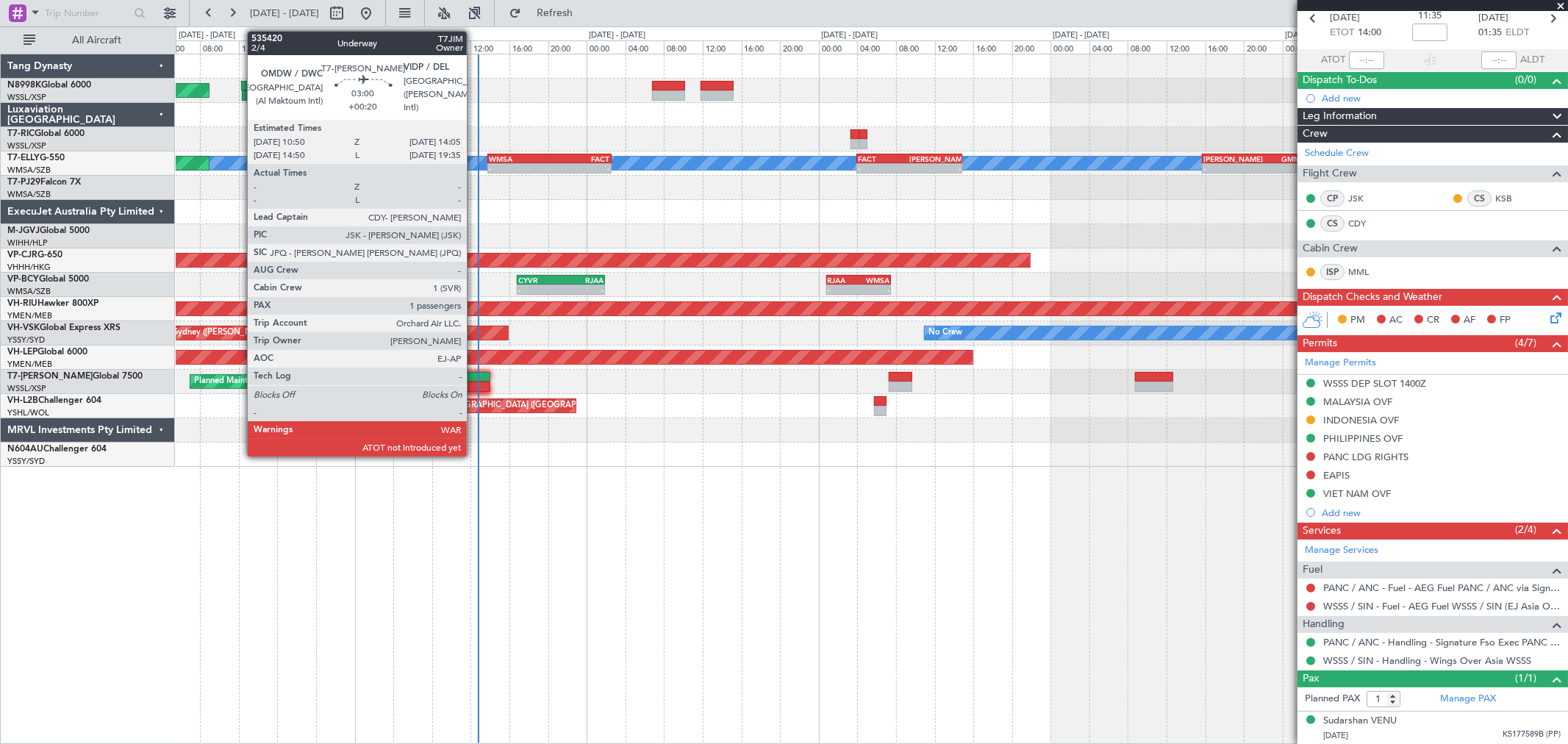
click at [475, 383] on div at bounding box center [474, 387] width 31 height 10
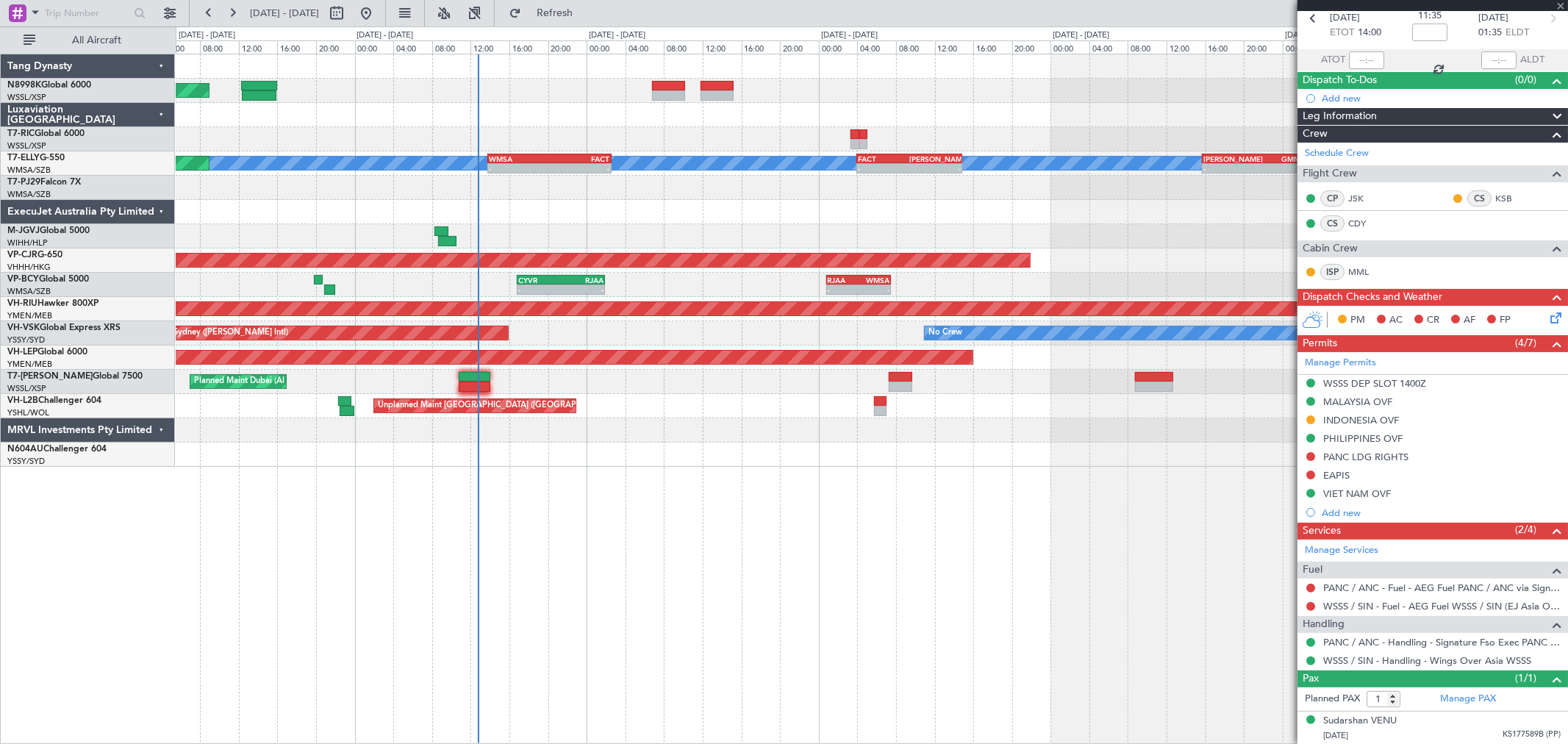
type input "+00:20"
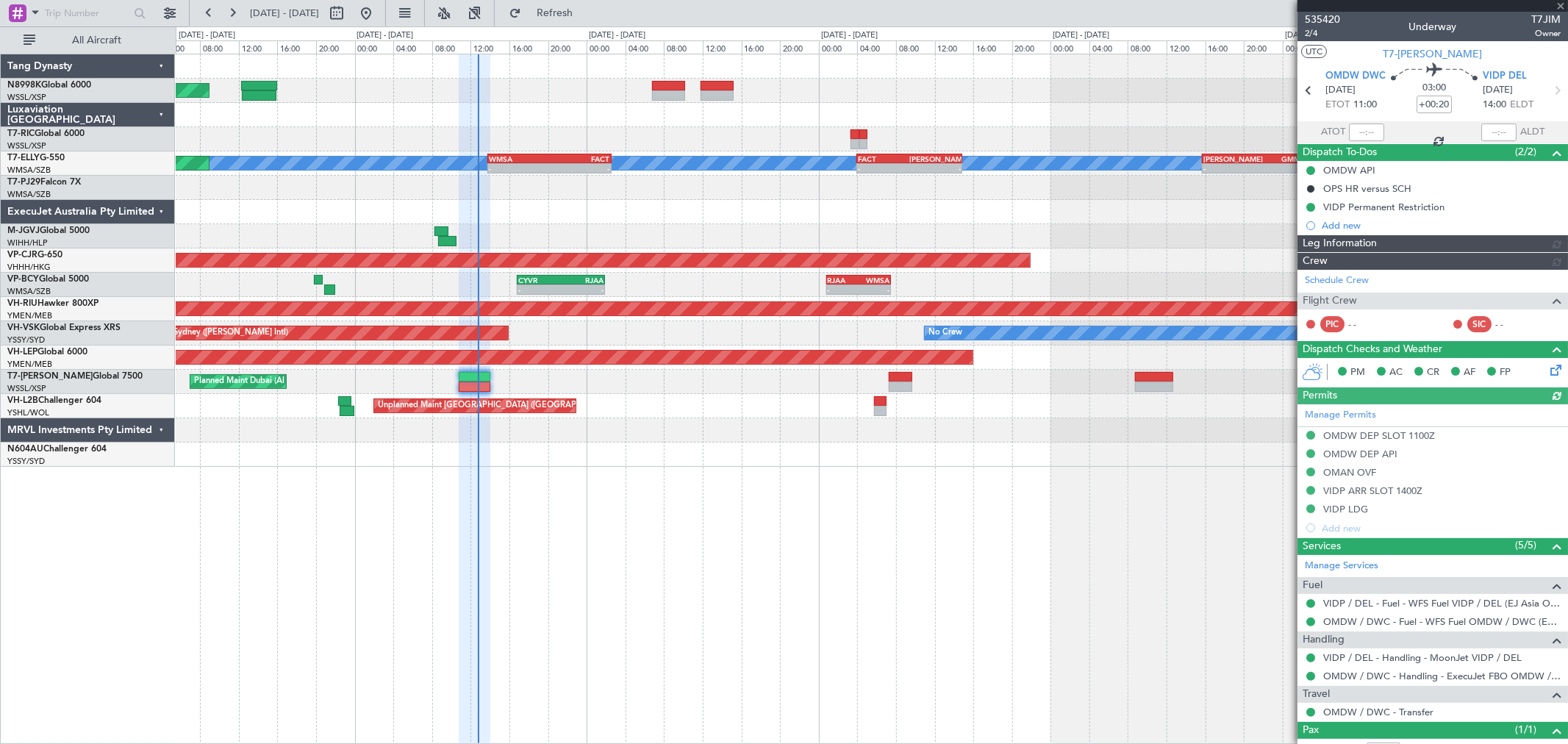
type input "[PERSON_NAME] (BTA)"
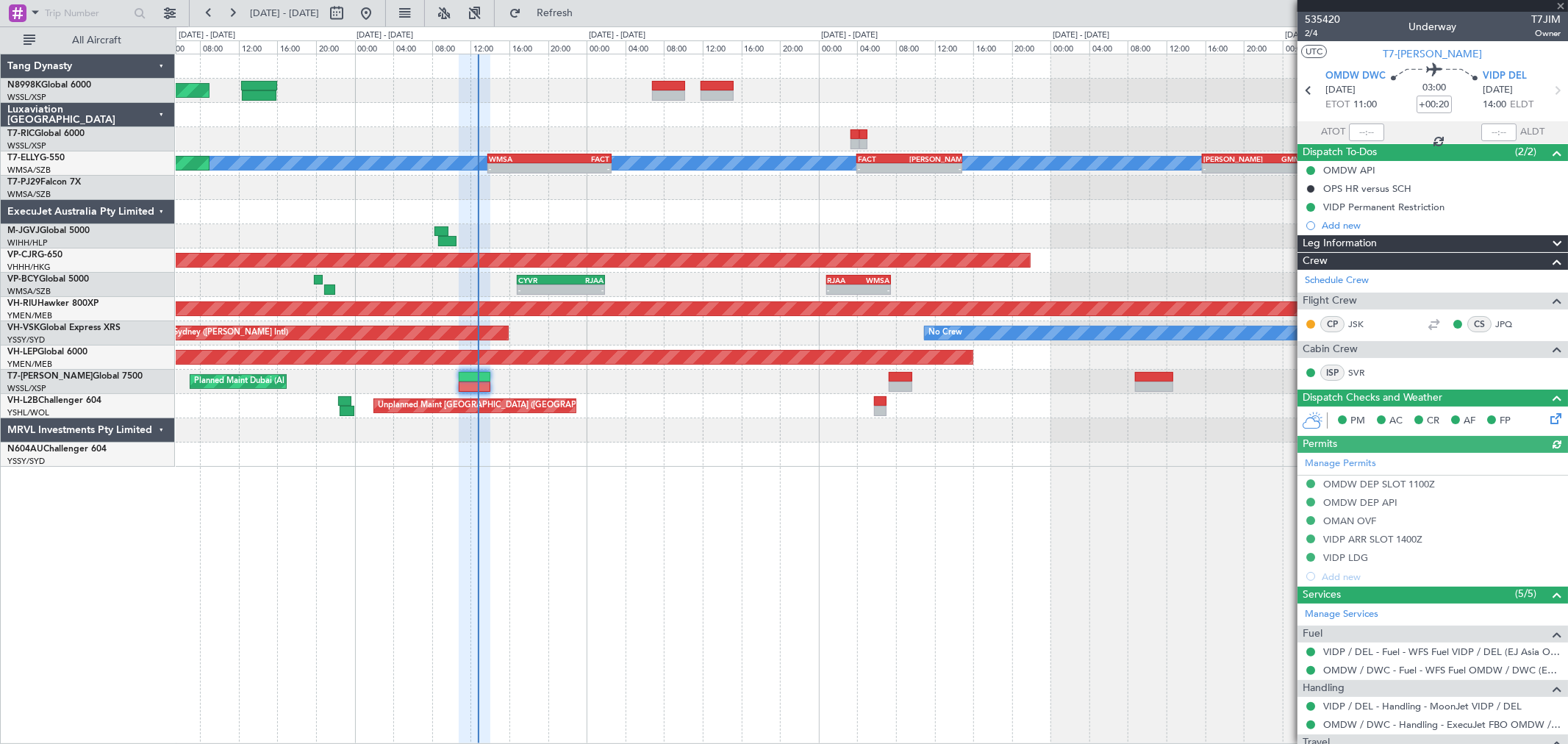
click at [1128, 130] on div at bounding box center [1367, 132] width 35 height 18
click at [1128, 128] on div at bounding box center [1367, 132] width 35 height 18
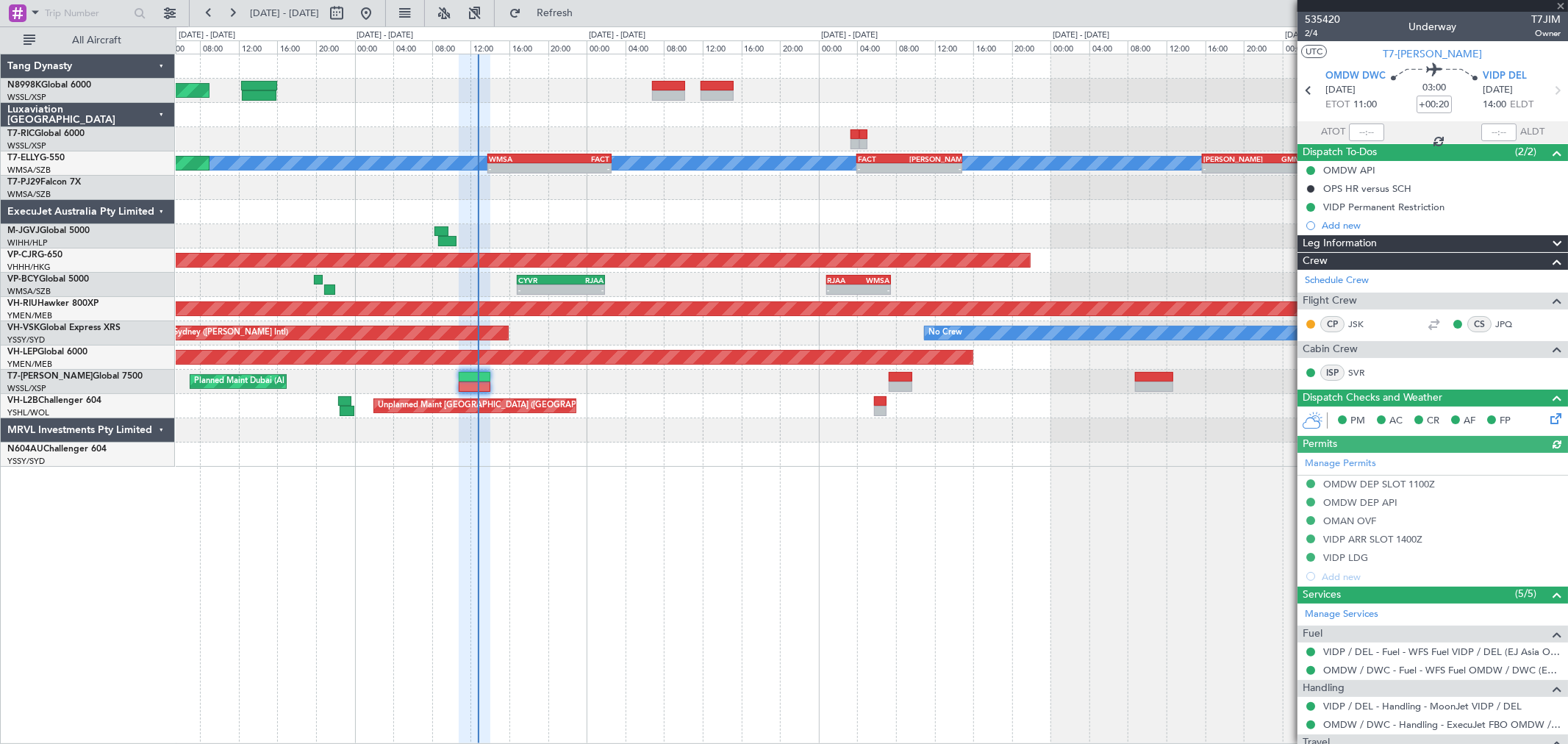
click at [1128, 128] on div at bounding box center [1367, 132] width 35 height 18
click at [1128, 128] on div at bounding box center [1367, 132] width 35 height 18
click at [1128, 129] on div at bounding box center [1367, 132] width 35 height 18
click at [1128, 129] on input "text" at bounding box center [1367, 132] width 35 height 18
type input "12:45"
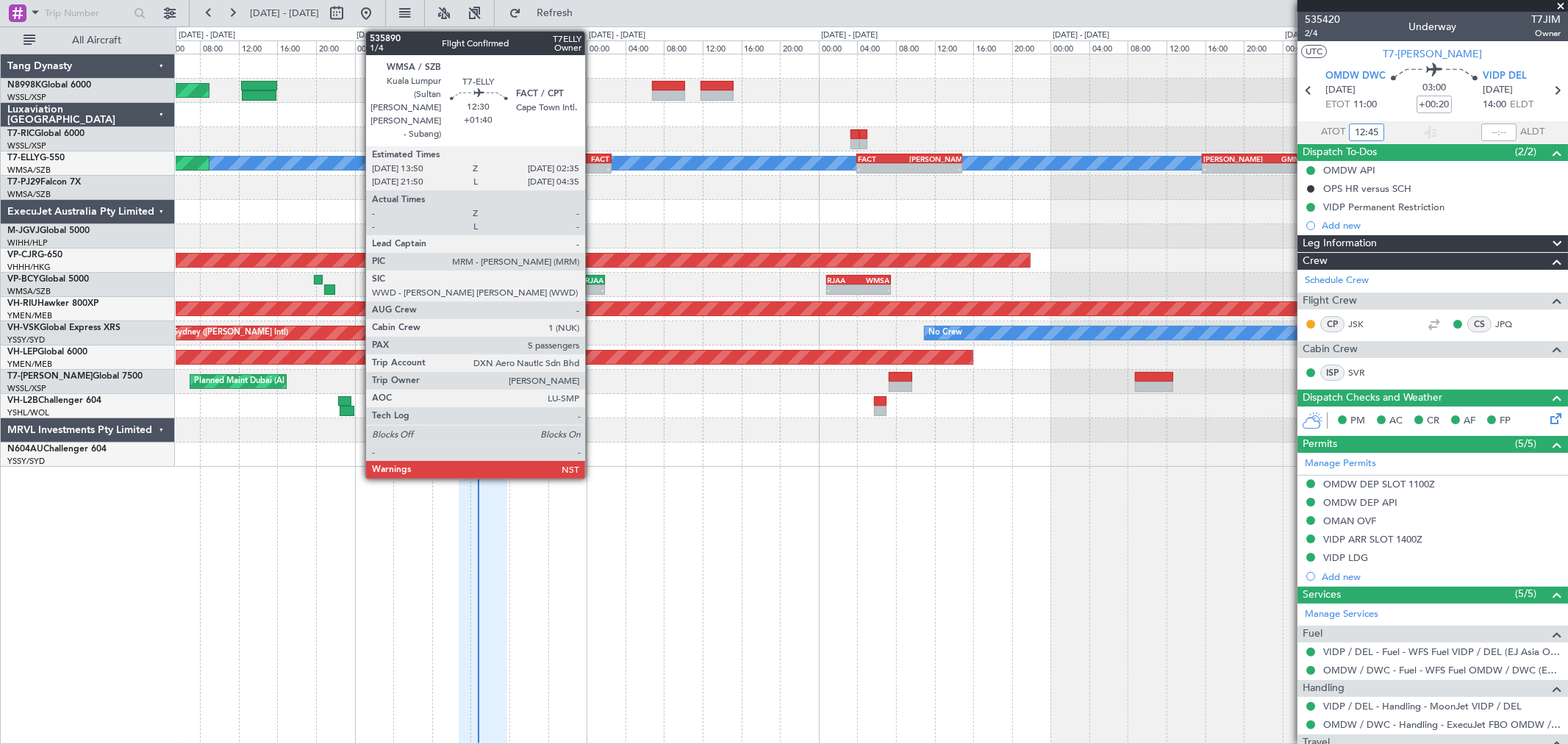
click at [593, 156] on div "FACT" at bounding box center [579, 159] width 60 height 8
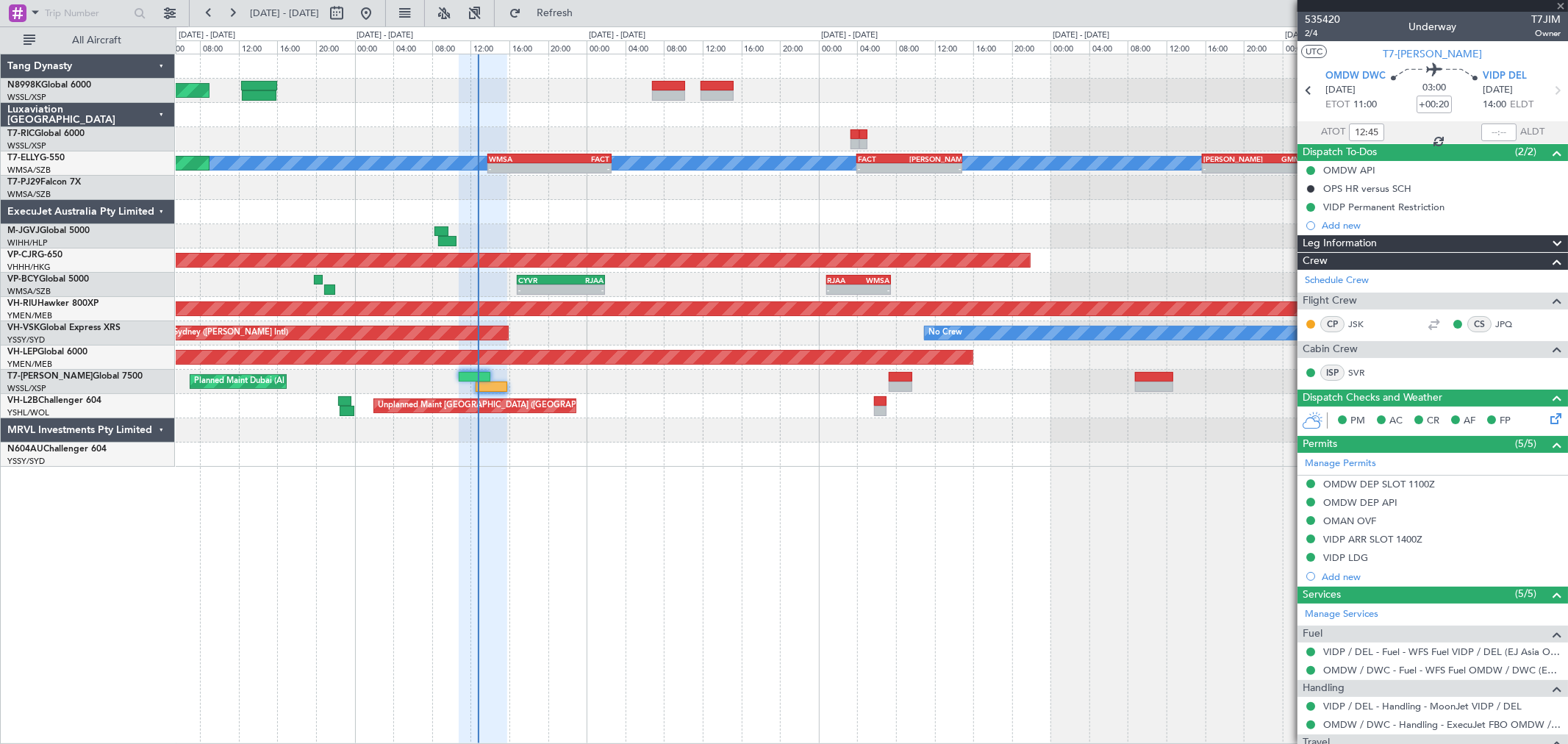
type input "+01:40"
type input "5"
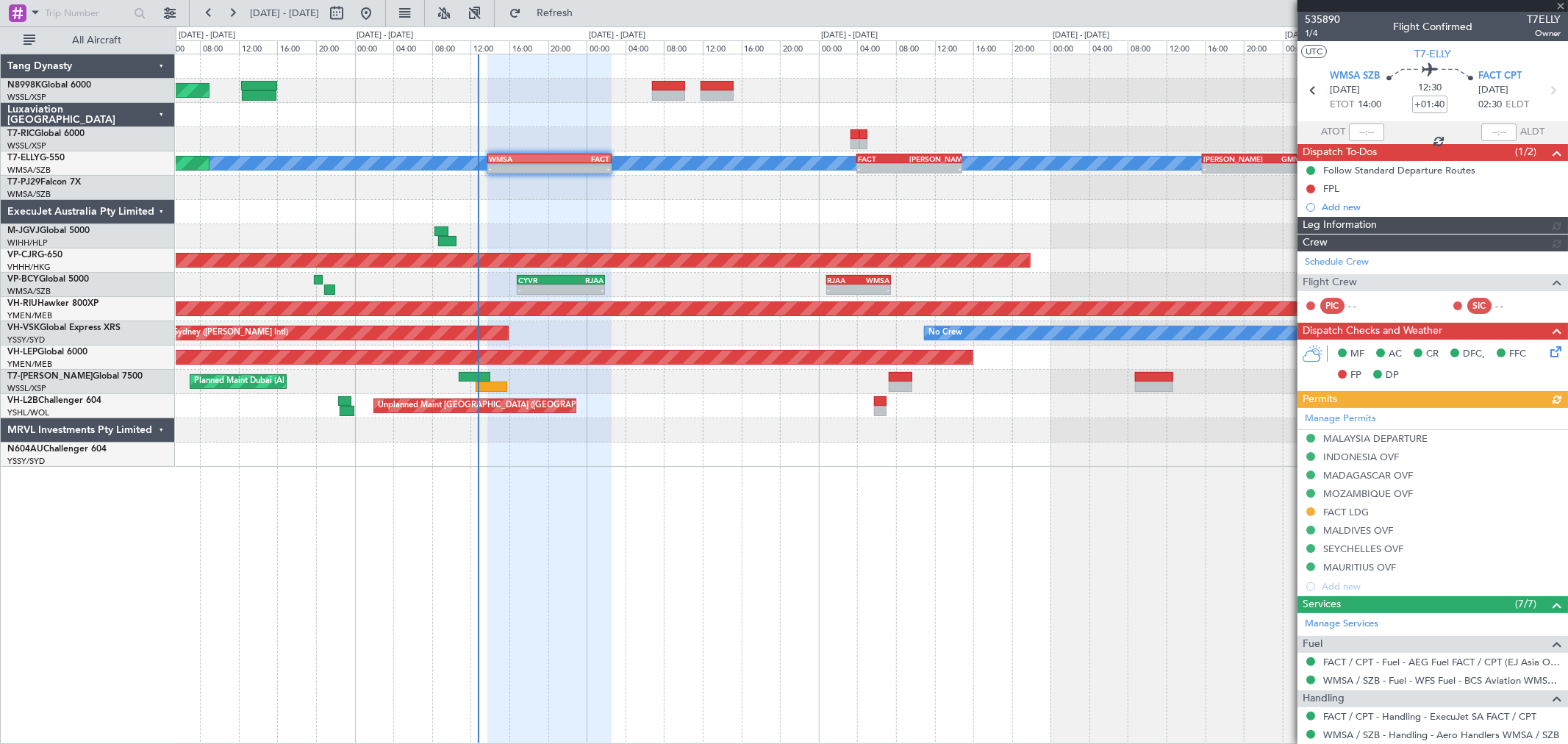
type input "[PERSON_NAME] (BTA)"
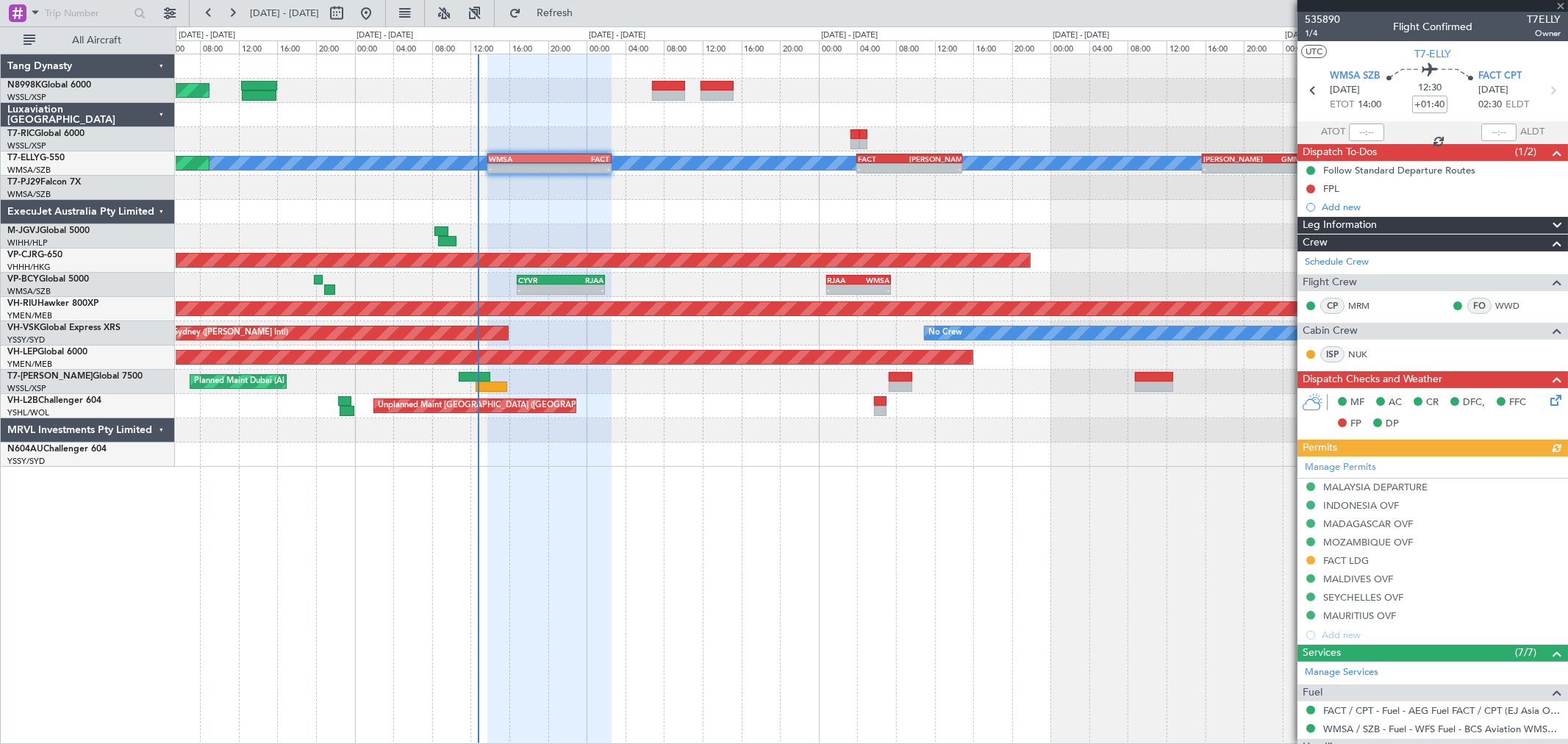
click at [1128, 488] on div "Manage Permits [GEOGRAPHIC_DATA] DEPARTURE [GEOGRAPHIC_DATA] OVF [GEOGRAPHIC_DA…" at bounding box center [1433, 551] width 270 height 188
click at [1128, 473] on link "Manage Permits" at bounding box center [1340, 467] width 71 height 14
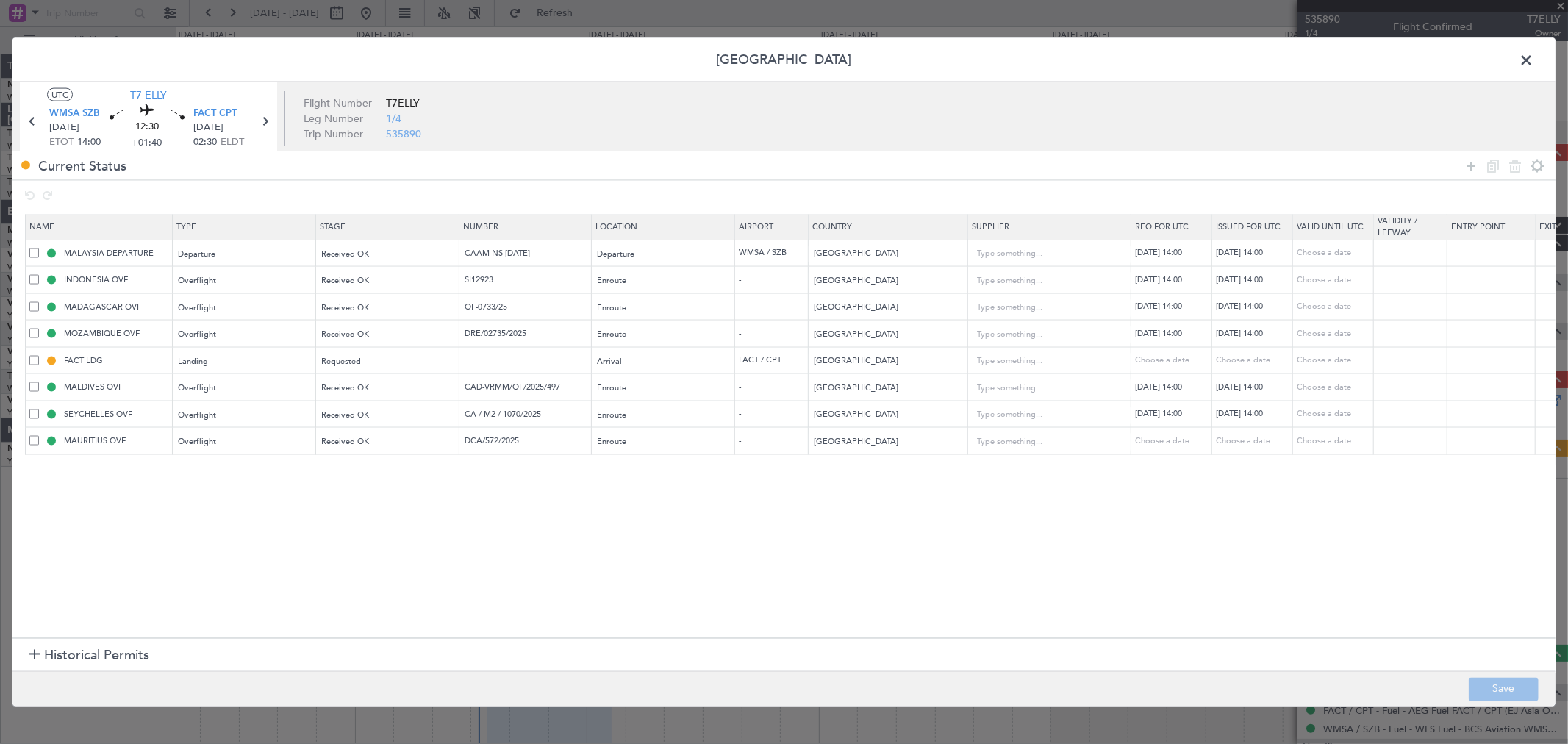
click at [1128, 52] on span at bounding box center [1533, 63] width 0 height 30
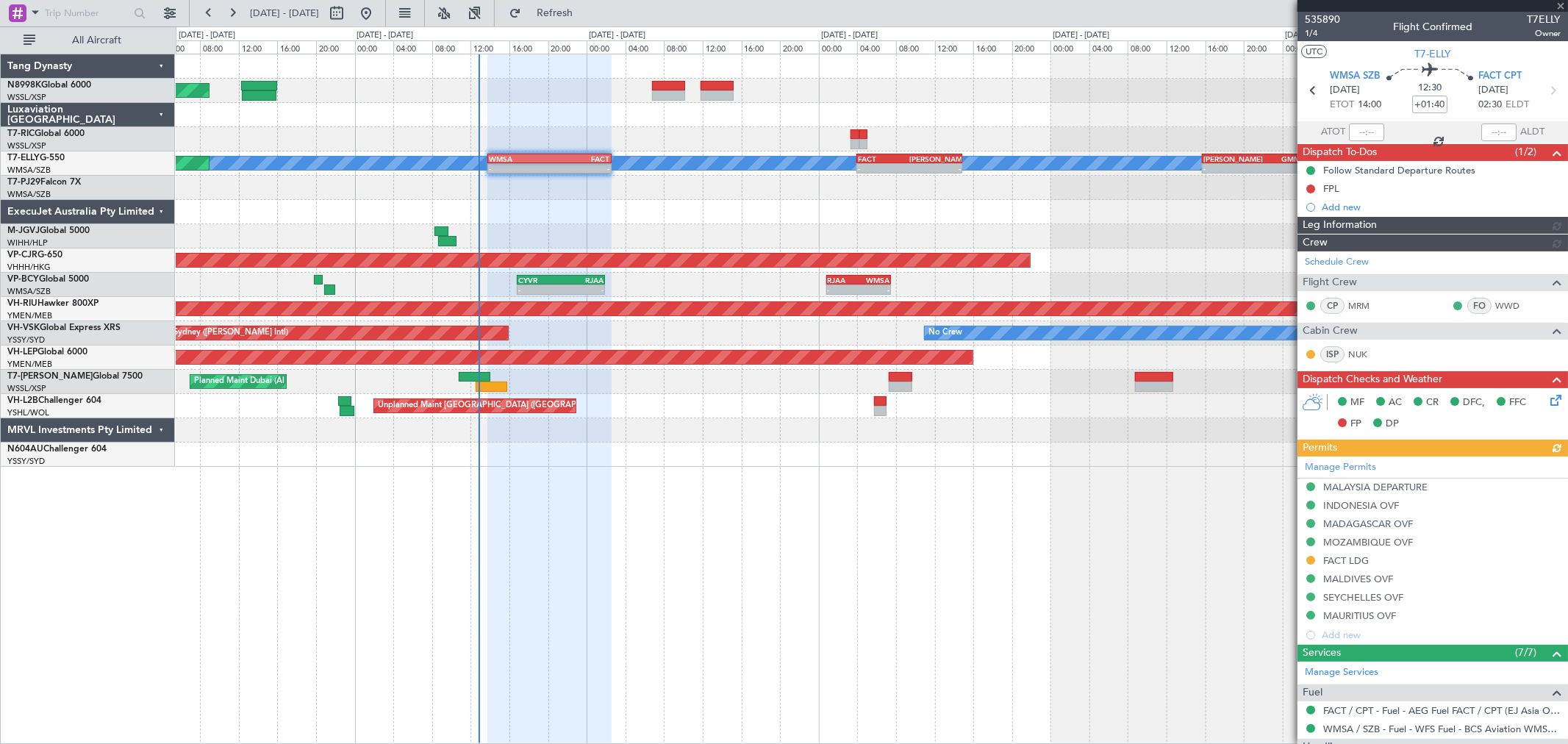
type input "[PERSON_NAME] (BTA)"
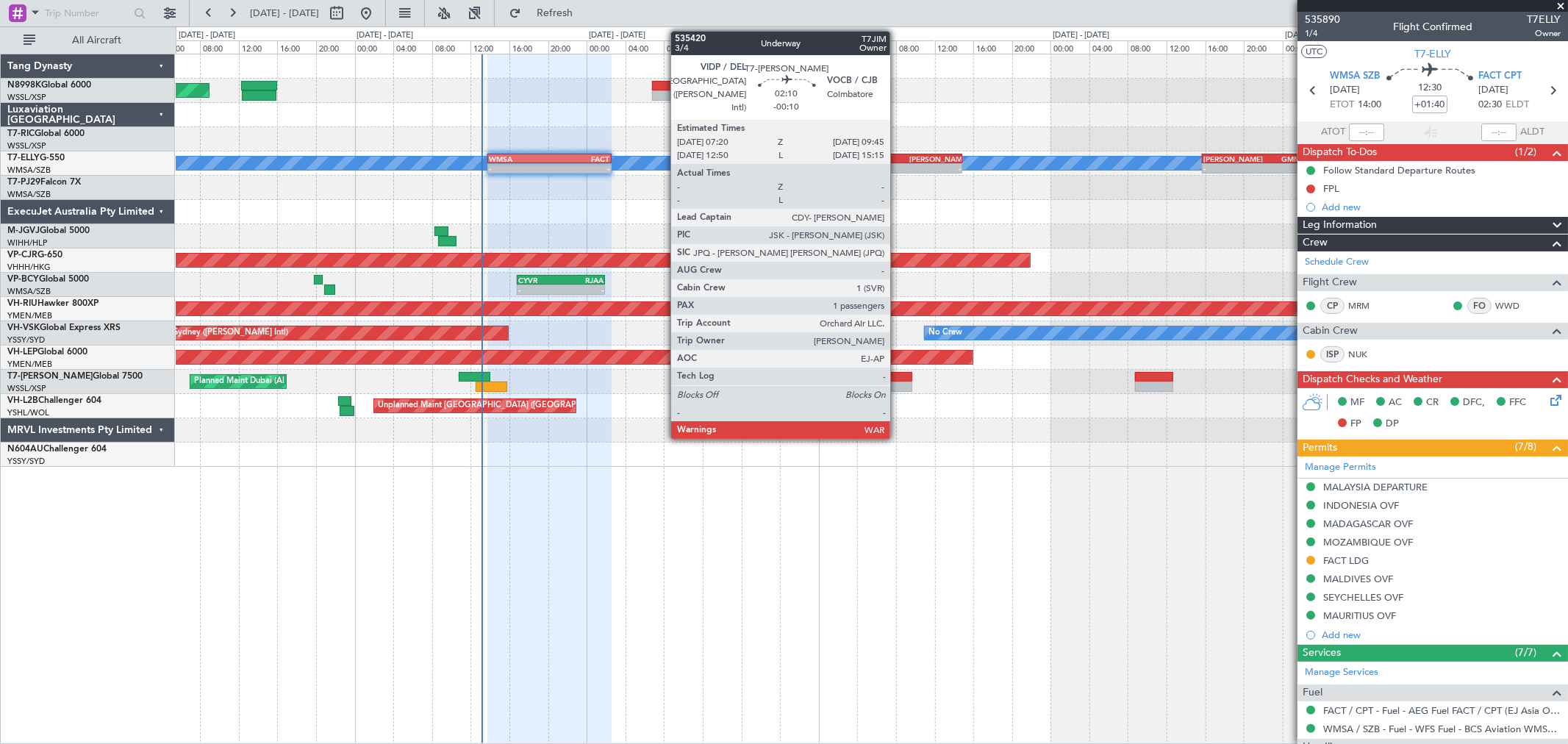
click at [898, 373] on div at bounding box center [901, 377] width 24 height 10
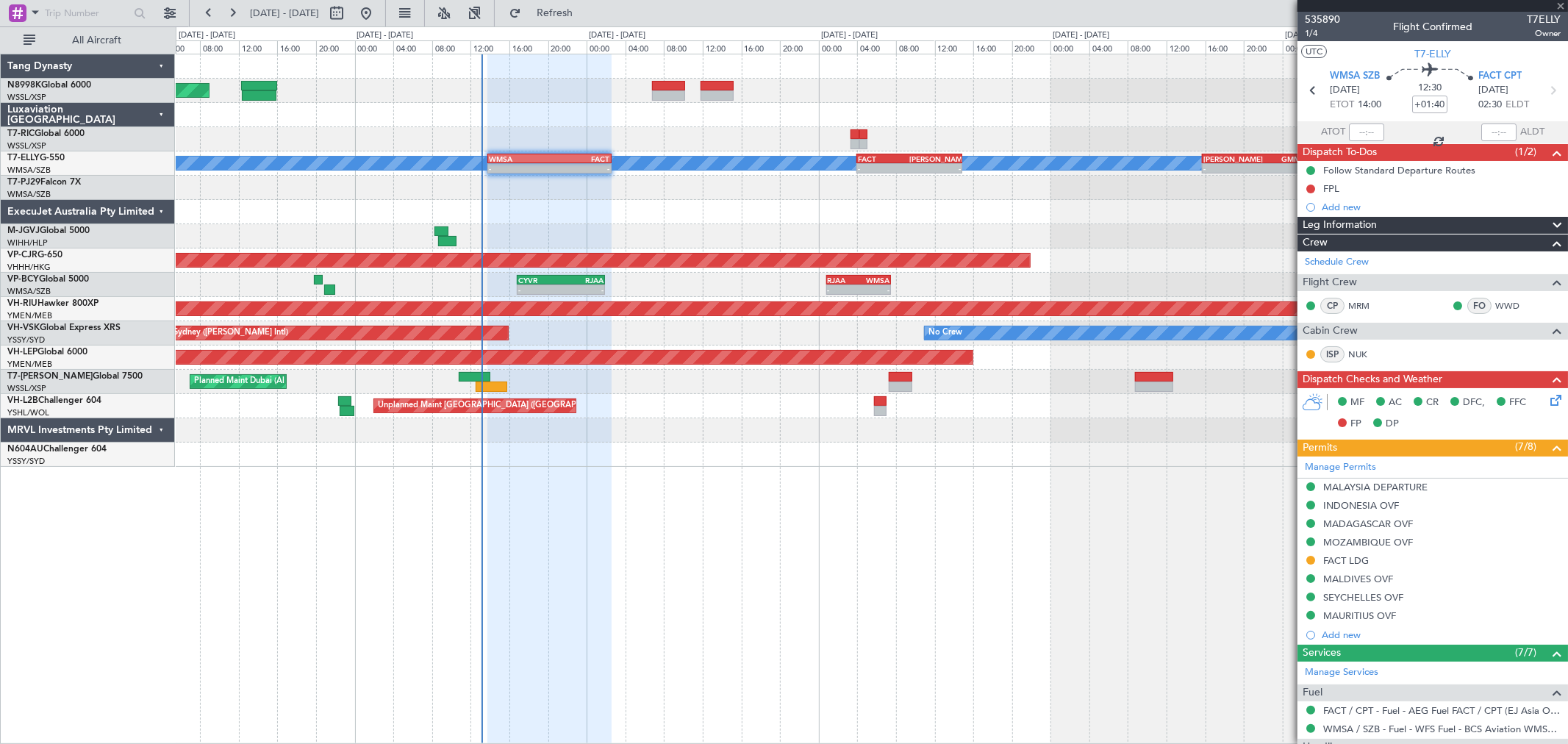
type input "-00:10"
type input "1"
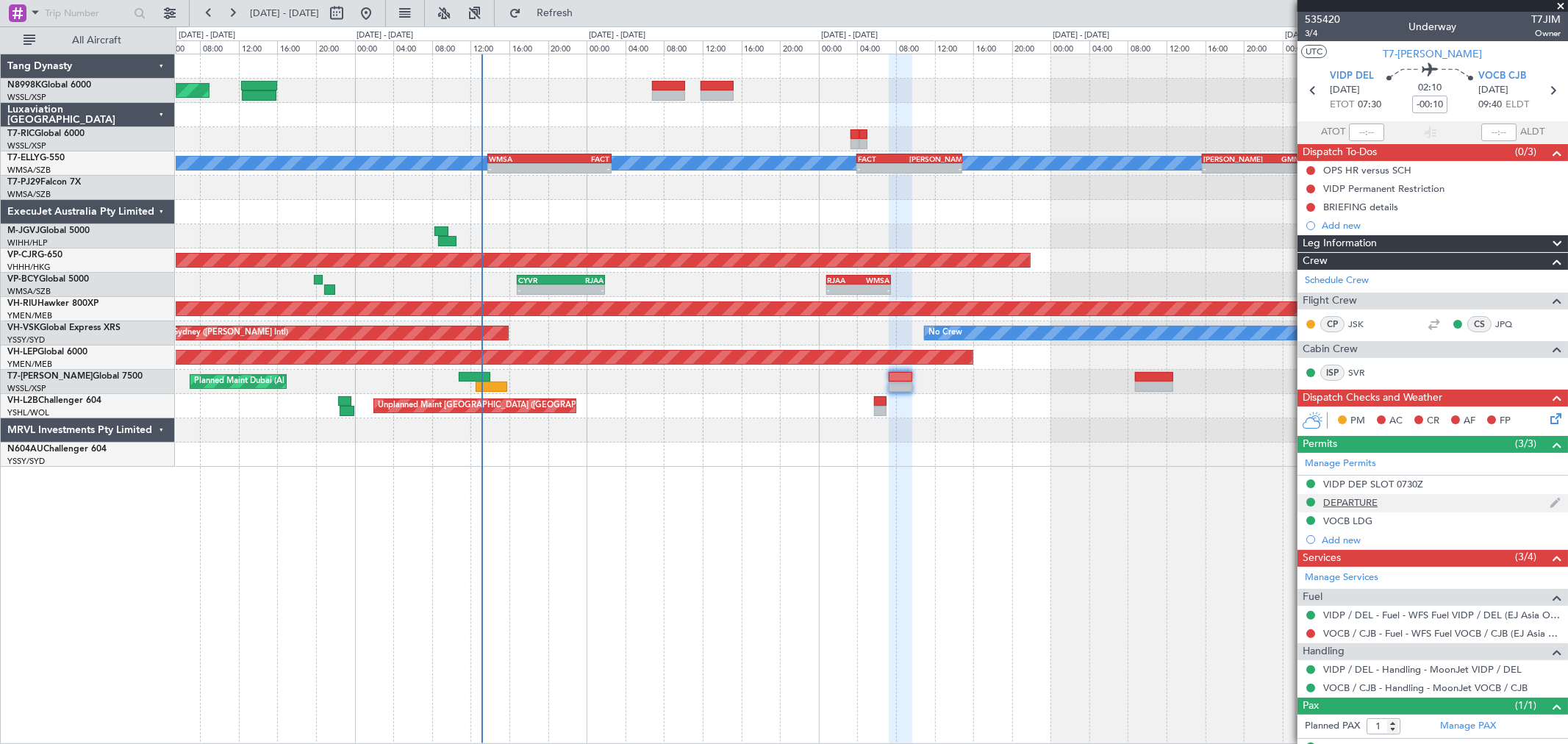
click at [1361, 508] on div "DEPARTURE" at bounding box center [1350, 502] width 54 height 13
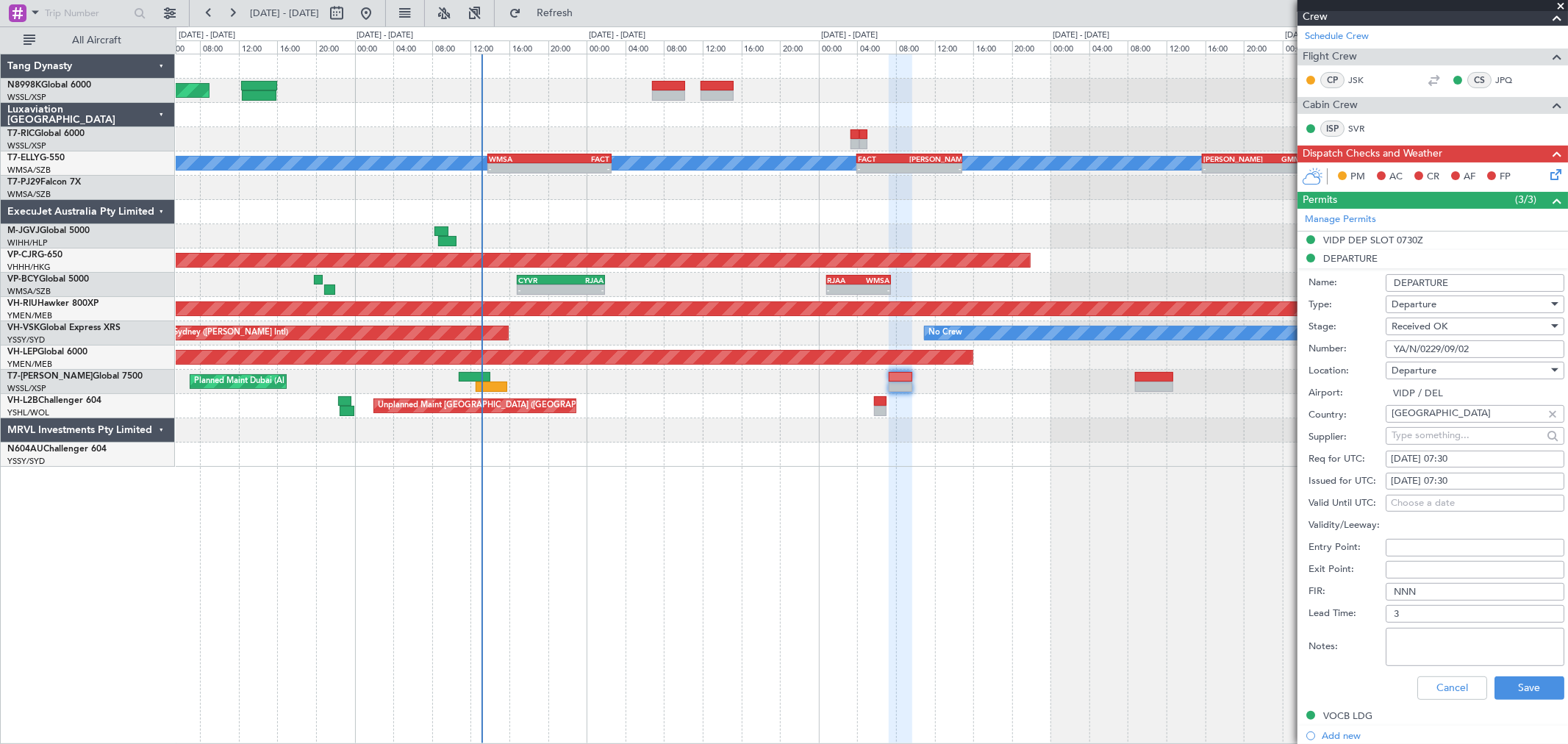
scroll to position [245, 0]
click at [1436, 685] on button "Cancel" at bounding box center [1452, 687] width 70 height 24
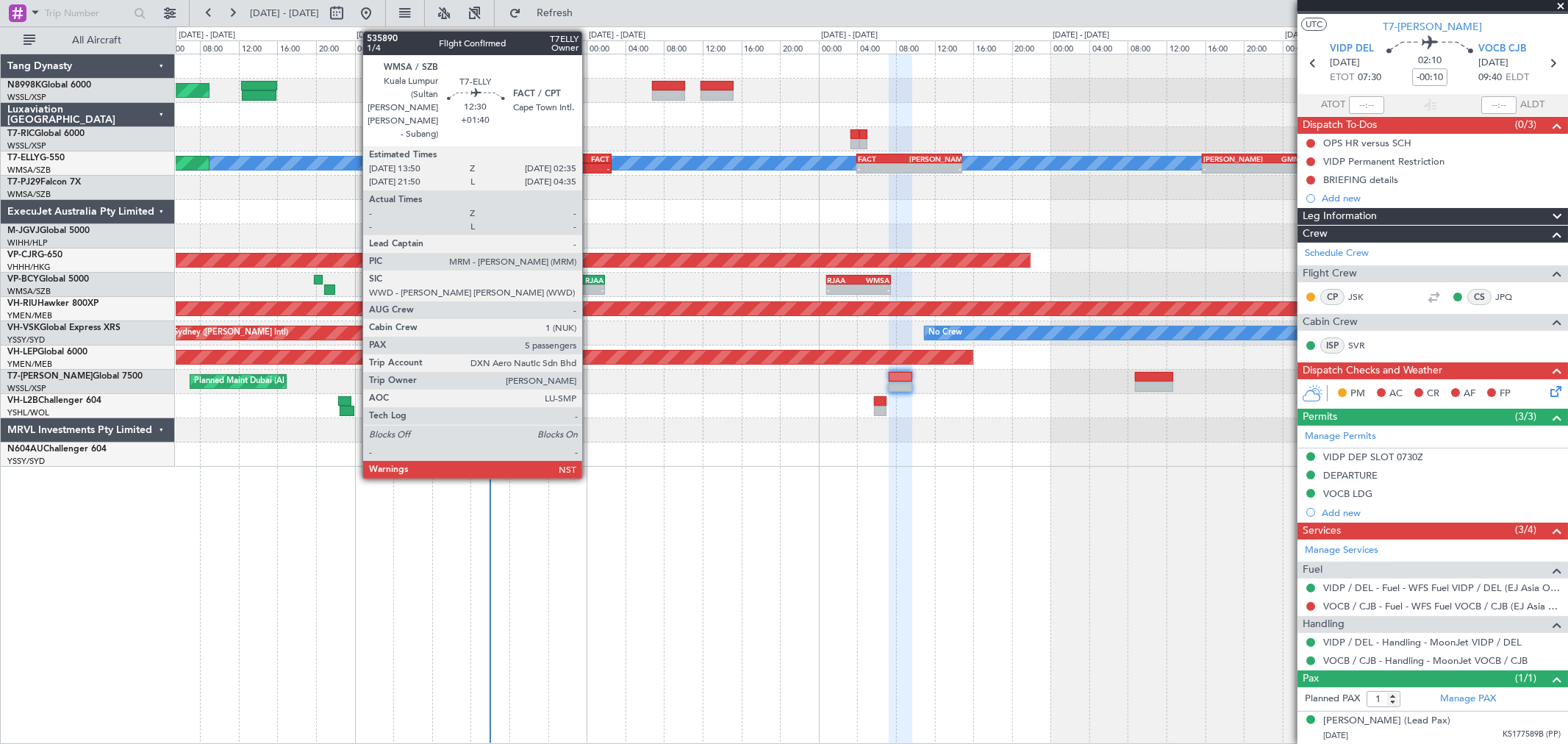
click at [589, 170] on div "-" at bounding box center [579, 168] width 60 height 8
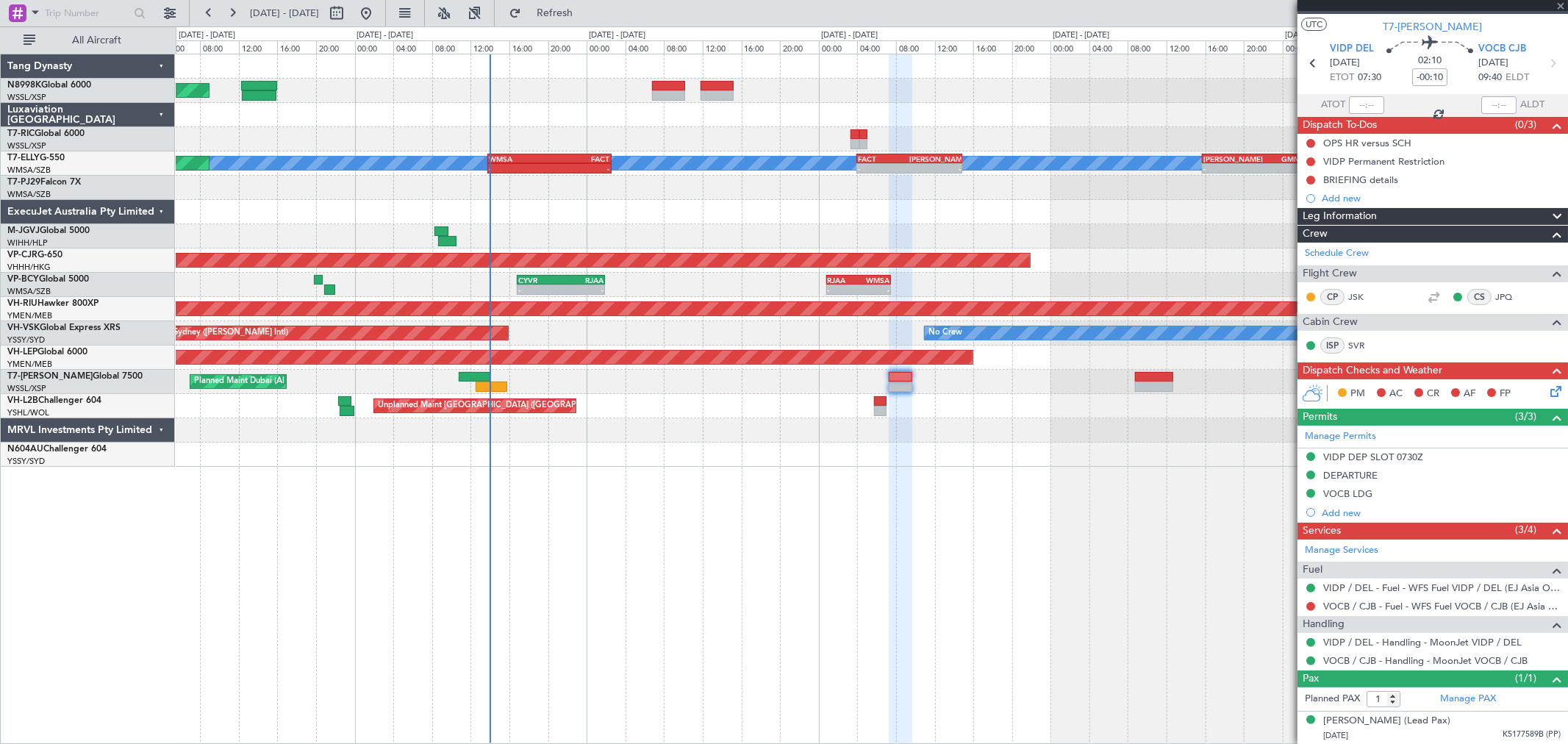
type input "+01:40"
type input "5"
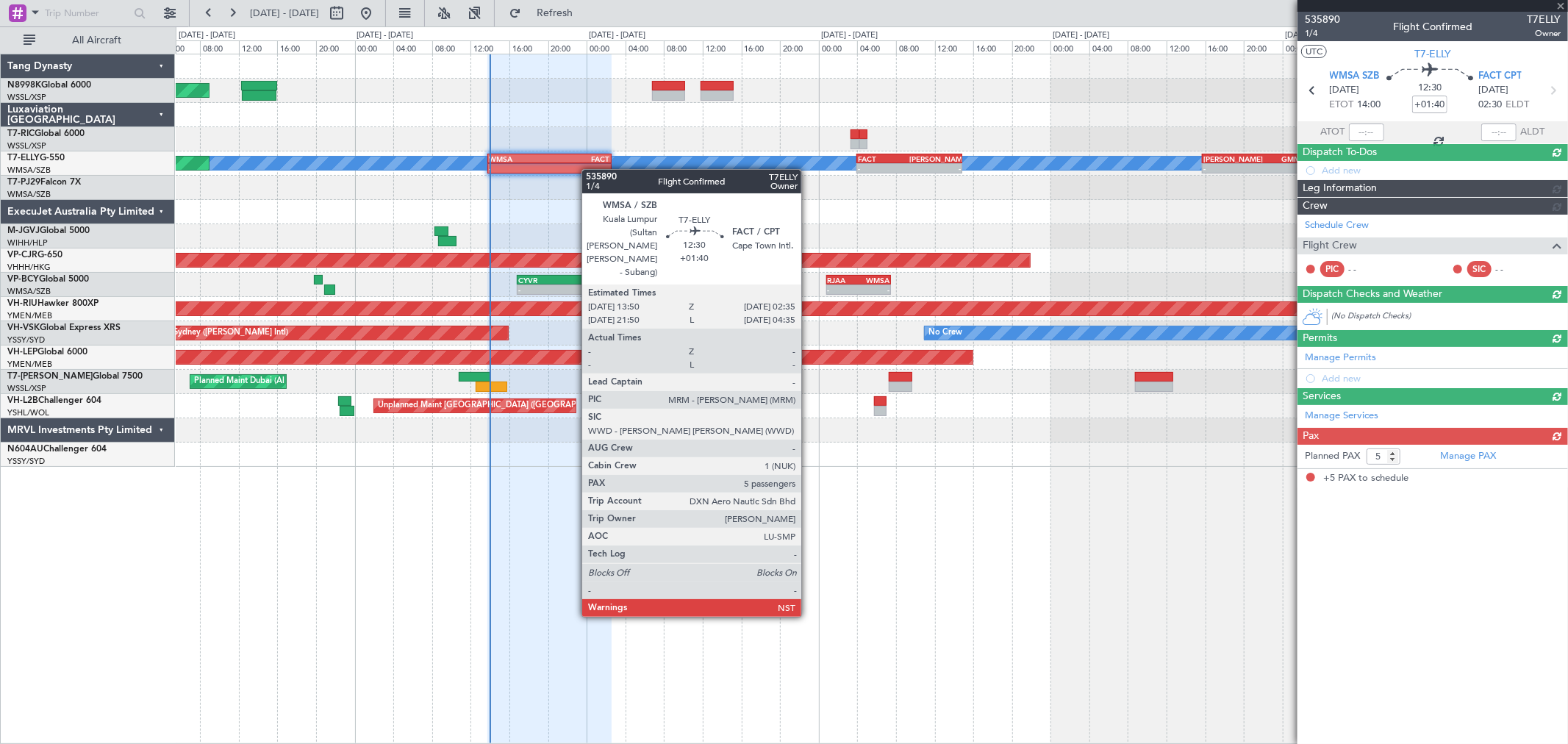
scroll to position [0, 0]
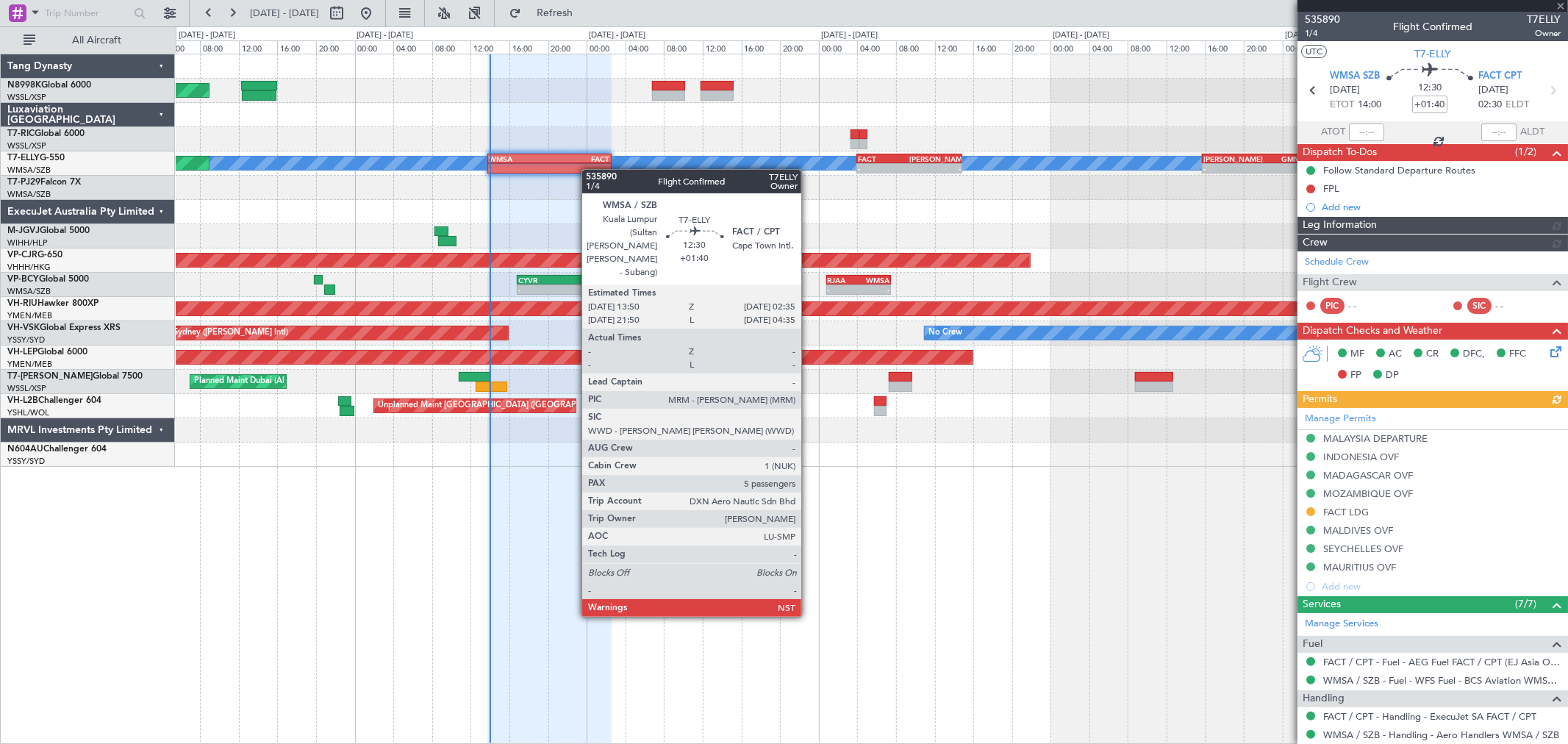
type input "[PERSON_NAME] (BTA)"
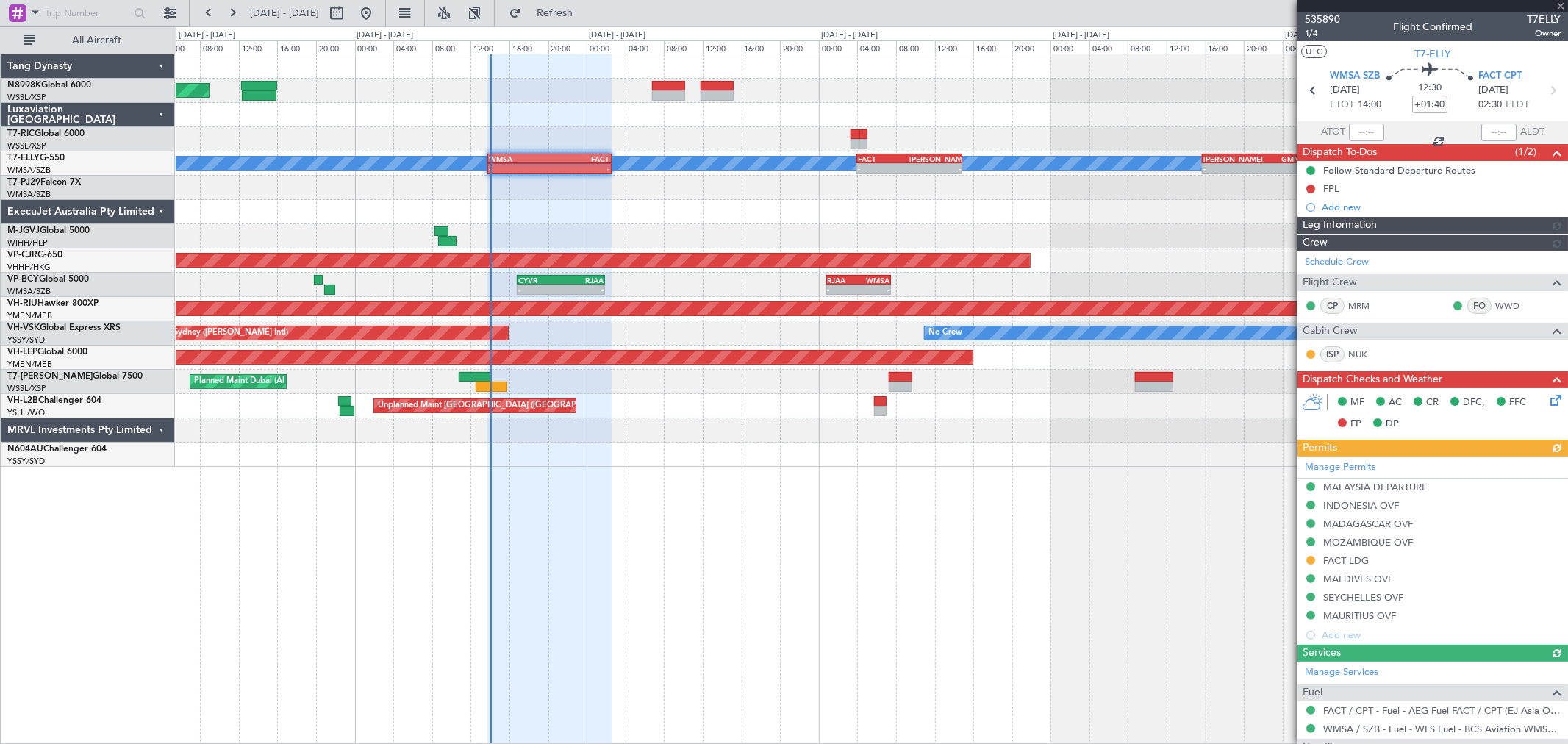
type input "[PERSON_NAME] (BTA)"
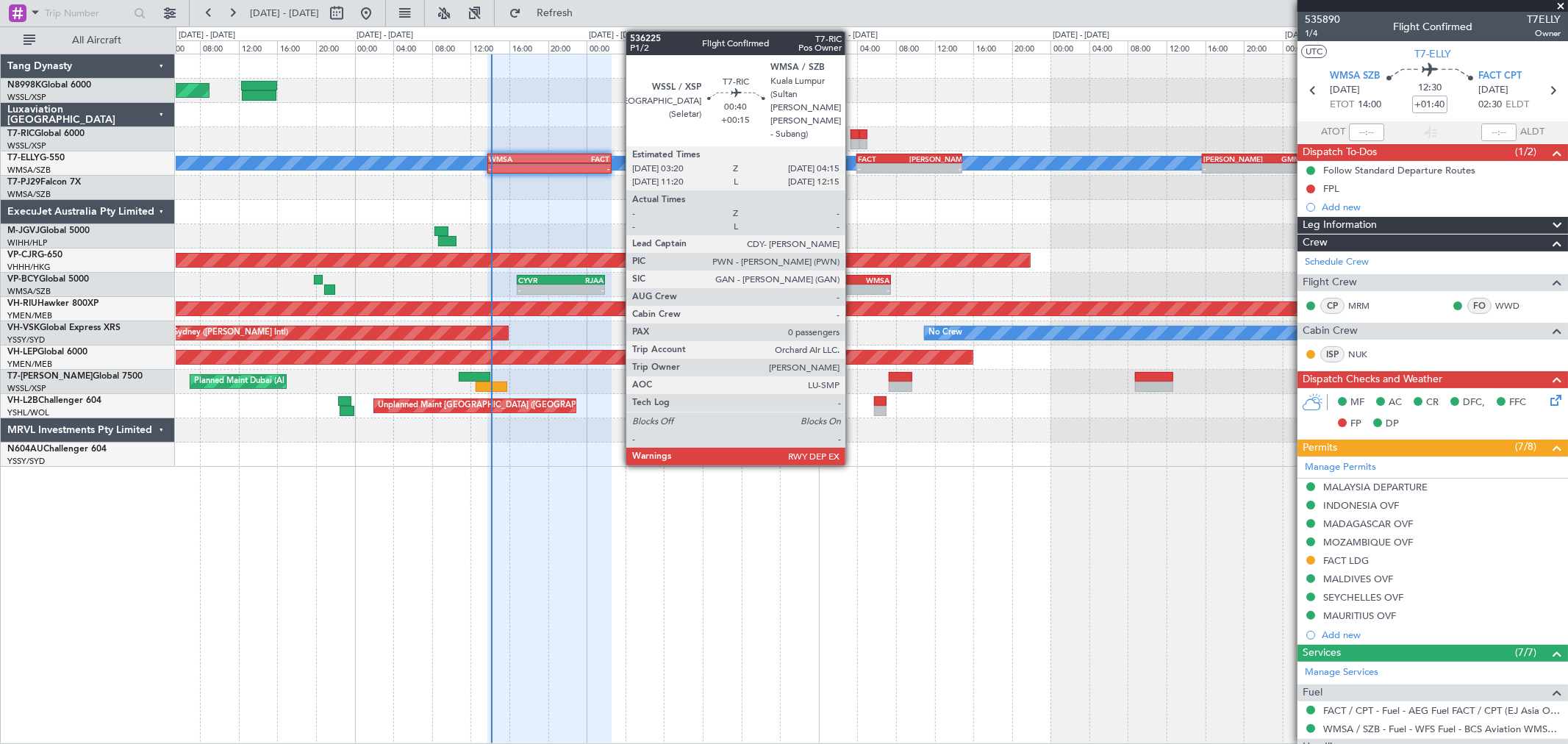
click at [853, 135] on div at bounding box center [855, 134] width 9 height 10
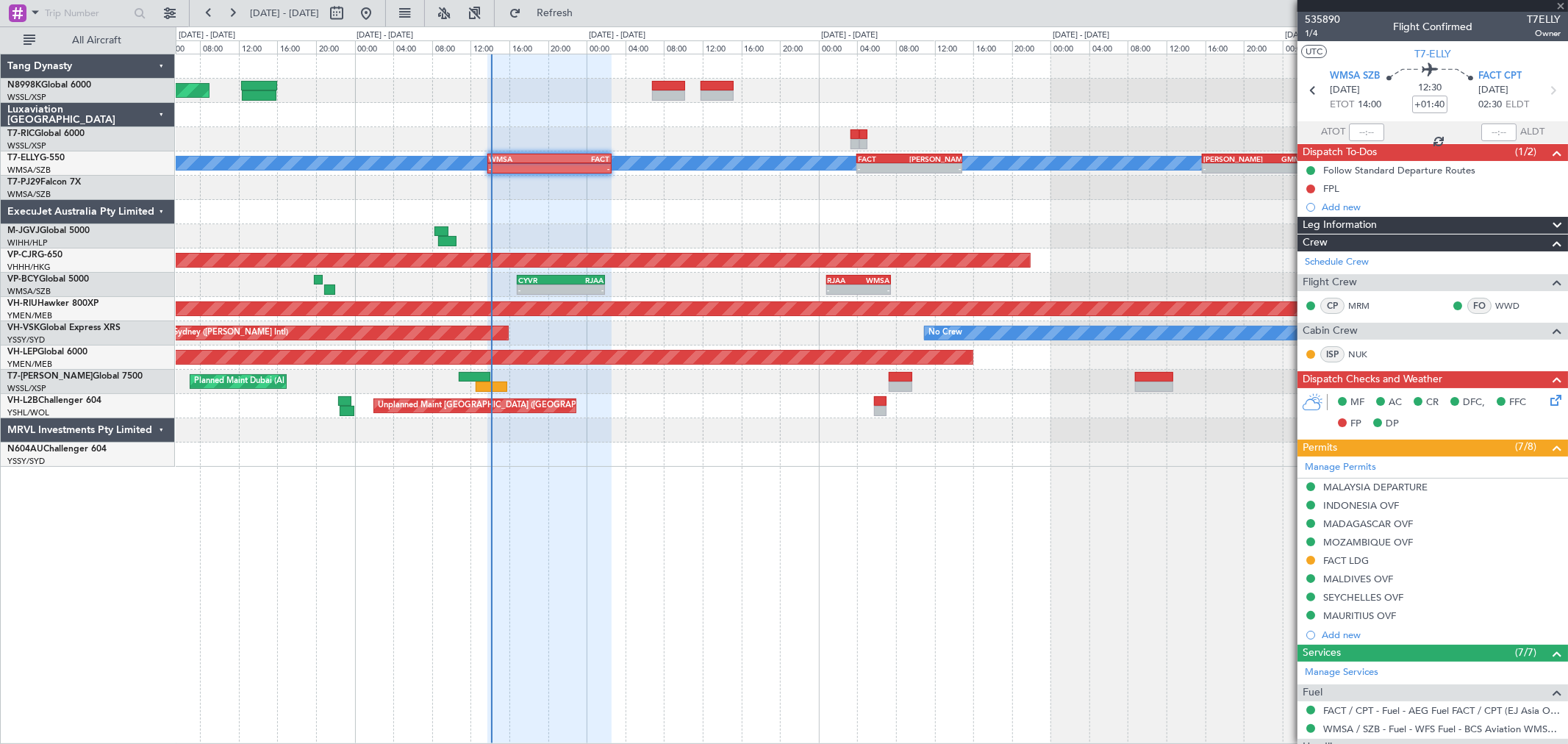
type input "+00:15"
type input "0"
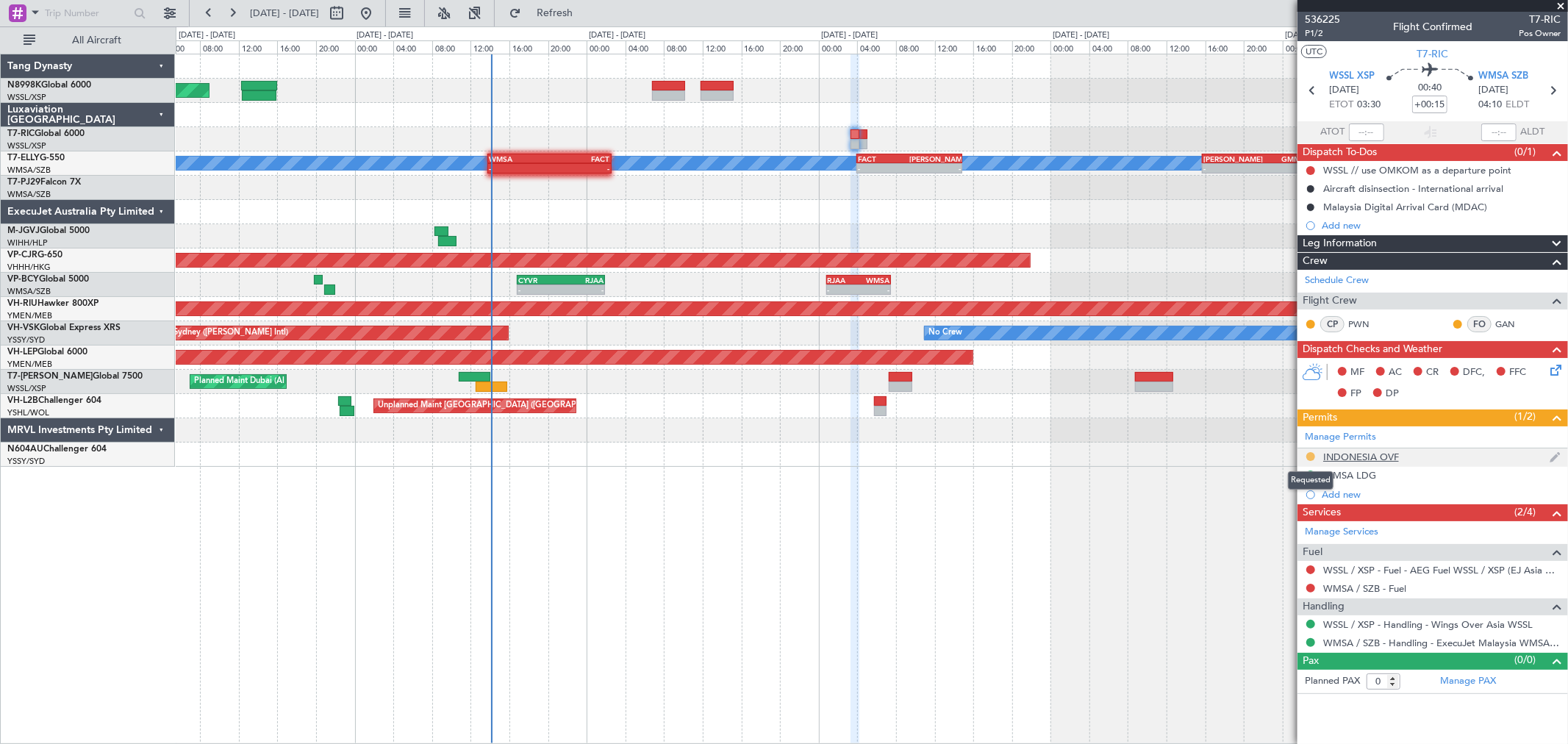
click at [1309, 457] on button at bounding box center [1310, 456] width 8 height 8
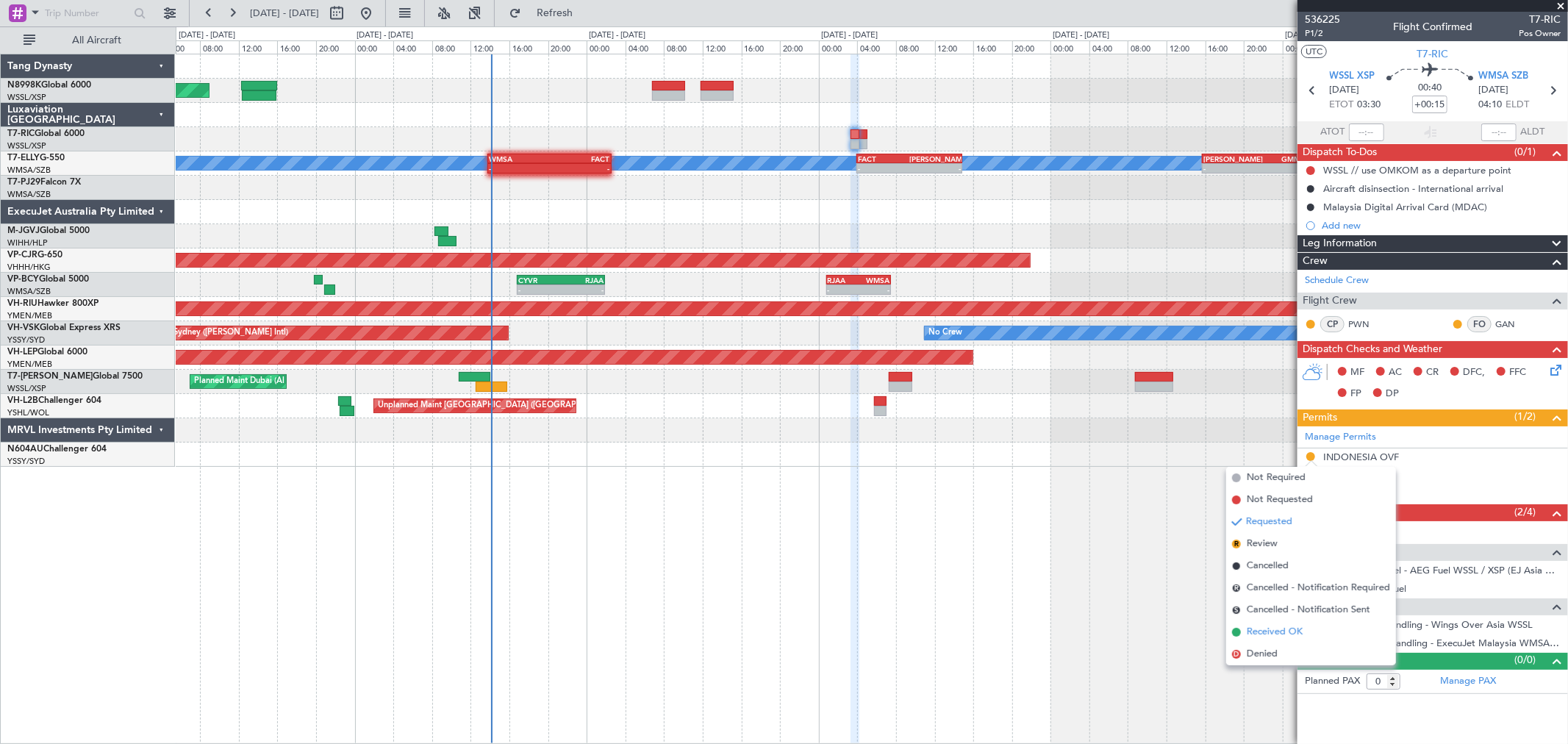
click at [1262, 628] on span "Received OK" at bounding box center [1275, 632] width 56 height 14
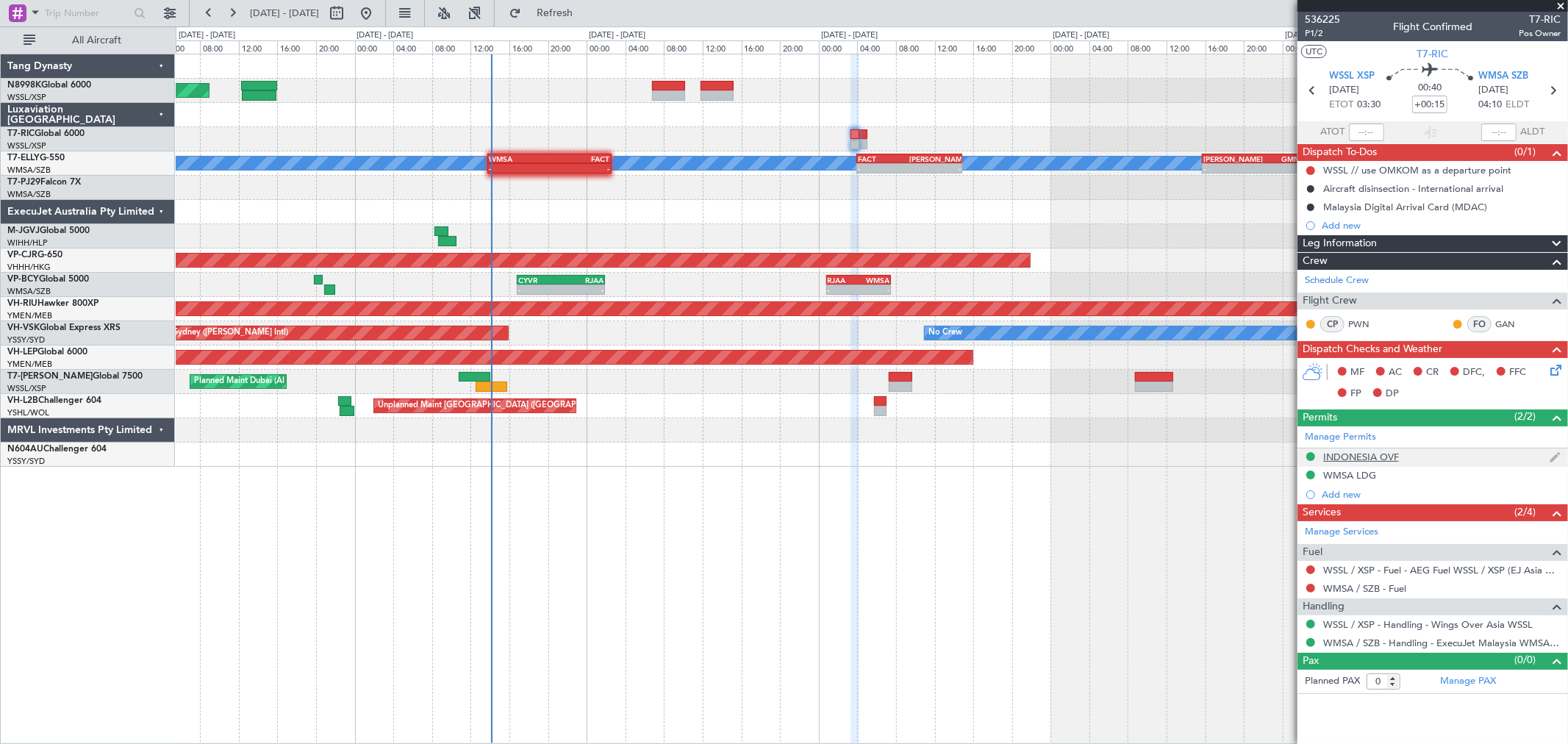
click at [1351, 453] on div "INDONESIA OVF" at bounding box center [1361, 457] width 76 height 13
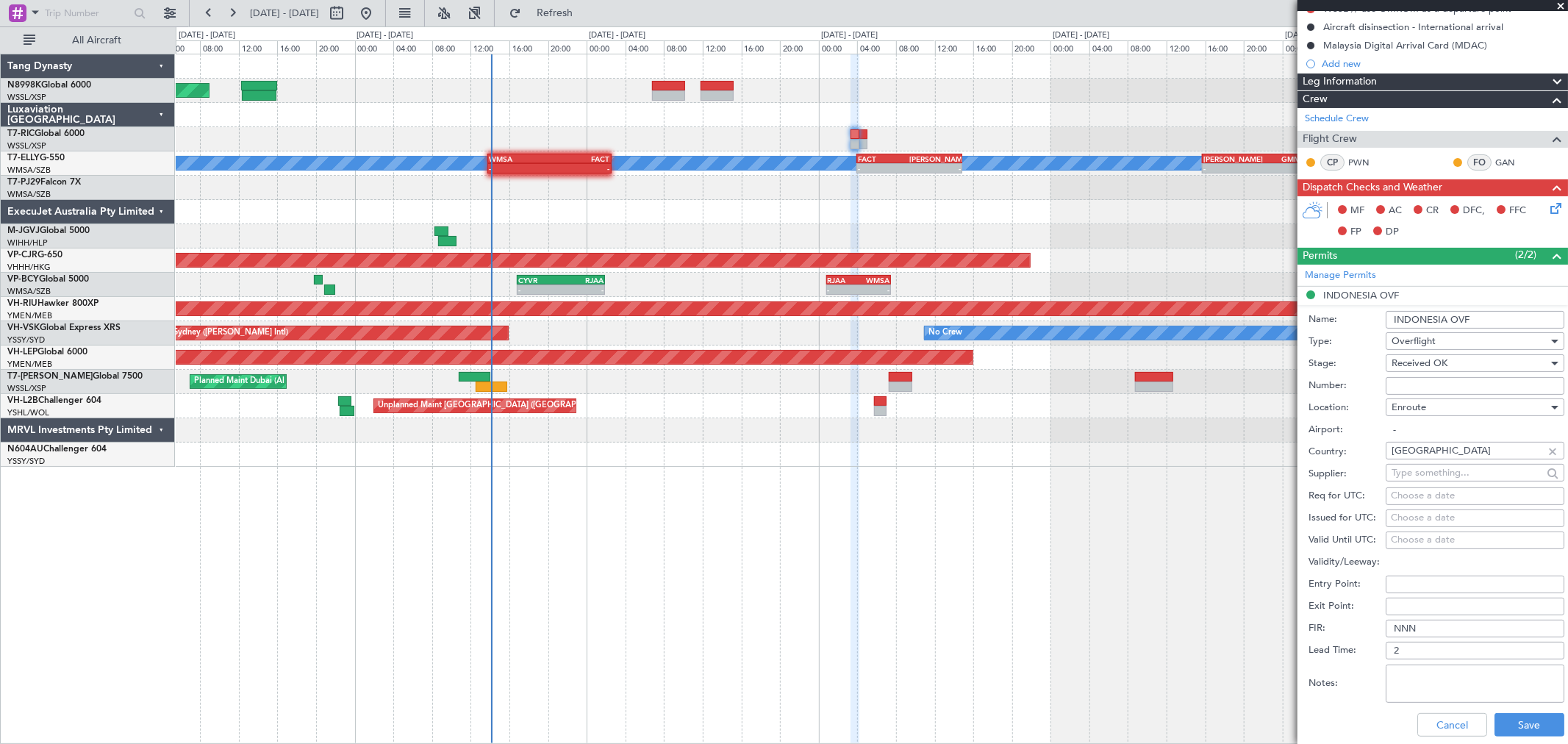
scroll to position [163, 0]
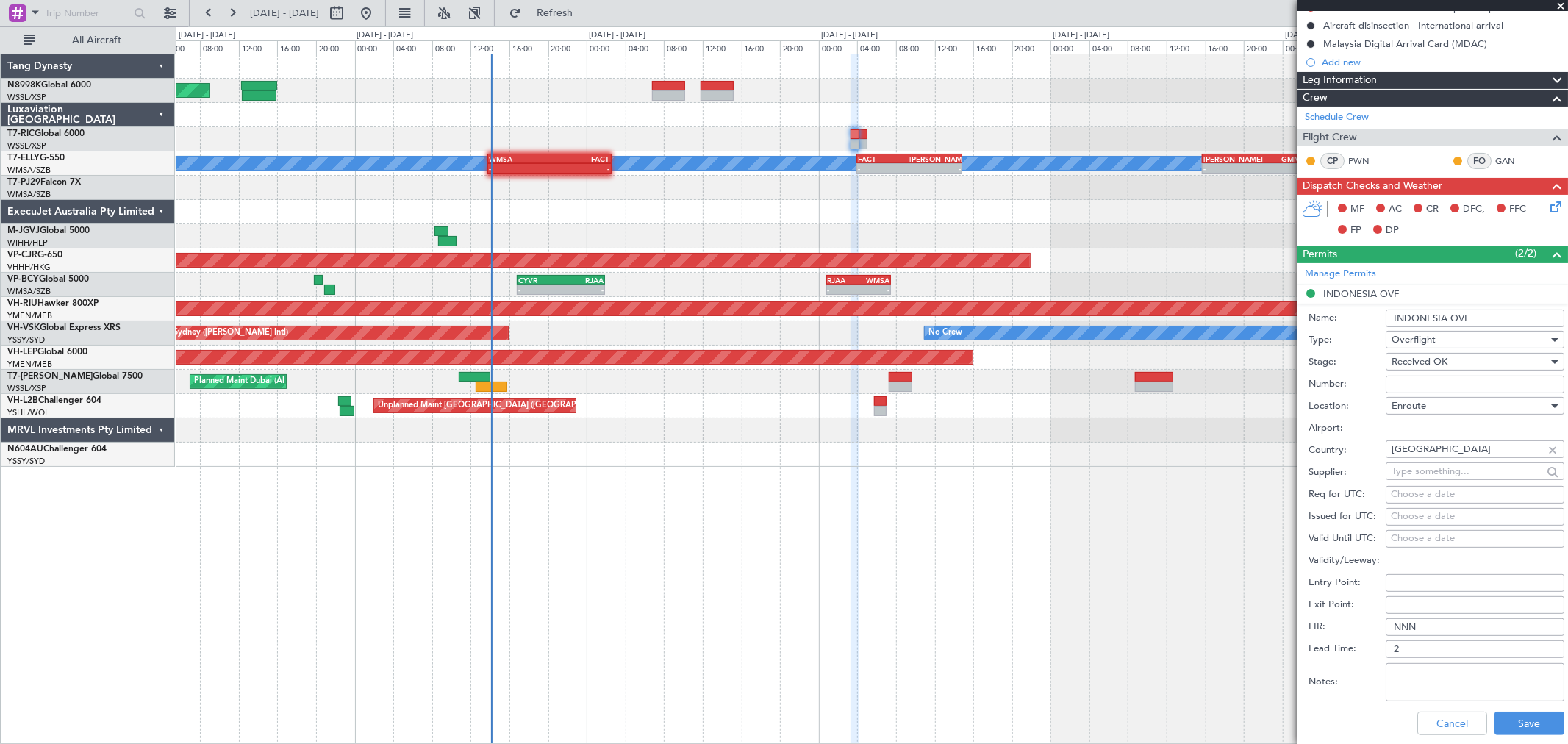
click at [1401, 383] on input "Number:" at bounding box center [1475, 384] width 179 height 18
paste input "SI13035"
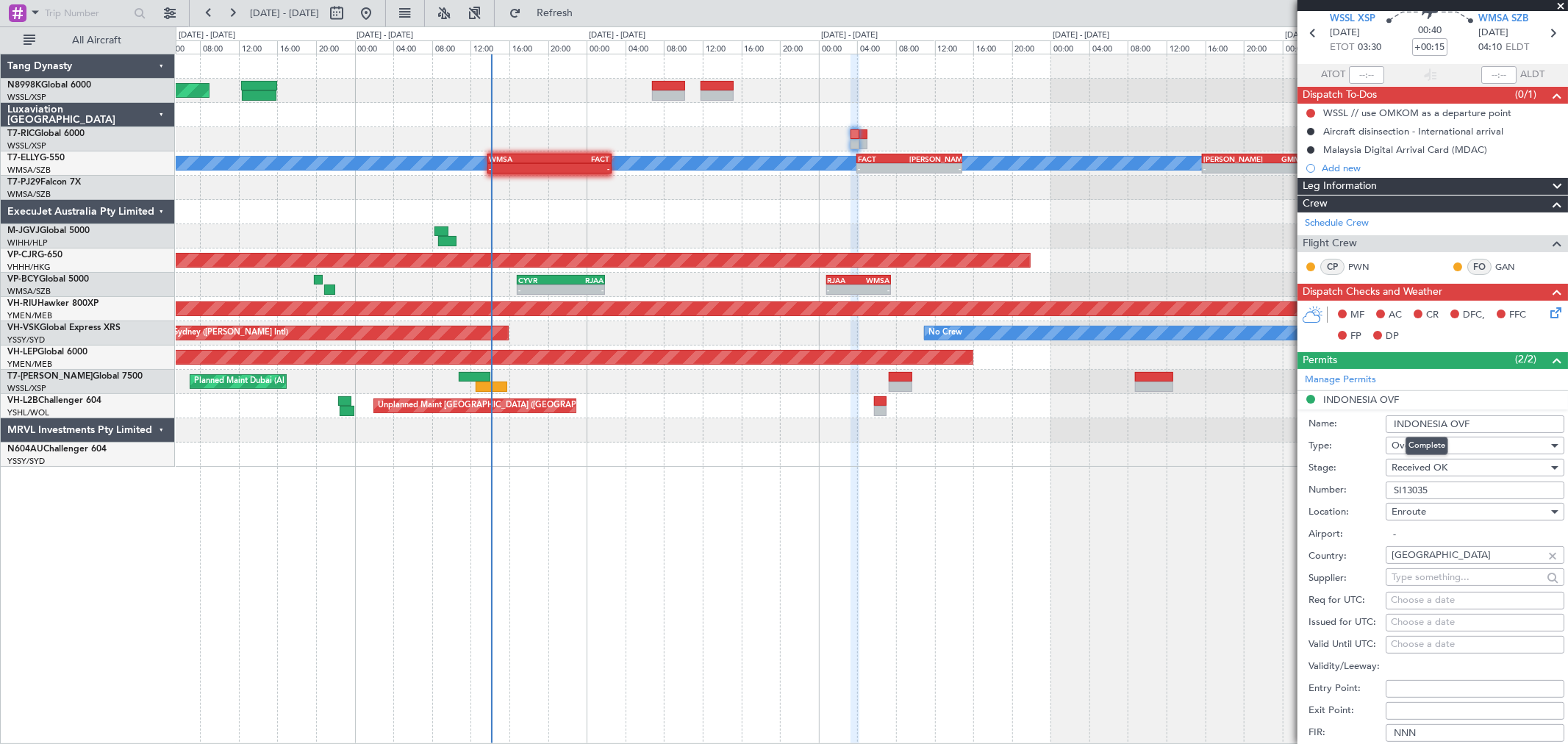
scroll to position [82, 0]
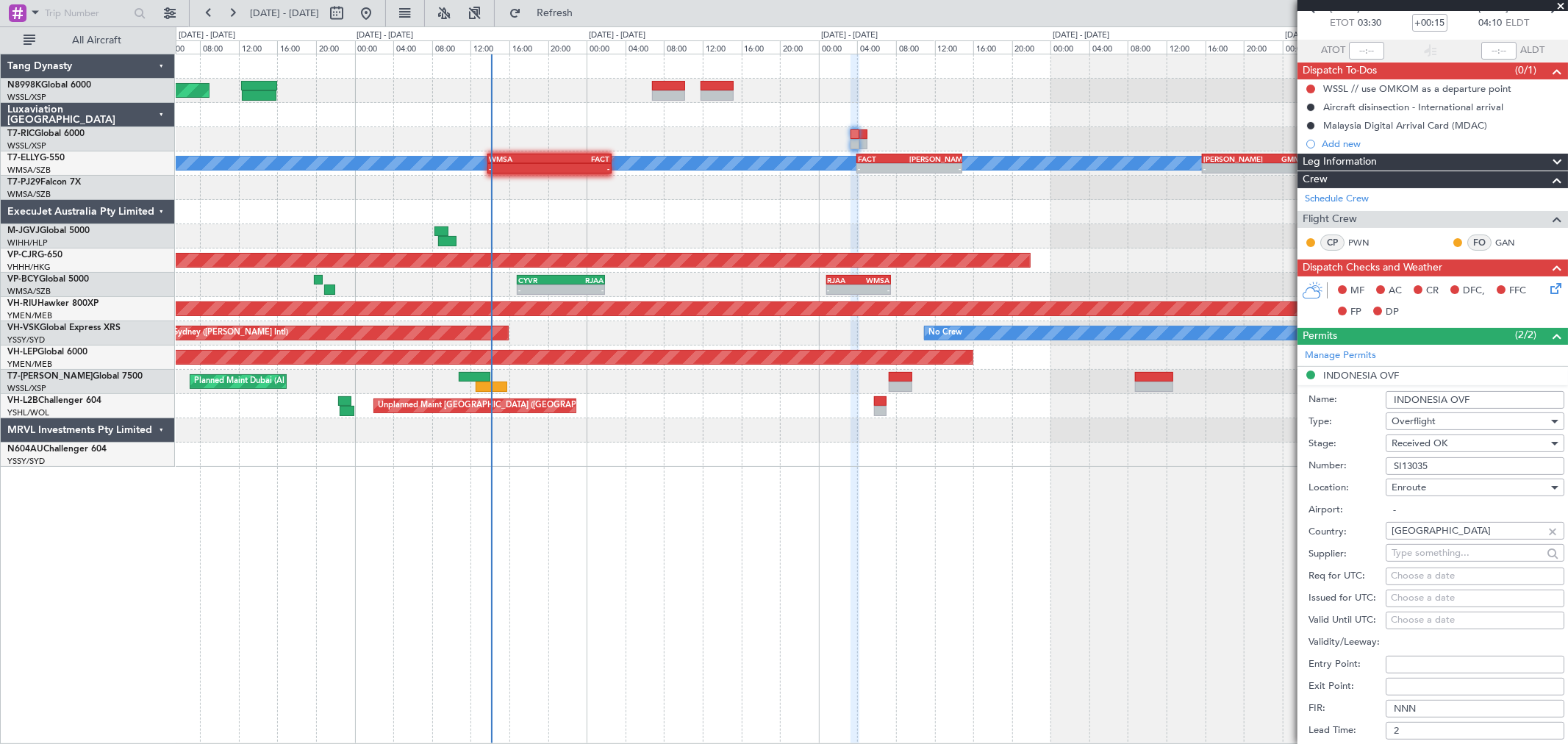
type input "SI13035"
click at [1415, 593] on div "Choose a date" at bounding box center [1474, 598] width 168 height 14
select select "9"
select select "2025"
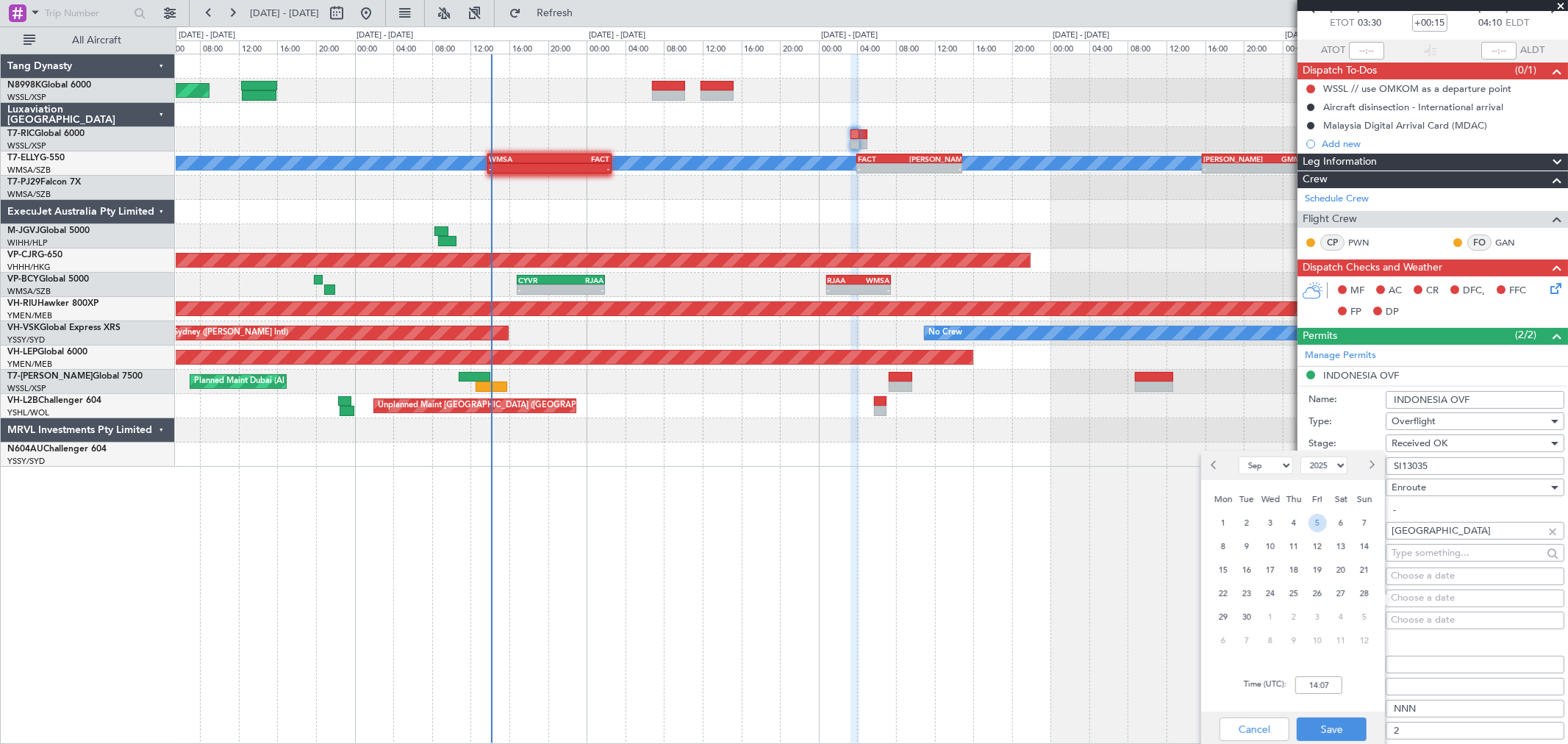
click at [1320, 524] on span "5" at bounding box center [1318, 524] width 19 height 19
click at [1336, 682] on input "00:00" at bounding box center [1319, 685] width 47 height 18
type input "03:30"
click at [1339, 719] on button "Save" at bounding box center [1332, 730] width 70 height 24
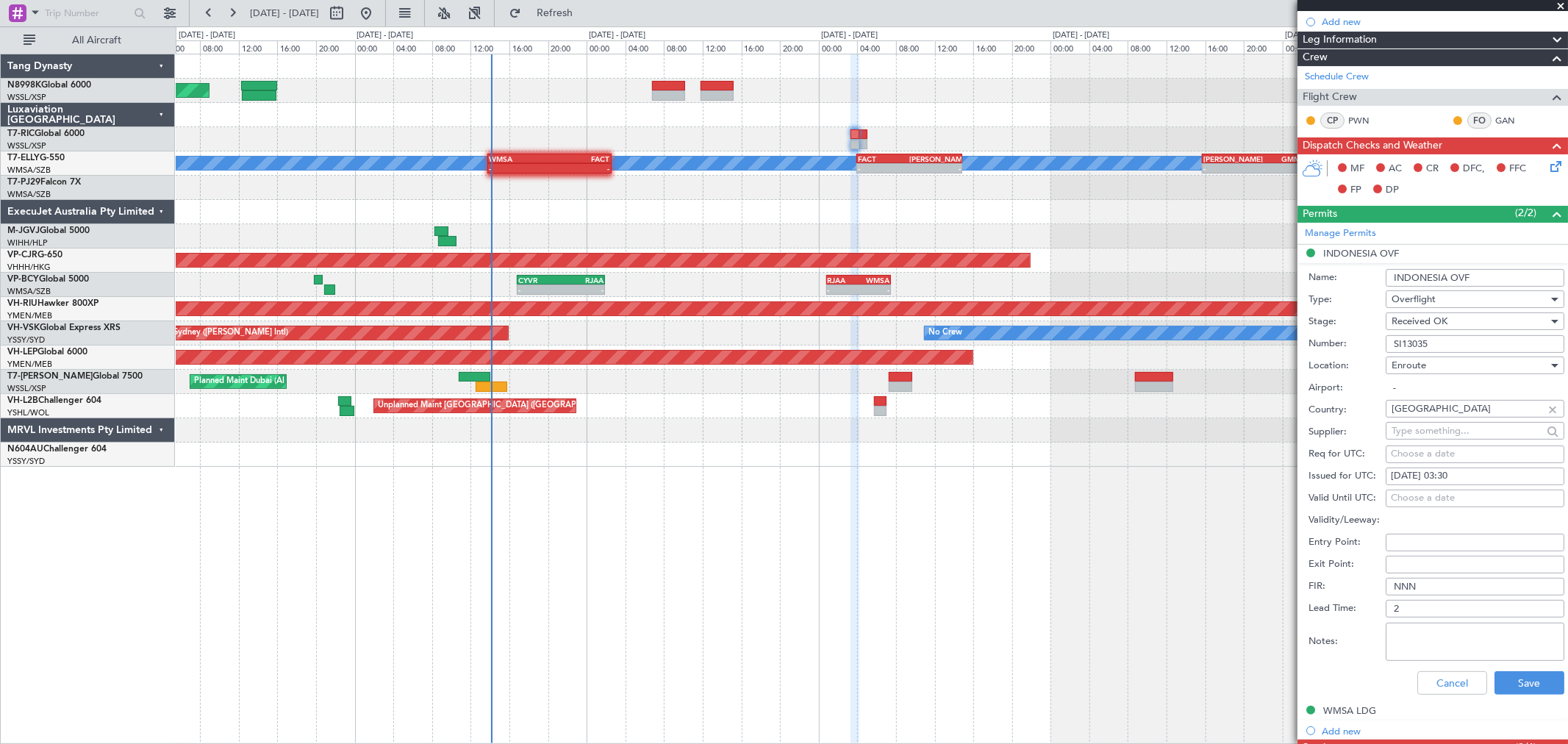
scroll to position [327, 0]
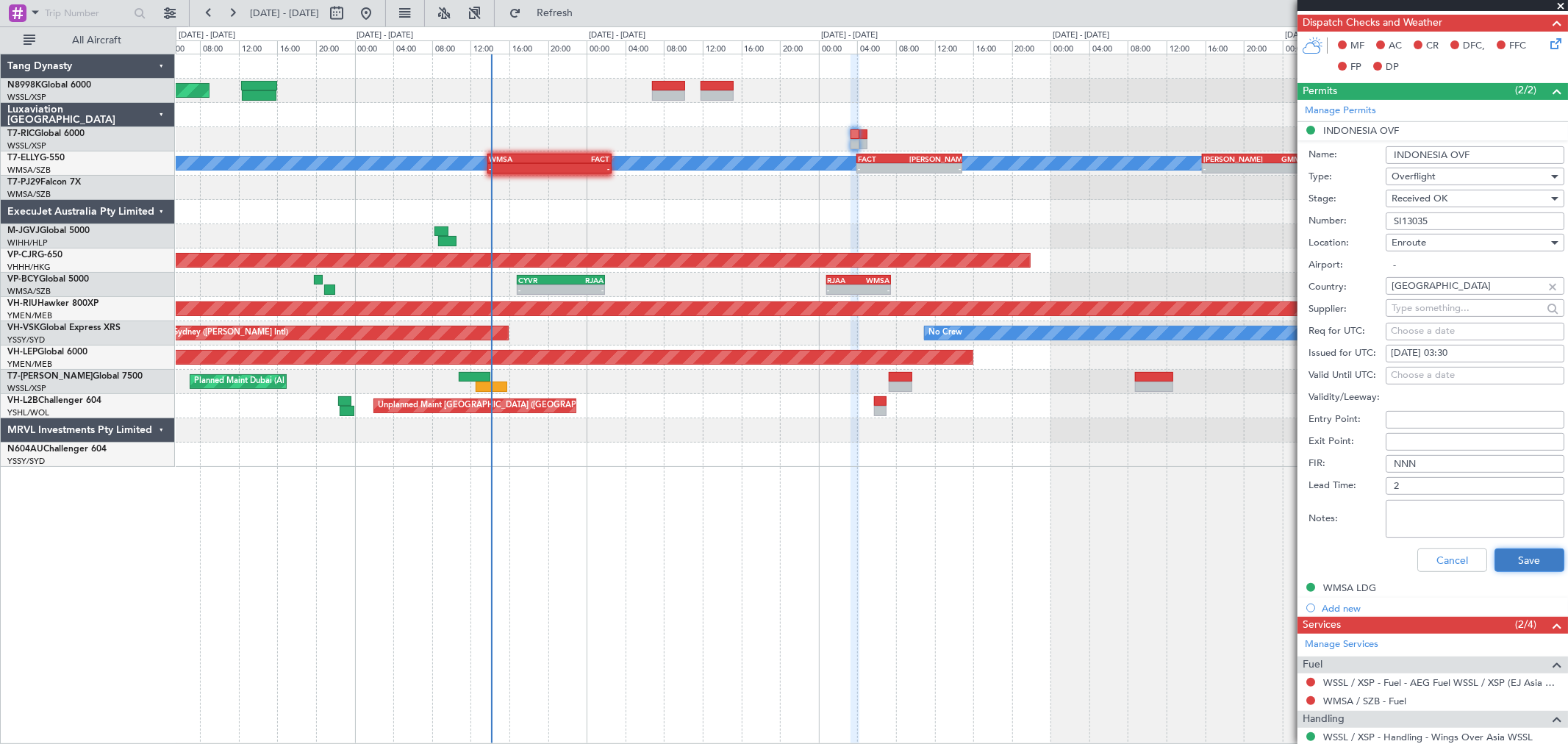
click at [1509, 555] on button "Save" at bounding box center [1529, 561] width 70 height 24
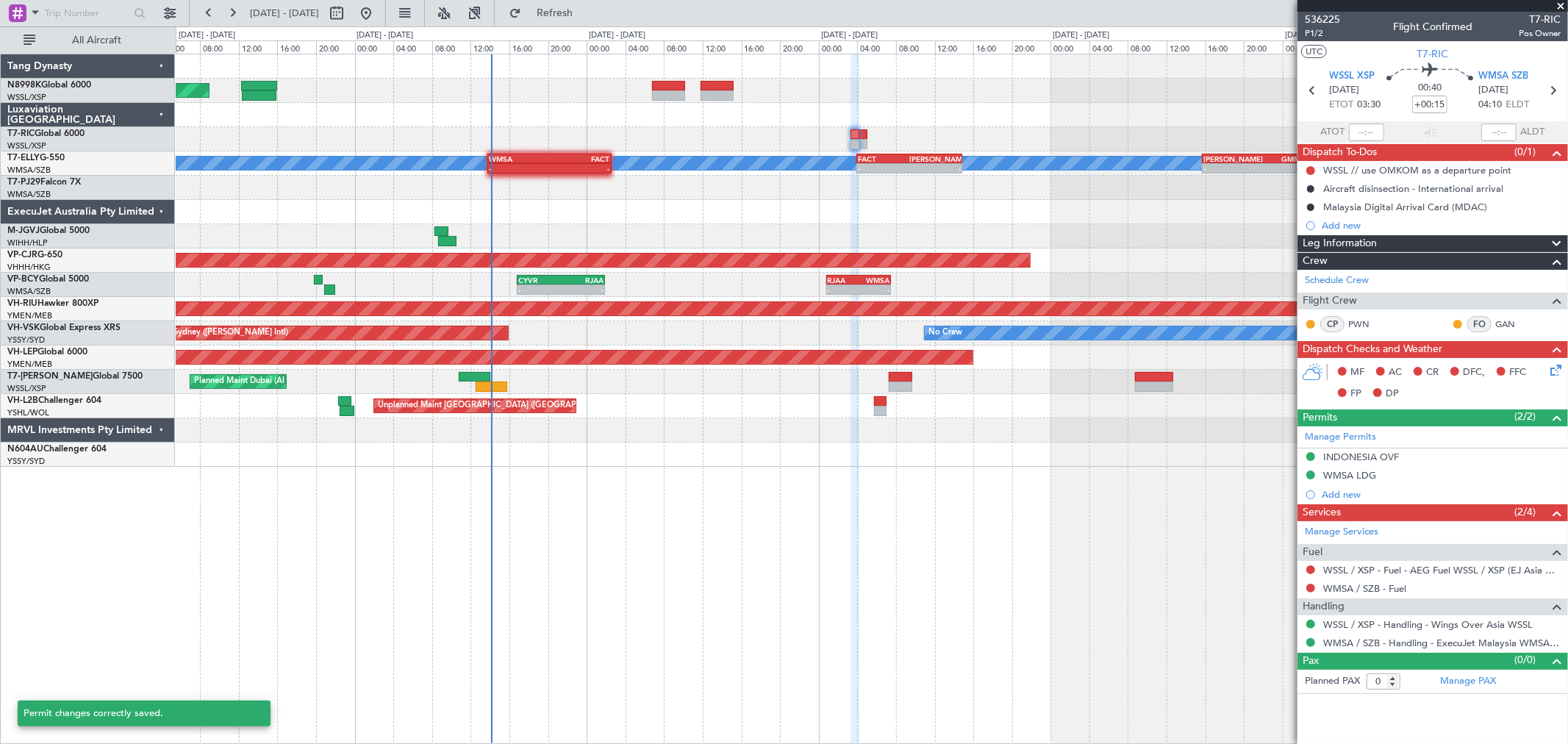
scroll to position [0, 0]
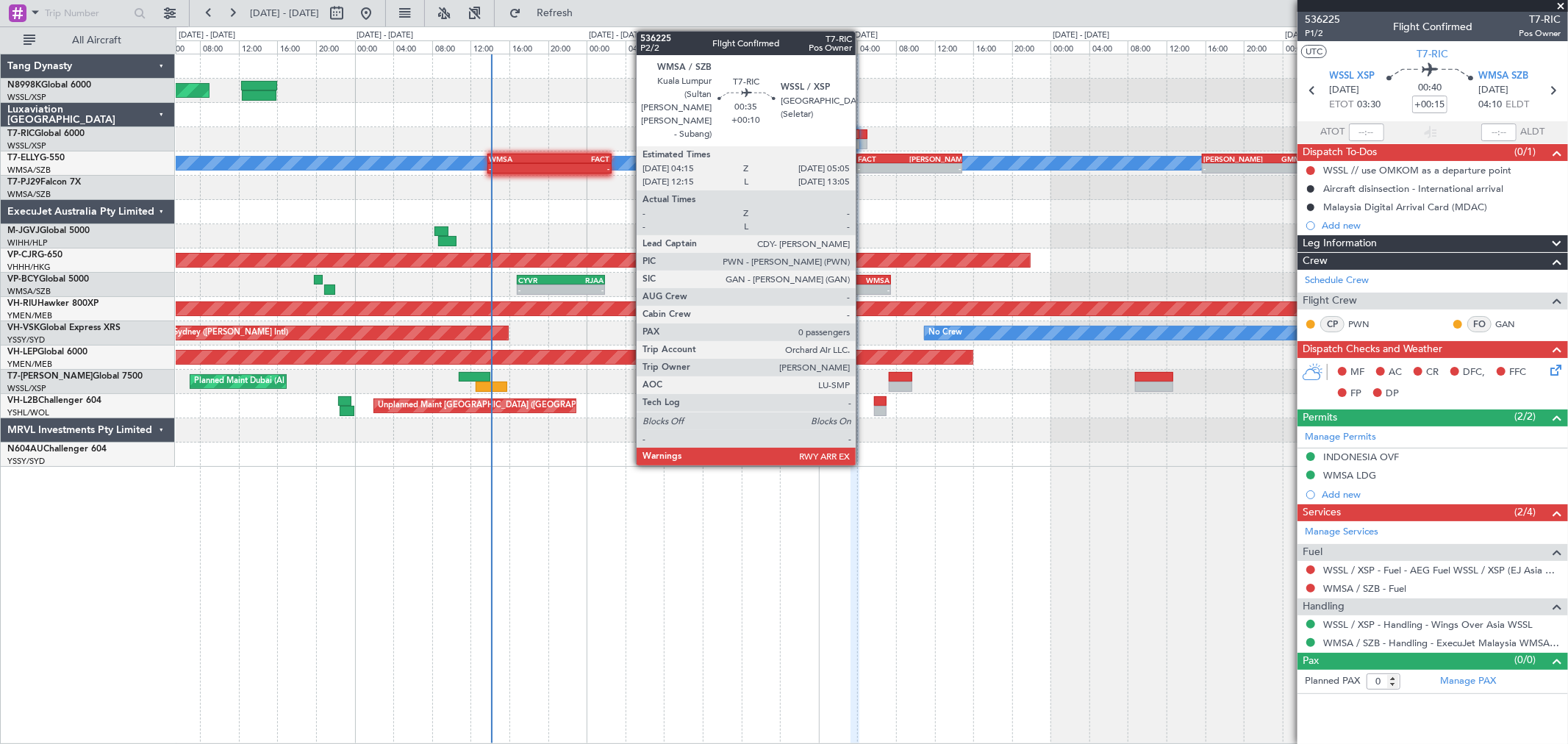
click at [863, 135] on div at bounding box center [864, 134] width 8 height 10
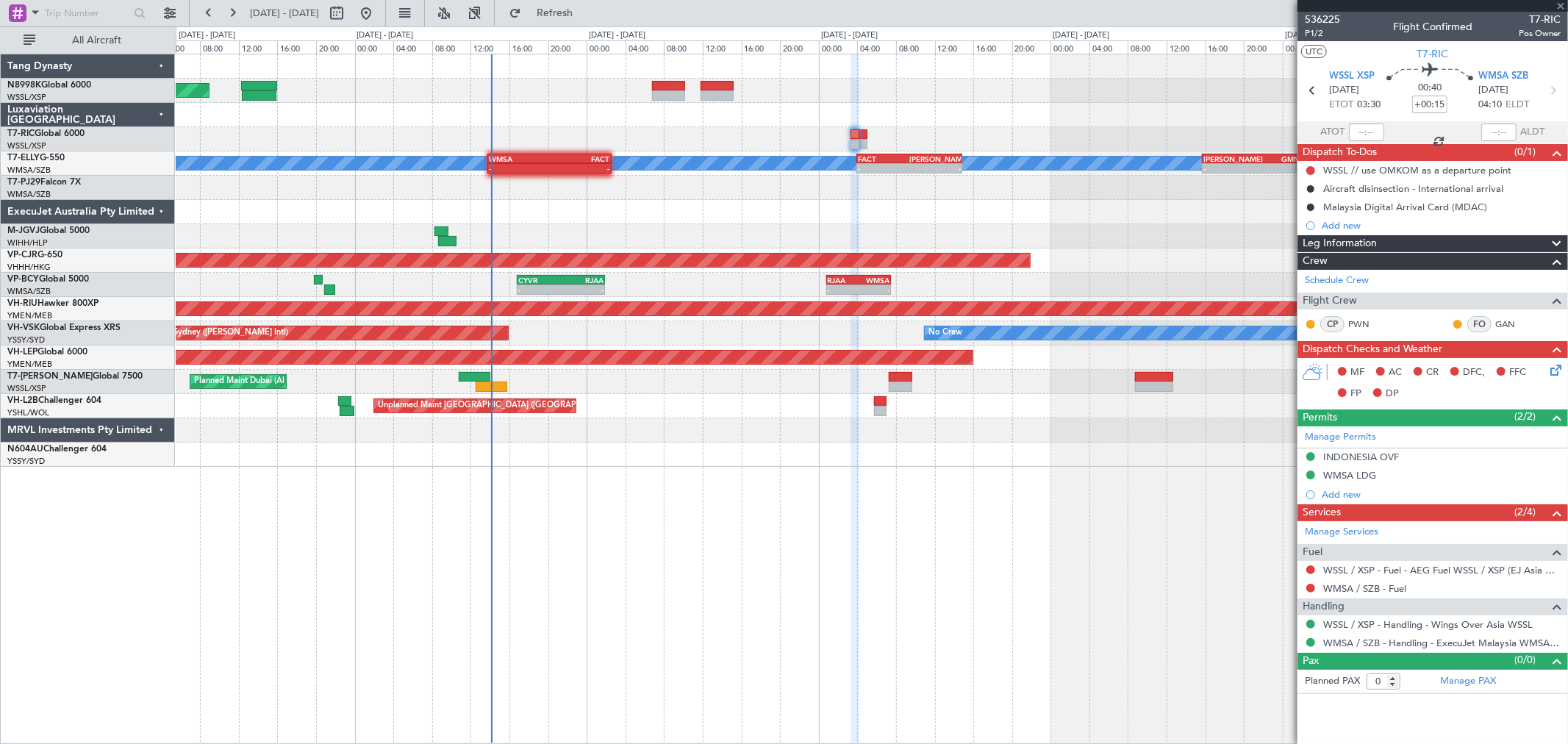
type input "+00:10"
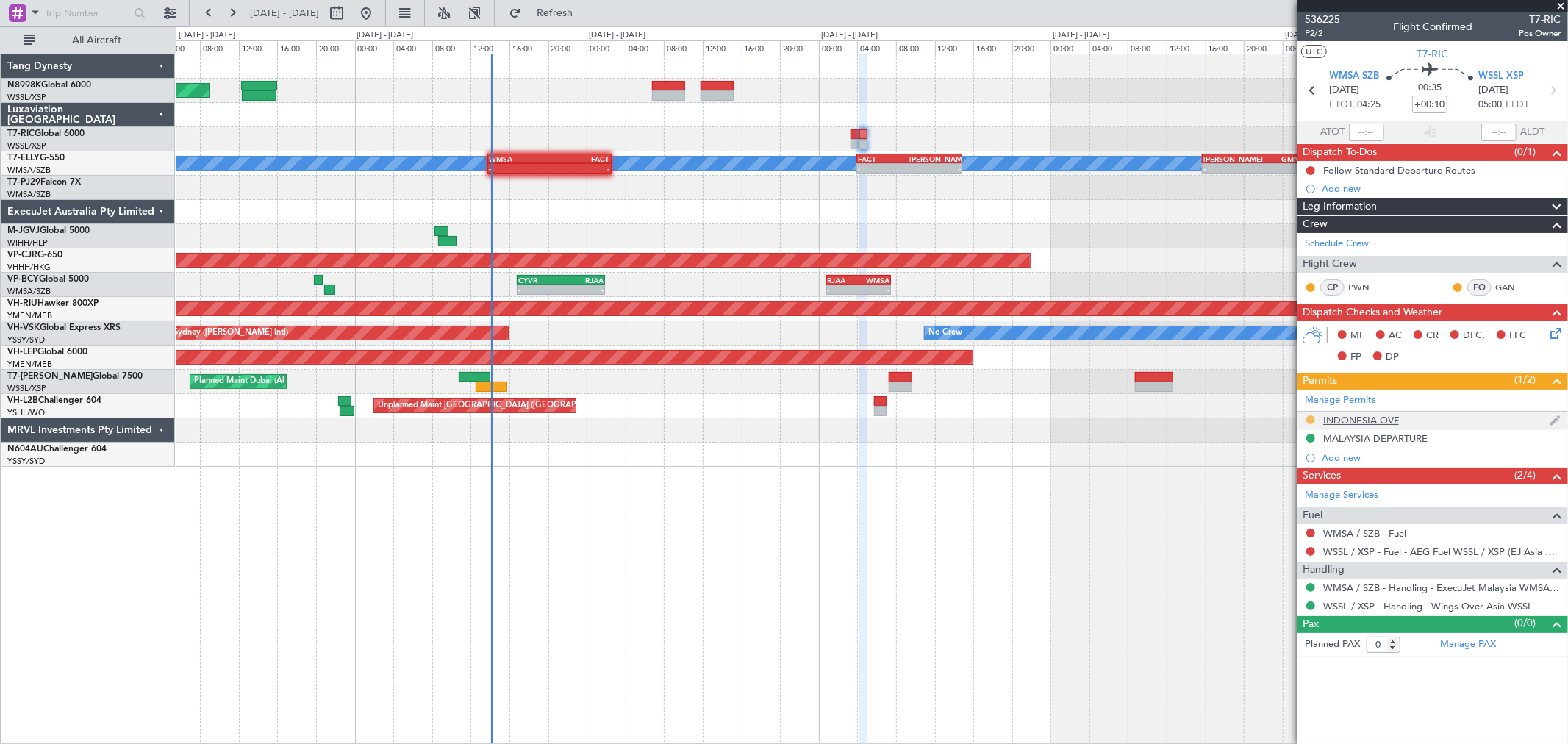
click at [1313, 419] on button at bounding box center [1310, 420] width 8 height 8
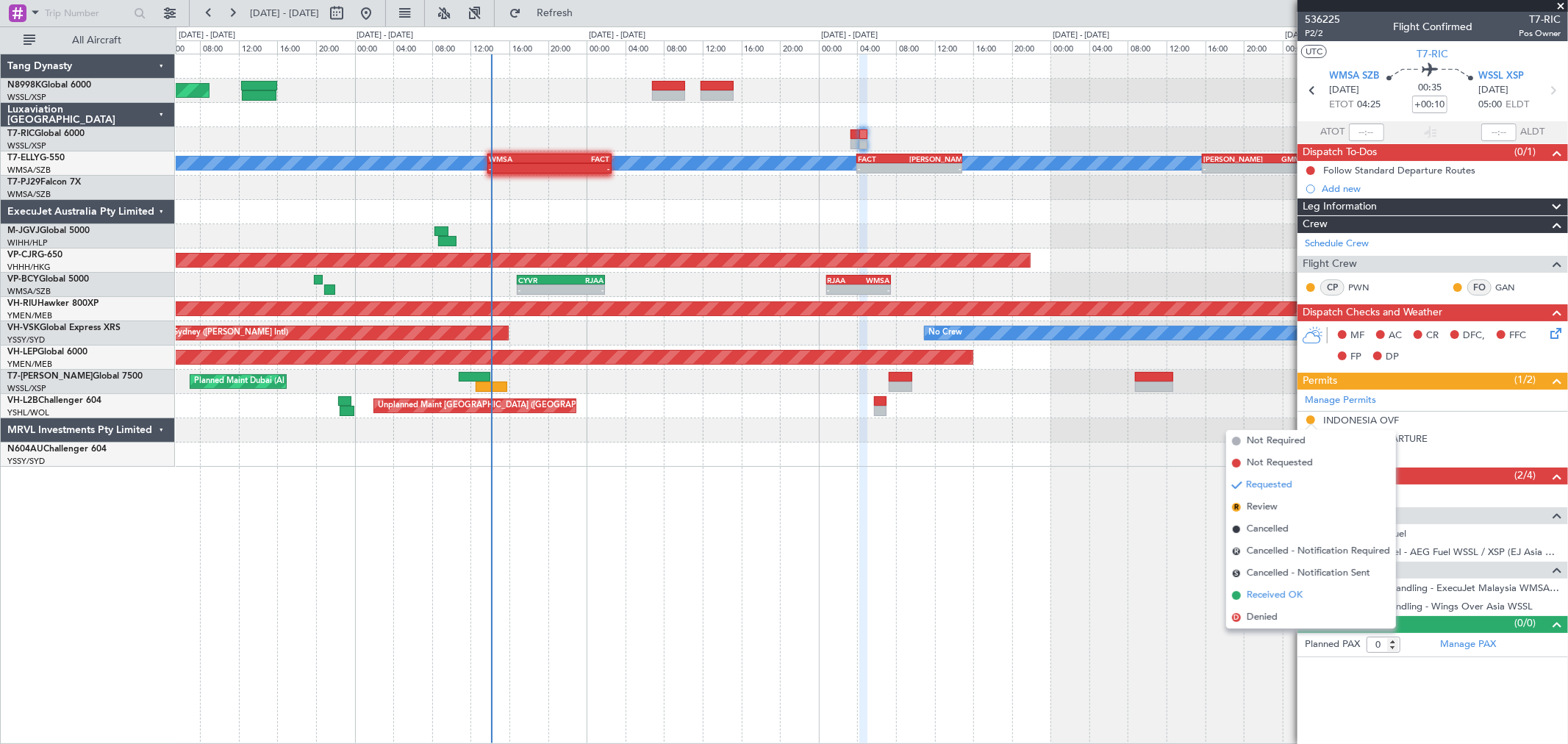
click at [1265, 594] on span "Received OK" at bounding box center [1275, 595] width 56 height 14
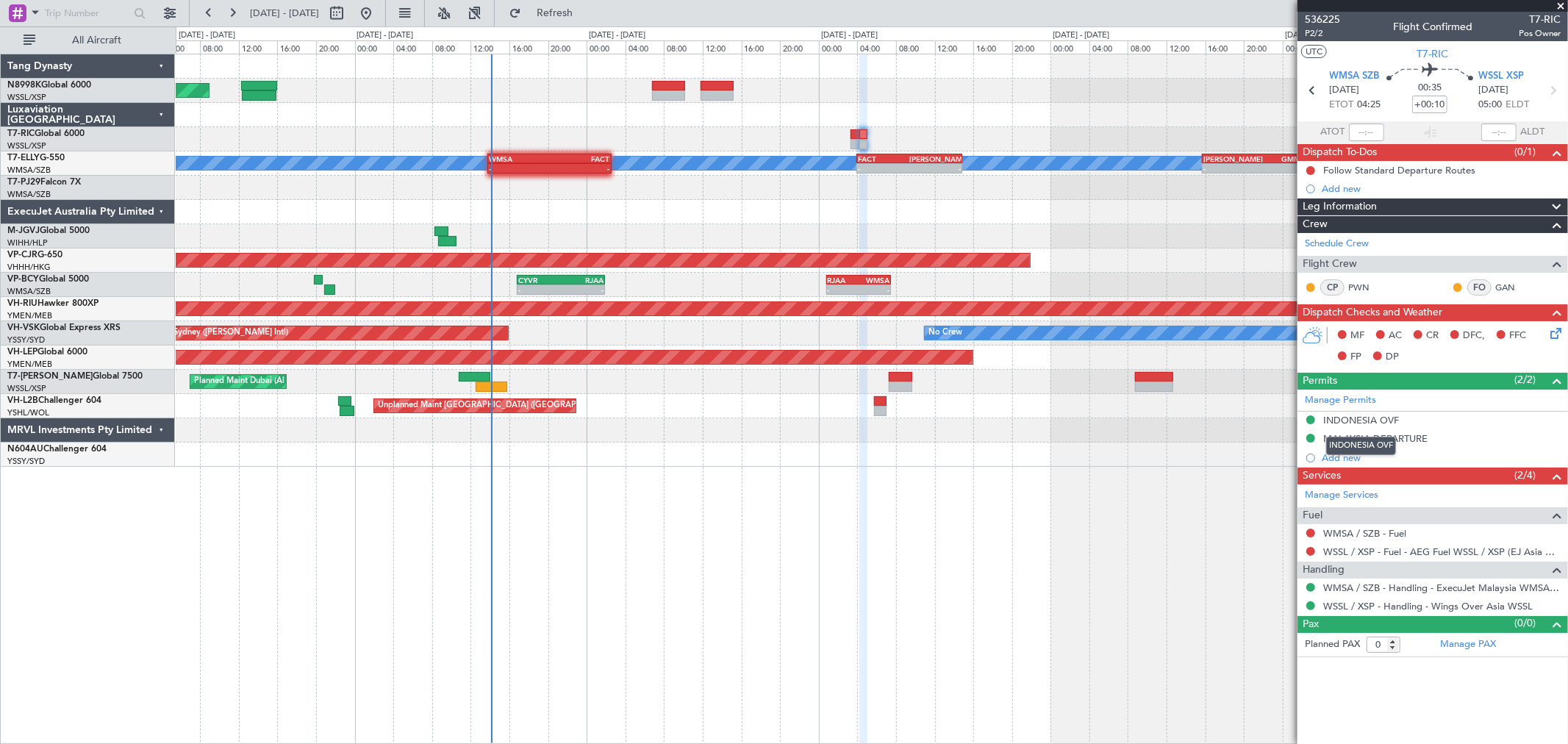
click at [1354, 419] on div "INDONESIA OVF" at bounding box center [1361, 420] width 76 height 13
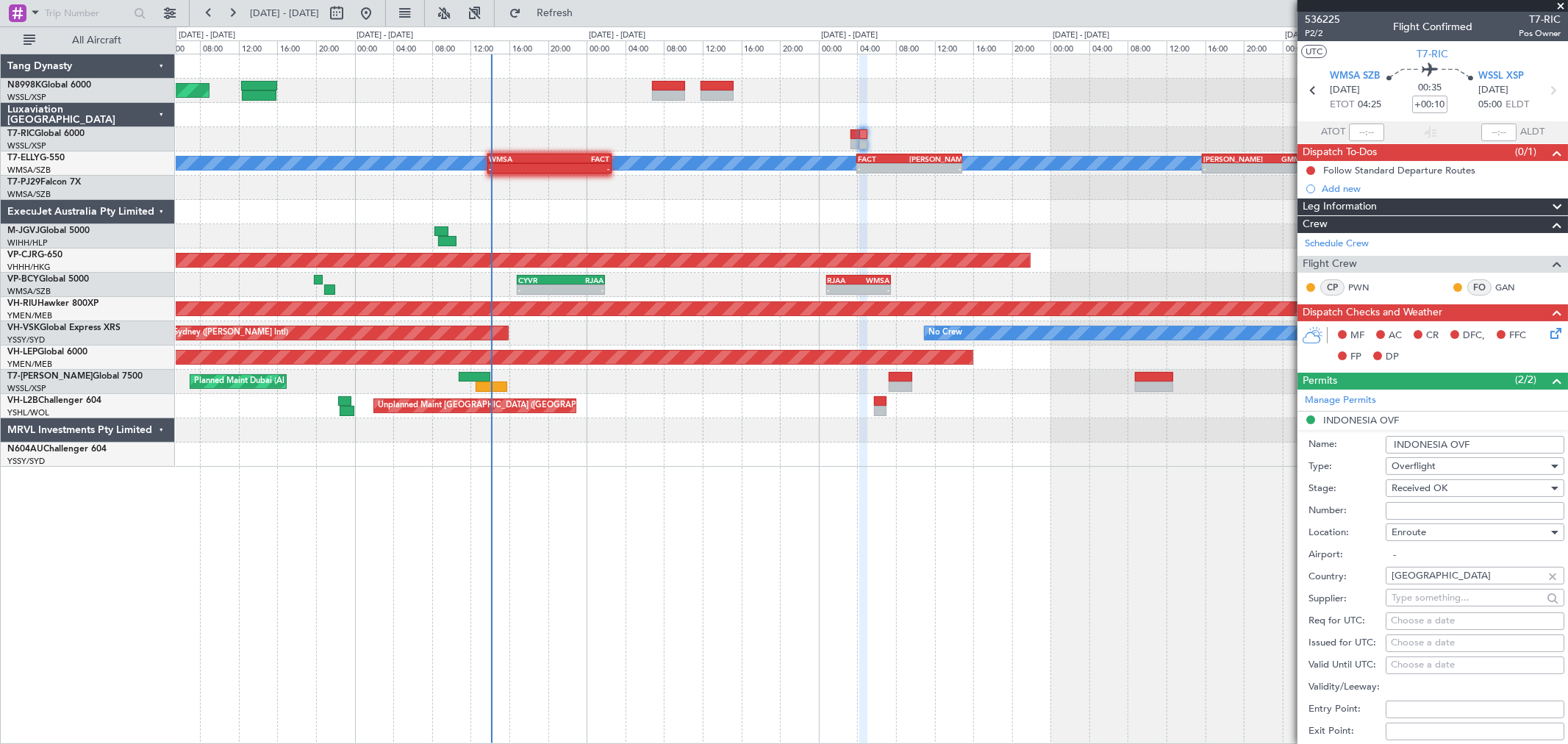
click at [1395, 504] on input "Number:" at bounding box center [1475, 511] width 179 height 18
paste input "SI13036"
type input "SI13036"
click at [1413, 645] on div "Choose a date" at bounding box center [1474, 643] width 168 height 14
select select "9"
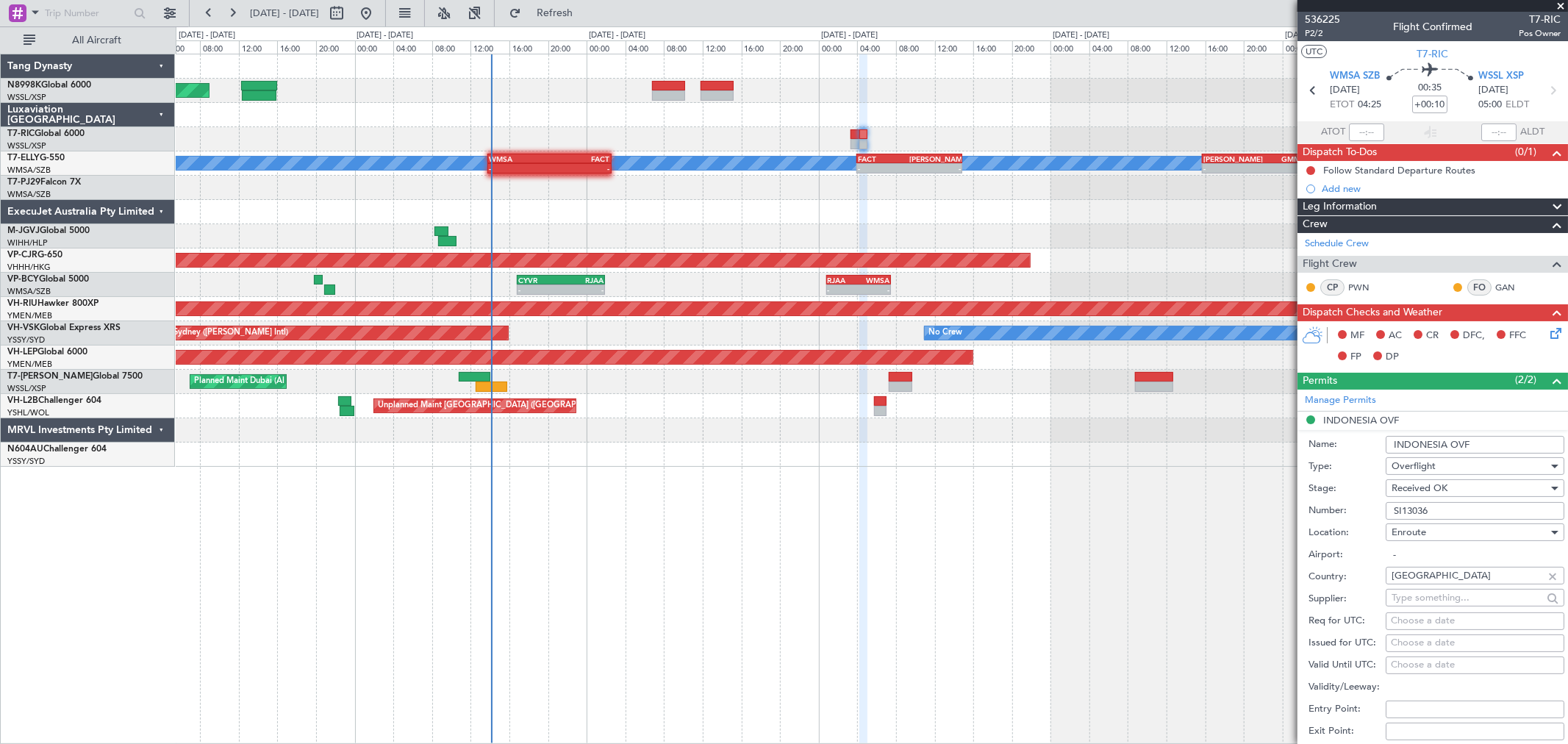
select select "2025"
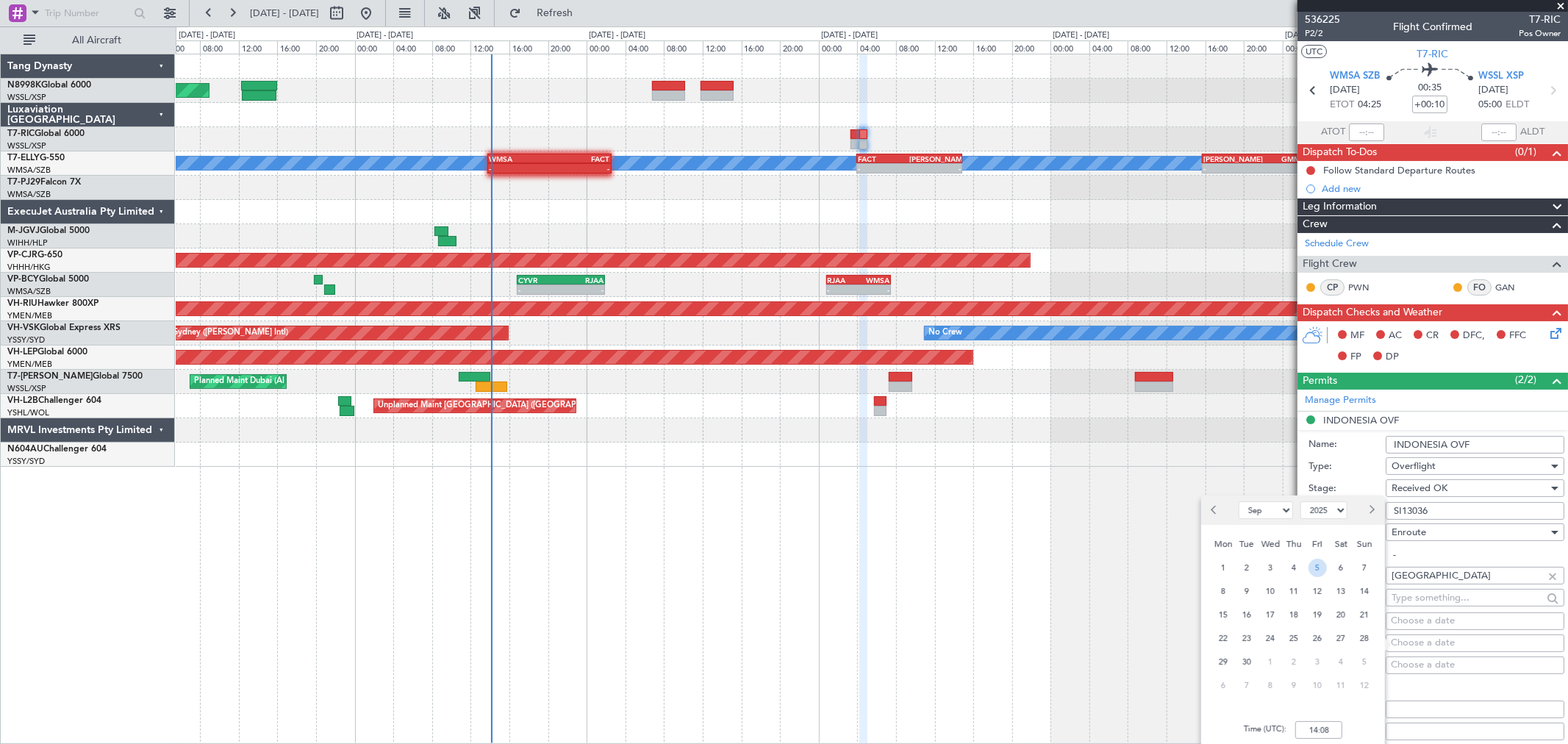
click at [1316, 570] on span "5" at bounding box center [1318, 568] width 19 height 19
click at [1327, 728] on input "00:00" at bounding box center [1319, 730] width 47 height 18
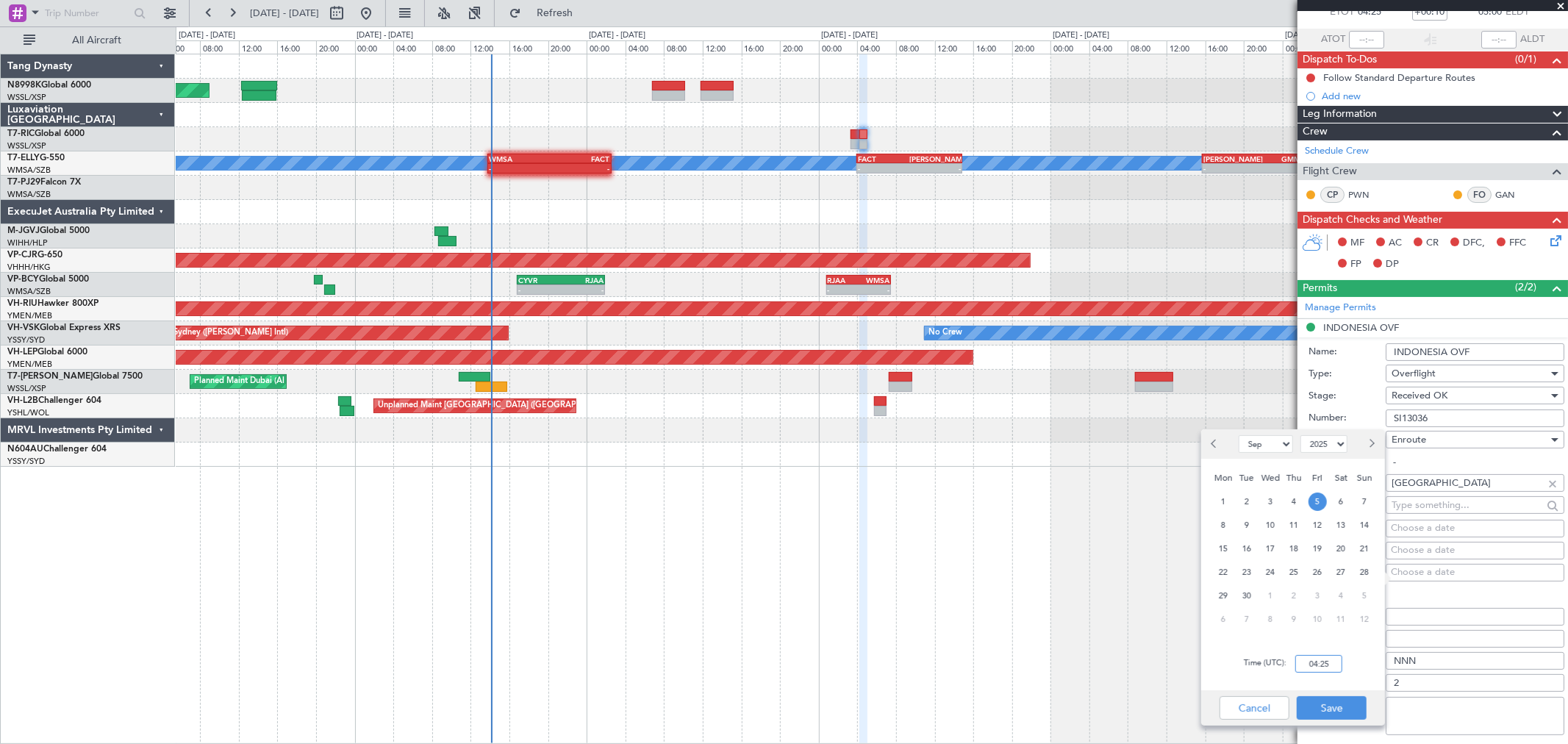
scroll to position [245, 0]
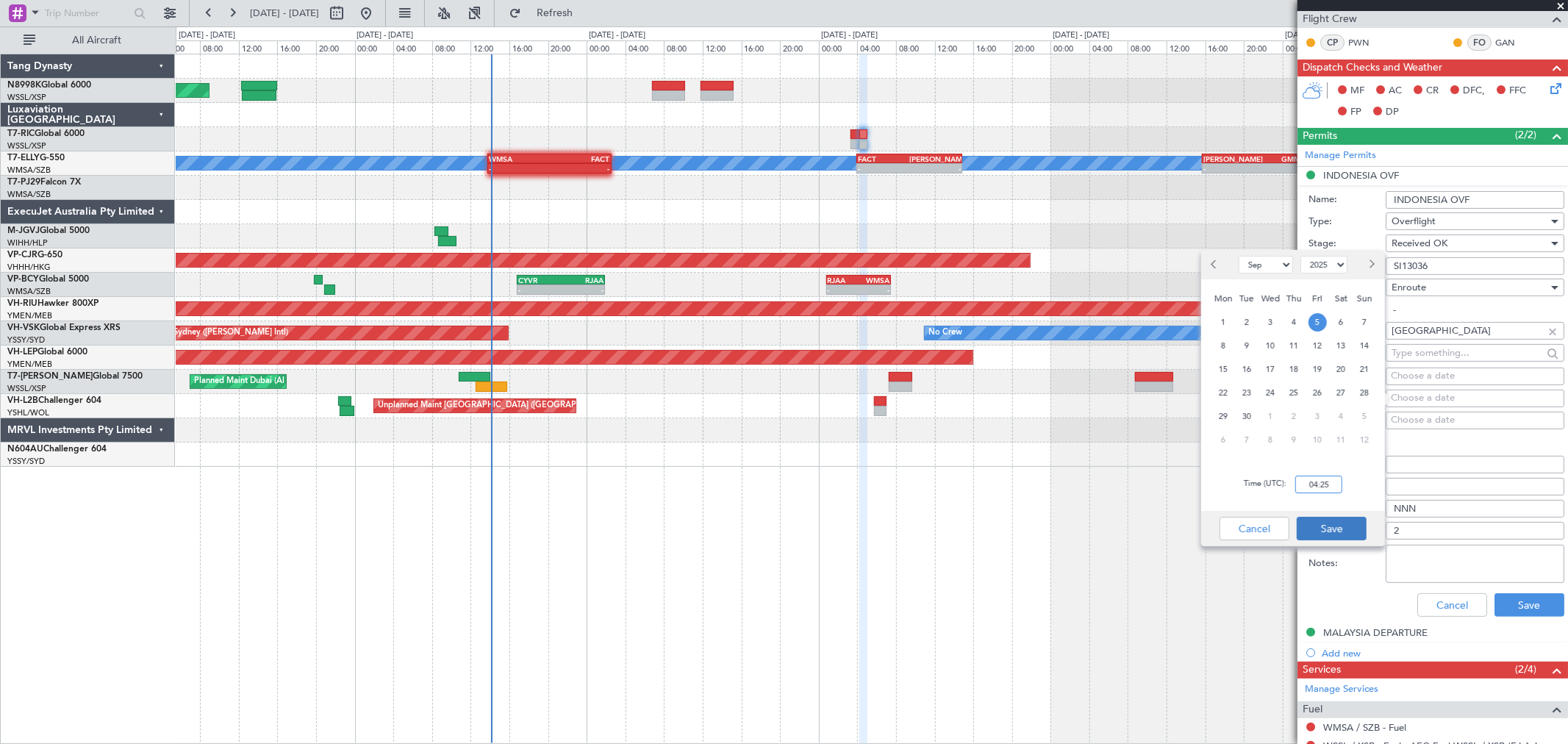
type input "04:25"
click at [1338, 533] on button "Save" at bounding box center [1332, 529] width 70 height 24
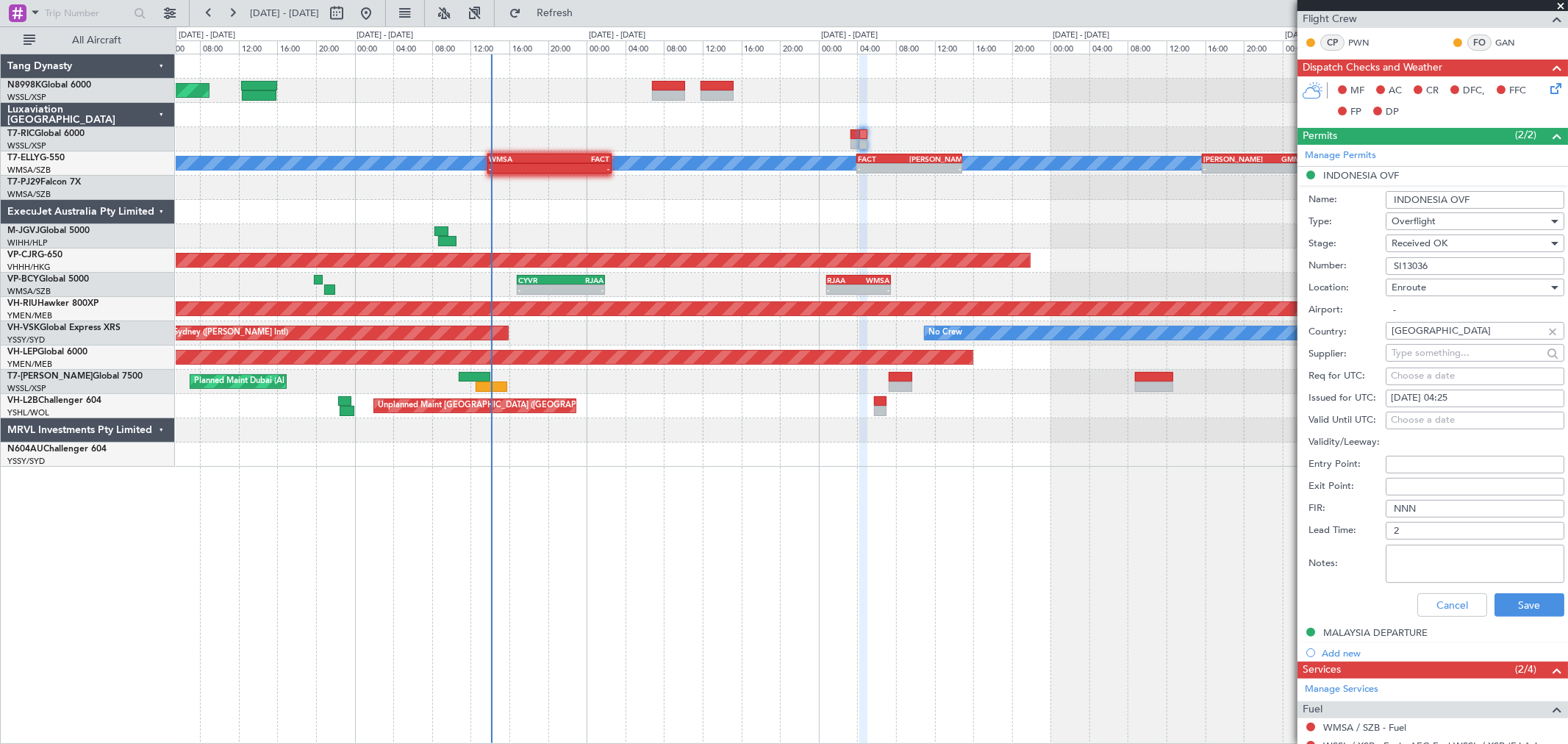
click at [1419, 566] on textarea "Notes:" at bounding box center [1475, 563] width 179 height 38
click at [1427, 556] on textarea "Notes:" at bounding box center [1475, 563] width 179 height 38
click at [1417, 552] on textarea "val" at bounding box center [1475, 563] width 179 height 38
type textarea "v"
drag, startPoint x: 1460, startPoint y: 553, endPoint x: 1369, endPoint y: 560, distance: 91.3
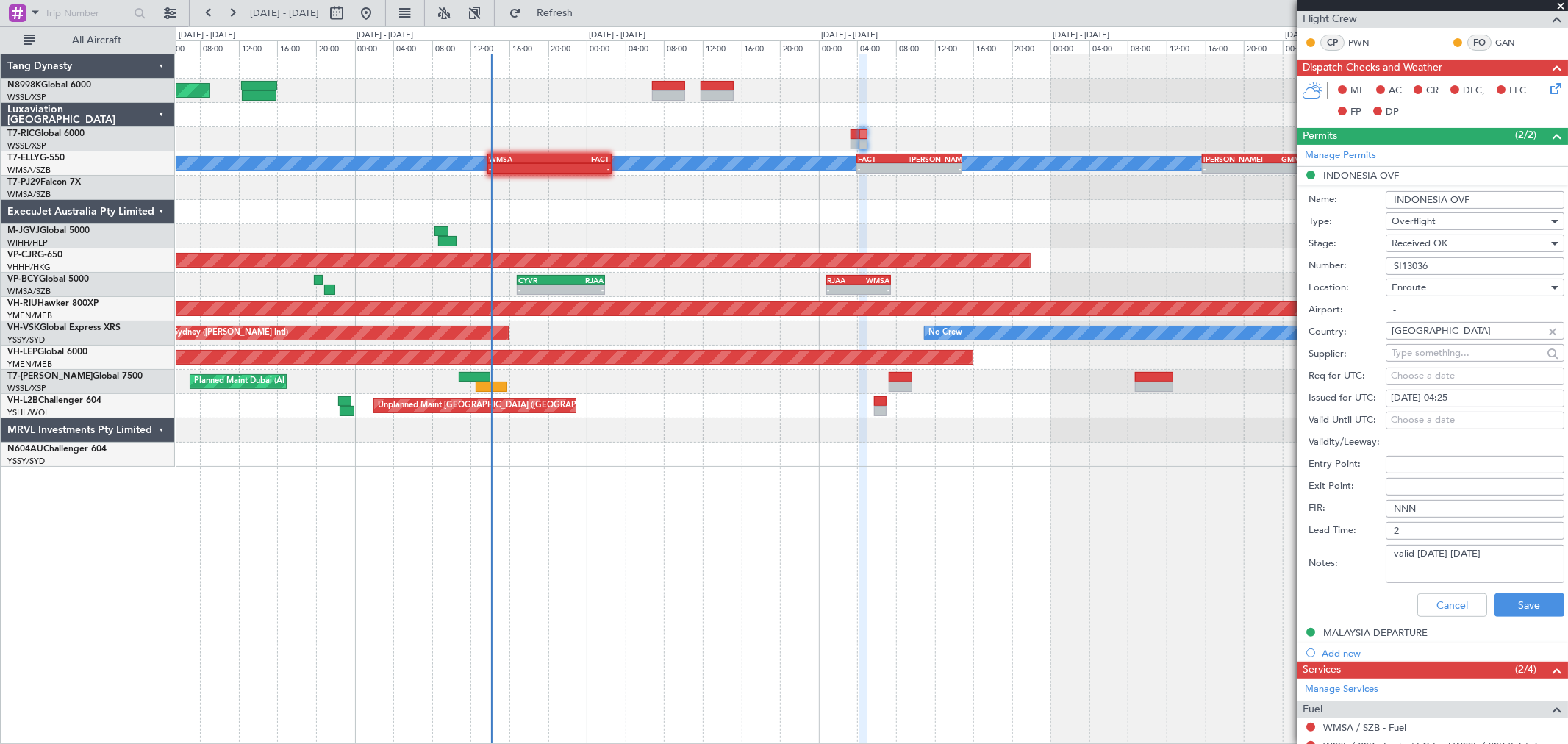
click at [1369, 560] on div "Notes: valid 3-7Sep" at bounding box center [1436, 564] width 256 height 44
type textarea "valid 3-7Sep"
click at [1516, 606] on button "Save" at bounding box center [1529, 606] width 70 height 24
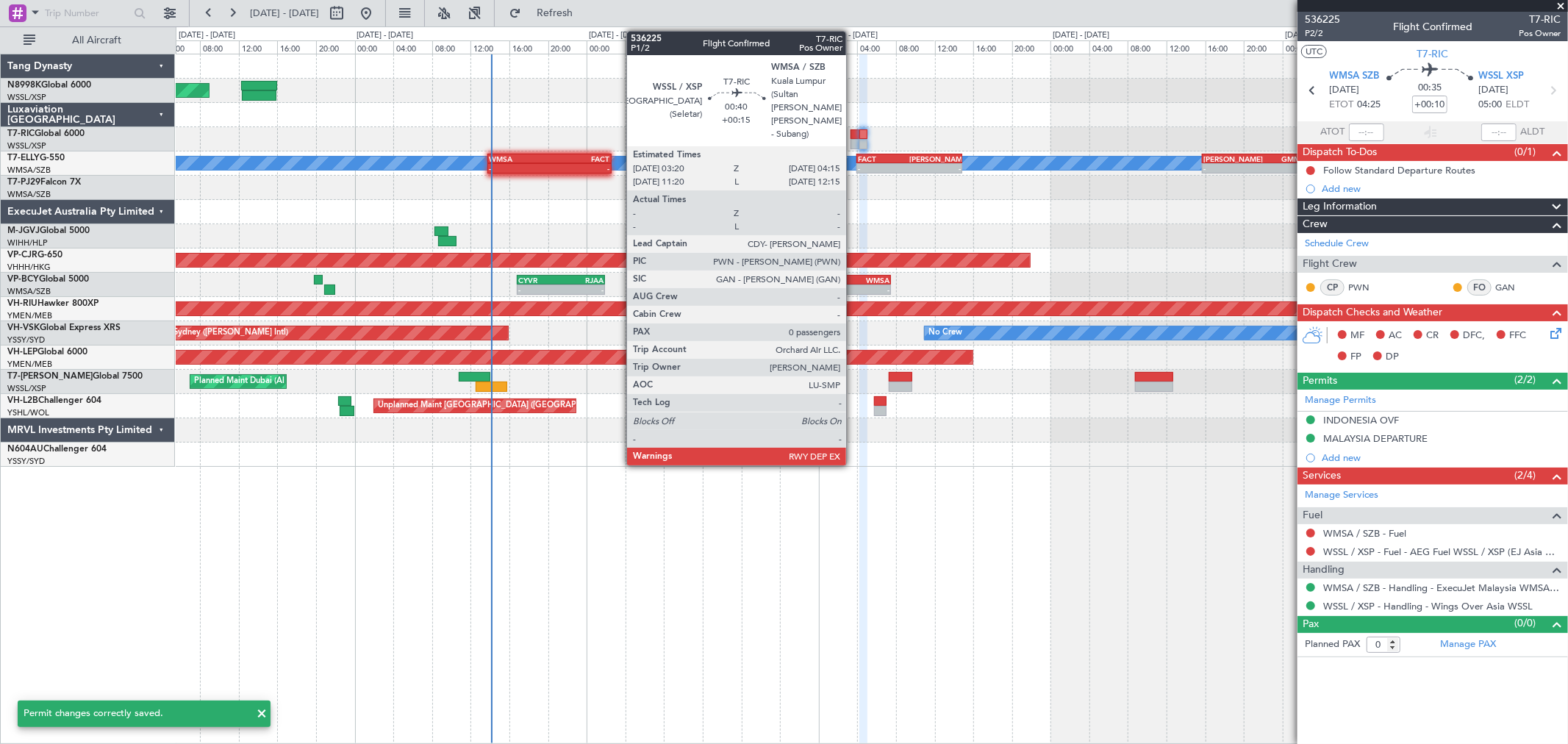
scroll to position [0, 0]
click at [854, 135] on div at bounding box center [855, 134] width 9 height 10
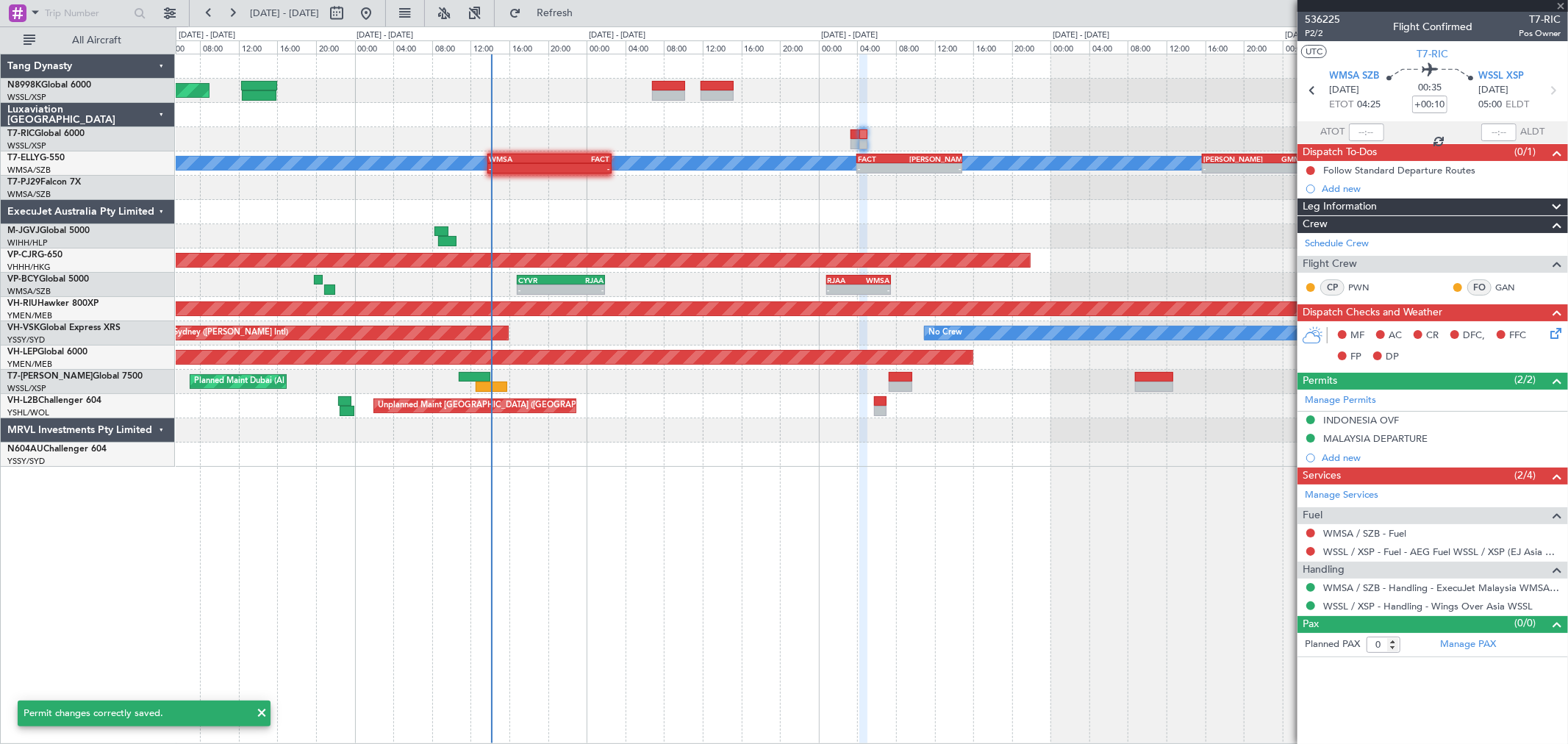
type input "+00:15"
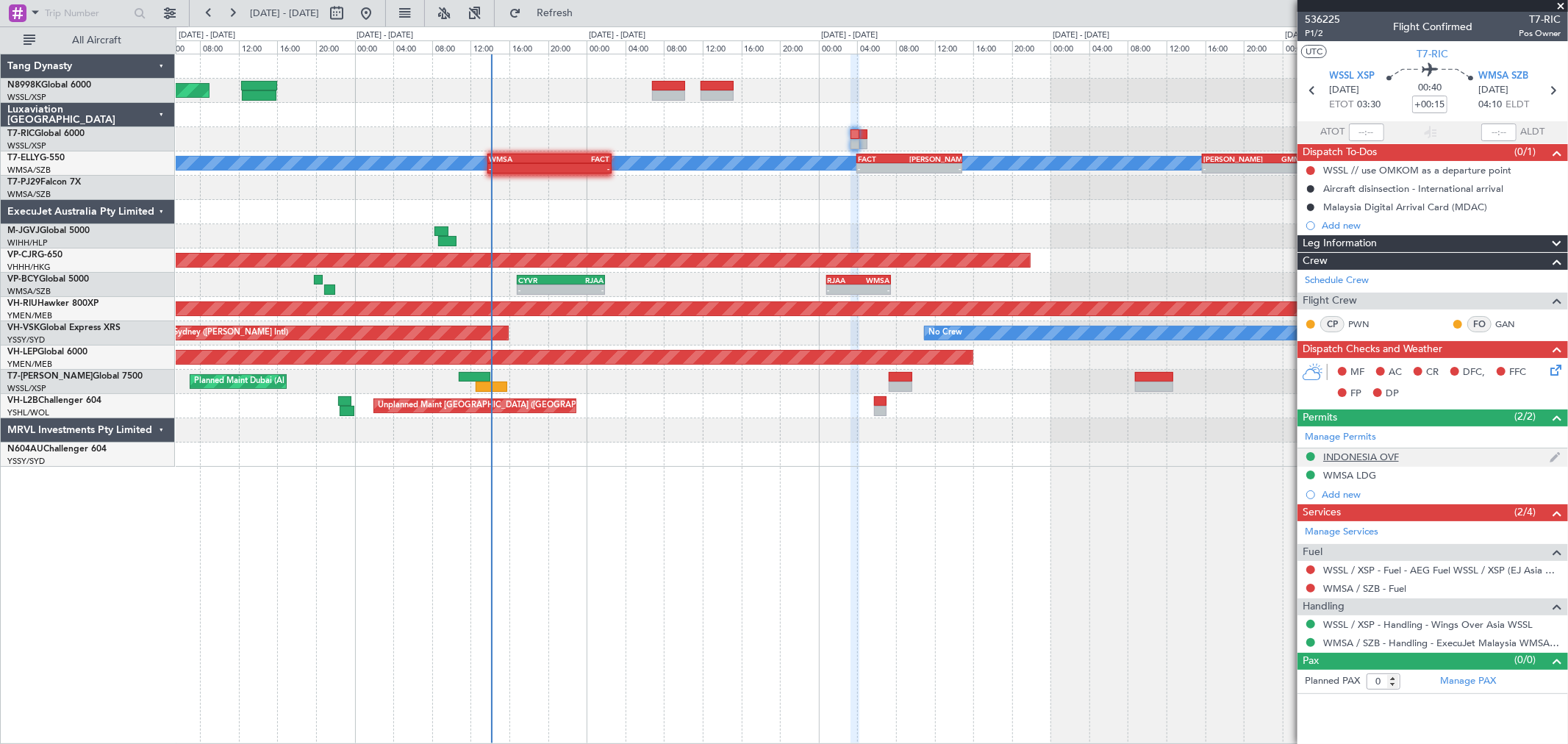
click at [1386, 460] on div "INDONESIA OVF" at bounding box center [1361, 457] width 76 height 13
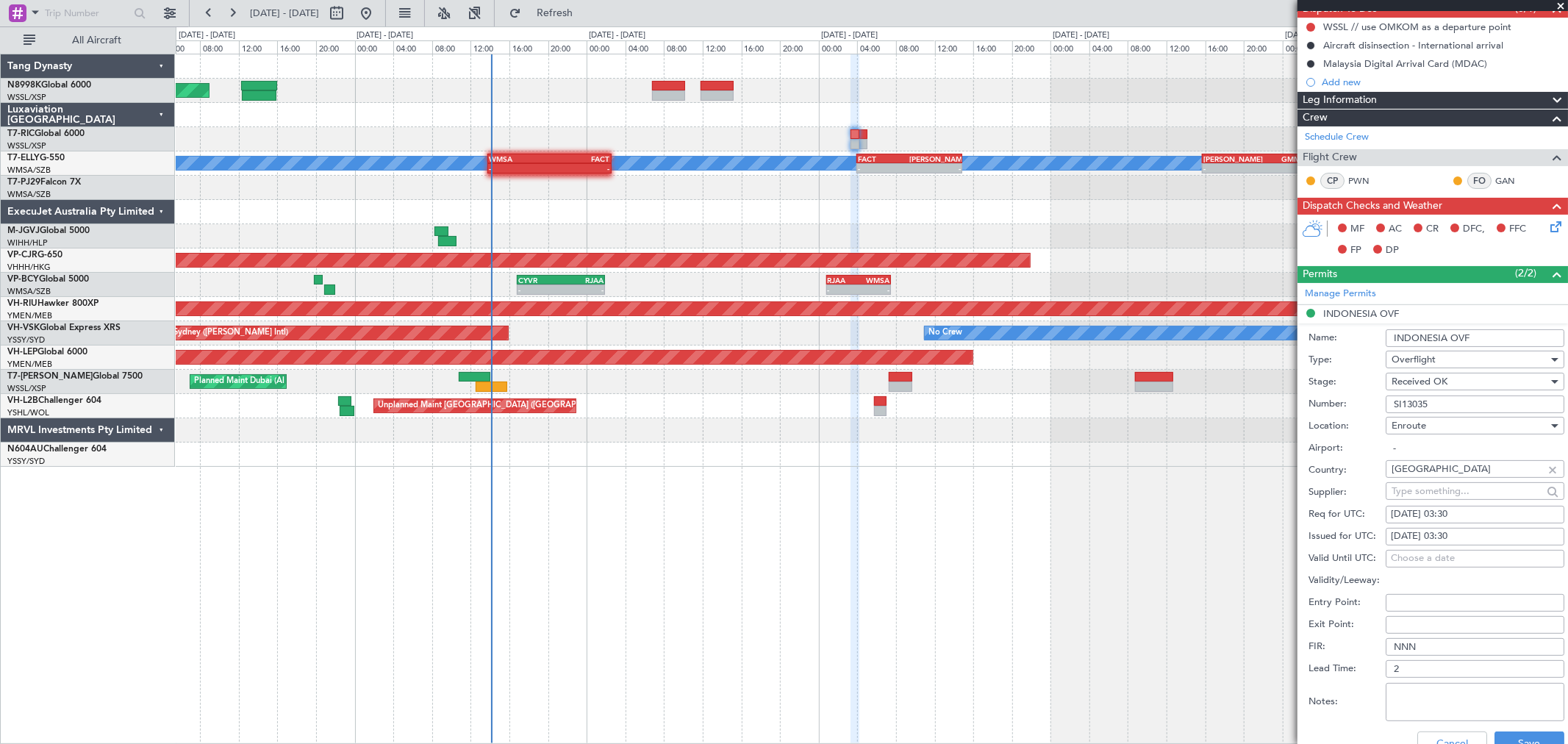
scroll to position [245, 0]
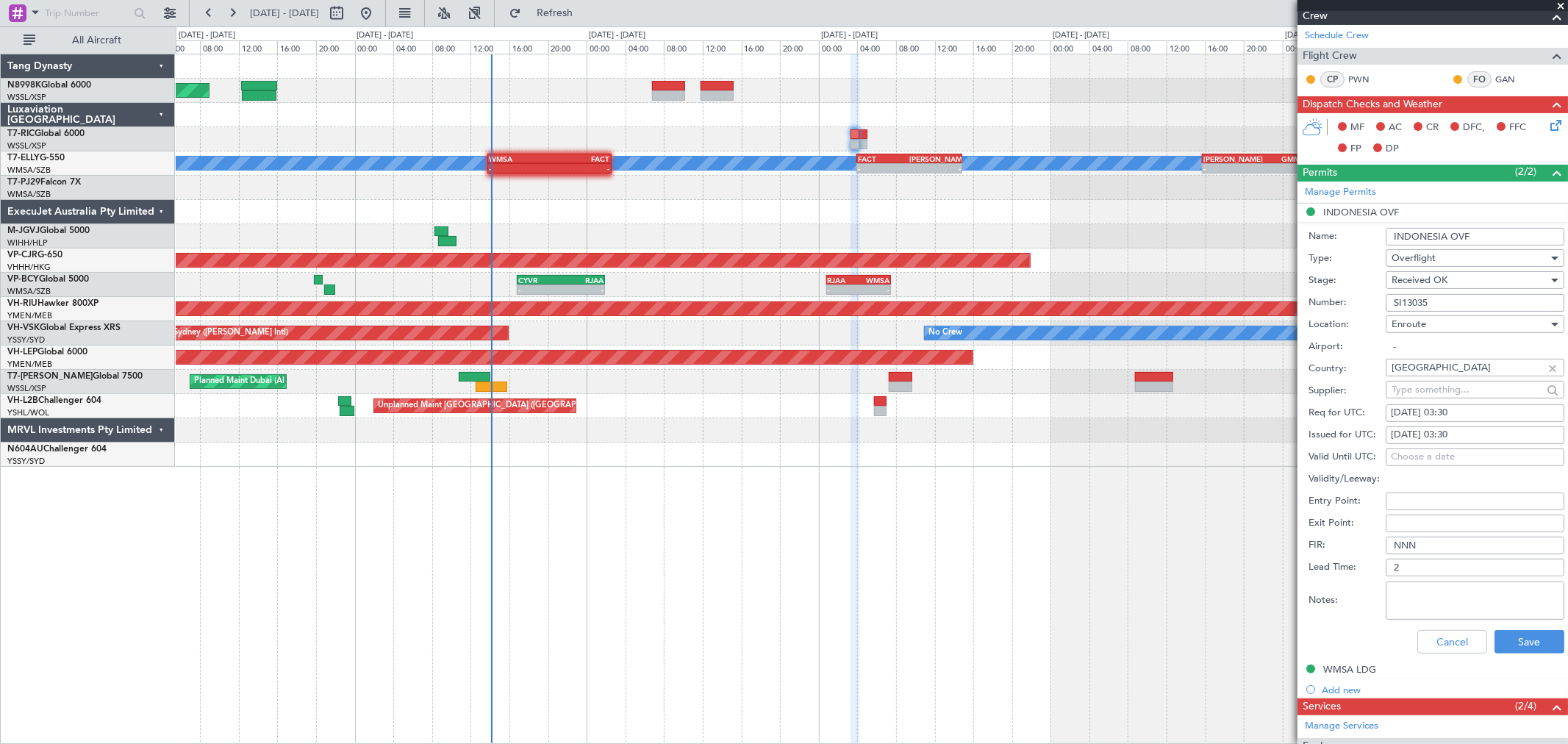
click at [1409, 587] on textarea "Notes:" at bounding box center [1475, 600] width 179 height 38
paste textarea "valid 3-7Sep"
type textarea "valid 3-7Sep"
click at [1495, 639] on button "Save" at bounding box center [1529, 642] width 70 height 24
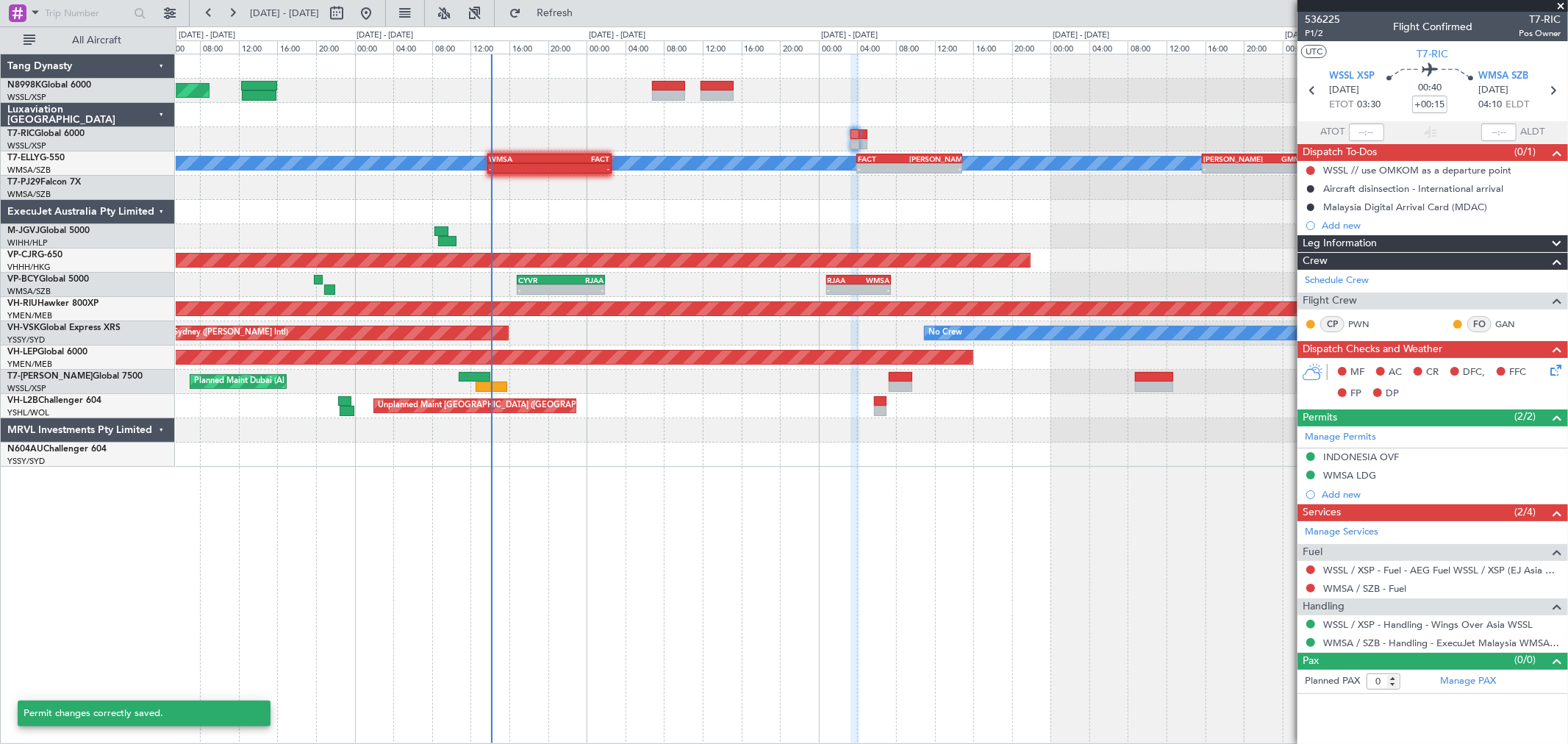
scroll to position [0, 0]
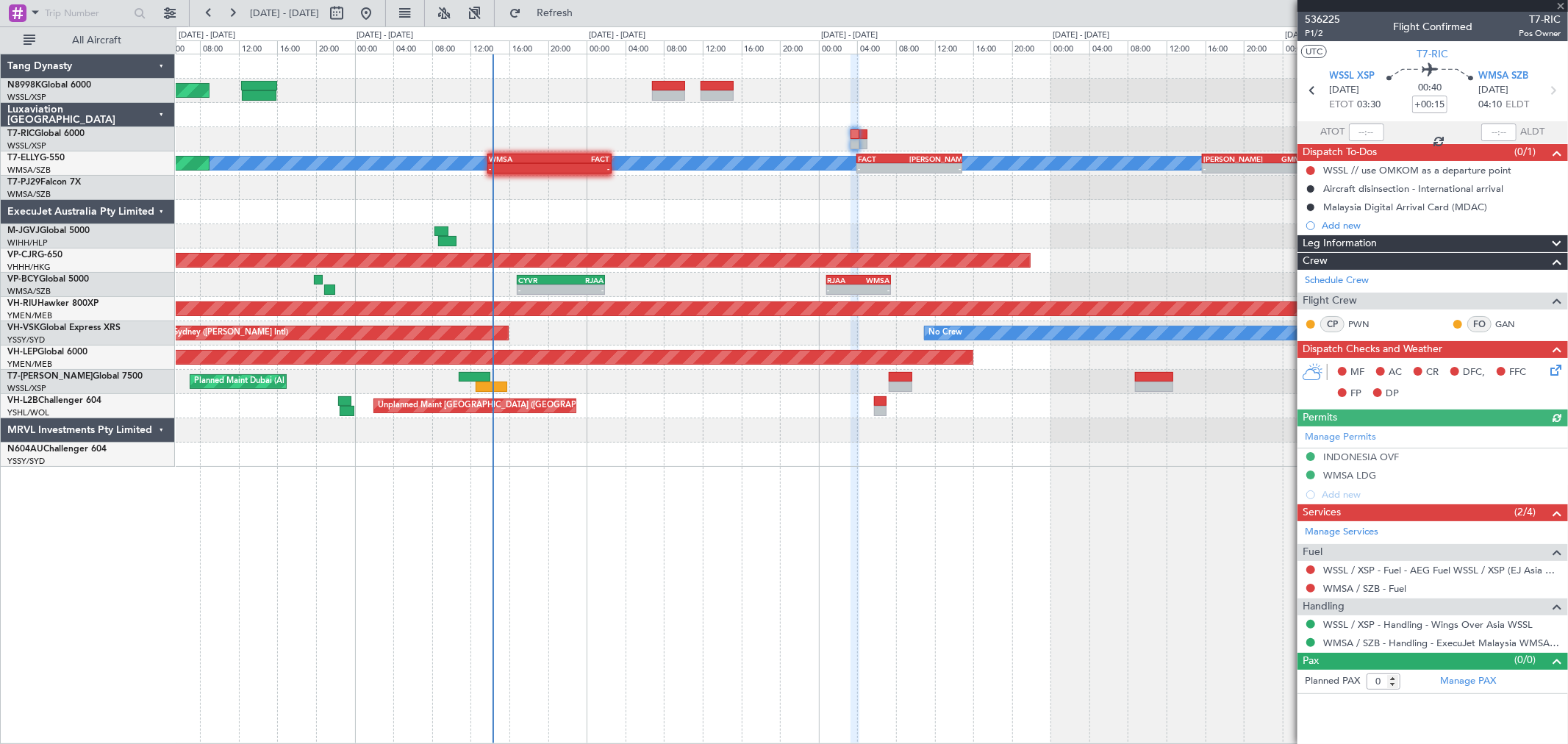
click at [1360, 459] on div "Manage Permits INDONESIA OVF WMSA LDG Add new" at bounding box center [1433, 465] width 270 height 78
click at [1348, 459] on div "INDONESIA OVF" at bounding box center [1361, 457] width 76 height 13
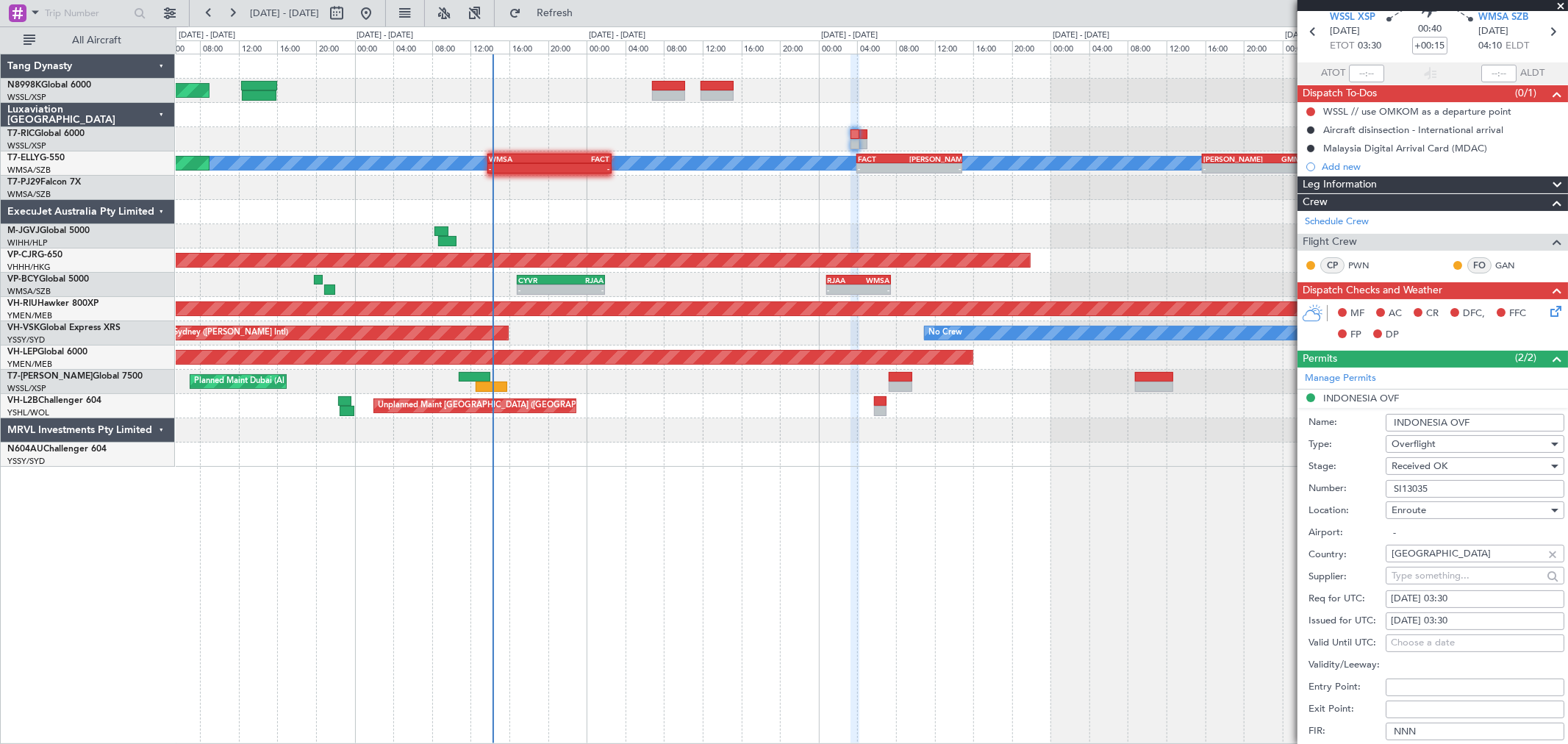
scroll to position [82, 0]
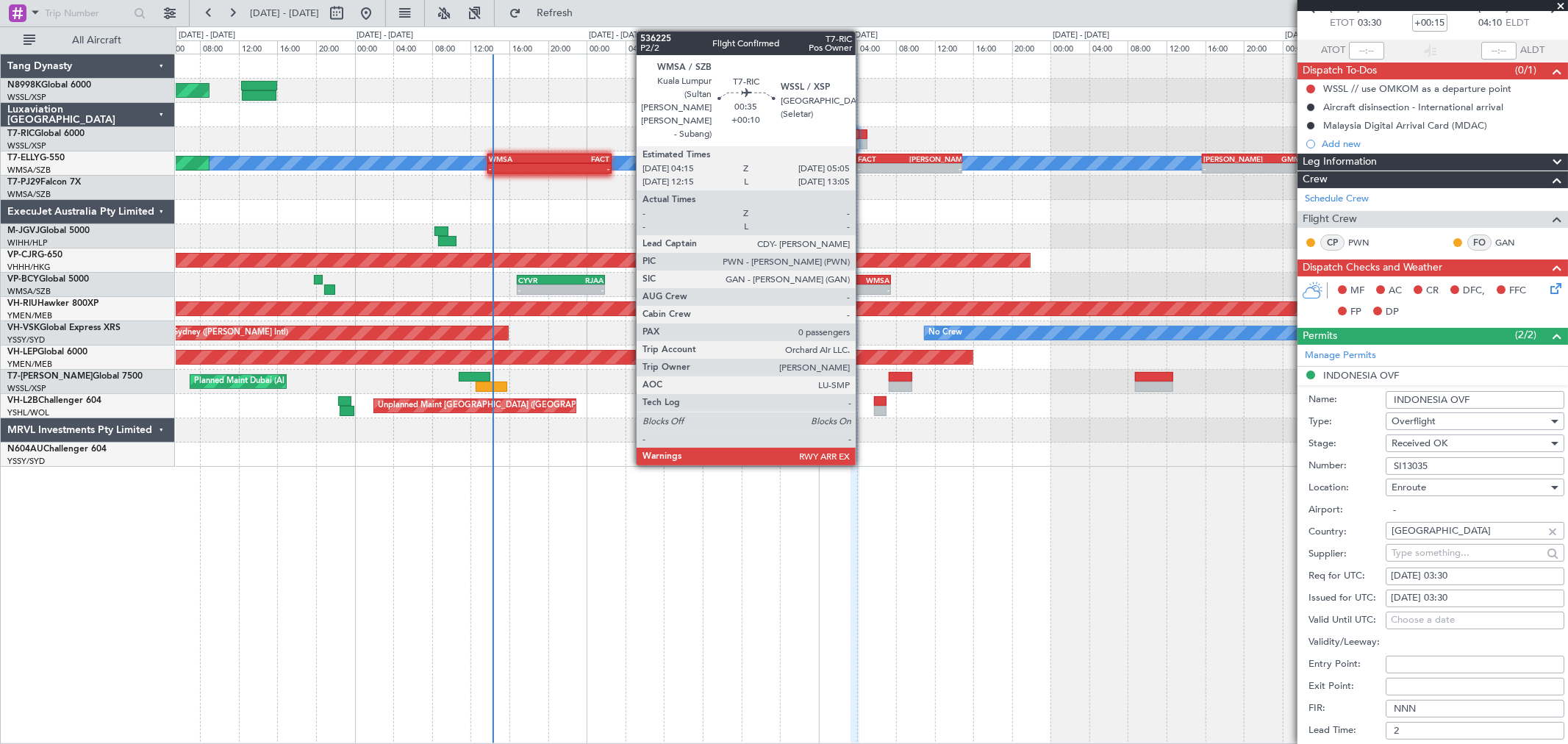
click at [863, 133] on div at bounding box center [864, 134] width 8 height 10
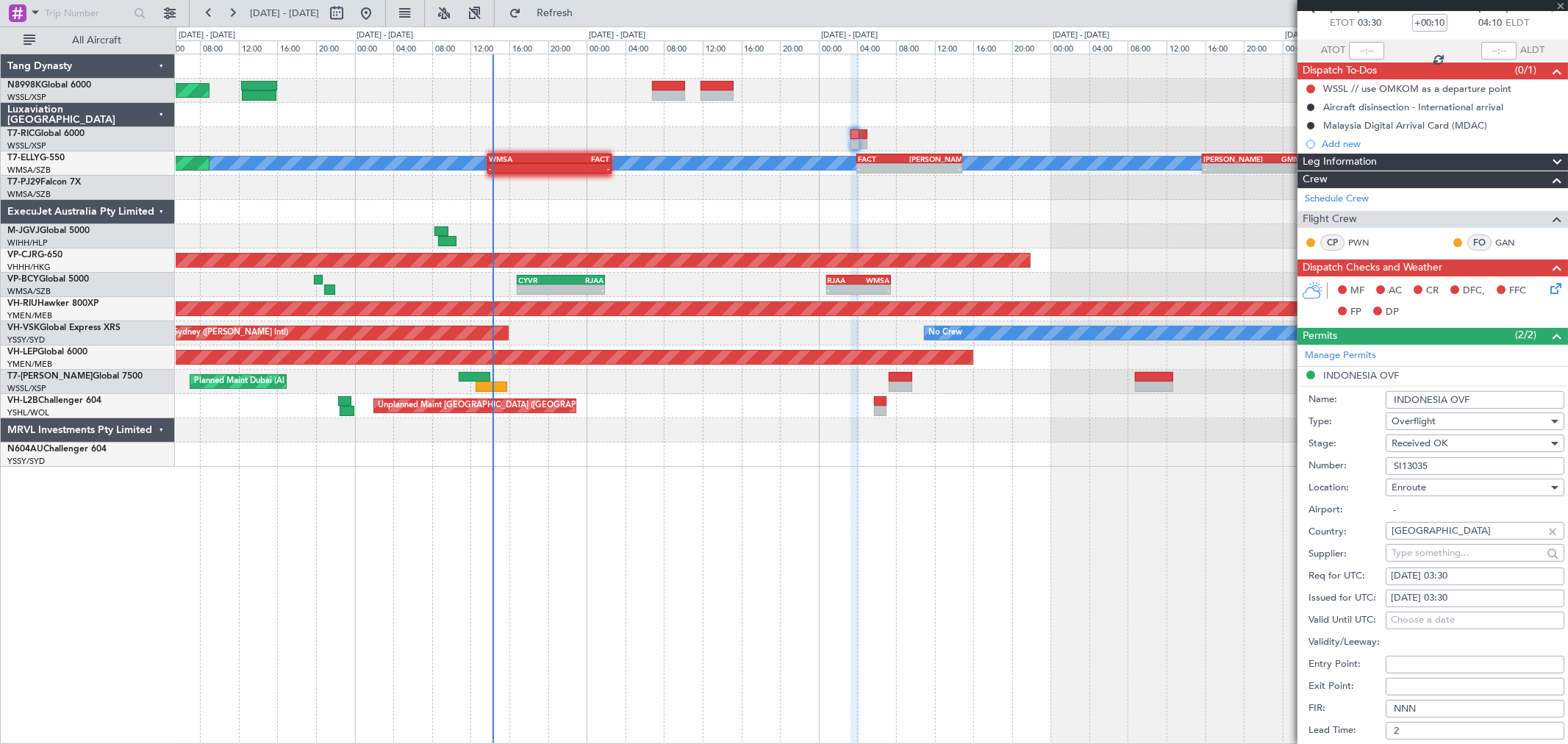
scroll to position [0, 0]
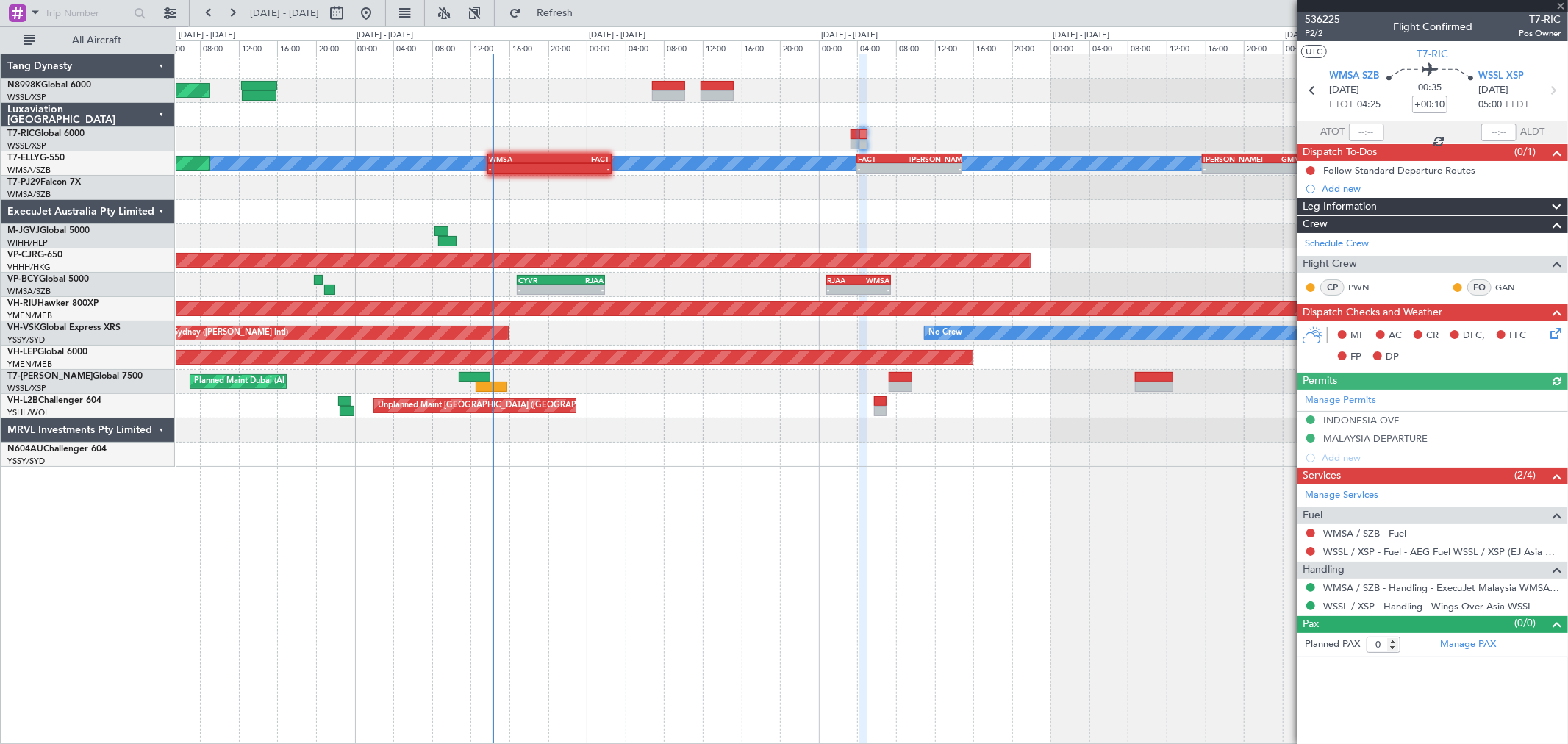
click at [1365, 422] on div "Manage Permits INDONESIA OVF MALAYSIA DEPARTURE Add new" at bounding box center [1433, 428] width 270 height 78
click at [1365, 422] on div "INDONESIA OVF" at bounding box center [1361, 420] width 76 height 13
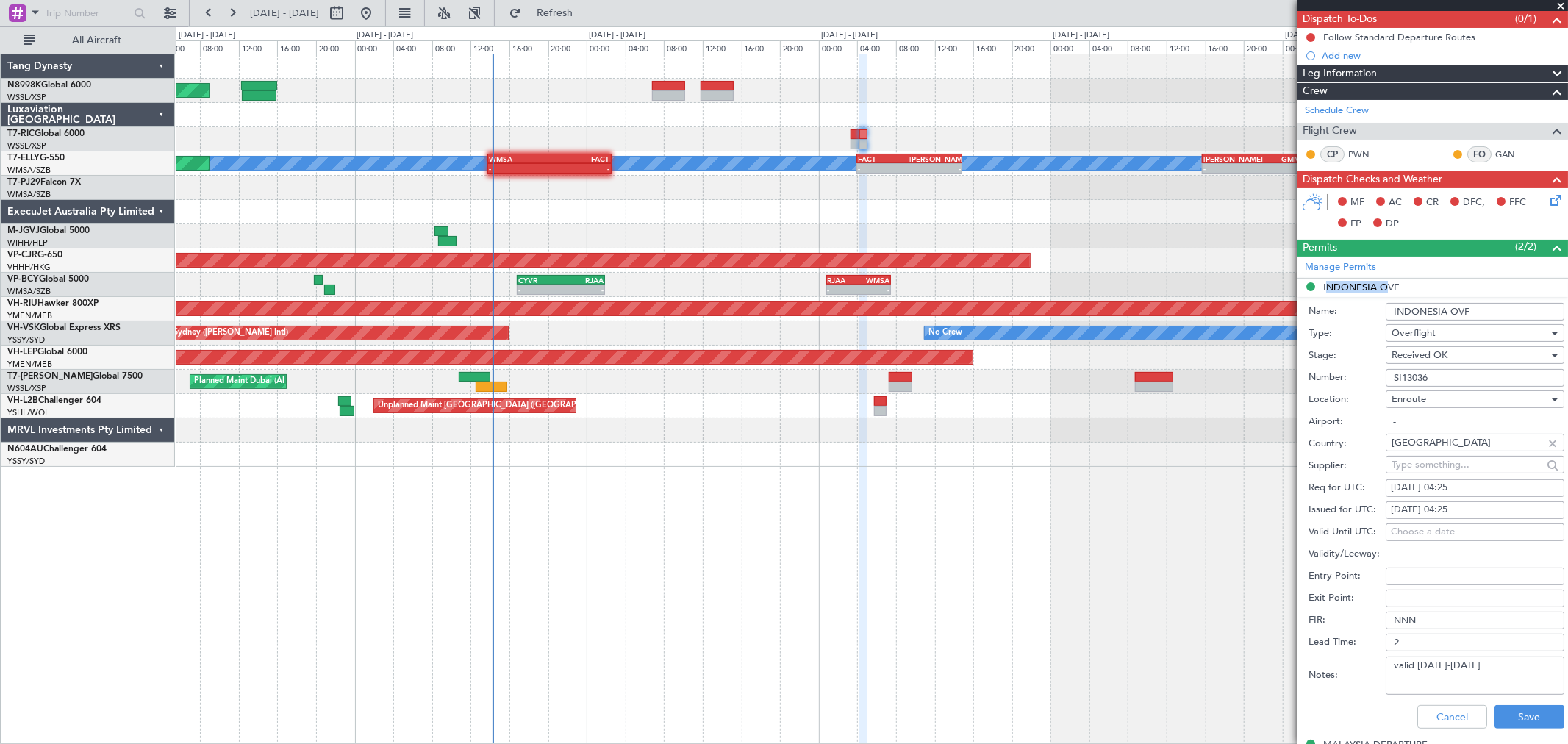
scroll to position [245, 0]
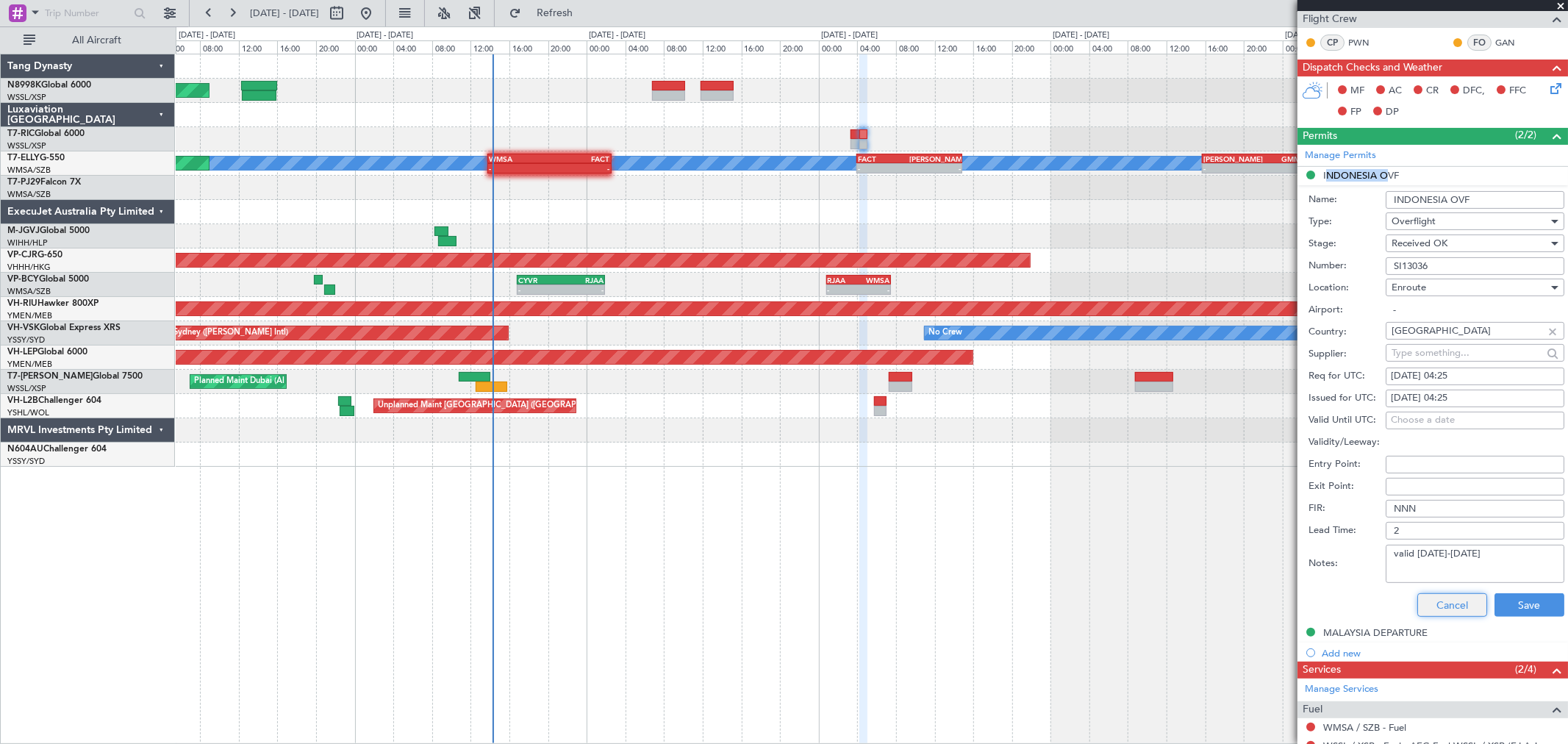
click at [1454, 606] on button "Cancel" at bounding box center [1452, 606] width 70 height 24
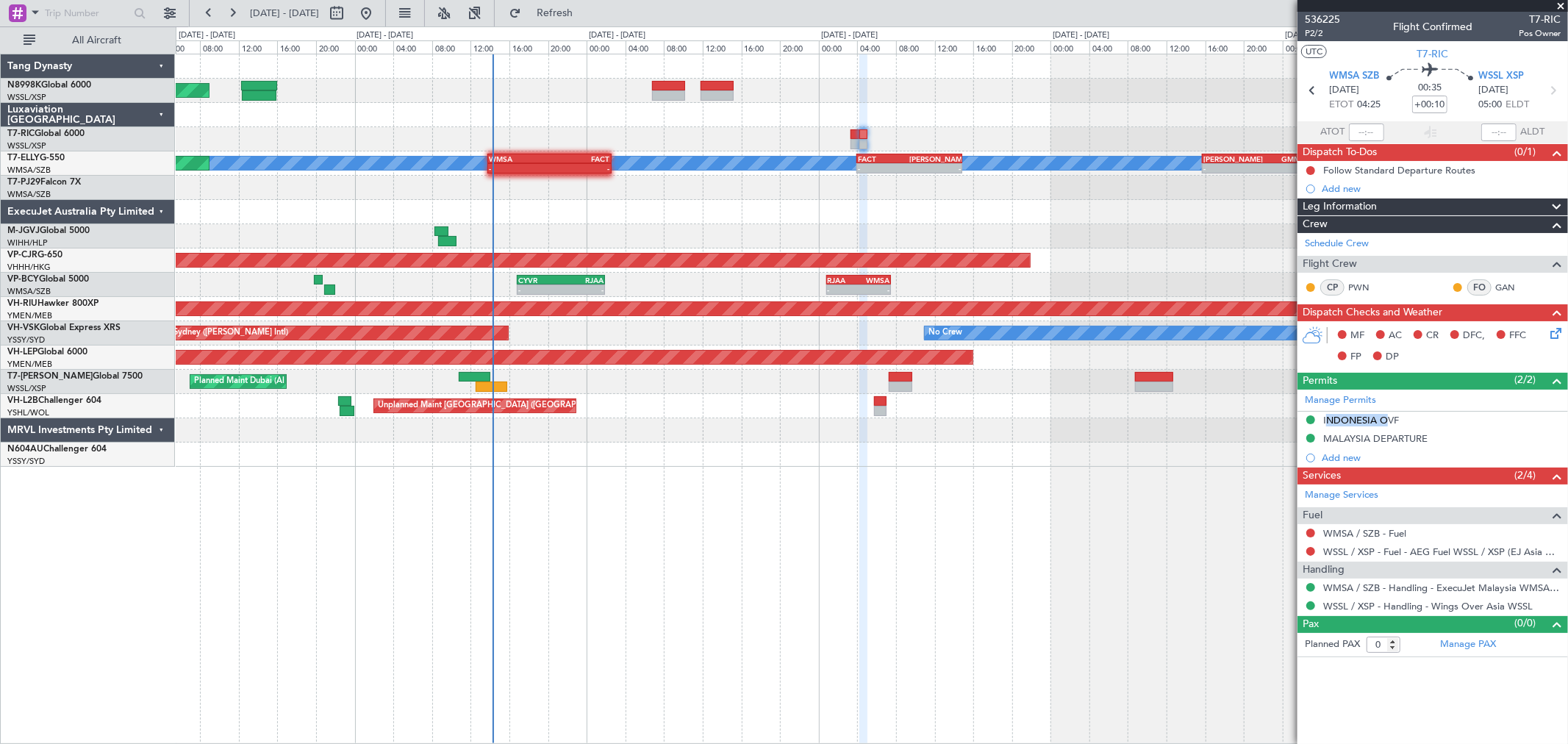
scroll to position [0, 0]
click at [860, 209] on div at bounding box center [871, 212] width 1392 height 24
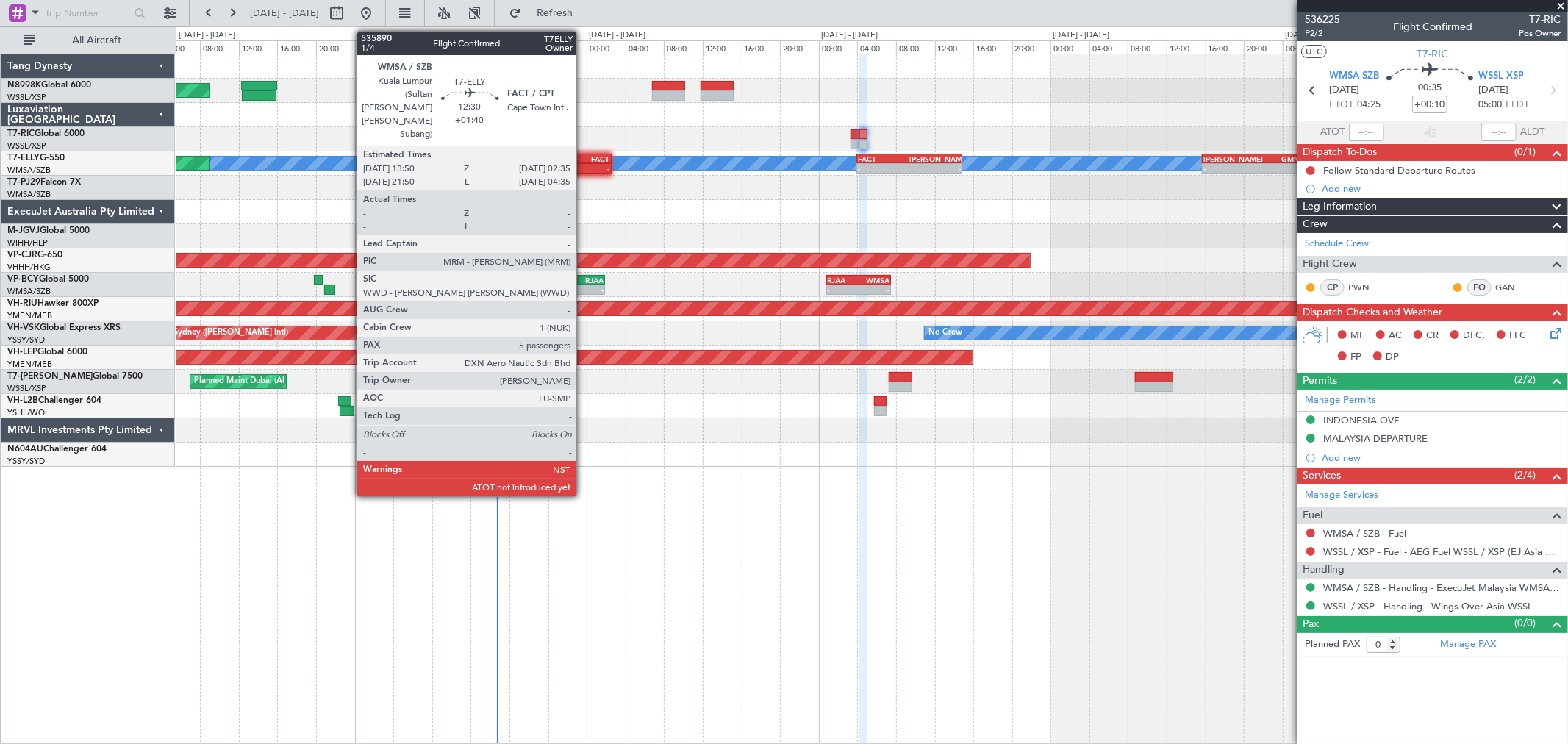
click at [583, 165] on div "-" at bounding box center [579, 168] width 60 height 8
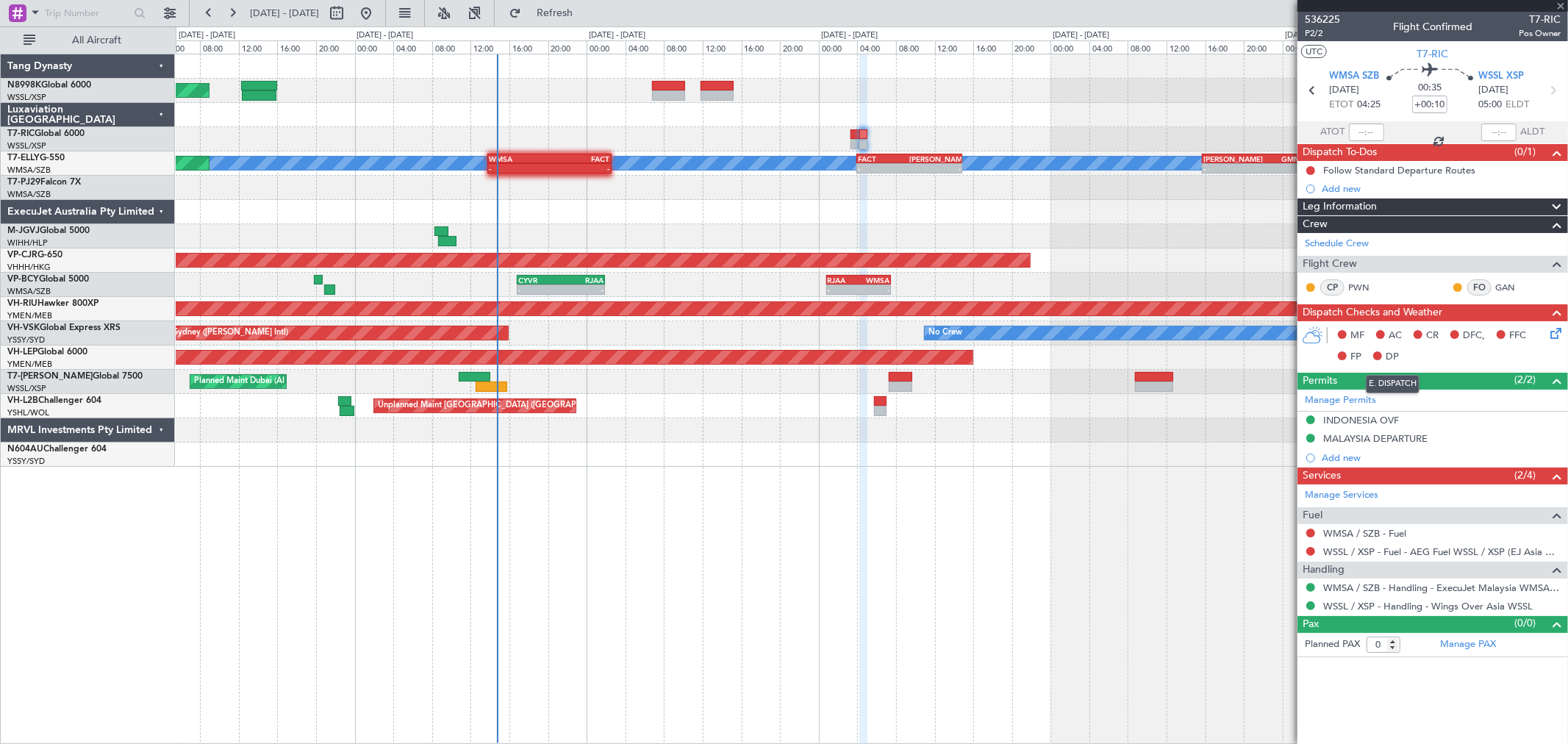
type input "+01:40"
type input "5"
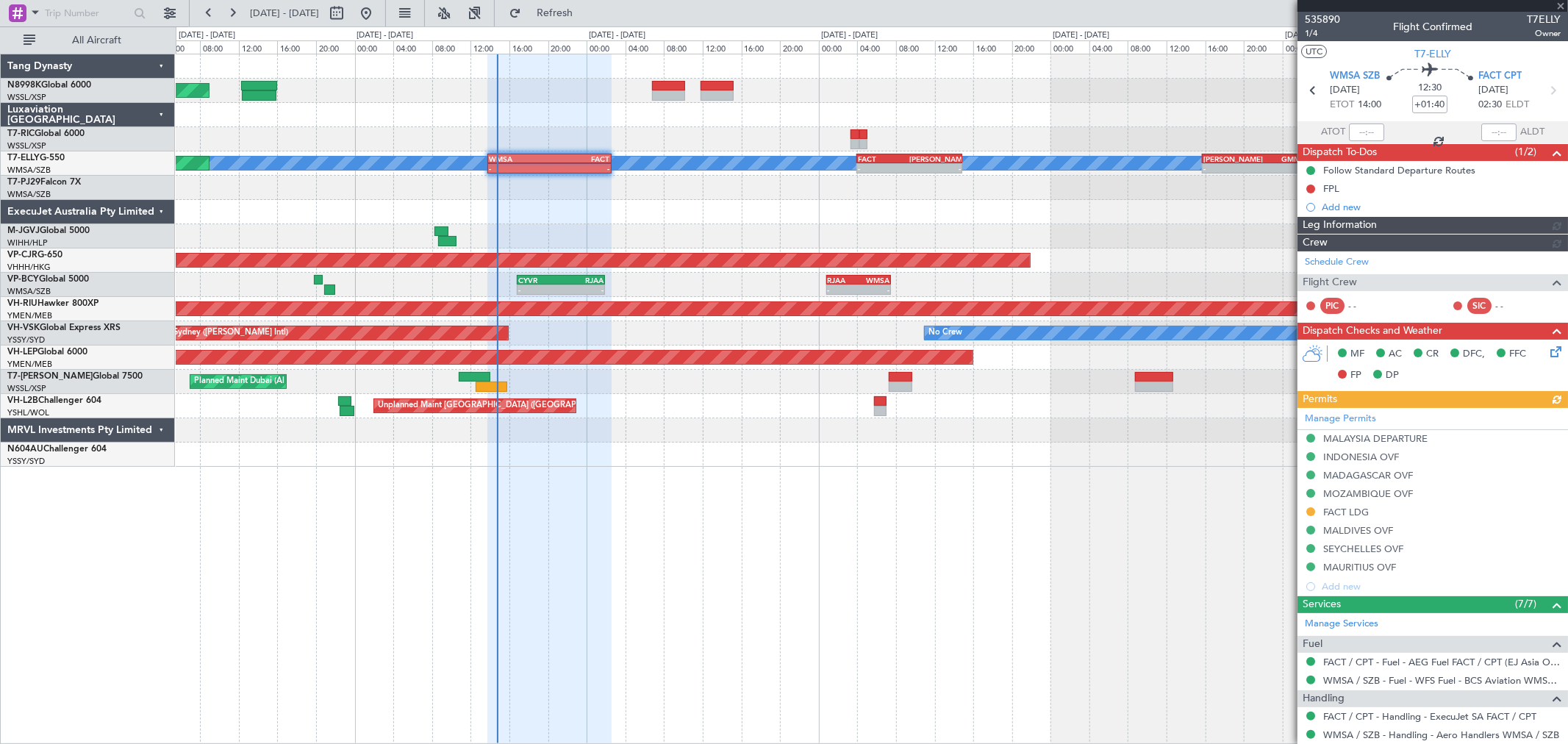
type input "[PERSON_NAME] (BTA)"
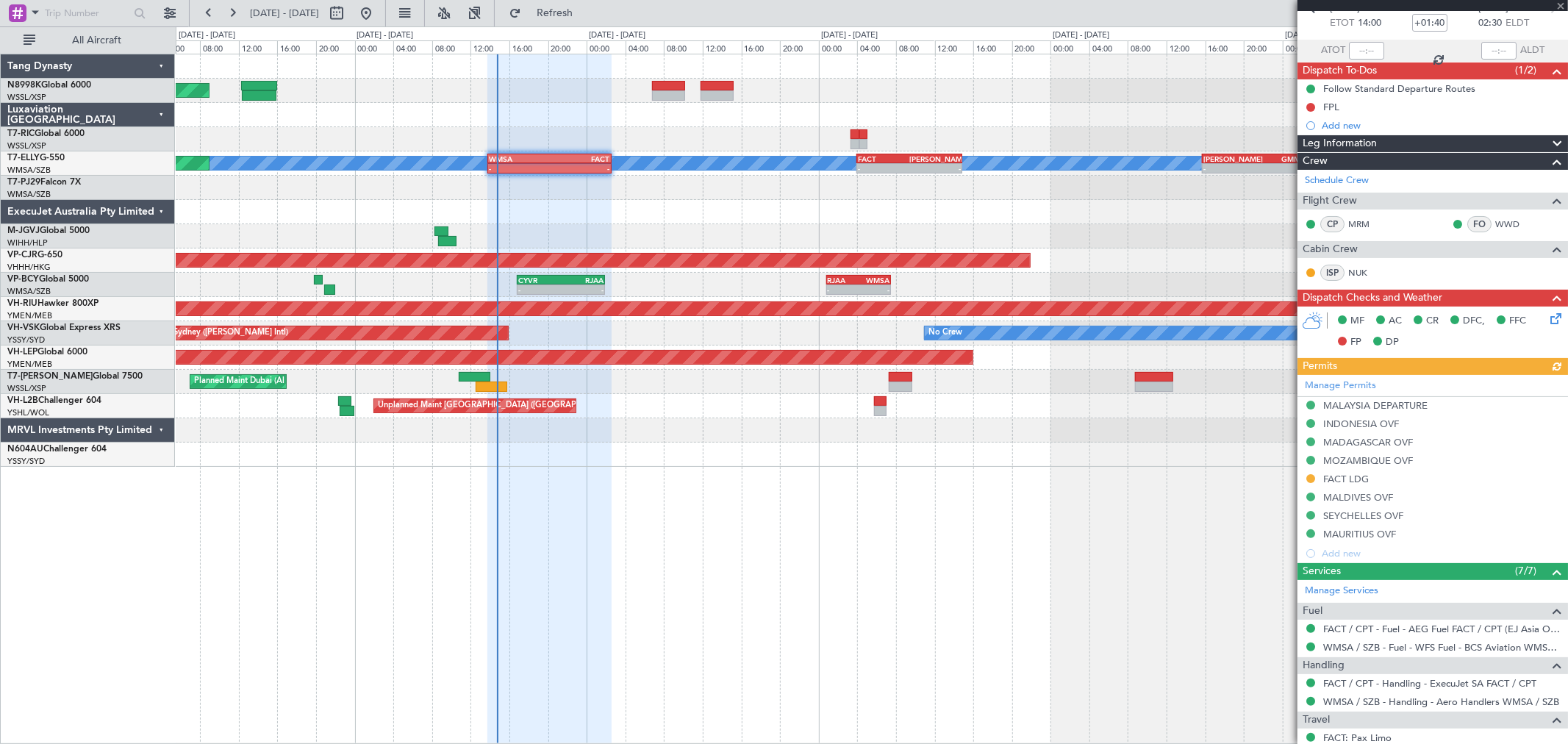
scroll to position [163, 0]
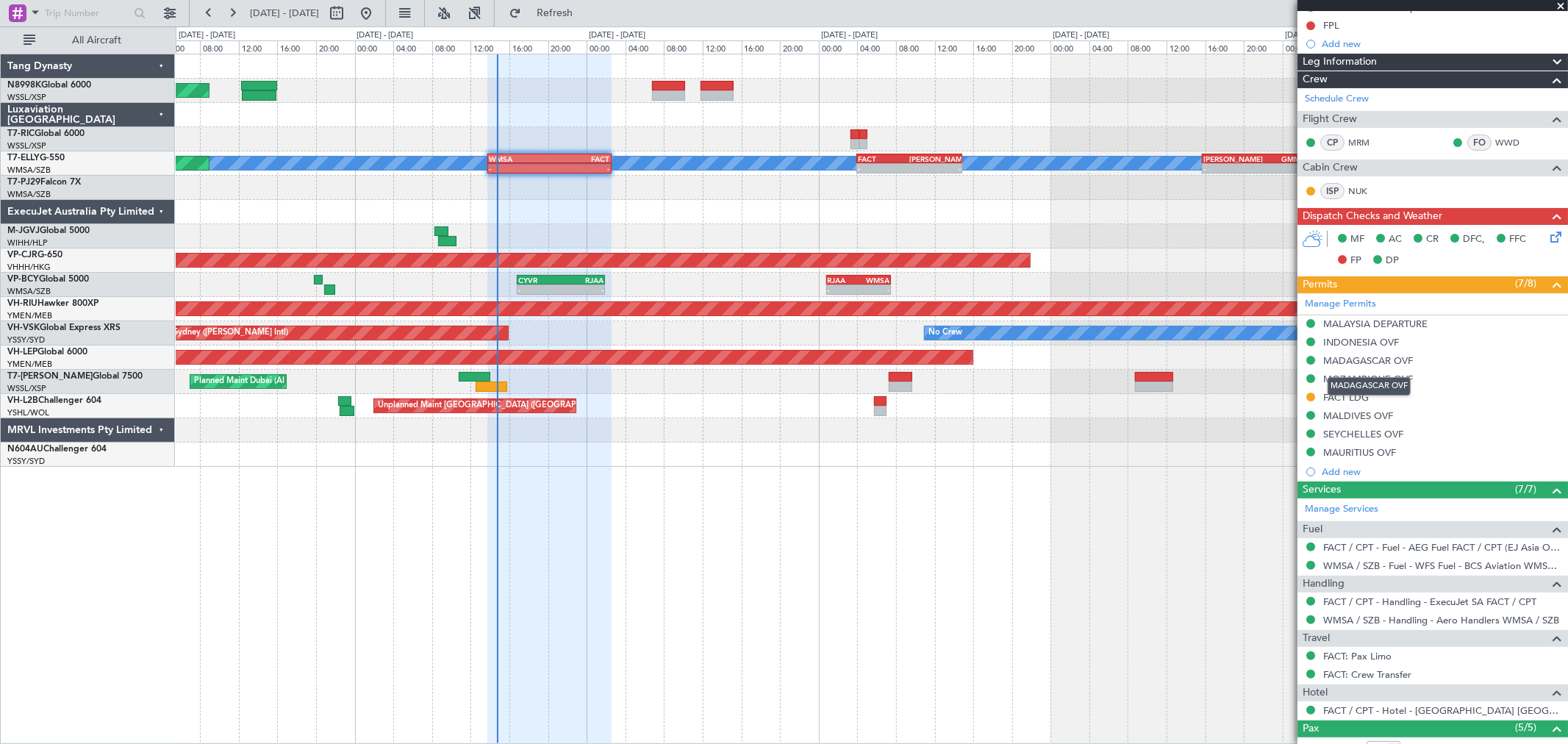
drag, startPoint x: 1412, startPoint y: 359, endPoint x: 1349, endPoint y: 365, distance: 63.3
click at [1349, 365] on div "MADAGASCAR OVF" at bounding box center [1368, 361] width 90 height 13
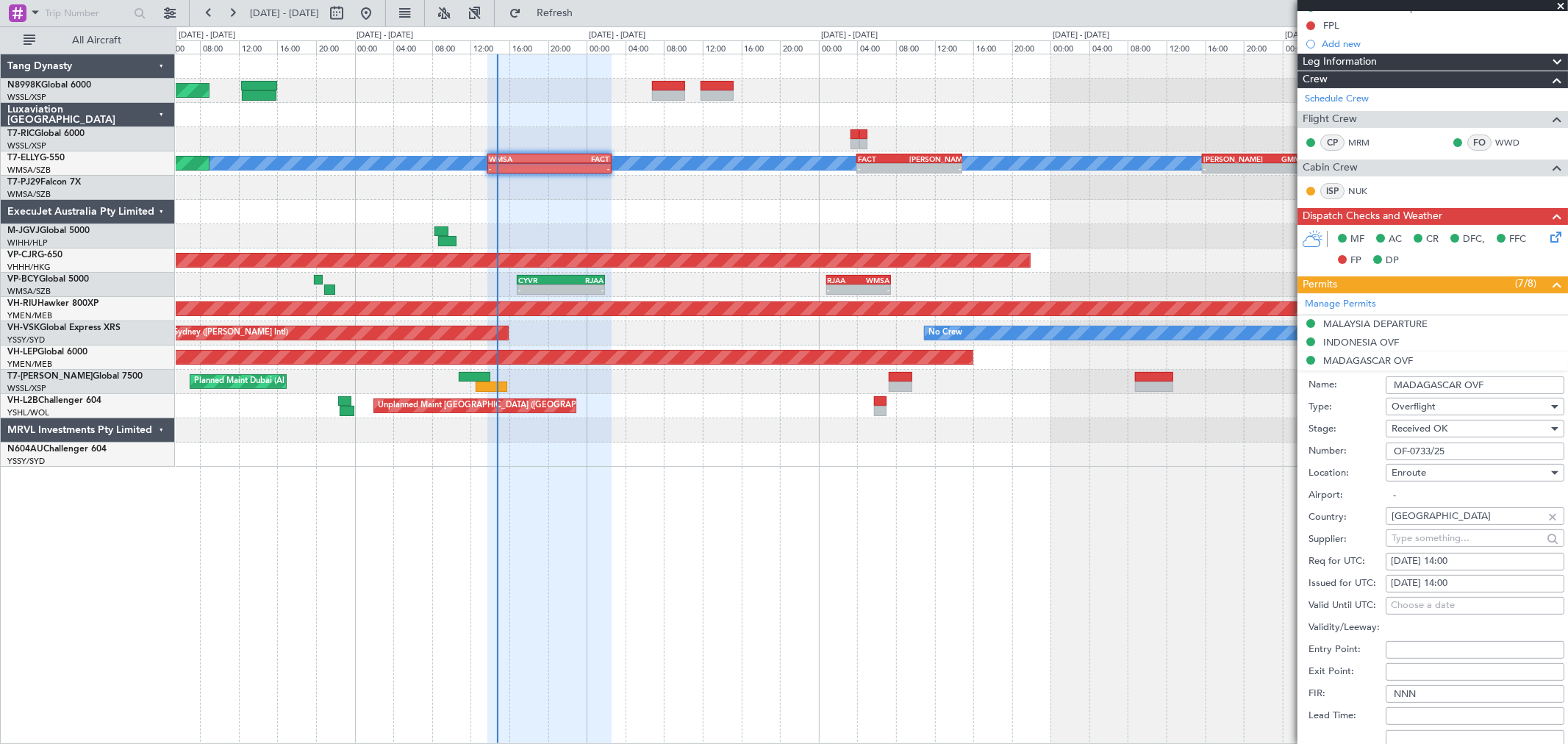
click at [1360, 361] on li "MADAGASCAR OVF Name: MADAGASCAR OVF Type: Overflight Stage: Received OK Number:…" at bounding box center [1433, 581] width 270 height 458
click at [1452, 381] on input "MADAGASCAR OVF" at bounding box center [1475, 385] width 179 height 18
drag, startPoint x: 1461, startPoint y: 383, endPoint x: 1378, endPoint y: 387, distance: 83.1
click at [1378, 387] on div "Name: MADAGASCAR OVF" at bounding box center [1436, 385] width 256 height 22
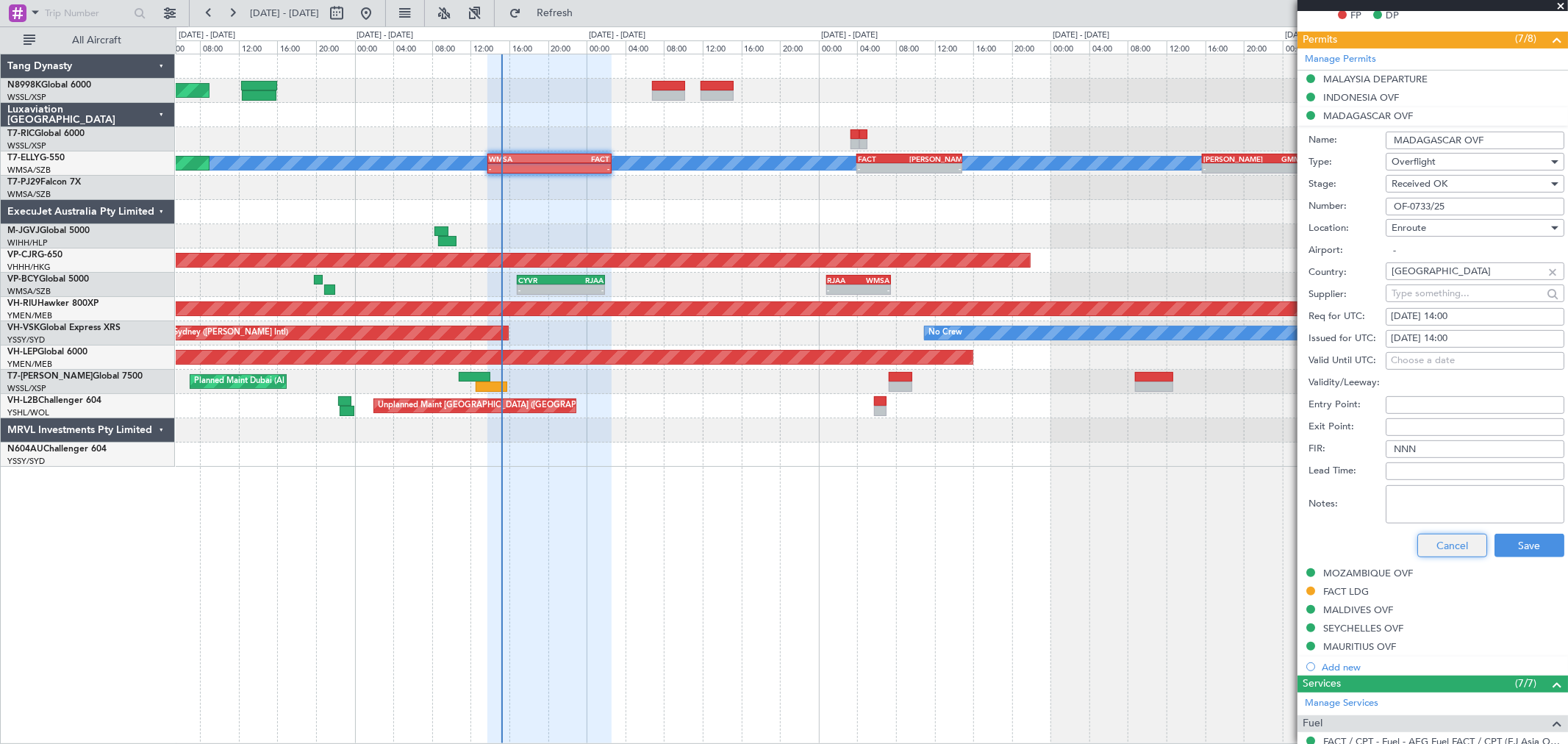
click at [1427, 543] on button "Cancel" at bounding box center [1452, 546] width 70 height 24
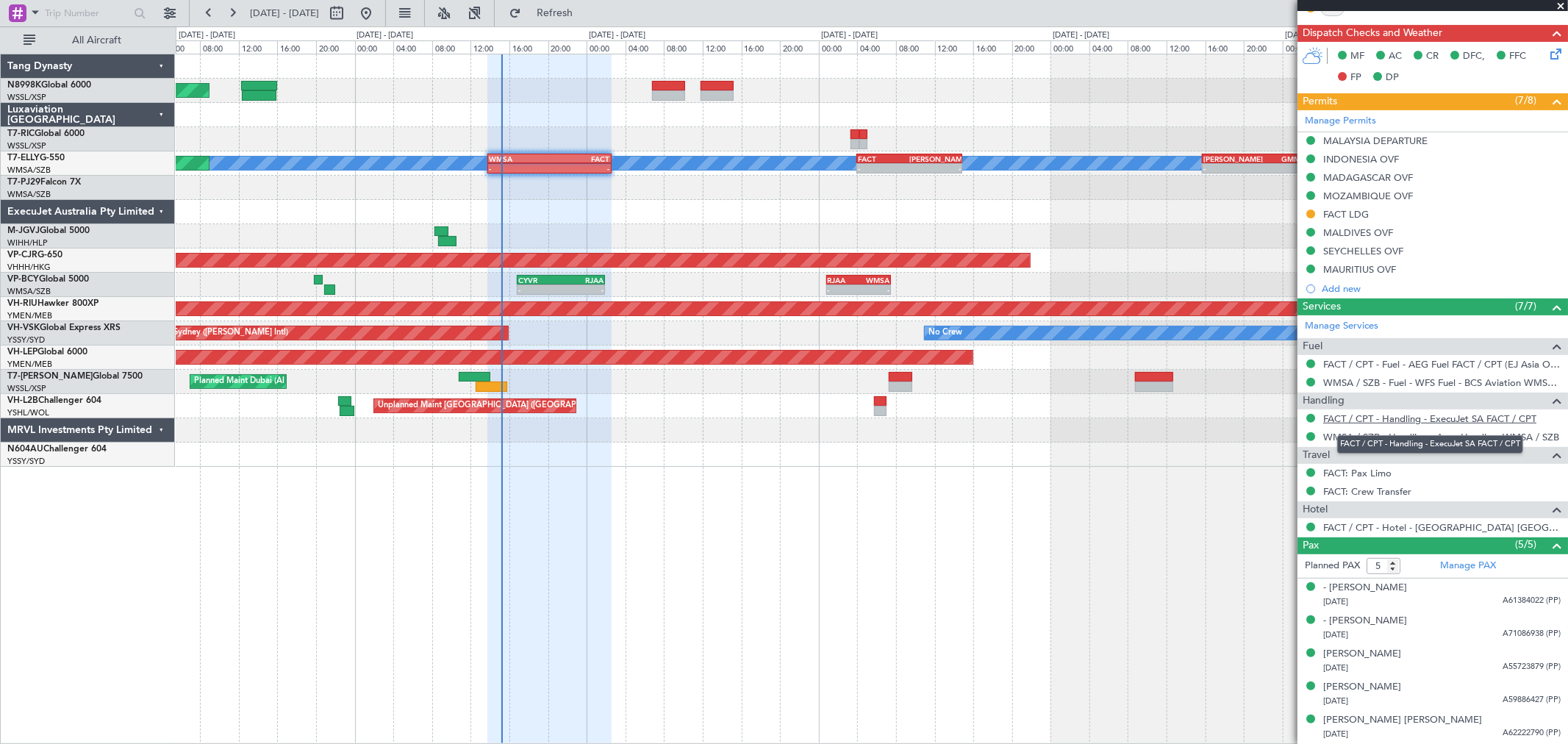
click at [1391, 415] on link "FACT / CPT - Handling - ExecuJet SA FACT / CPT" at bounding box center [1430, 418] width 213 height 13
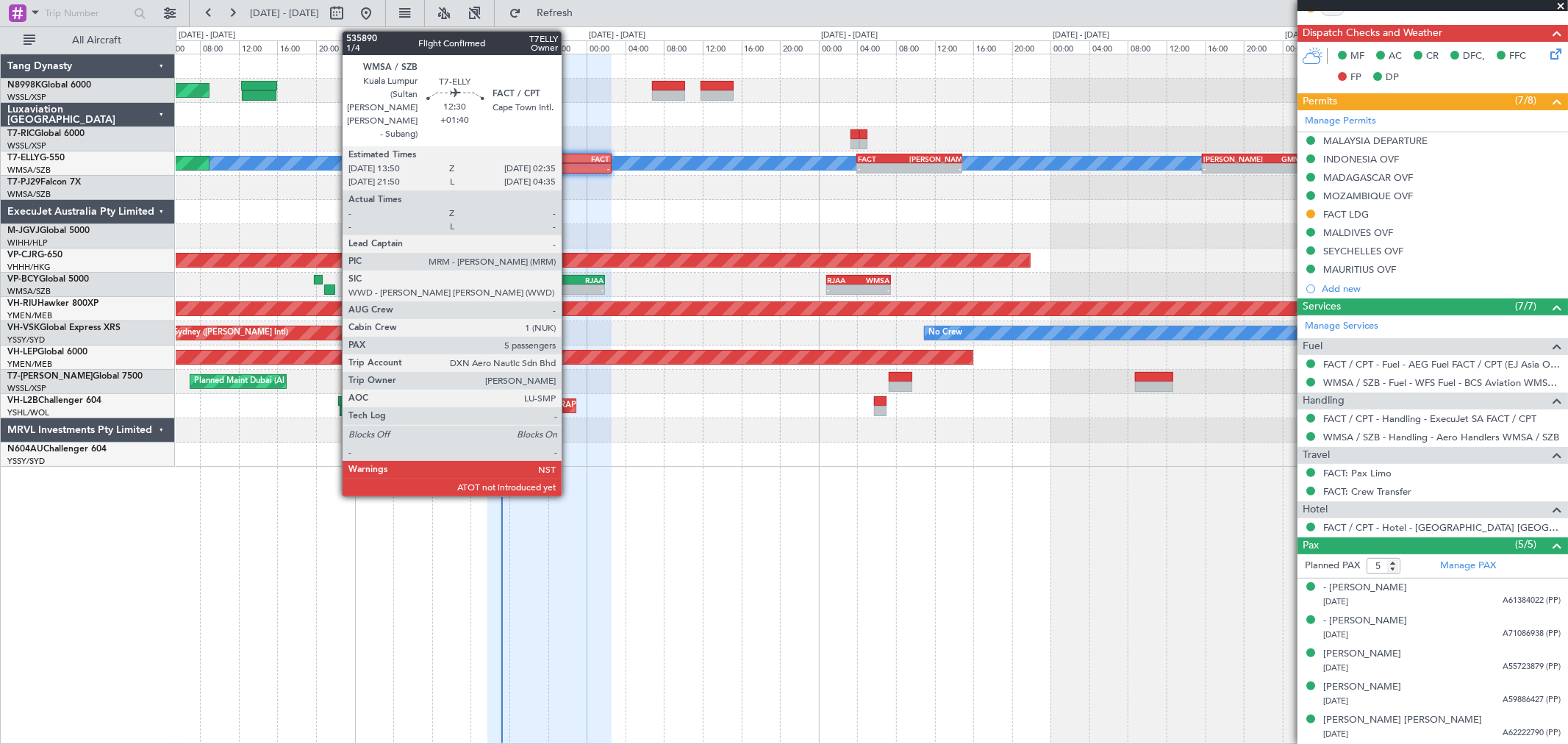
click at [566, 162] on div "02:35 Z" at bounding box center [579, 166] width 60 height 8
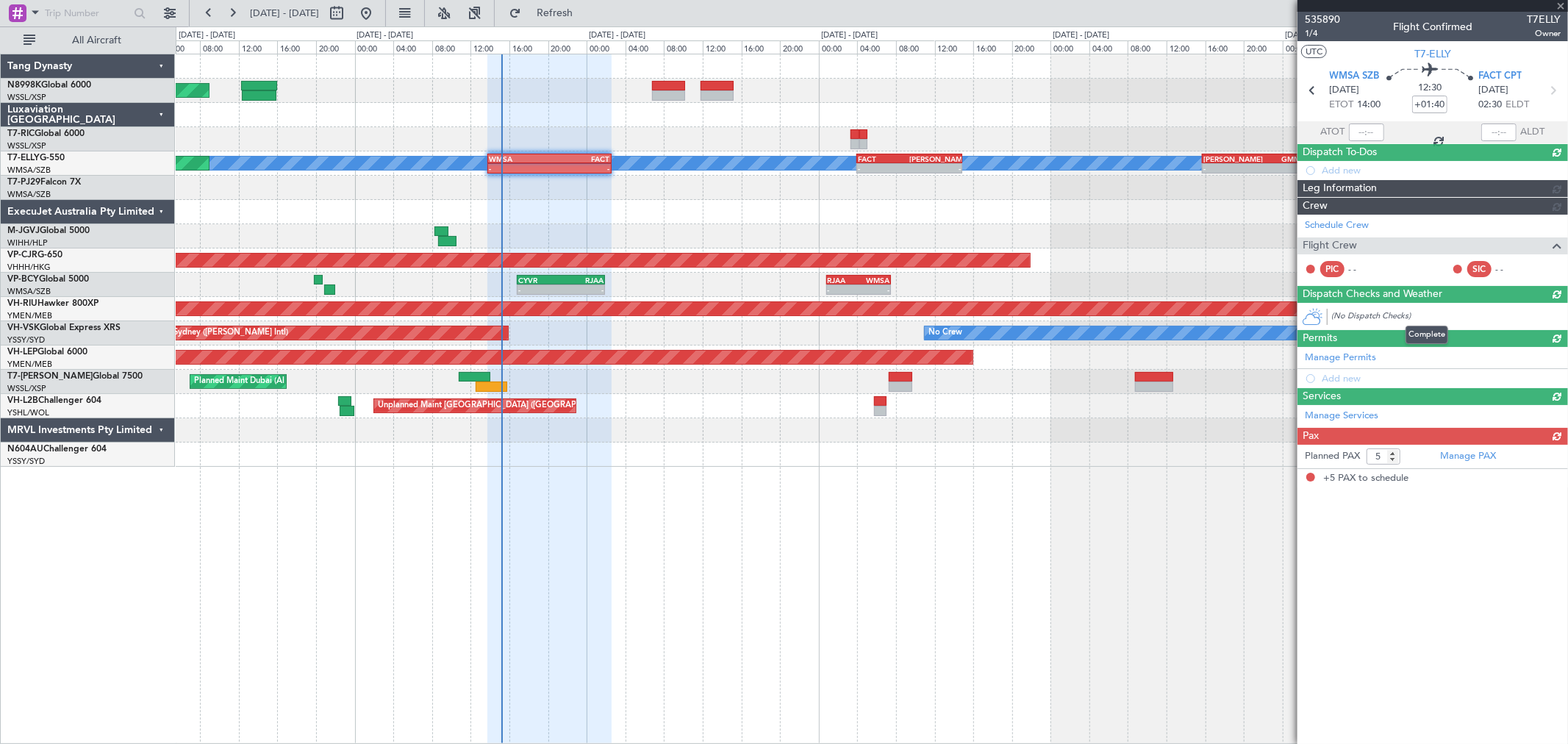
scroll to position [0, 0]
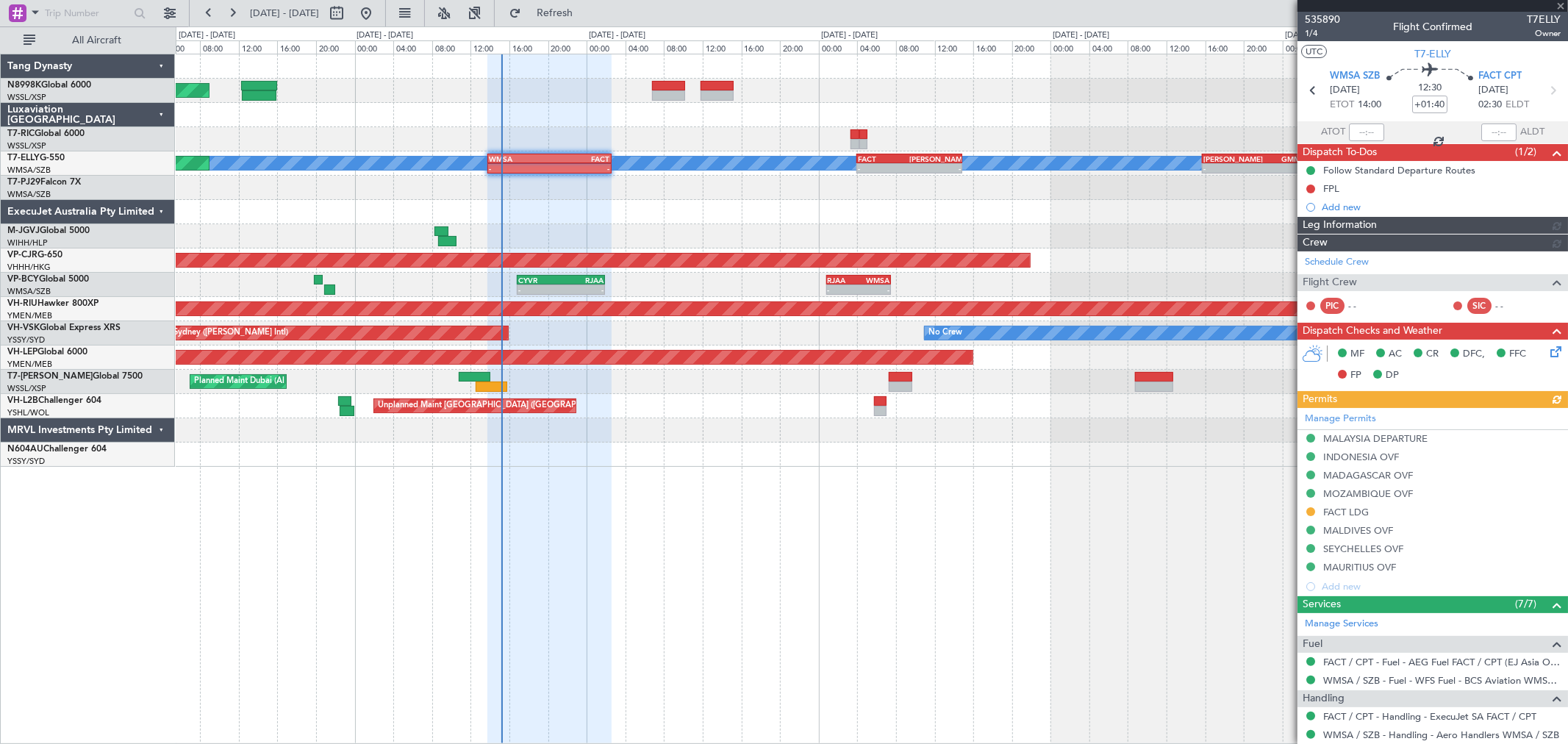
type input "[PERSON_NAME] (BTA)"
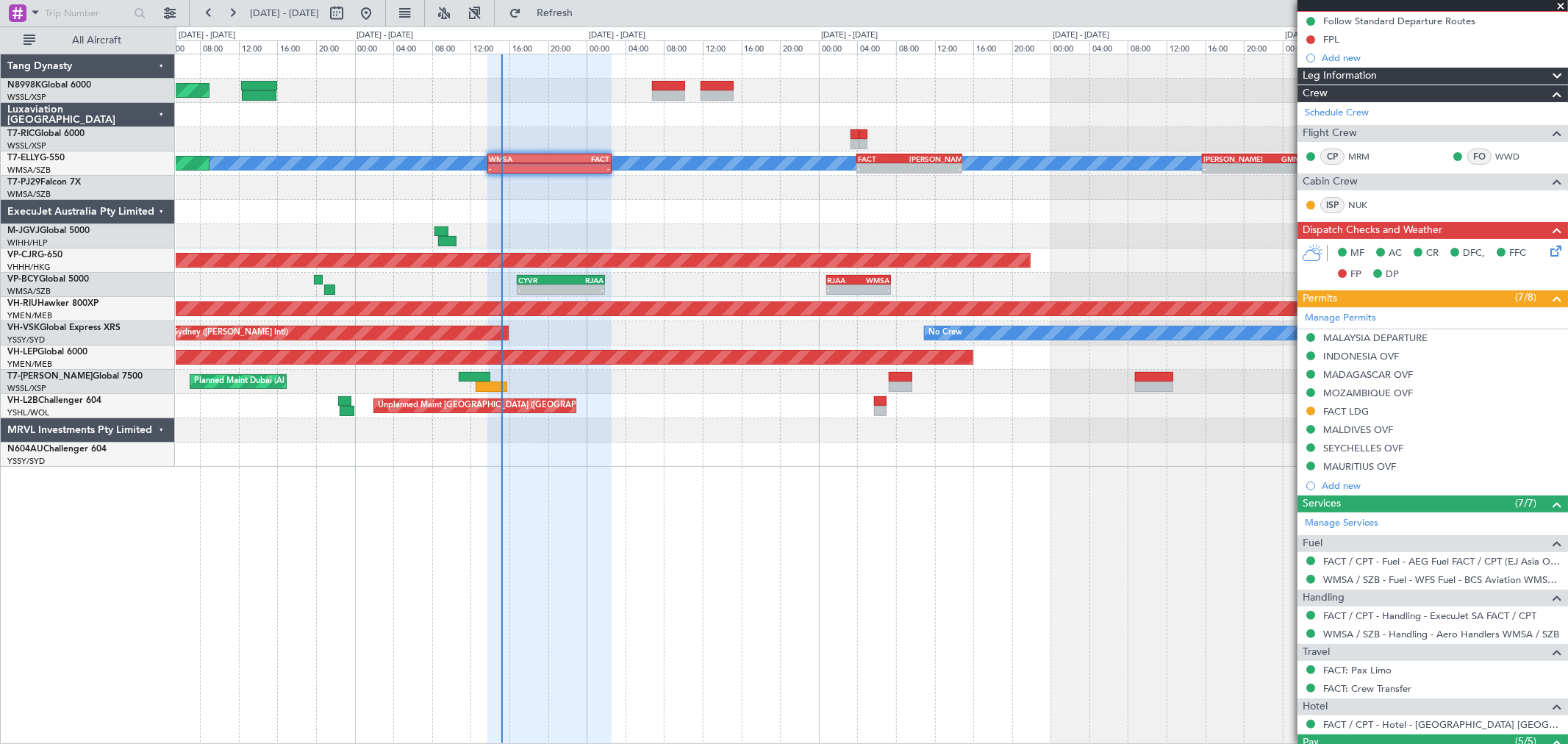
scroll to position [163, 0]
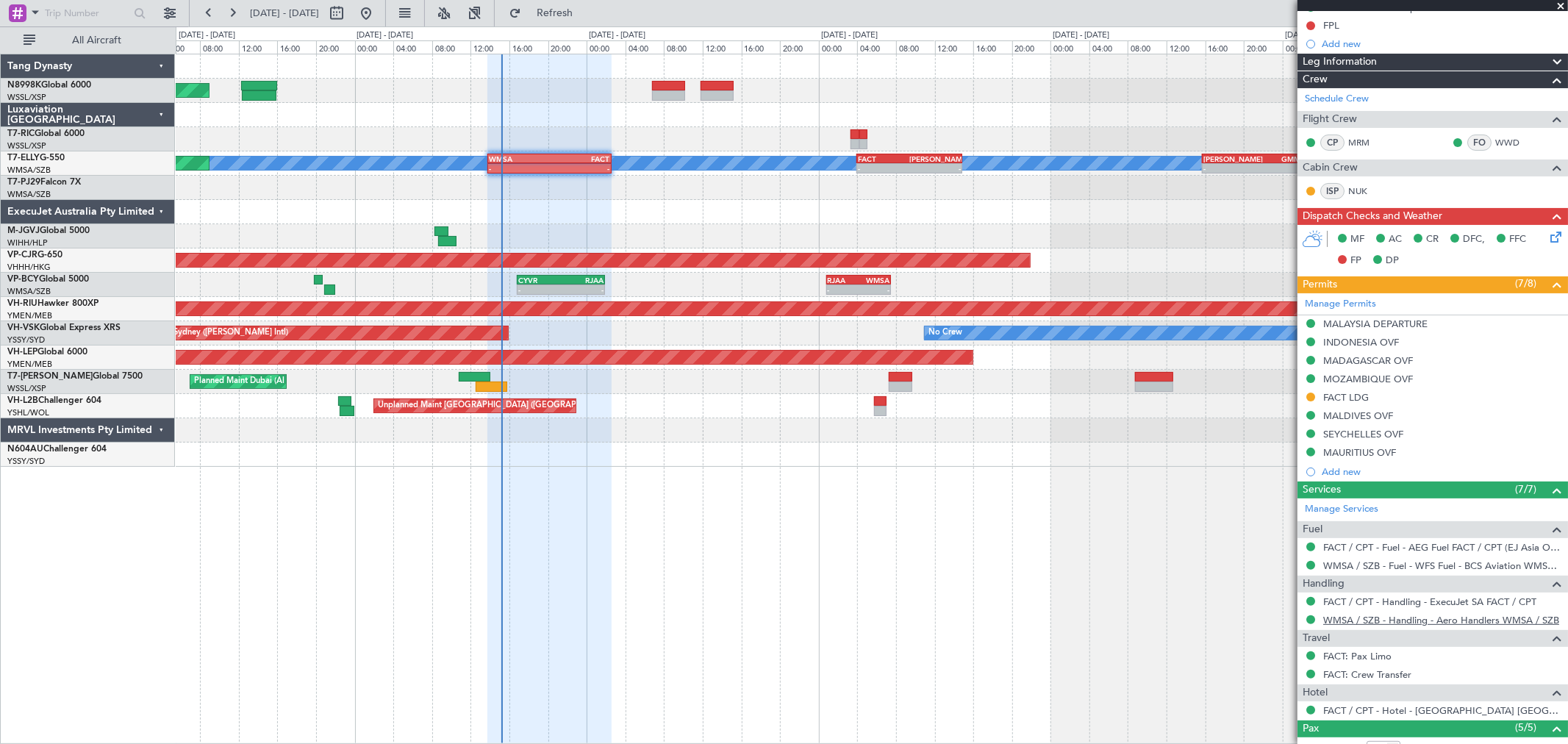
click at [1363, 621] on link "WMSA / SZB - Handling - Aero Handlers WMSA / SZB" at bounding box center [1440, 620] width 236 height 13
type input "[PERSON_NAME] (BTA)"
click at [1343, 318] on div "MALAYSIA DEPARTURE" at bounding box center [1375, 323] width 105 height 13
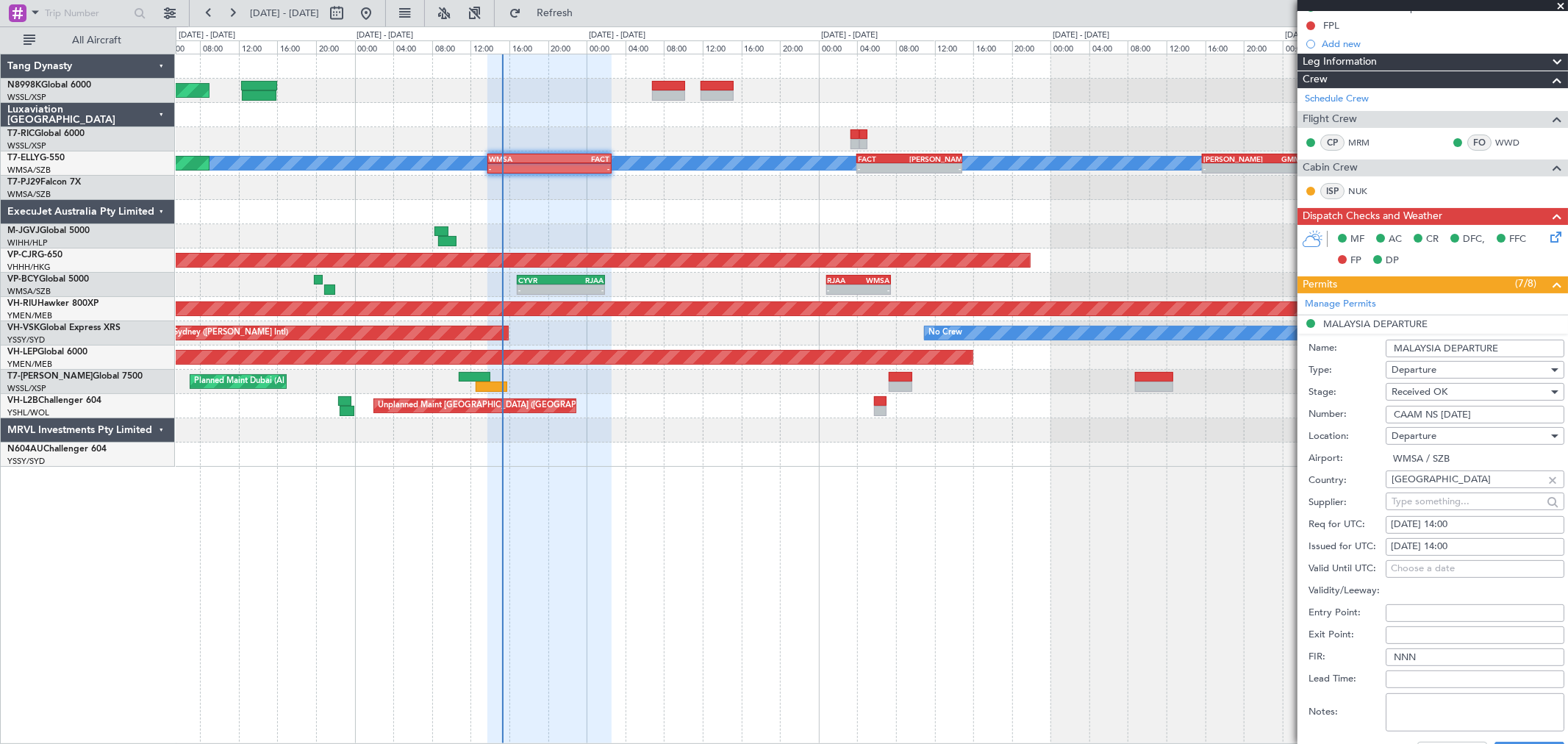
drag, startPoint x: 1492, startPoint y: 412, endPoint x: 1372, endPoint y: 414, distance: 120.0
click at [1372, 414] on div "Number: CAAM NS 1213 08 25" at bounding box center [1436, 415] width 256 height 22
